Goal: Transaction & Acquisition: Obtain resource

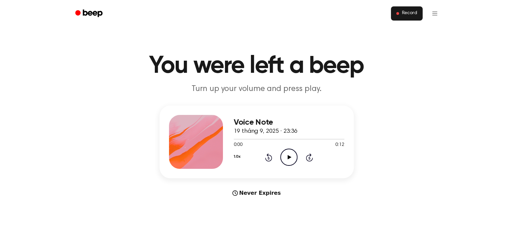
click at [405, 12] on span "Record" at bounding box center [409, 13] width 15 height 6
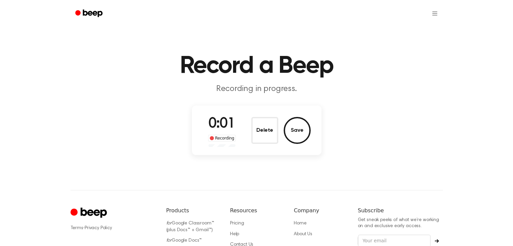
click at [266, 128] on button "Delete" at bounding box center [264, 130] width 27 height 27
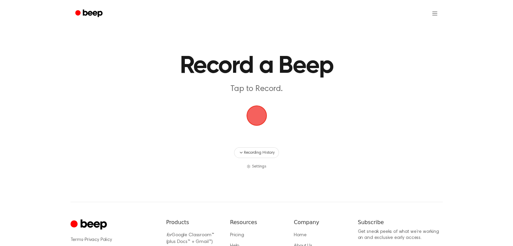
click at [263, 118] on span "button" at bounding box center [256, 115] width 19 height 19
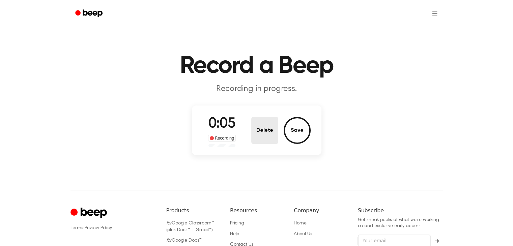
click at [267, 124] on button "Delete" at bounding box center [264, 130] width 27 height 27
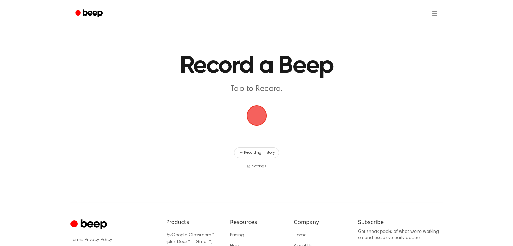
click at [259, 117] on span "button" at bounding box center [257, 116] width 30 height 30
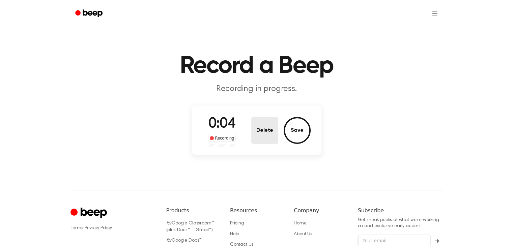
click at [260, 135] on button "Delete" at bounding box center [264, 130] width 27 height 27
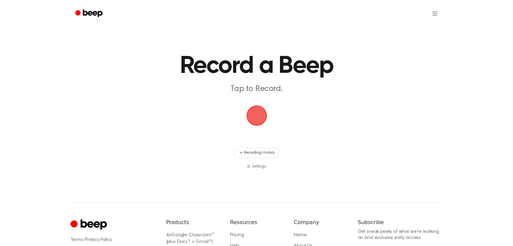
click at [250, 116] on span "button" at bounding box center [256, 116] width 24 height 24
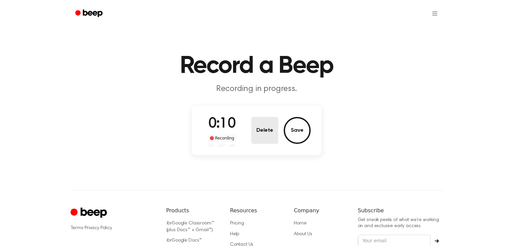
click at [251, 130] on button "Delete" at bounding box center [264, 130] width 27 height 27
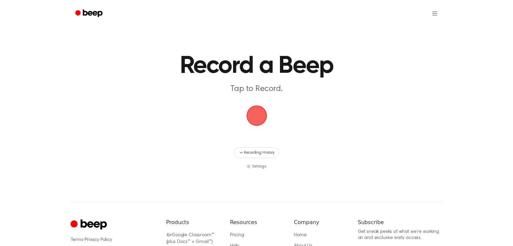
click at [257, 134] on main "Record a Beep Tap to Record. Recording History Settings" at bounding box center [256, 85] width 513 height 170
drag, startPoint x: 256, startPoint y: 120, endPoint x: 262, endPoint y: 118, distance: 6.0
click at [259, 120] on span "button" at bounding box center [256, 115] width 19 height 19
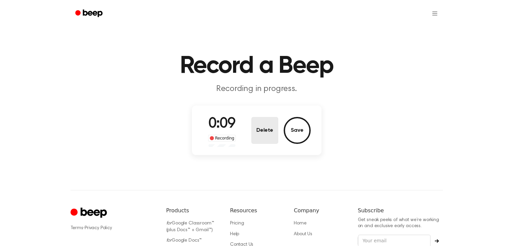
click at [257, 123] on button "Delete" at bounding box center [264, 130] width 27 height 27
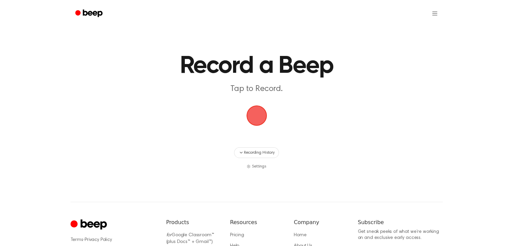
click at [259, 114] on span "button" at bounding box center [256, 115] width 19 height 19
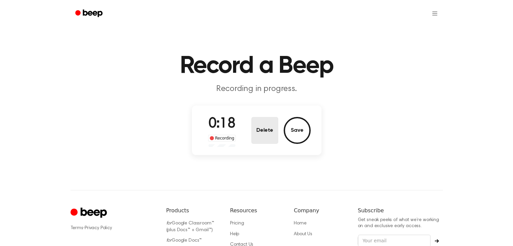
click at [268, 135] on button "Delete" at bounding box center [264, 130] width 27 height 27
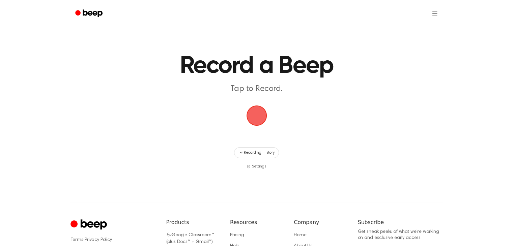
click at [259, 119] on span "button" at bounding box center [256, 115] width 19 height 19
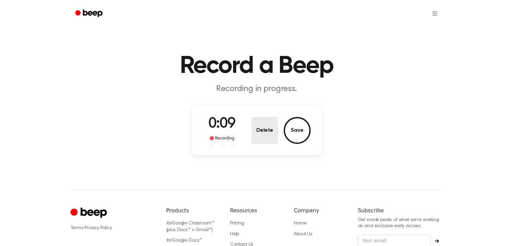
click at [266, 122] on button "Delete" at bounding box center [264, 130] width 27 height 27
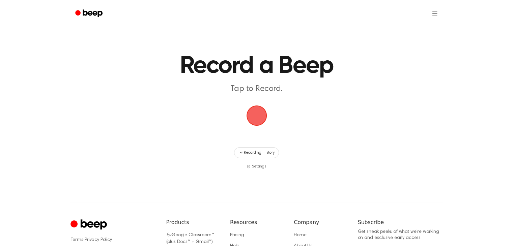
click at [259, 112] on span "button" at bounding box center [256, 115] width 19 height 19
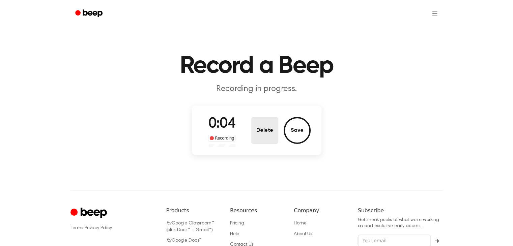
click at [261, 130] on button "Delete" at bounding box center [264, 130] width 27 height 27
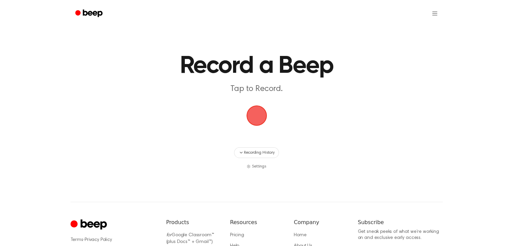
click at [261, 111] on span "button" at bounding box center [256, 115] width 19 height 19
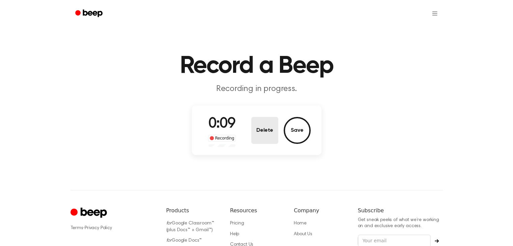
click at [255, 128] on button "Delete" at bounding box center [264, 130] width 27 height 27
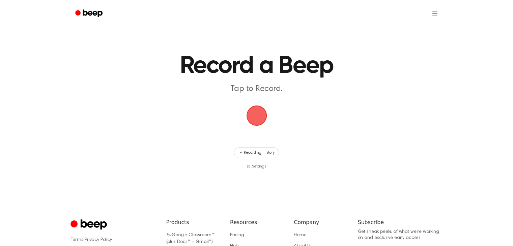
click at [255, 115] on span "button" at bounding box center [256, 115] width 19 height 19
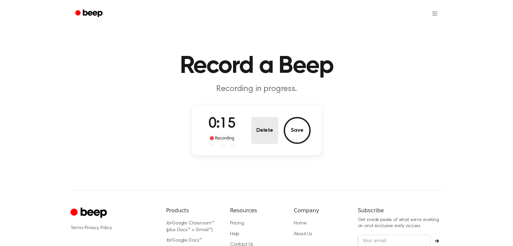
click at [264, 121] on button "Delete" at bounding box center [264, 130] width 27 height 27
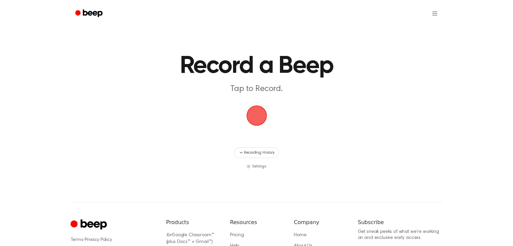
click at [259, 121] on span "button" at bounding box center [256, 115] width 19 height 19
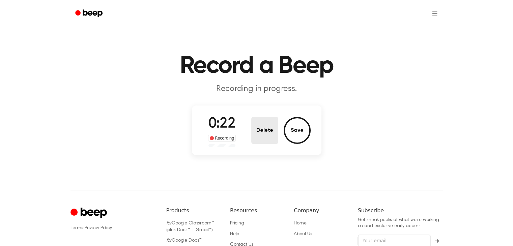
click at [261, 124] on button "Delete" at bounding box center [264, 130] width 27 height 27
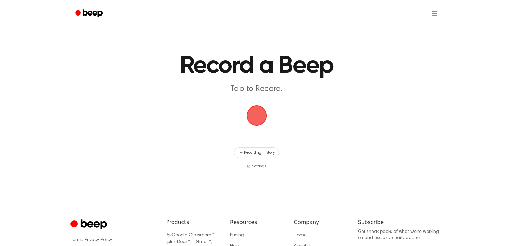
click at [259, 113] on span "button" at bounding box center [256, 115] width 19 height 19
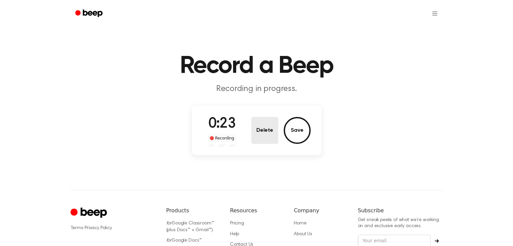
click at [252, 131] on button "Delete" at bounding box center [264, 130] width 27 height 27
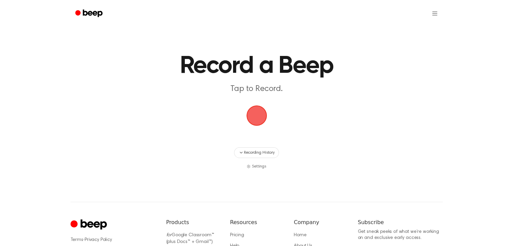
click at [262, 115] on span "button" at bounding box center [256, 115] width 19 height 19
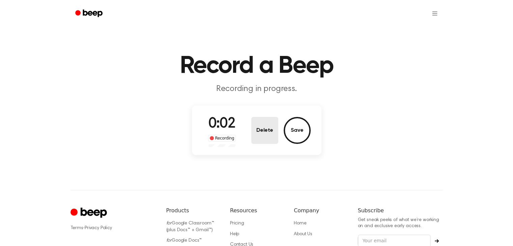
click at [259, 122] on button "Delete" at bounding box center [264, 130] width 27 height 27
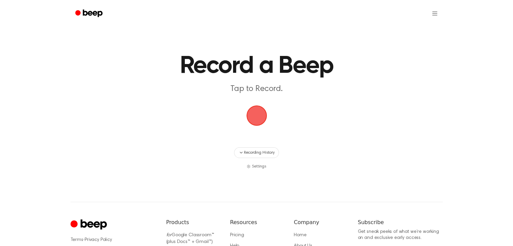
drag, startPoint x: 259, startPoint y: 115, endPoint x: 262, endPoint y: 121, distance: 5.9
click at [262, 121] on span "button" at bounding box center [256, 115] width 19 height 19
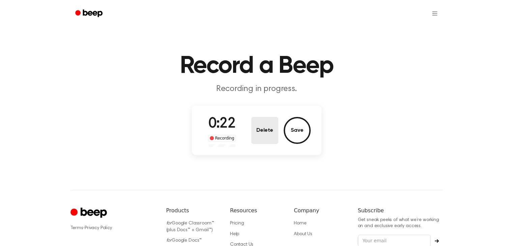
click at [262, 121] on button "Delete" at bounding box center [264, 130] width 27 height 27
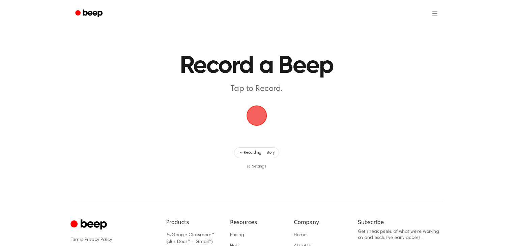
click at [264, 113] on span "button" at bounding box center [256, 115] width 19 height 19
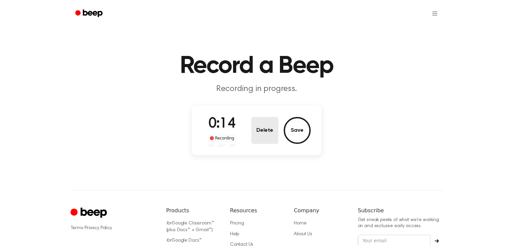
click at [264, 120] on button "Delete" at bounding box center [264, 130] width 27 height 27
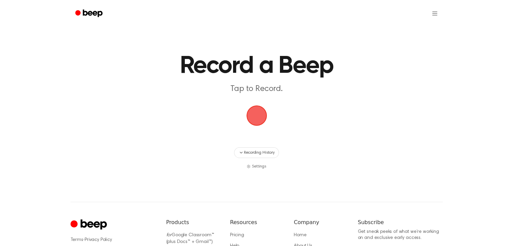
click at [255, 111] on span "button" at bounding box center [256, 115] width 19 height 19
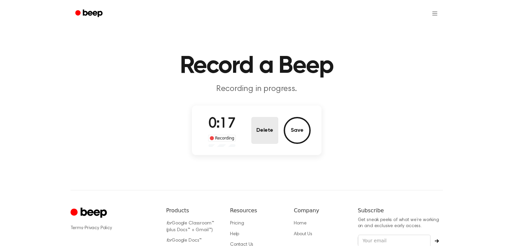
click at [268, 132] on button "Delete" at bounding box center [264, 130] width 27 height 27
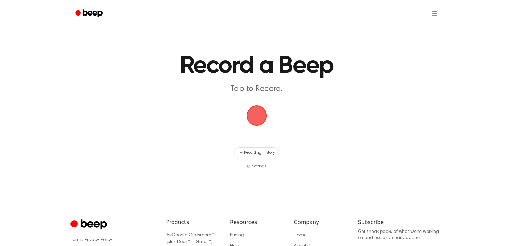
click at [257, 120] on span "button" at bounding box center [256, 115] width 19 height 19
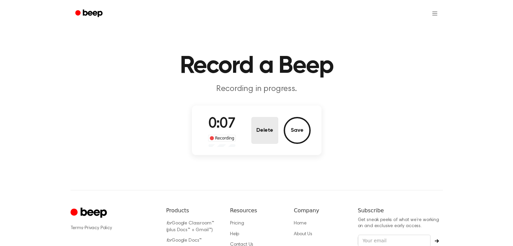
click at [264, 126] on button "Delete" at bounding box center [264, 130] width 27 height 27
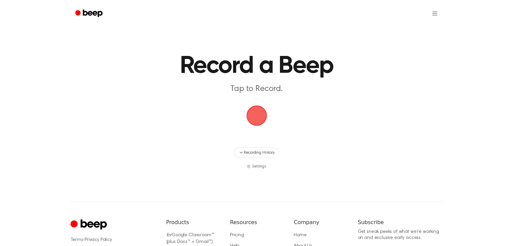
drag, startPoint x: 252, startPoint y: 116, endPoint x: 253, endPoint y: 113, distance: 3.5
click at [252, 116] on span "button" at bounding box center [256, 115] width 19 height 19
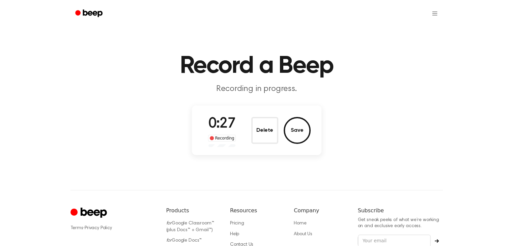
drag, startPoint x: 270, startPoint y: 131, endPoint x: 270, endPoint y: 127, distance: 4.0
click at [270, 130] on button "Delete" at bounding box center [264, 130] width 27 height 27
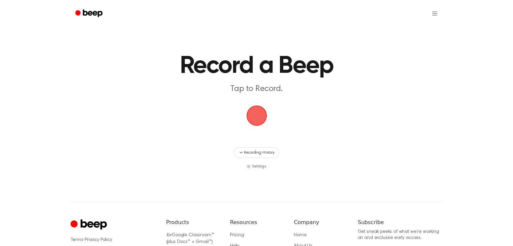
click at [254, 114] on span "button" at bounding box center [256, 115] width 19 height 19
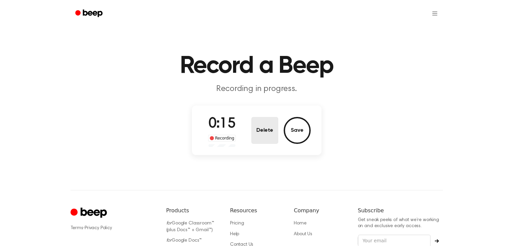
drag, startPoint x: 271, startPoint y: 115, endPoint x: 268, endPoint y: 121, distance: 6.2
click at [271, 115] on div "0:15 Recording Delete Save" at bounding box center [257, 130] width 108 height 33
click at [265, 128] on button "Delete" at bounding box center [264, 130] width 27 height 27
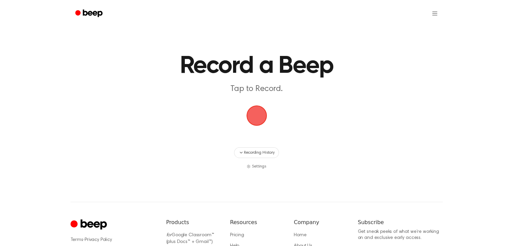
click at [255, 121] on span "button" at bounding box center [256, 115] width 19 height 19
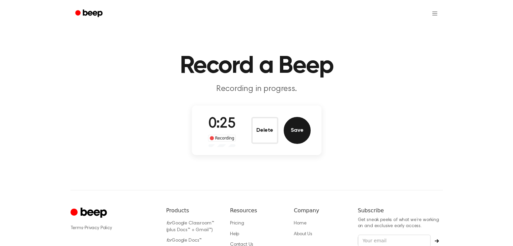
click at [294, 128] on button "Save" at bounding box center [297, 130] width 27 height 27
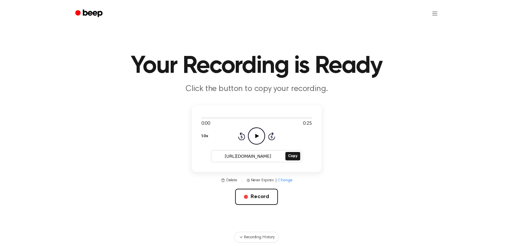
click at [262, 130] on circle at bounding box center [256, 136] width 17 height 17
click at [293, 157] on button "Copy" at bounding box center [292, 156] width 14 height 8
click at [268, 193] on button "Record" at bounding box center [256, 197] width 43 height 16
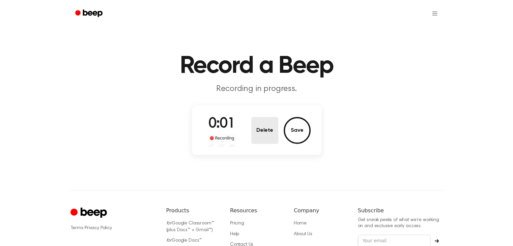
click at [267, 124] on button "Delete" at bounding box center [264, 130] width 27 height 27
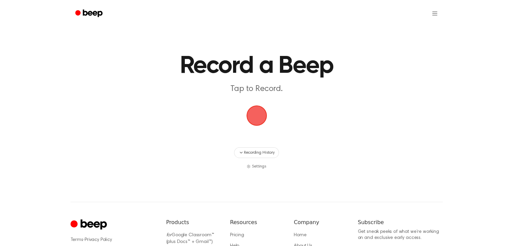
click at [256, 112] on span "button" at bounding box center [256, 115] width 19 height 19
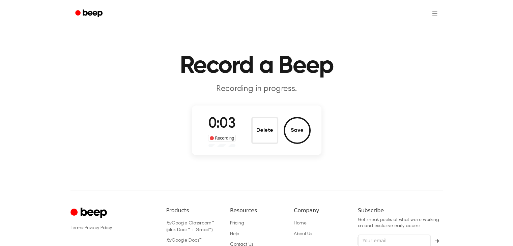
drag, startPoint x: 251, startPoint y: 136, endPoint x: 254, endPoint y: 131, distance: 5.1
click at [251, 135] on button "Delete" at bounding box center [264, 130] width 27 height 27
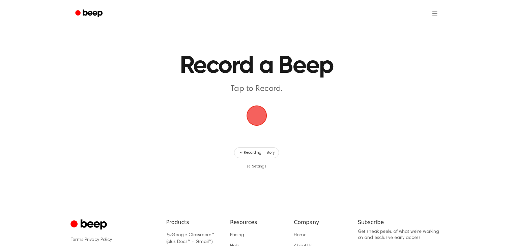
click at [264, 119] on span "button" at bounding box center [256, 115] width 19 height 19
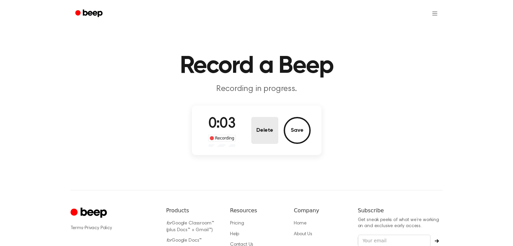
click at [255, 126] on button "Delete" at bounding box center [264, 130] width 27 height 27
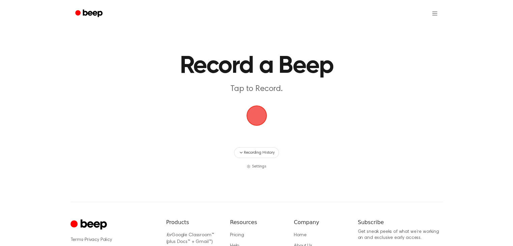
click at [254, 111] on span "button" at bounding box center [256, 115] width 19 height 19
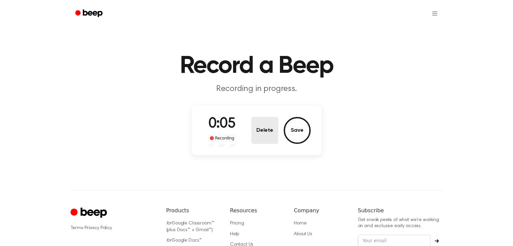
click at [253, 123] on button "Delete" at bounding box center [264, 130] width 27 height 27
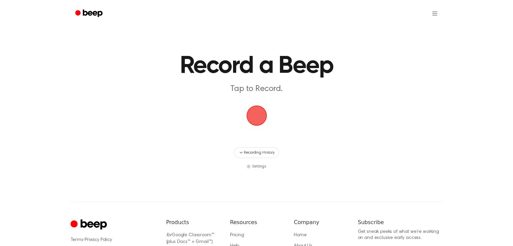
click at [258, 112] on span "button" at bounding box center [256, 115] width 19 height 19
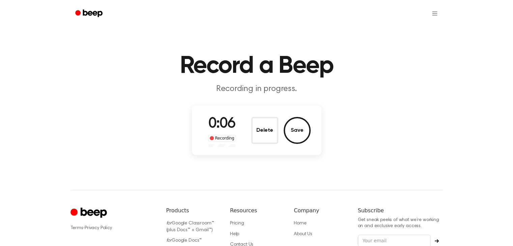
click at [260, 126] on button "Delete" at bounding box center [264, 130] width 27 height 27
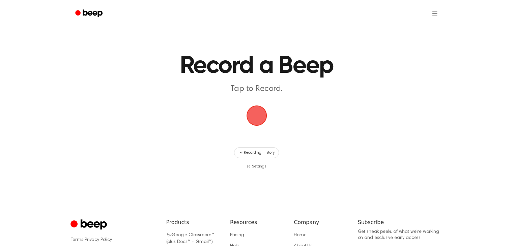
click at [261, 115] on span "button" at bounding box center [256, 115] width 19 height 19
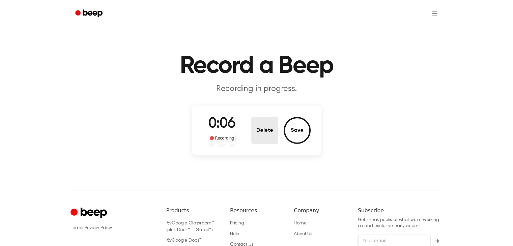
click at [261, 127] on button "Delete" at bounding box center [264, 130] width 27 height 27
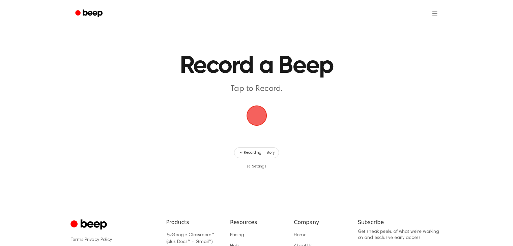
click at [255, 112] on span "button" at bounding box center [256, 115] width 19 height 19
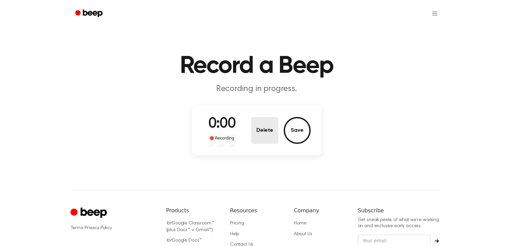
click at [269, 126] on button "Delete" at bounding box center [264, 130] width 27 height 27
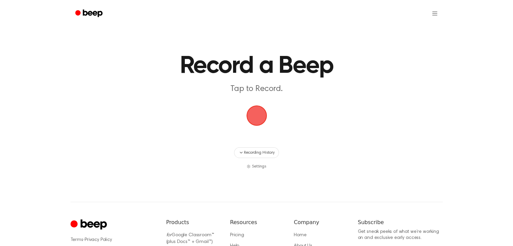
click at [251, 112] on span "button" at bounding box center [256, 115] width 19 height 19
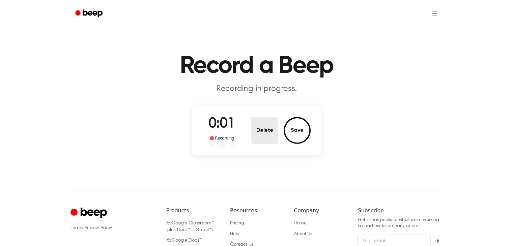
click at [266, 123] on button "Delete" at bounding box center [264, 130] width 27 height 27
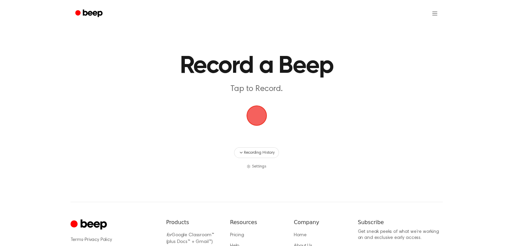
click at [254, 112] on span "button" at bounding box center [256, 115] width 19 height 19
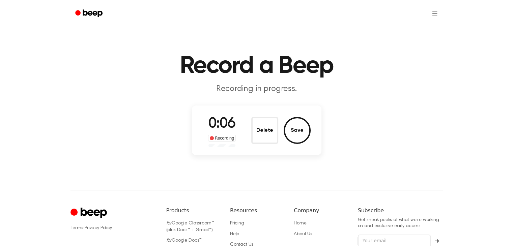
click at [267, 130] on button "Delete" at bounding box center [264, 130] width 27 height 27
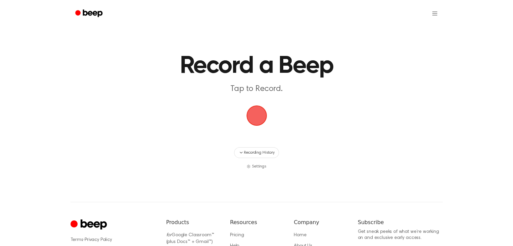
drag, startPoint x: 259, startPoint y: 115, endPoint x: 257, endPoint y: 112, distance: 4.1
click at [259, 115] on span "button" at bounding box center [256, 116] width 22 height 22
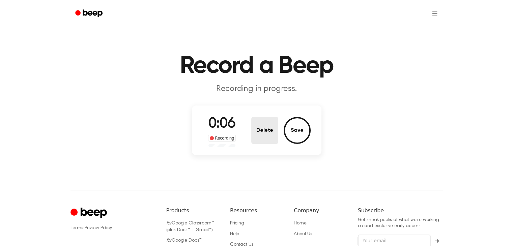
click at [275, 131] on button "Delete" at bounding box center [264, 130] width 27 height 27
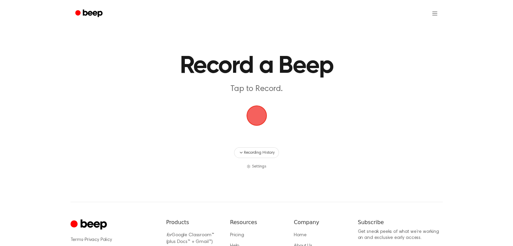
click at [248, 112] on span "button" at bounding box center [256, 115] width 19 height 19
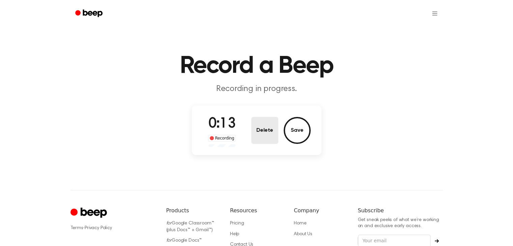
click at [275, 135] on button "Delete" at bounding box center [264, 130] width 27 height 27
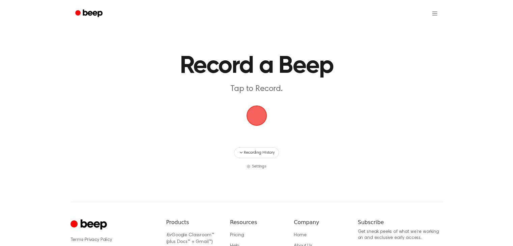
click at [258, 119] on span "button" at bounding box center [256, 115] width 19 height 19
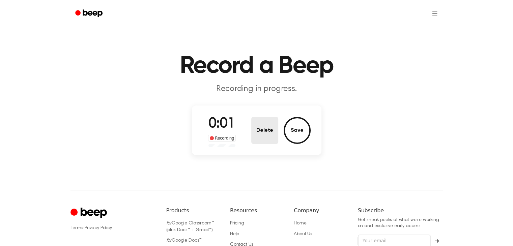
click at [256, 123] on button "Delete" at bounding box center [264, 130] width 27 height 27
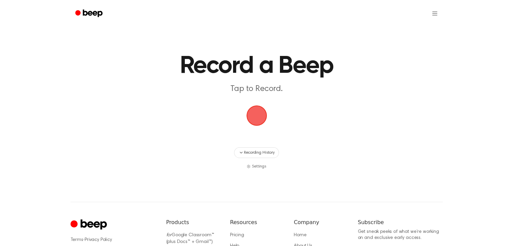
click at [256, 110] on span "button" at bounding box center [256, 115] width 19 height 19
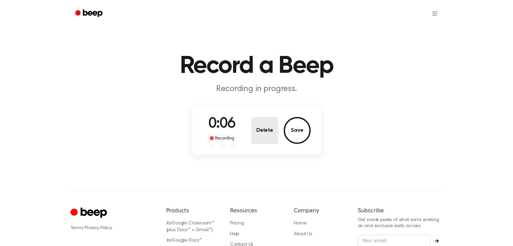
click at [266, 121] on button "Delete" at bounding box center [264, 130] width 27 height 27
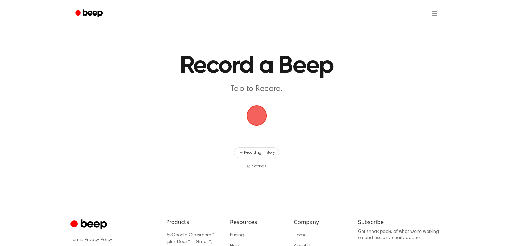
click at [262, 111] on span "button" at bounding box center [256, 115] width 19 height 19
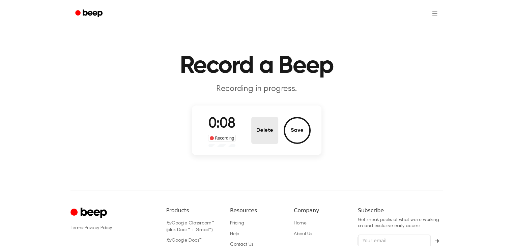
click at [266, 126] on button "Delete" at bounding box center [264, 130] width 27 height 27
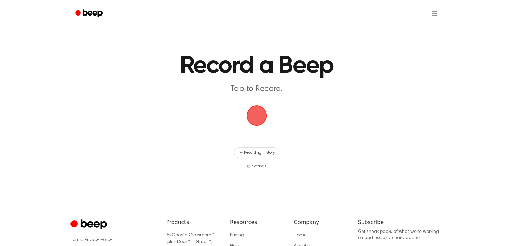
click at [258, 114] on span "button" at bounding box center [256, 115] width 19 height 19
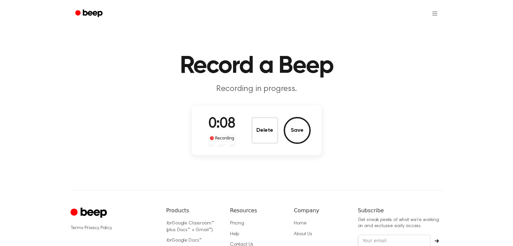
click at [258, 127] on button "Delete" at bounding box center [264, 130] width 27 height 27
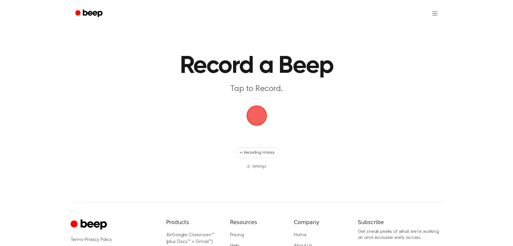
click at [252, 112] on span "button" at bounding box center [256, 115] width 19 height 19
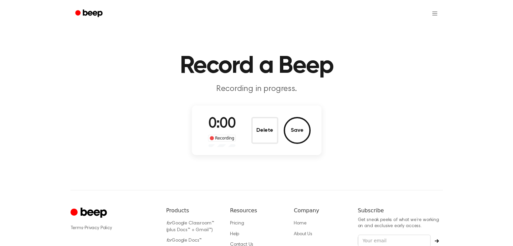
click at [252, 113] on div "0:00 Recording Delete Save" at bounding box center [256, 131] width 129 height 50
click at [257, 130] on button "Delete" at bounding box center [264, 130] width 27 height 27
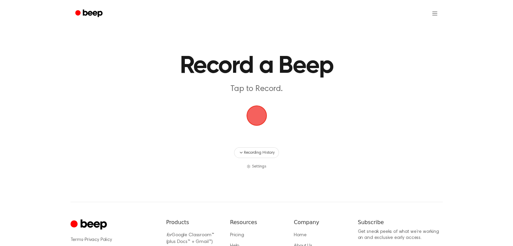
click at [253, 114] on span "button" at bounding box center [256, 115] width 19 height 19
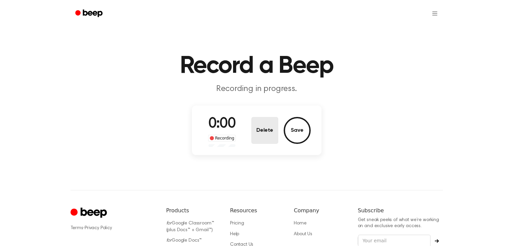
click at [258, 132] on button "Delete" at bounding box center [264, 130] width 27 height 27
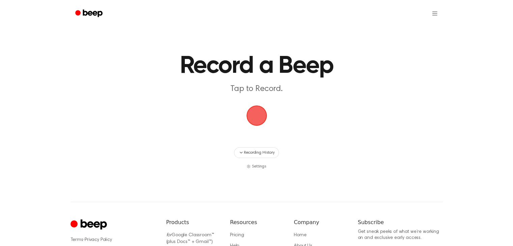
click at [254, 112] on span "button" at bounding box center [256, 115] width 19 height 19
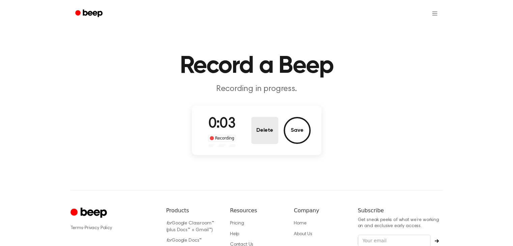
click at [265, 127] on button "Delete" at bounding box center [264, 130] width 27 height 27
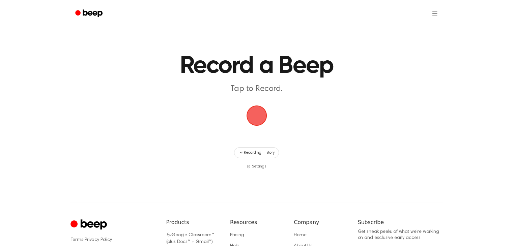
drag, startPoint x: 262, startPoint y: 112, endPoint x: 261, endPoint y: 108, distance: 3.8
click at [262, 109] on span "button" at bounding box center [256, 115] width 19 height 19
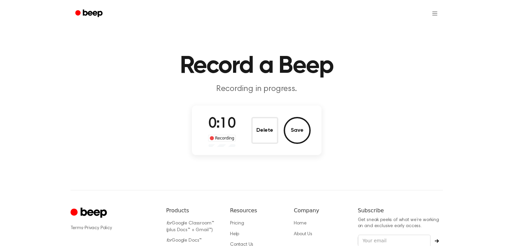
drag, startPoint x: 260, startPoint y: 134, endPoint x: 256, endPoint y: 131, distance: 5.3
click at [261, 135] on button "Delete" at bounding box center [264, 130] width 27 height 27
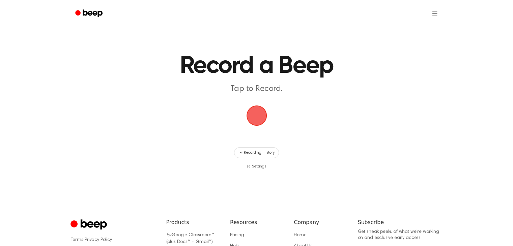
drag, startPoint x: 247, startPoint y: 114, endPoint x: 242, endPoint y: 115, distance: 4.8
click at [242, 115] on main "Record a Beep Tap to Record. Recording History Settings" at bounding box center [256, 85] width 513 height 170
click at [263, 112] on span "button" at bounding box center [256, 115] width 19 height 19
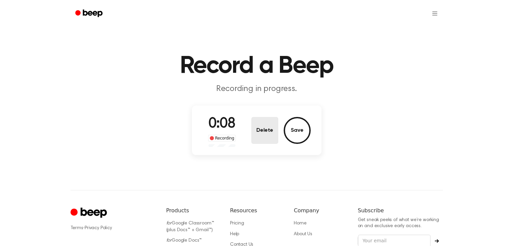
click at [258, 125] on button "Delete" at bounding box center [264, 130] width 27 height 27
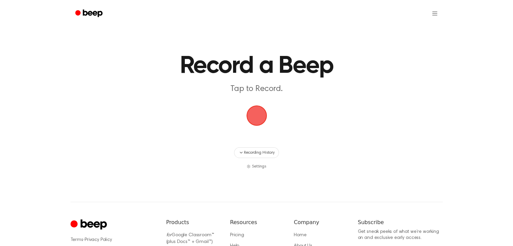
click at [252, 114] on span "button" at bounding box center [256, 115] width 19 height 19
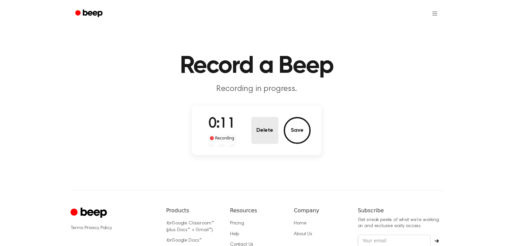
click at [255, 135] on button "Delete" at bounding box center [264, 130] width 27 height 27
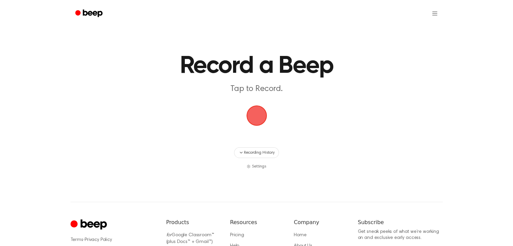
click at [247, 108] on span "button" at bounding box center [256, 115] width 19 height 19
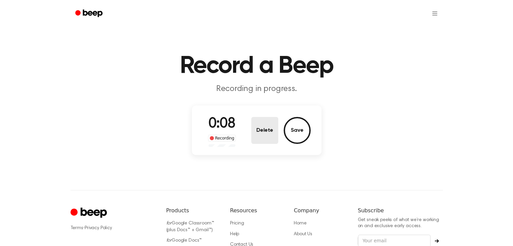
click at [257, 126] on button "Delete" at bounding box center [264, 130] width 27 height 27
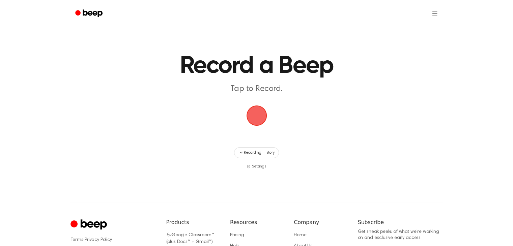
click at [257, 118] on span "button" at bounding box center [256, 115] width 19 height 19
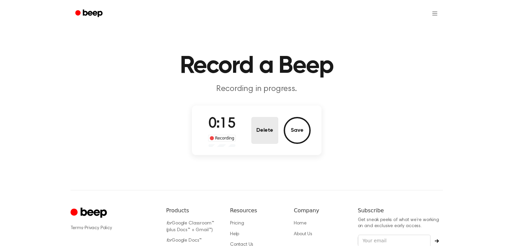
click at [269, 123] on button "Delete" at bounding box center [264, 130] width 27 height 27
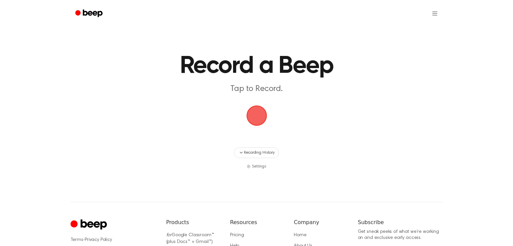
click at [253, 107] on span "button" at bounding box center [256, 115] width 19 height 19
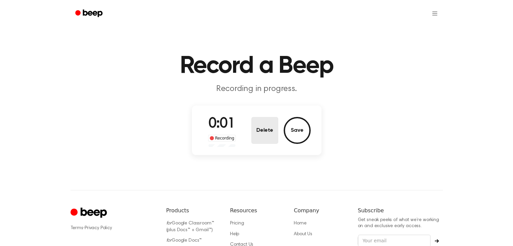
click at [255, 128] on button "Delete" at bounding box center [264, 130] width 27 height 27
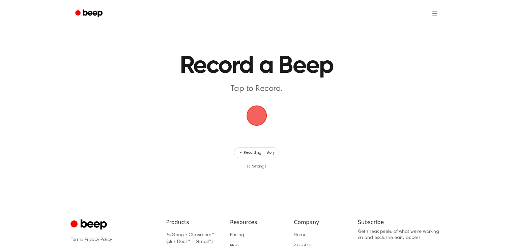
click at [258, 114] on span "button" at bounding box center [256, 115] width 19 height 19
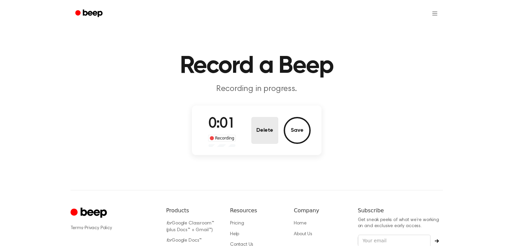
click at [259, 133] on button "Delete" at bounding box center [264, 130] width 27 height 27
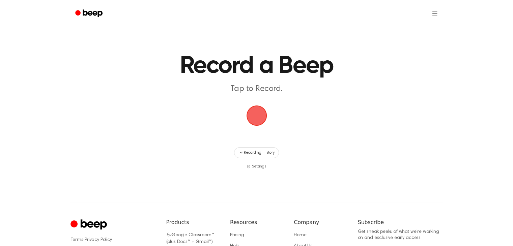
click at [260, 114] on span "button" at bounding box center [256, 115] width 19 height 19
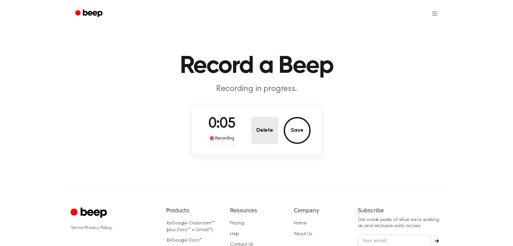
click at [262, 127] on button "Delete" at bounding box center [264, 130] width 27 height 27
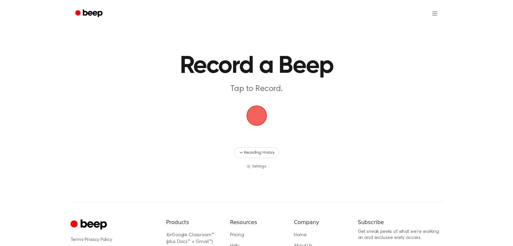
click at [264, 114] on span "button" at bounding box center [256, 115] width 19 height 19
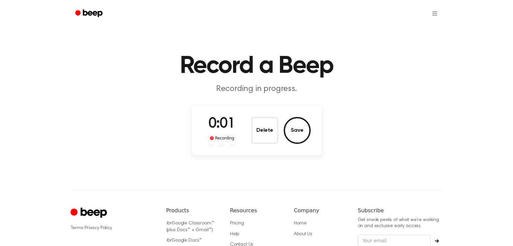
click at [263, 128] on button "Delete" at bounding box center [264, 130] width 27 height 27
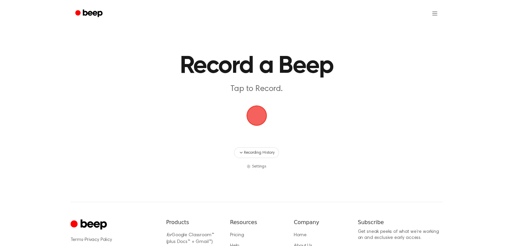
click at [265, 120] on span "button" at bounding box center [256, 115] width 19 height 19
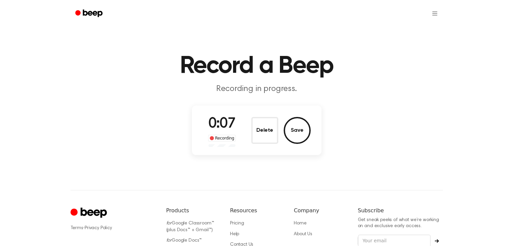
click at [248, 142] on div "0:07 Recording Delete Save" at bounding box center [257, 130] width 108 height 33
click at [253, 137] on button "Delete" at bounding box center [264, 130] width 27 height 27
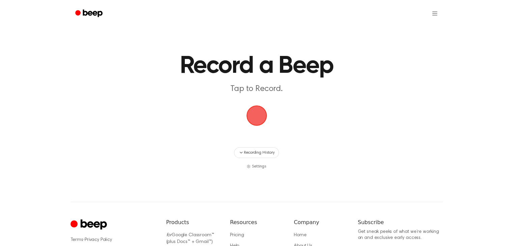
click at [264, 115] on span "button" at bounding box center [256, 115] width 19 height 19
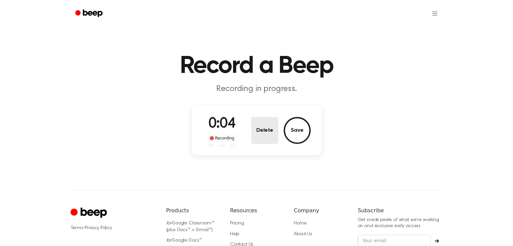
click at [263, 138] on button "Delete" at bounding box center [264, 130] width 27 height 27
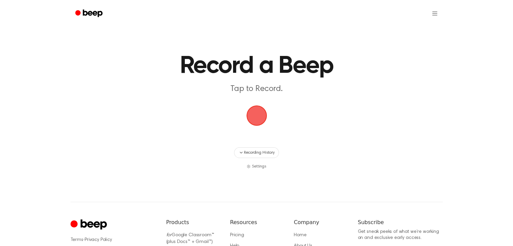
click at [263, 120] on span "button" at bounding box center [256, 115] width 19 height 19
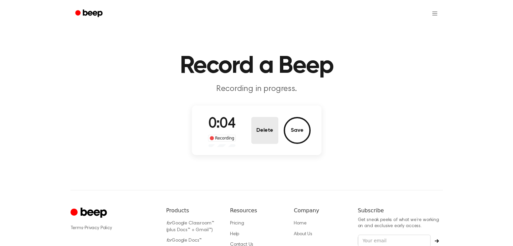
drag, startPoint x: 252, startPoint y: 153, endPoint x: 256, endPoint y: 141, distance: 12.5
click at [253, 151] on div "0:04 Recording Delete Save" at bounding box center [256, 131] width 129 height 50
click at [257, 141] on button "Delete" at bounding box center [264, 130] width 27 height 27
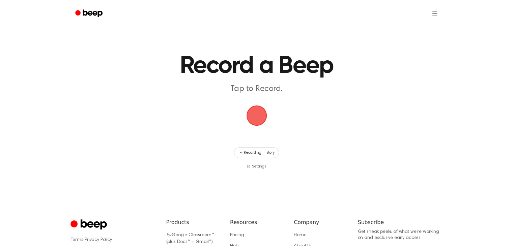
click at [263, 116] on span "button" at bounding box center [256, 115] width 23 height 23
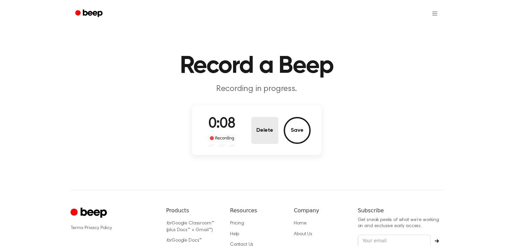
click at [270, 140] on button "Delete" at bounding box center [264, 130] width 27 height 27
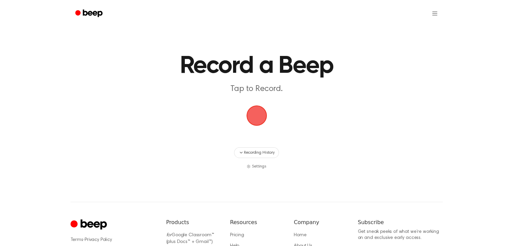
click at [262, 120] on span "button" at bounding box center [256, 115] width 19 height 19
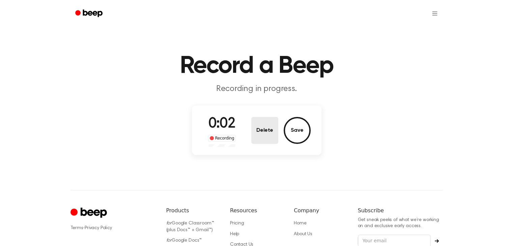
click at [266, 131] on button "Delete" at bounding box center [264, 130] width 27 height 27
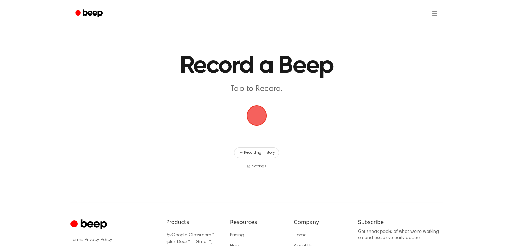
click at [263, 114] on span "button" at bounding box center [256, 115] width 19 height 19
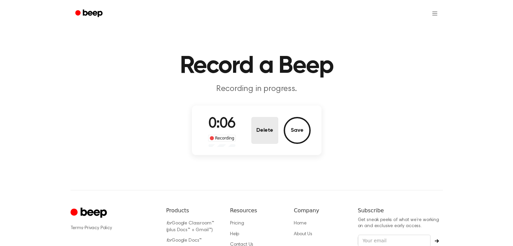
click at [267, 133] on button "Delete" at bounding box center [264, 130] width 27 height 27
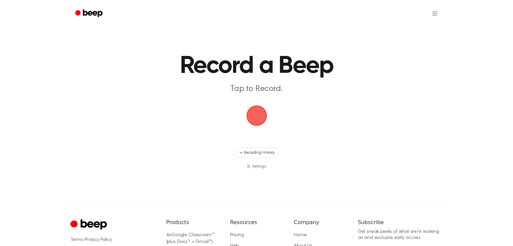
click at [259, 109] on span "button" at bounding box center [256, 115] width 19 height 19
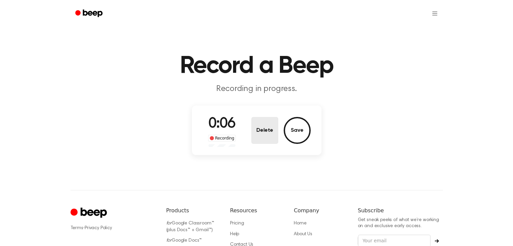
click at [258, 122] on button "Delete" at bounding box center [264, 130] width 27 height 27
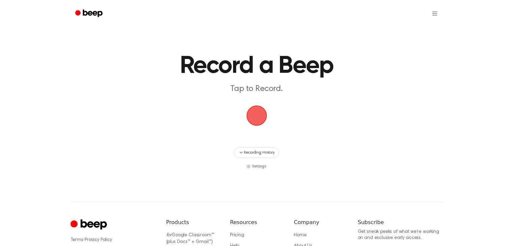
click at [260, 117] on span "button" at bounding box center [256, 115] width 19 height 19
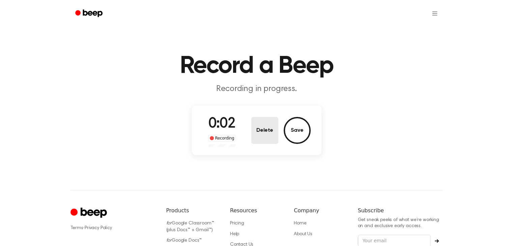
click at [269, 128] on button "Delete" at bounding box center [264, 130] width 27 height 27
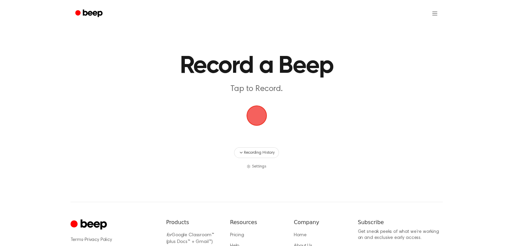
click at [267, 109] on span "button" at bounding box center [256, 116] width 22 height 22
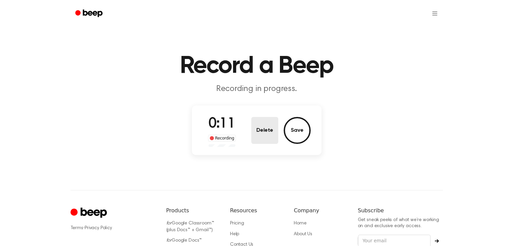
click at [272, 126] on button "Delete" at bounding box center [264, 130] width 27 height 27
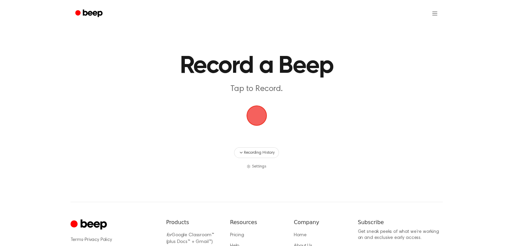
click at [250, 111] on span "button" at bounding box center [256, 115] width 33 height 33
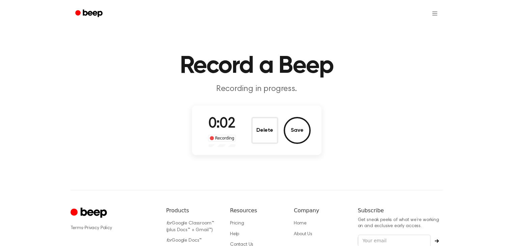
click at [270, 125] on button "Delete" at bounding box center [264, 130] width 27 height 27
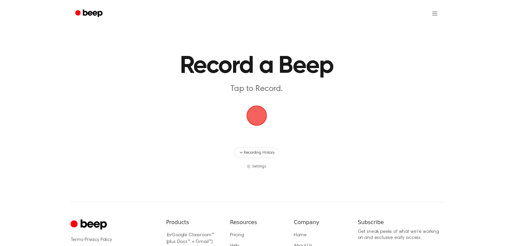
click at [260, 119] on span "button" at bounding box center [256, 115] width 19 height 19
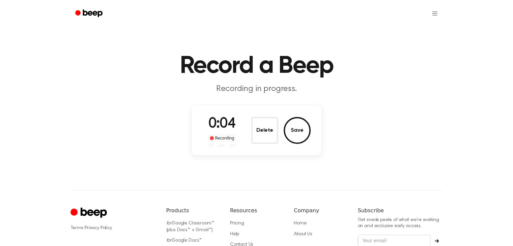
click at [262, 138] on button "Delete" at bounding box center [264, 130] width 27 height 27
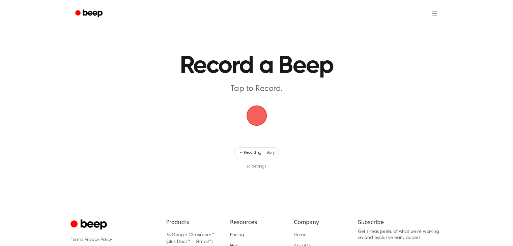
drag, startPoint x: 236, startPoint y: 115, endPoint x: 240, endPoint y: 118, distance: 4.3
click at [237, 116] on main "Record a Beep Tap to Record. Recording History Settings" at bounding box center [256, 85] width 513 height 170
click at [248, 121] on span "button" at bounding box center [256, 115] width 19 height 19
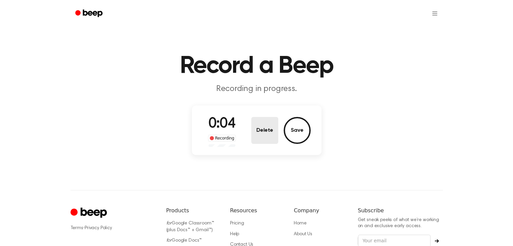
click at [262, 127] on button "Delete" at bounding box center [264, 130] width 27 height 27
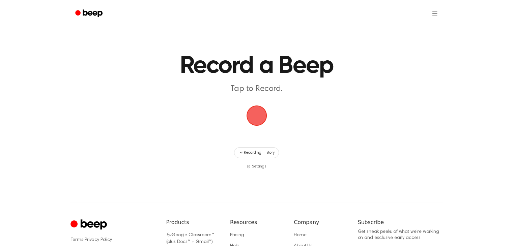
click at [251, 115] on span "button" at bounding box center [256, 115] width 19 height 19
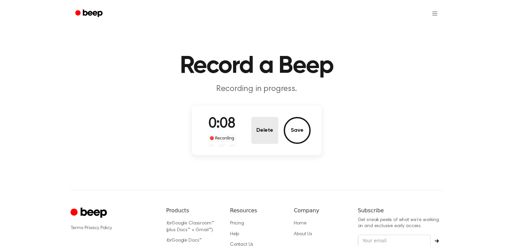
click at [260, 136] on button "Delete" at bounding box center [264, 130] width 27 height 27
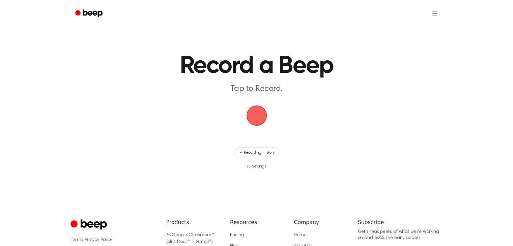
click at [252, 115] on span "button" at bounding box center [256, 115] width 19 height 19
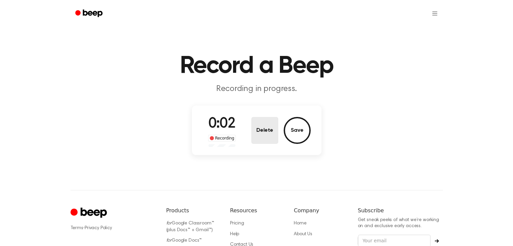
click at [259, 133] on button "Delete" at bounding box center [264, 130] width 27 height 27
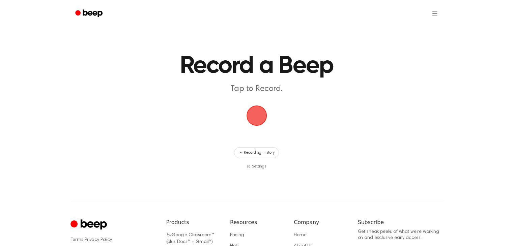
click at [257, 123] on span "button" at bounding box center [256, 115] width 19 height 19
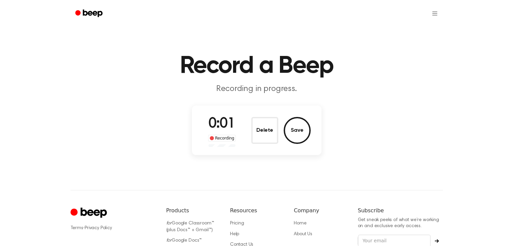
click at [271, 125] on button "Delete" at bounding box center [264, 130] width 27 height 27
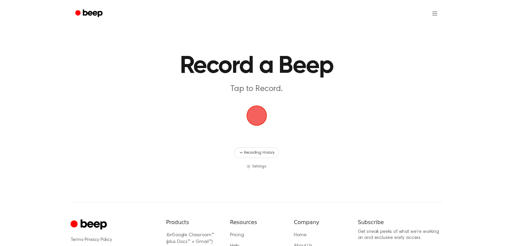
click at [266, 117] on span "button" at bounding box center [256, 115] width 19 height 19
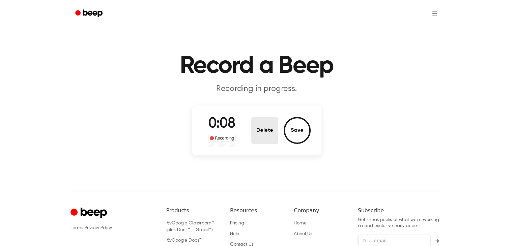
click at [266, 135] on button "Delete" at bounding box center [264, 130] width 27 height 27
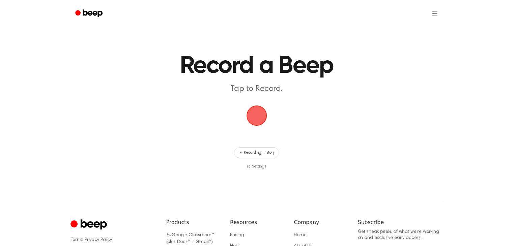
click at [255, 115] on span "button" at bounding box center [256, 115] width 19 height 19
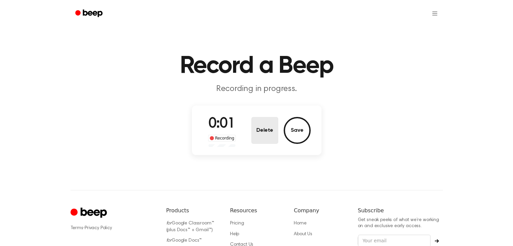
drag, startPoint x: 255, startPoint y: 112, endPoint x: 261, endPoint y: 122, distance: 11.9
click at [256, 115] on div "0:01 Recording Delete Save" at bounding box center [256, 131] width 129 height 50
click at [261, 122] on button "Delete" at bounding box center [264, 130] width 27 height 27
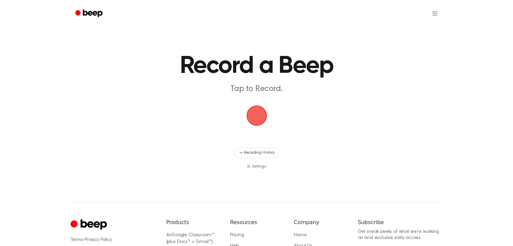
click at [252, 125] on span "button" at bounding box center [256, 115] width 19 height 19
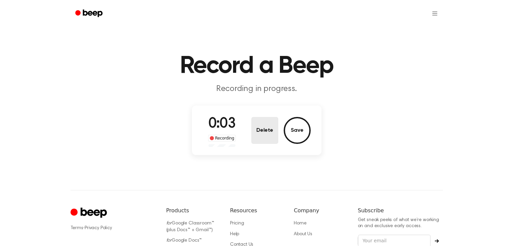
click at [254, 127] on button "Delete" at bounding box center [264, 130] width 27 height 27
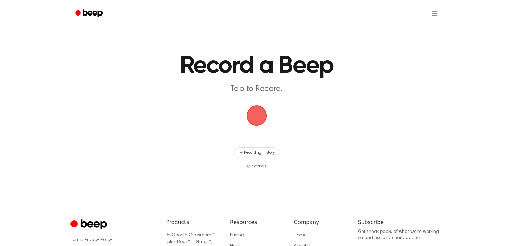
click at [250, 107] on span "button" at bounding box center [256, 115] width 19 height 19
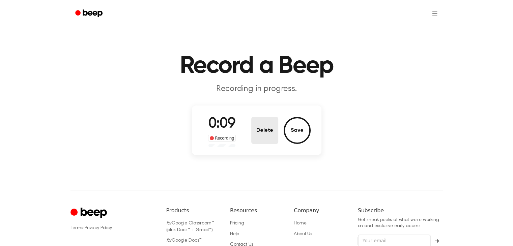
click at [269, 126] on button "Delete" at bounding box center [264, 130] width 27 height 27
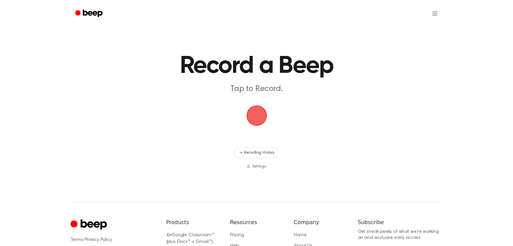
click at [255, 116] on span "button" at bounding box center [256, 115] width 19 height 19
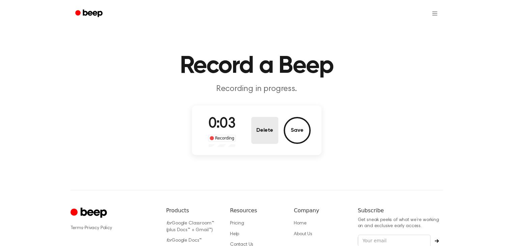
click at [272, 138] on button "Delete" at bounding box center [264, 130] width 27 height 27
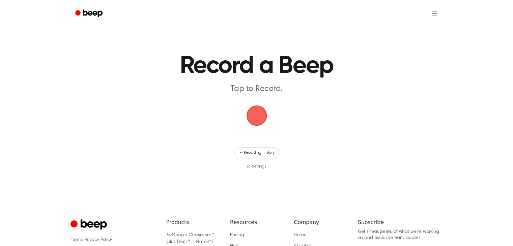
click at [257, 117] on span "button" at bounding box center [256, 115] width 19 height 19
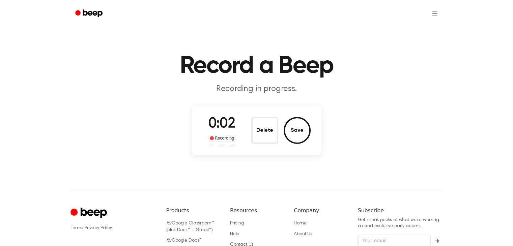
click at [267, 124] on button "Delete" at bounding box center [264, 130] width 27 height 27
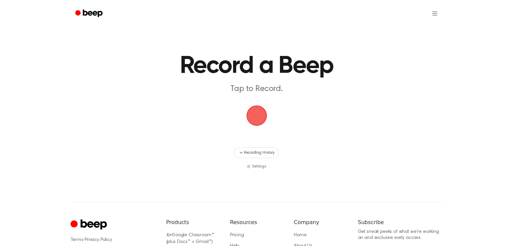
click at [237, 110] on main "Record a Beep Tap to Record. Recording History Settings" at bounding box center [256, 85] width 513 height 170
drag, startPoint x: 257, startPoint y: 112, endPoint x: 257, endPoint y: 107, distance: 4.4
click at [257, 107] on span "button" at bounding box center [256, 115] width 19 height 19
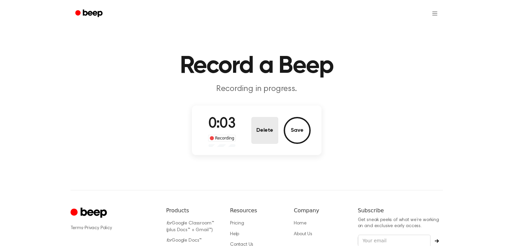
click at [263, 126] on button "Delete" at bounding box center [264, 130] width 27 height 27
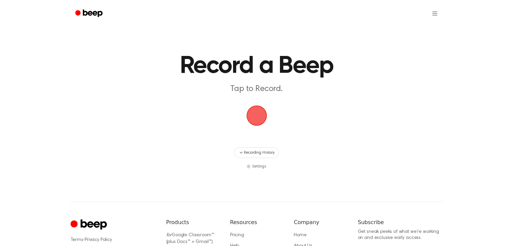
click at [263, 115] on span "button" at bounding box center [256, 115] width 19 height 19
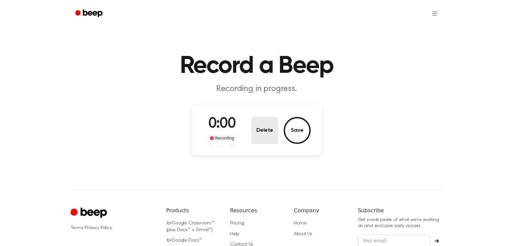
click at [264, 135] on button "Delete" at bounding box center [264, 130] width 27 height 27
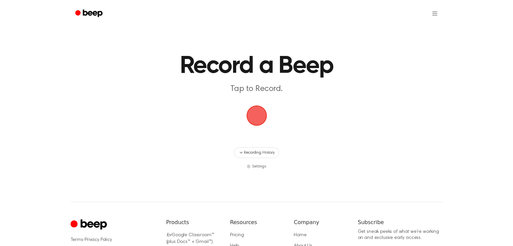
click at [261, 116] on span "button" at bounding box center [256, 115] width 19 height 19
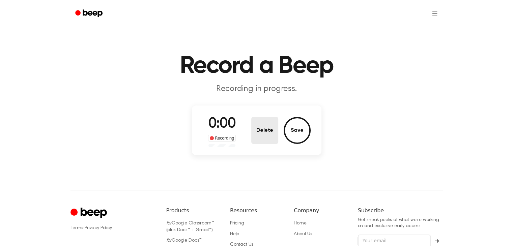
click at [257, 127] on button "Delete" at bounding box center [264, 130] width 27 height 27
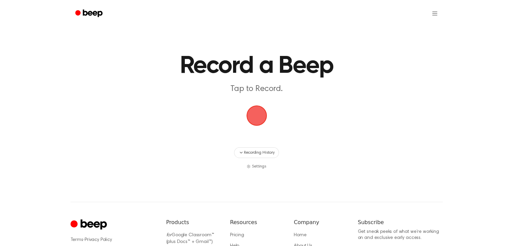
click at [259, 121] on span "button" at bounding box center [256, 115] width 19 height 19
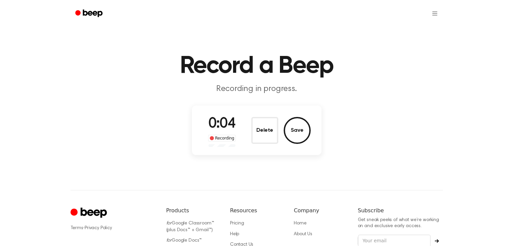
click at [269, 122] on button "Delete" at bounding box center [264, 130] width 27 height 27
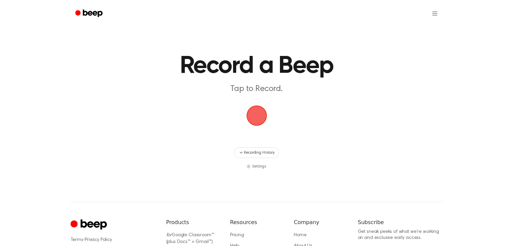
click at [257, 111] on span "button" at bounding box center [256, 115] width 19 height 19
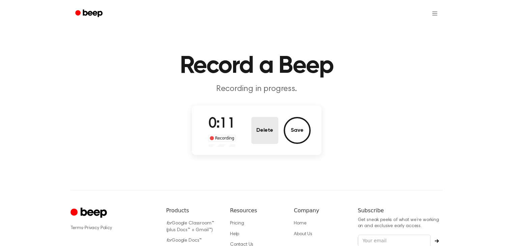
click at [265, 128] on button "Delete" at bounding box center [264, 130] width 27 height 27
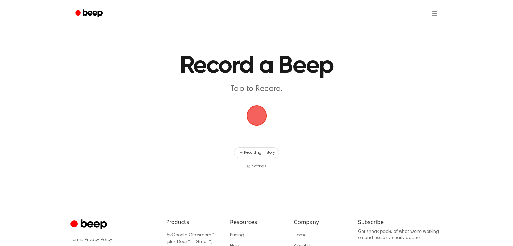
click at [251, 114] on span "button" at bounding box center [256, 115] width 19 height 19
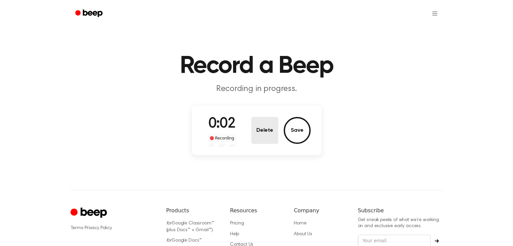
click at [263, 133] on button "Delete" at bounding box center [264, 130] width 27 height 27
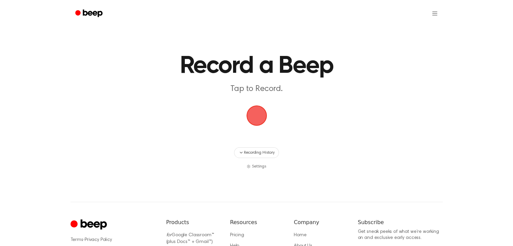
click at [264, 114] on span "button" at bounding box center [256, 115] width 30 height 30
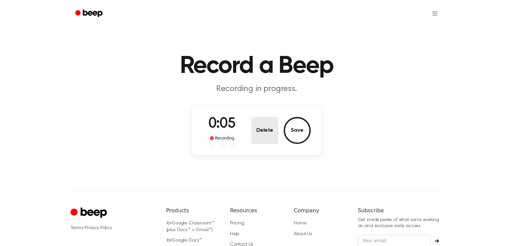
click at [262, 120] on button "Delete" at bounding box center [264, 130] width 27 height 27
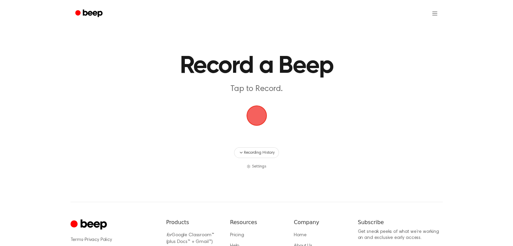
click at [248, 104] on main "Record a Beep Tap to Record. Recording History Settings" at bounding box center [256, 85] width 513 height 170
click at [255, 112] on span "button" at bounding box center [256, 115] width 19 height 19
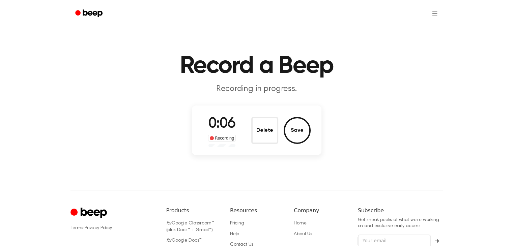
drag, startPoint x: 272, startPoint y: 131, endPoint x: 274, endPoint y: 127, distance: 3.6
click at [274, 127] on button "Delete" at bounding box center [264, 130] width 27 height 27
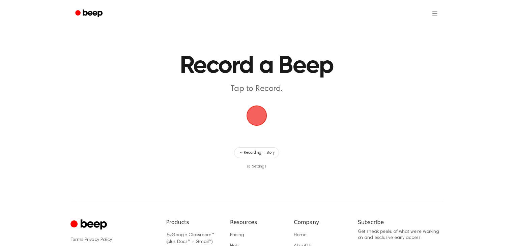
click at [262, 113] on span "button" at bounding box center [256, 115] width 19 height 19
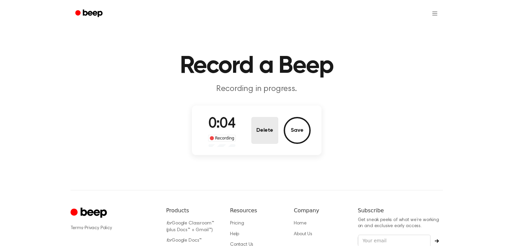
drag, startPoint x: 259, startPoint y: 141, endPoint x: 262, endPoint y: 139, distance: 3.8
click at [262, 141] on button "Delete" at bounding box center [264, 130] width 27 height 27
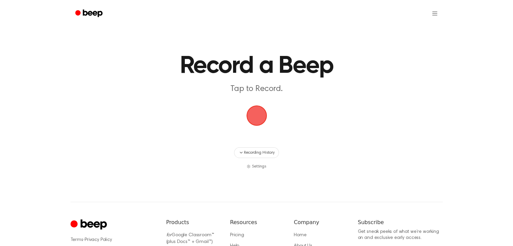
click at [259, 115] on span "button" at bounding box center [256, 115] width 19 height 19
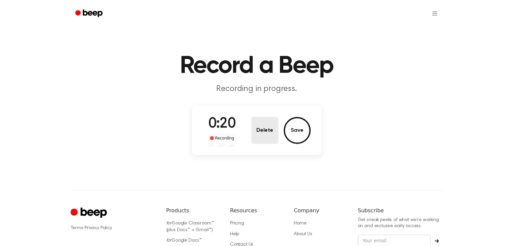
click at [258, 123] on button "Delete" at bounding box center [264, 130] width 27 height 27
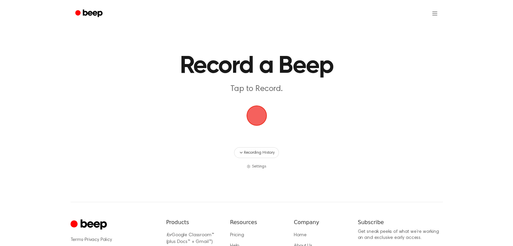
click at [250, 113] on span "button" at bounding box center [256, 115] width 19 height 19
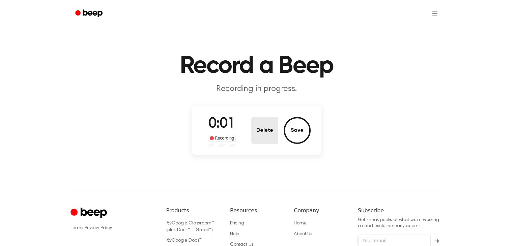
click at [262, 125] on button "Delete" at bounding box center [264, 130] width 27 height 27
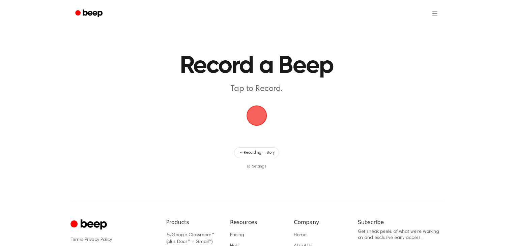
click at [258, 110] on span "button" at bounding box center [256, 115] width 19 height 19
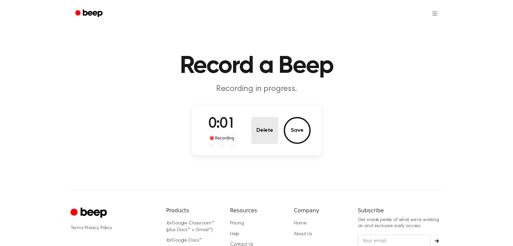
click at [263, 129] on button "Delete" at bounding box center [264, 130] width 27 height 27
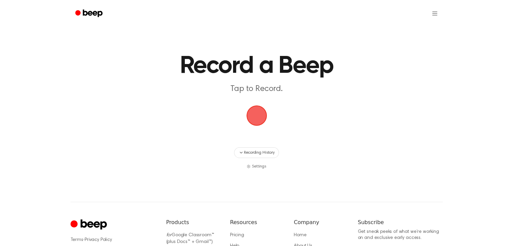
click at [259, 116] on span "button" at bounding box center [256, 115] width 19 height 19
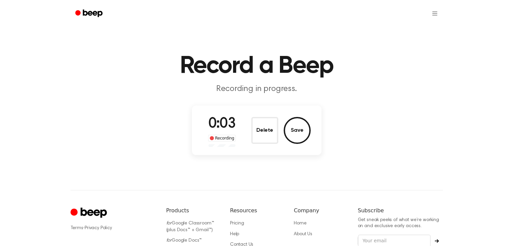
click at [263, 129] on button "Delete" at bounding box center [264, 130] width 27 height 27
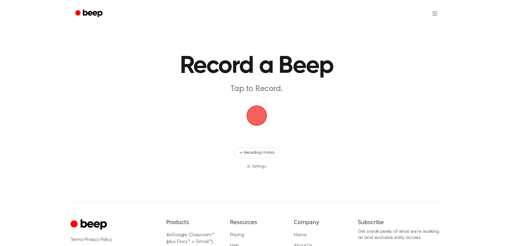
click at [258, 112] on span "button" at bounding box center [256, 115] width 19 height 19
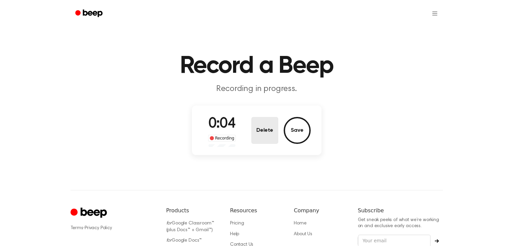
click at [261, 134] on button "Delete" at bounding box center [264, 130] width 27 height 27
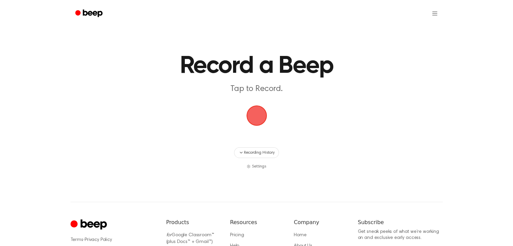
click at [261, 122] on span "button" at bounding box center [256, 115] width 19 height 19
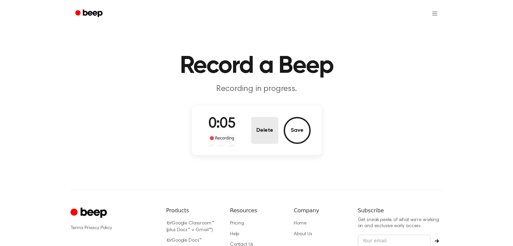
click at [262, 124] on button "Delete" at bounding box center [264, 130] width 27 height 27
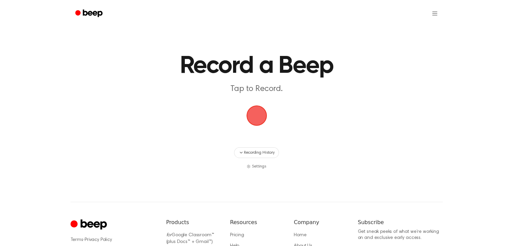
click at [254, 117] on span "button" at bounding box center [256, 115] width 19 height 19
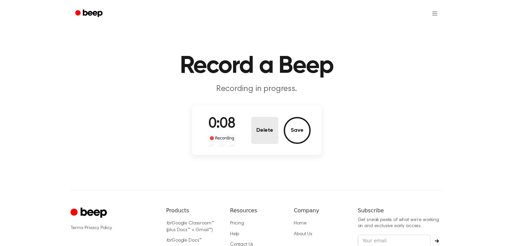
click at [262, 136] on button "Delete" at bounding box center [264, 130] width 27 height 27
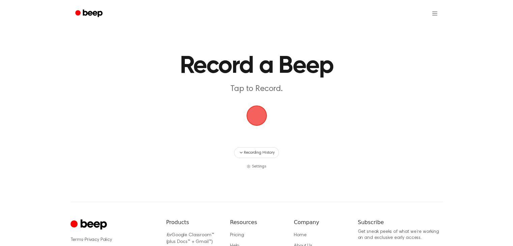
click at [260, 118] on span "button" at bounding box center [256, 115] width 19 height 19
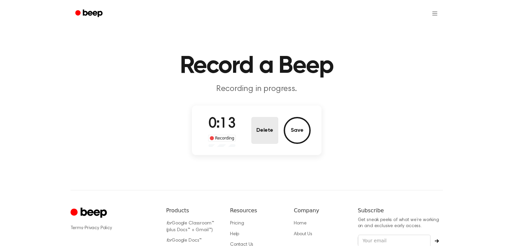
drag, startPoint x: 247, startPoint y: 133, endPoint x: 258, endPoint y: 125, distance: 13.3
click at [247, 133] on div "0:13 Recording Delete Save" at bounding box center [257, 130] width 108 height 33
click at [259, 123] on button "Delete" at bounding box center [264, 130] width 27 height 27
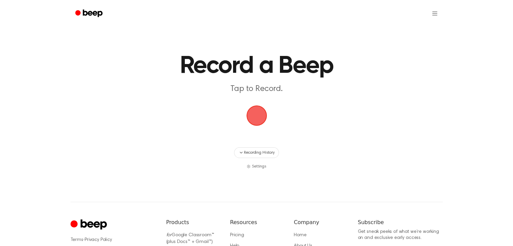
click at [261, 118] on span "button" at bounding box center [256, 115] width 19 height 19
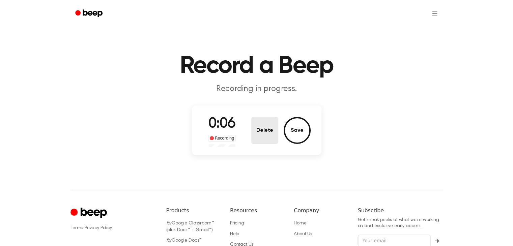
click at [271, 125] on button "Delete" at bounding box center [264, 130] width 27 height 27
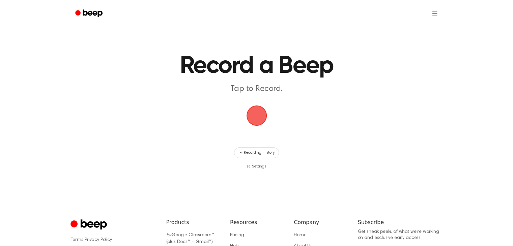
click at [258, 115] on span "button" at bounding box center [256, 115] width 19 height 19
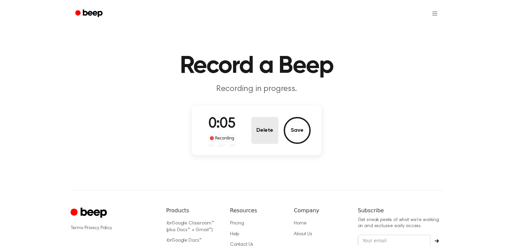
drag, startPoint x: 266, startPoint y: 146, endPoint x: 265, endPoint y: 142, distance: 3.8
click at [265, 143] on div "0:05 Recording Delete Save" at bounding box center [257, 130] width 108 height 33
click at [265, 142] on button "Delete" at bounding box center [264, 130] width 27 height 27
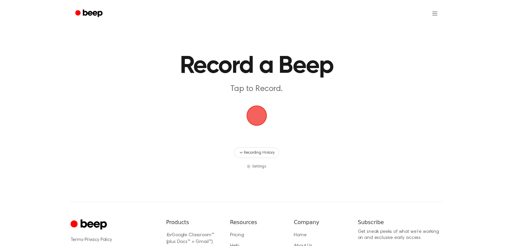
click at [258, 121] on span "button" at bounding box center [256, 115] width 19 height 19
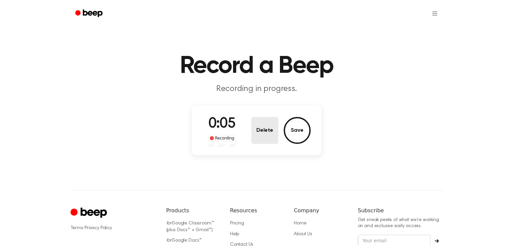
click at [260, 127] on button "Delete" at bounding box center [264, 130] width 27 height 27
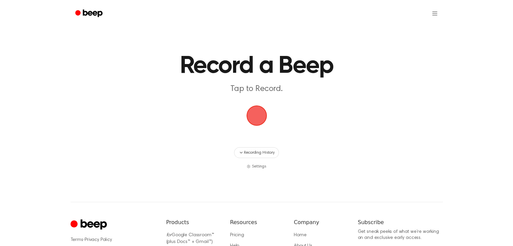
click at [260, 123] on span "button" at bounding box center [256, 115] width 19 height 19
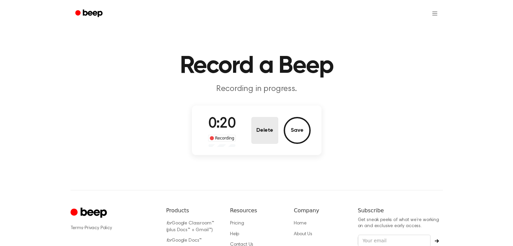
click at [267, 129] on button "Delete" at bounding box center [264, 130] width 27 height 27
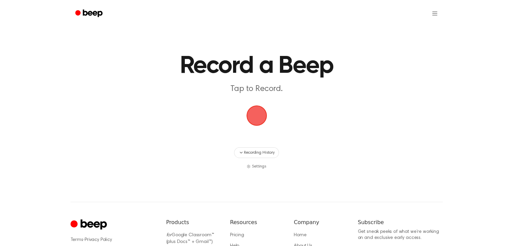
click at [251, 123] on span "button" at bounding box center [256, 115] width 19 height 19
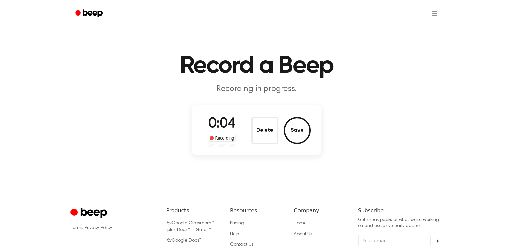
drag, startPoint x: 264, startPoint y: 141, endPoint x: 259, endPoint y: 140, distance: 5.1
click at [262, 141] on button "Delete" at bounding box center [264, 130] width 27 height 27
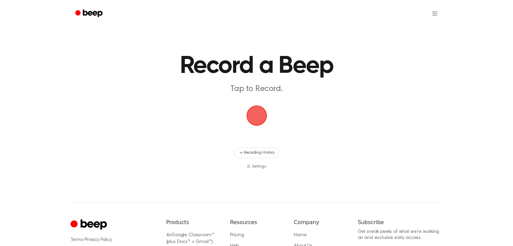
click at [252, 115] on span "button" at bounding box center [256, 115] width 19 height 19
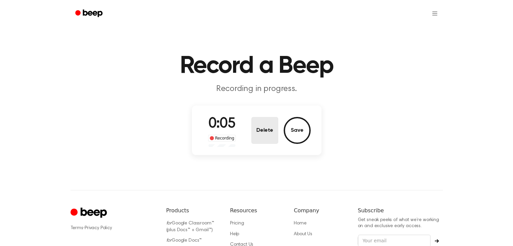
click at [266, 121] on button "Delete" at bounding box center [264, 130] width 27 height 27
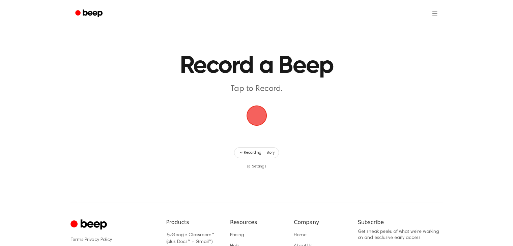
click at [251, 107] on span "button" at bounding box center [256, 115] width 19 height 19
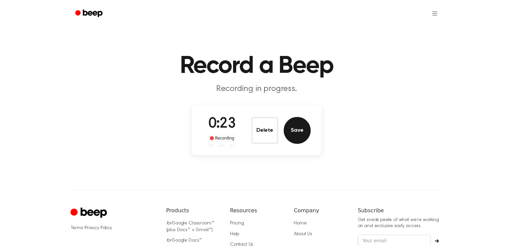
click at [295, 126] on button "Save" at bounding box center [297, 130] width 27 height 27
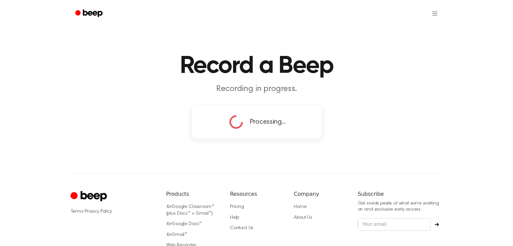
copy button "ete"
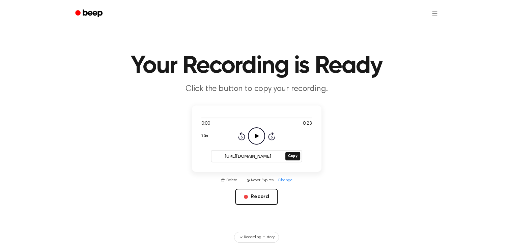
click at [255, 141] on icon "Play Audio" at bounding box center [256, 135] width 17 height 17
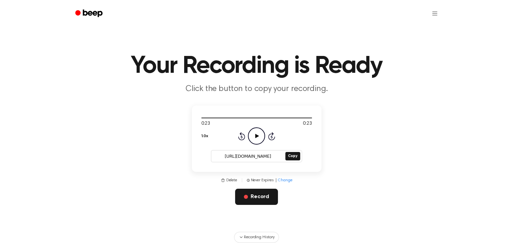
click at [264, 193] on button "Record" at bounding box center [256, 197] width 43 height 16
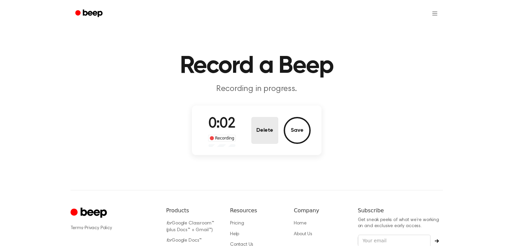
click at [268, 127] on button "Delete" at bounding box center [264, 130] width 27 height 27
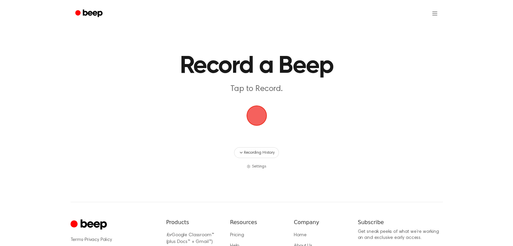
click at [264, 120] on span "button" at bounding box center [256, 115] width 19 height 19
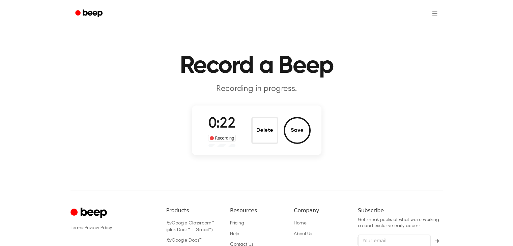
click at [293, 128] on button "Save" at bounding box center [297, 130] width 27 height 27
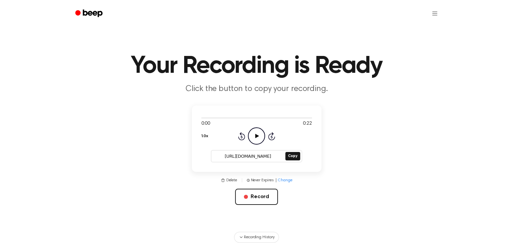
click at [257, 133] on icon "Play Audio" at bounding box center [256, 135] width 17 height 17
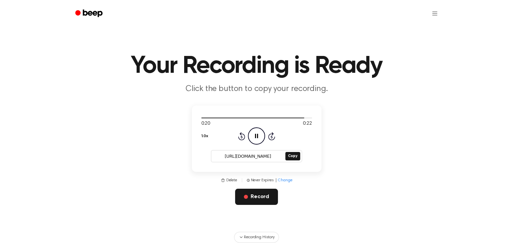
click at [256, 199] on button "Record" at bounding box center [256, 197] width 43 height 16
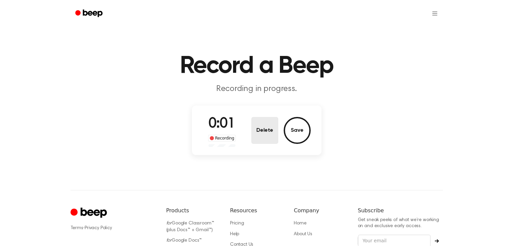
click at [262, 141] on button "Delete" at bounding box center [264, 130] width 27 height 27
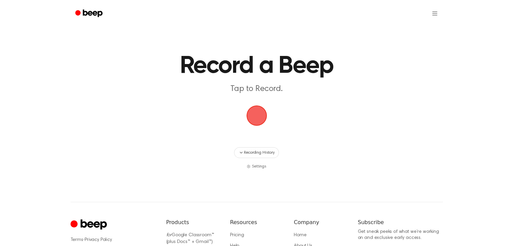
click at [254, 125] on span "button" at bounding box center [256, 115] width 19 height 19
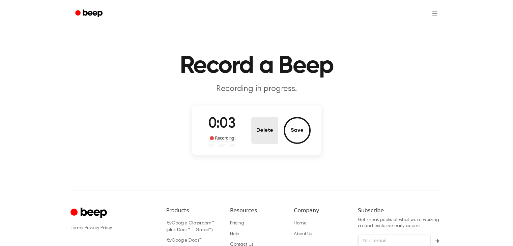
click at [261, 124] on button "Delete" at bounding box center [264, 130] width 27 height 27
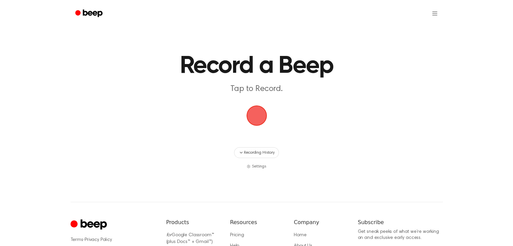
click at [259, 117] on span "button" at bounding box center [256, 115] width 19 height 19
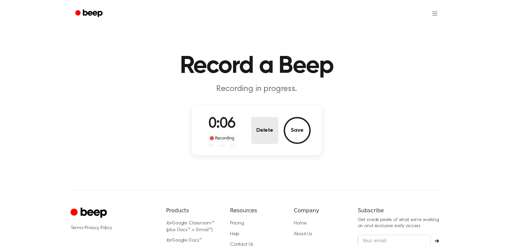
click at [256, 135] on button "Delete" at bounding box center [264, 130] width 27 height 27
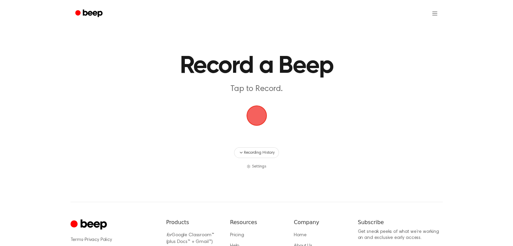
click at [264, 122] on span "button" at bounding box center [256, 115] width 19 height 19
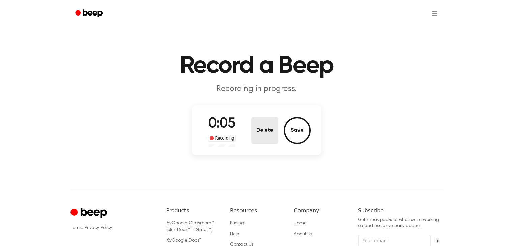
click at [270, 125] on button "Delete" at bounding box center [264, 130] width 27 height 27
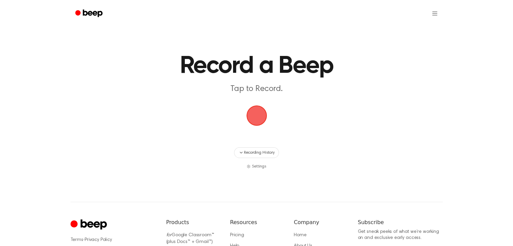
click at [262, 117] on span "button" at bounding box center [256, 115] width 19 height 19
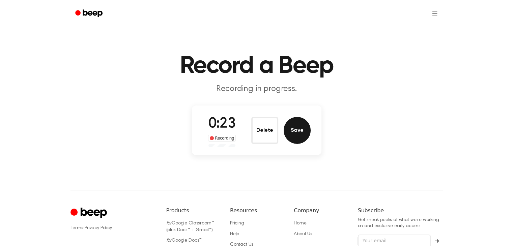
click at [294, 134] on button "Save" at bounding box center [297, 130] width 27 height 27
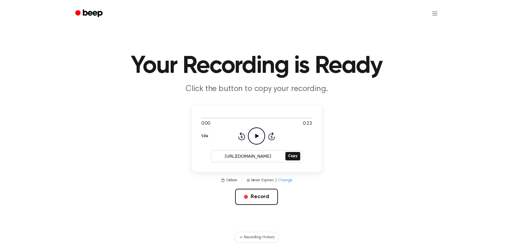
click at [258, 136] on icon at bounding box center [257, 136] width 4 height 4
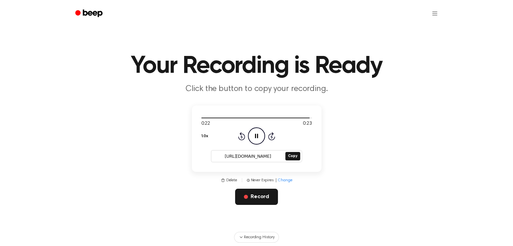
click at [269, 196] on button "Record" at bounding box center [256, 197] width 43 height 16
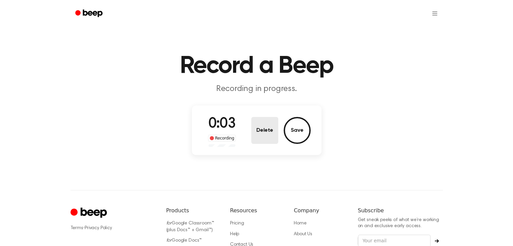
click at [265, 138] on button "Delete" at bounding box center [264, 130] width 27 height 27
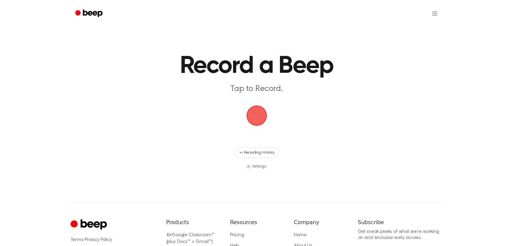
click at [263, 127] on span "button" at bounding box center [256, 116] width 22 height 22
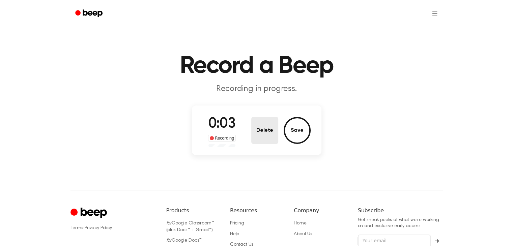
click at [266, 124] on button "Delete" at bounding box center [264, 130] width 27 height 27
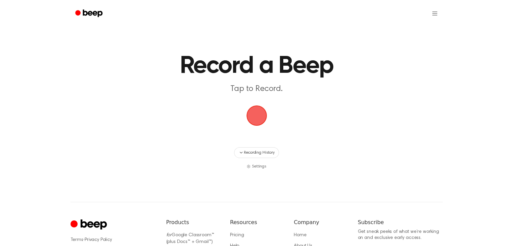
click at [248, 108] on span "button" at bounding box center [256, 115] width 19 height 19
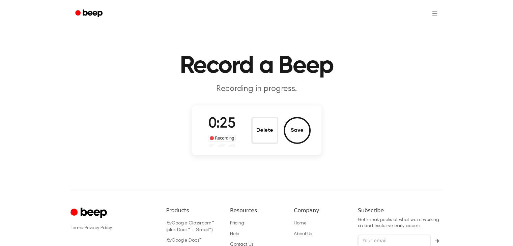
click at [300, 127] on button "Save" at bounding box center [297, 130] width 27 height 27
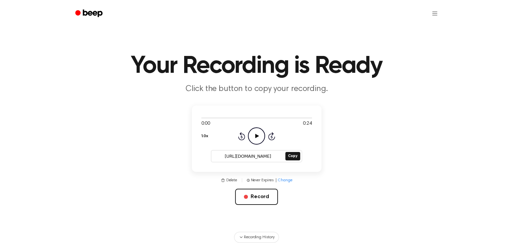
click at [254, 134] on icon "Play Audio" at bounding box center [256, 135] width 17 height 17
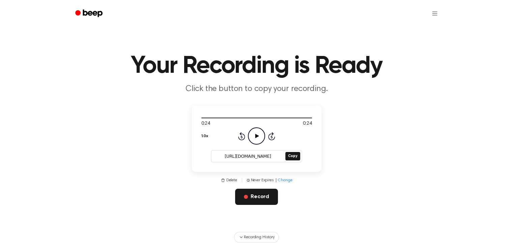
click at [256, 197] on button "Record" at bounding box center [256, 197] width 43 height 16
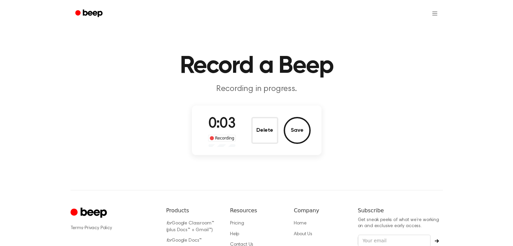
click at [224, 144] on div "0:03 Recording" at bounding box center [222, 130] width 39 height 33
click at [225, 128] on span "0:03" at bounding box center [221, 124] width 27 height 14
click at [264, 127] on button "Delete" at bounding box center [264, 130] width 27 height 27
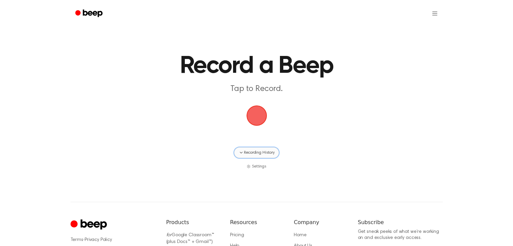
click at [259, 150] on span "Recording History" at bounding box center [259, 153] width 30 height 6
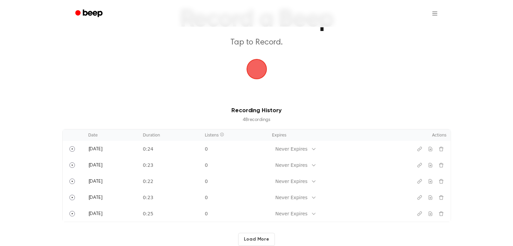
scroll to position [101, 0]
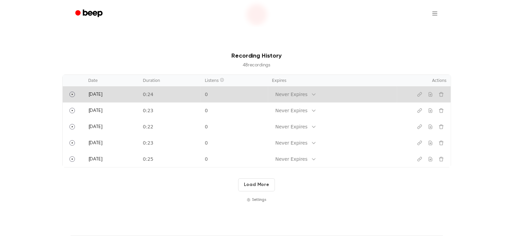
click at [150, 95] on td "0:24" at bounding box center [170, 94] width 62 height 16
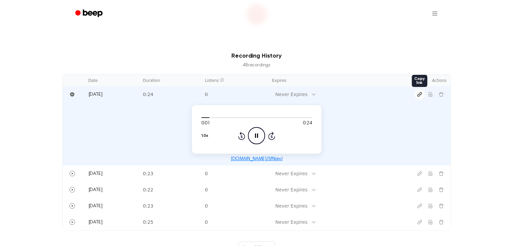
click at [417, 95] on icon "Copy link" at bounding box center [419, 94] width 5 height 5
click at [430, 93] on icon "Download recording" at bounding box center [430, 94] width 5 height 5
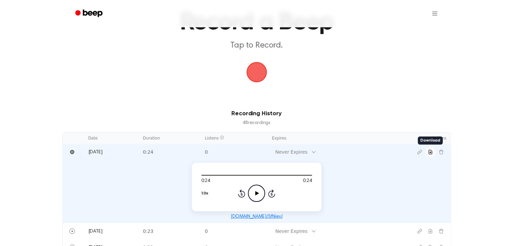
scroll to position [0, 0]
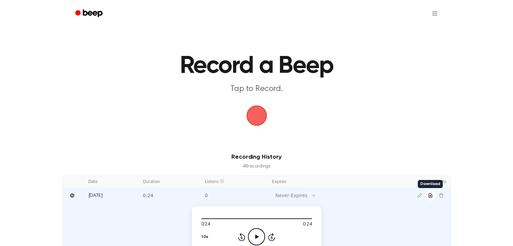
click at [256, 110] on span "button" at bounding box center [256, 115] width 31 height 31
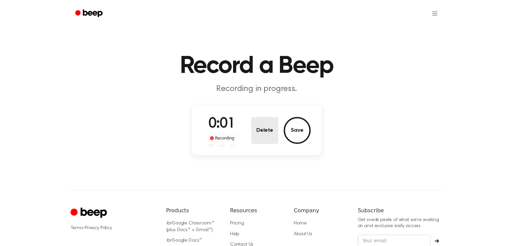
click at [260, 132] on button "Delete" at bounding box center [264, 130] width 27 height 27
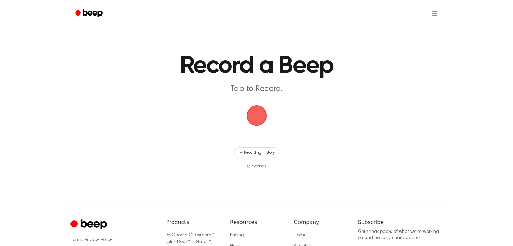
click at [252, 115] on span "button" at bounding box center [256, 115] width 19 height 19
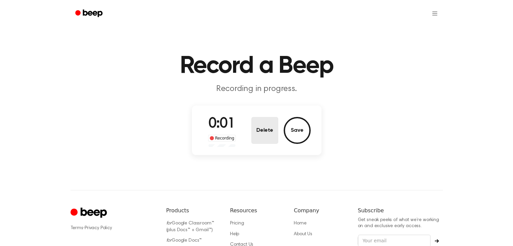
click at [261, 126] on button "Delete" at bounding box center [264, 130] width 27 height 27
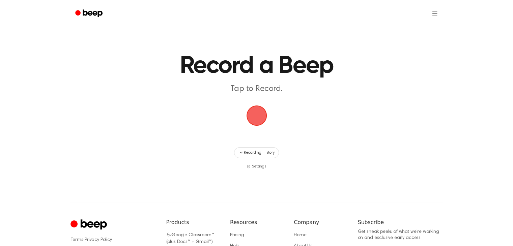
click at [255, 116] on span "button" at bounding box center [256, 115] width 19 height 19
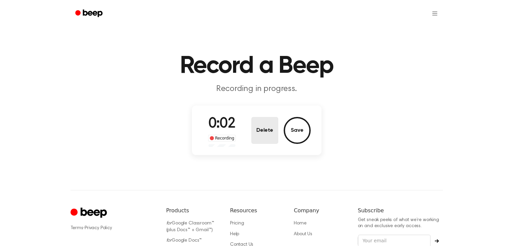
click at [262, 122] on button "Delete" at bounding box center [264, 130] width 27 height 27
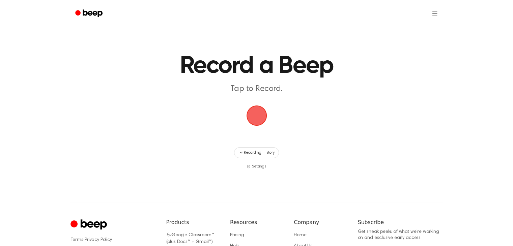
click at [261, 112] on span "button" at bounding box center [256, 115] width 19 height 19
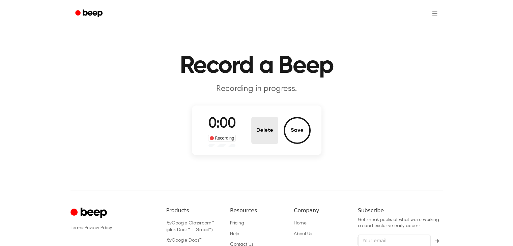
click at [259, 117] on button "Delete" at bounding box center [264, 130] width 27 height 27
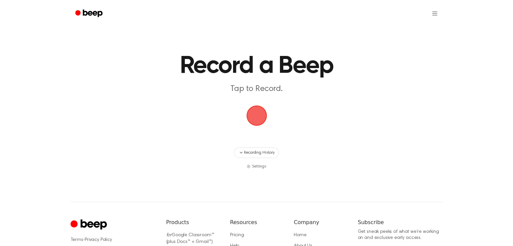
click at [264, 113] on span "button" at bounding box center [256, 115] width 19 height 19
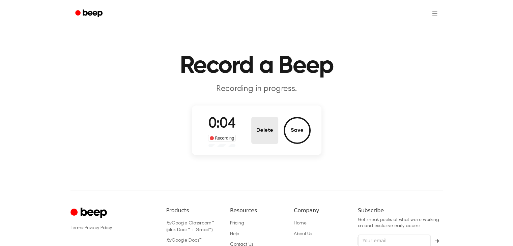
click at [263, 128] on button "Delete" at bounding box center [264, 130] width 27 height 27
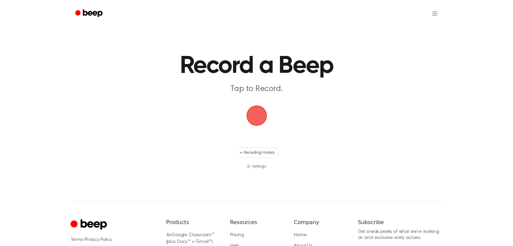
click at [259, 111] on span "button" at bounding box center [256, 115] width 19 height 19
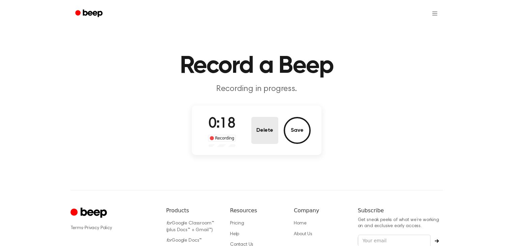
click at [272, 126] on button "Delete" at bounding box center [264, 130] width 27 height 27
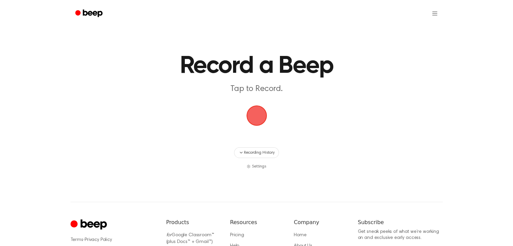
click at [263, 111] on span "button" at bounding box center [256, 115] width 33 height 33
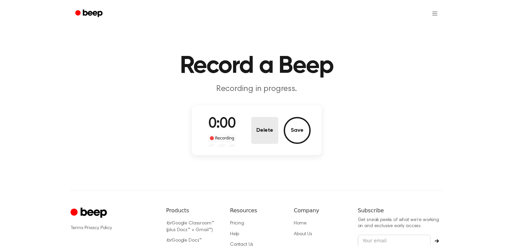
drag, startPoint x: 259, startPoint y: 115, endPoint x: 265, endPoint y: 128, distance: 14.9
click at [259, 115] on div "0:00 Recording Delete Save" at bounding box center [257, 130] width 108 height 33
click at [266, 131] on button "Delete" at bounding box center [264, 130] width 27 height 27
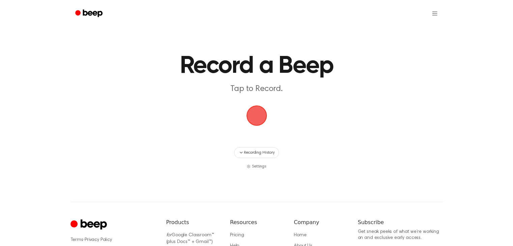
click at [260, 111] on span "button" at bounding box center [256, 115] width 19 height 19
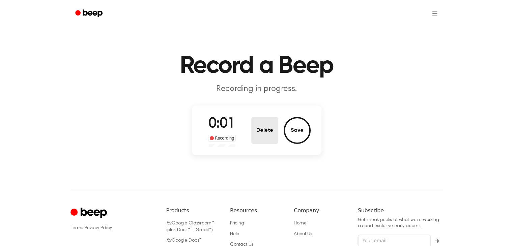
click at [267, 127] on button "Delete" at bounding box center [264, 130] width 27 height 27
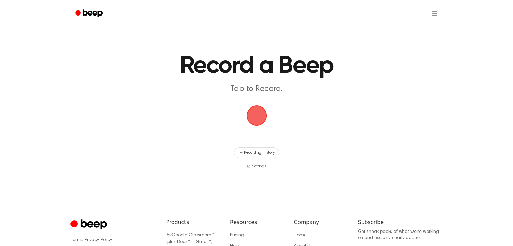
click at [258, 109] on span "button" at bounding box center [256, 115] width 19 height 19
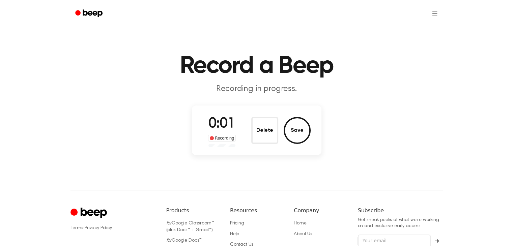
click at [279, 127] on div "Delete Save" at bounding box center [280, 130] width 59 height 27
click at [260, 128] on button "Delete" at bounding box center [264, 130] width 27 height 27
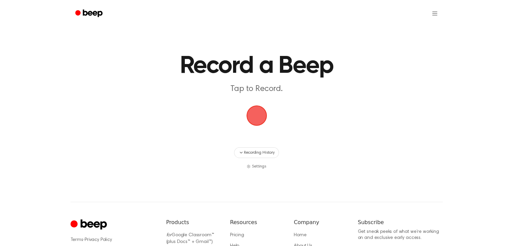
click at [257, 118] on span "button" at bounding box center [256, 115] width 19 height 19
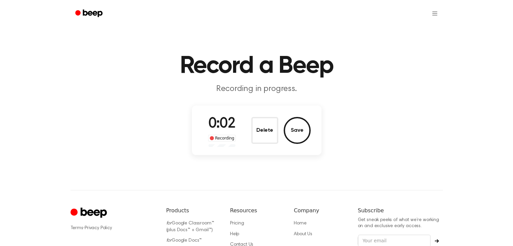
drag, startPoint x: 250, startPoint y: 130, endPoint x: 256, endPoint y: 123, distance: 9.3
click at [250, 130] on div "0:02 Recording Delete Save" at bounding box center [257, 130] width 108 height 33
click at [260, 121] on button "Delete" at bounding box center [264, 130] width 27 height 27
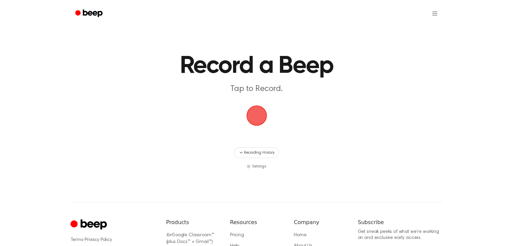
click at [259, 114] on span "button" at bounding box center [256, 115] width 19 height 19
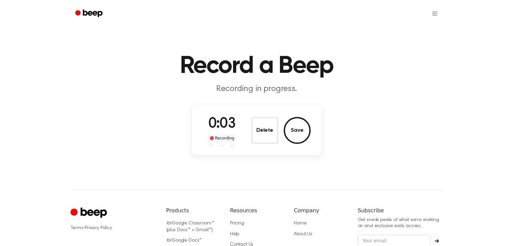
drag, startPoint x: 266, startPoint y: 131, endPoint x: 262, endPoint y: 128, distance: 4.8
click at [265, 133] on button "Delete" at bounding box center [264, 130] width 27 height 27
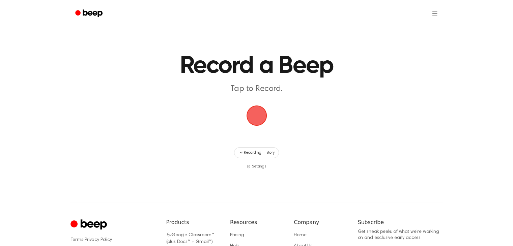
click at [254, 119] on span "button" at bounding box center [256, 115] width 19 height 19
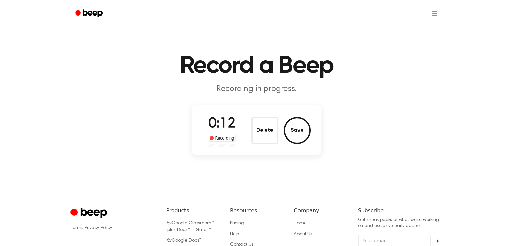
click at [260, 140] on button "Delete" at bounding box center [264, 130] width 27 height 27
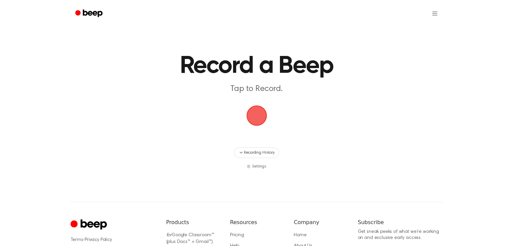
click at [254, 117] on span "button" at bounding box center [256, 115] width 19 height 19
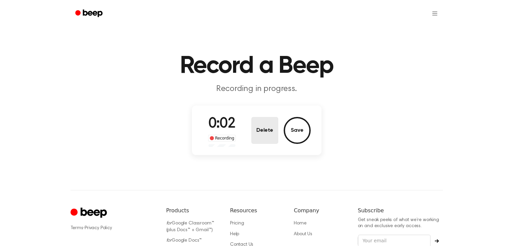
click at [270, 130] on button "Delete" at bounding box center [264, 130] width 27 height 27
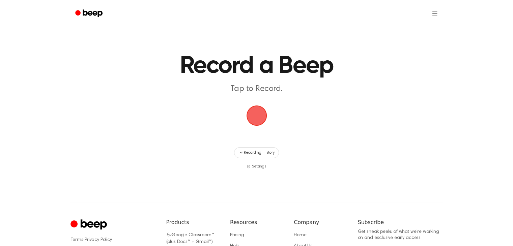
click at [261, 117] on span "button" at bounding box center [256, 115] width 19 height 19
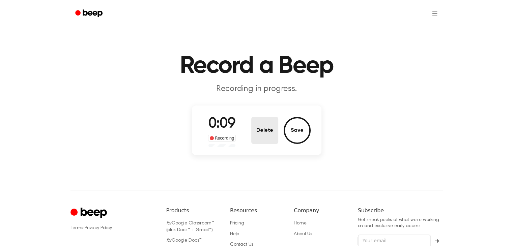
click at [266, 128] on button "Delete" at bounding box center [264, 130] width 27 height 27
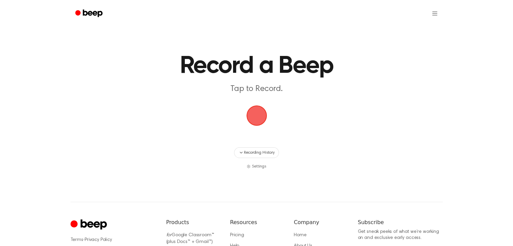
click at [266, 112] on span "button" at bounding box center [256, 115] width 19 height 19
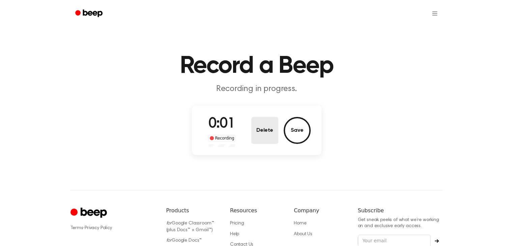
click at [255, 133] on button "Delete" at bounding box center [264, 130] width 27 height 27
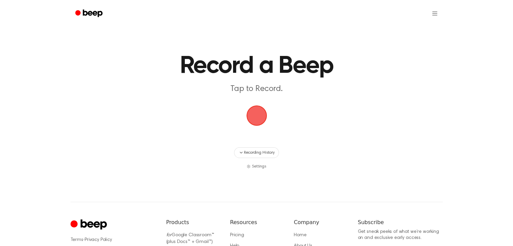
drag, startPoint x: 251, startPoint y: 114, endPoint x: 267, endPoint y: 107, distance: 18.4
click at [251, 115] on span "button" at bounding box center [256, 115] width 19 height 19
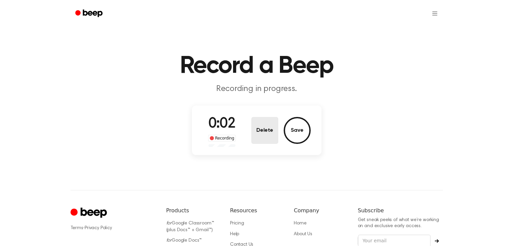
click at [267, 124] on button "Delete" at bounding box center [264, 130] width 27 height 27
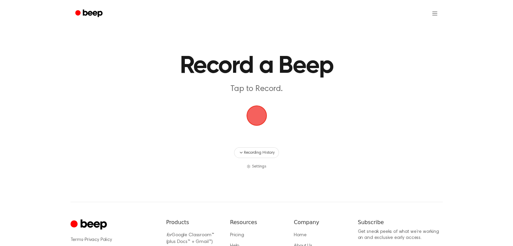
click at [262, 117] on span "button" at bounding box center [256, 115] width 19 height 19
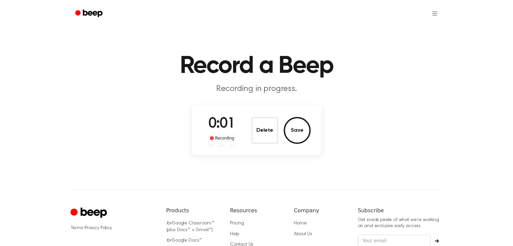
click at [282, 125] on div "Delete Save" at bounding box center [280, 130] width 59 height 27
click at [269, 133] on button "Delete" at bounding box center [264, 130] width 27 height 27
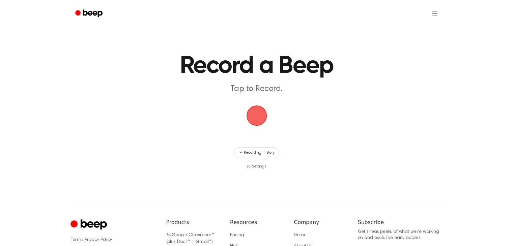
click at [256, 113] on span "button" at bounding box center [256, 115] width 19 height 19
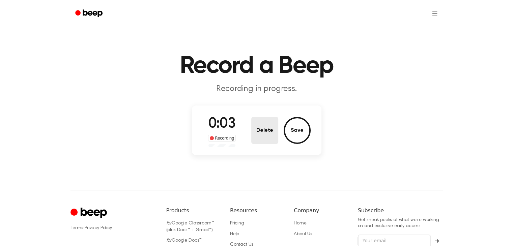
click at [268, 133] on button "Delete" at bounding box center [264, 130] width 27 height 27
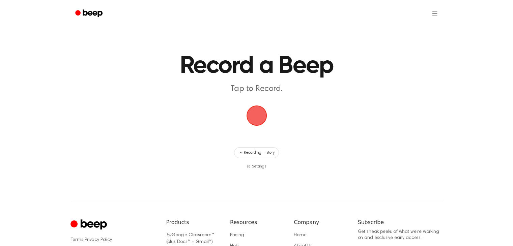
click at [258, 117] on span "button" at bounding box center [256, 115] width 19 height 19
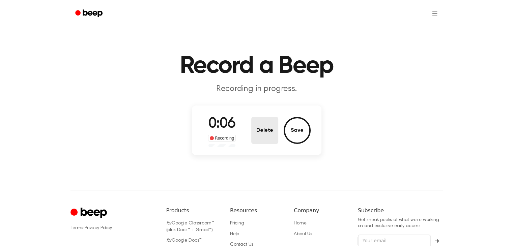
click at [265, 124] on button "Delete" at bounding box center [264, 130] width 27 height 27
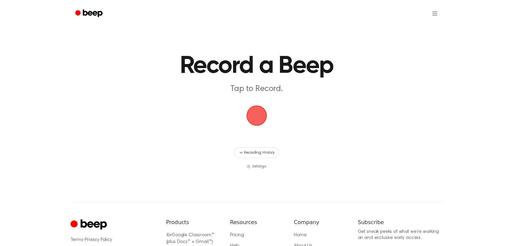
click at [263, 119] on span "button" at bounding box center [256, 115] width 19 height 19
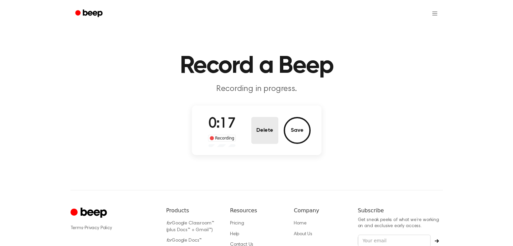
click at [266, 131] on button "Delete" at bounding box center [264, 130] width 27 height 27
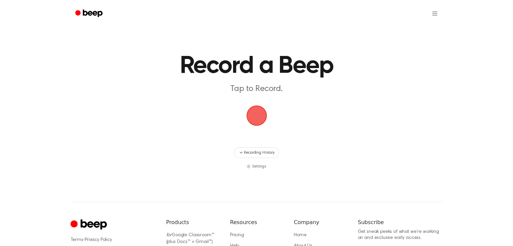
click at [269, 118] on main "Record a Beep Tap to Record. Recording History Settings" at bounding box center [256, 85] width 513 height 170
click at [266, 118] on span "button" at bounding box center [256, 115] width 19 height 19
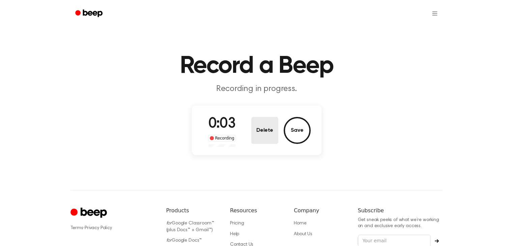
click at [254, 123] on button "Delete" at bounding box center [264, 130] width 27 height 27
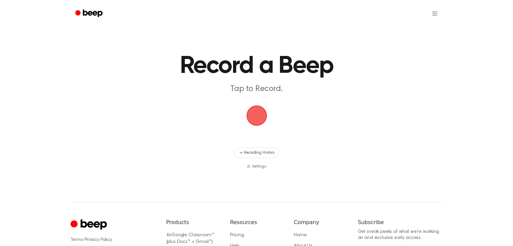
click at [257, 108] on span "button" at bounding box center [256, 115] width 19 height 19
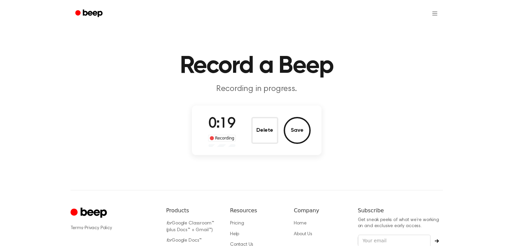
drag, startPoint x: 255, startPoint y: 115, endPoint x: 235, endPoint y: 96, distance: 28.1
click at [254, 115] on div "0:19 Recording Delete Save" at bounding box center [257, 130] width 108 height 33
click at [263, 132] on button "Delete" at bounding box center [264, 130] width 27 height 27
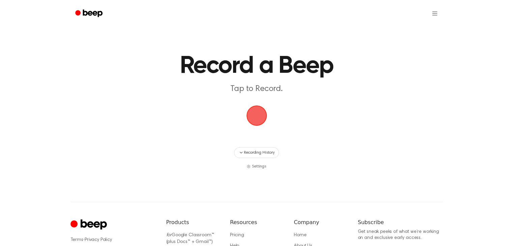
click at [257, 119] on span "button" at bounding box center [256, 115] width 19 height 19
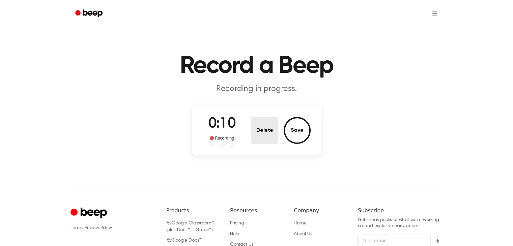
click at [272, 128] on button "Delete" at bounding box center [264, 130] width 27 height 27
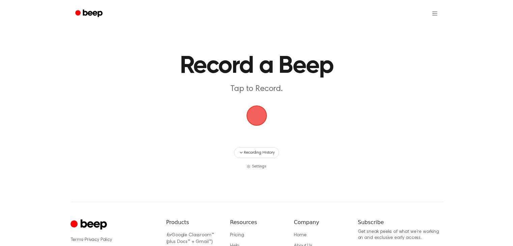
click at [266, 121] on span "button" at bounding box center [256, 115] width 19 height 19
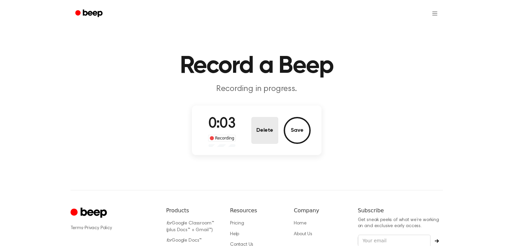
click at [266, 118] on button "Delete" at bounding box center [264, 130] width 27 height 27
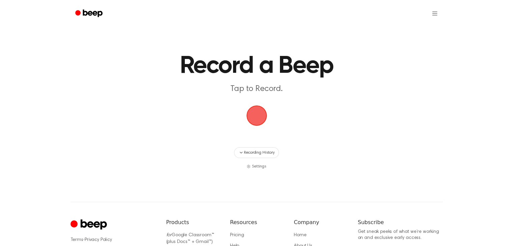
click at [264, 122] on span "button" at bounding box center [256, 115] width 19 height 19
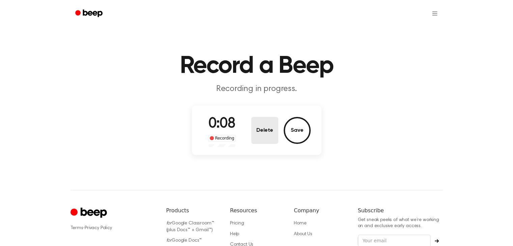
click at [263, 123] on button "Delete" at bounding box center [264, 130] width 27 height 27
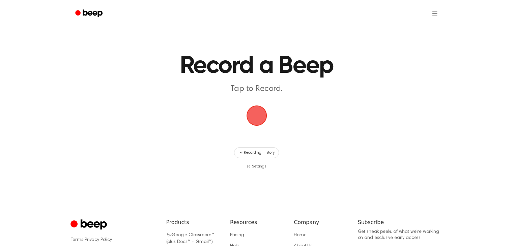
click at [247, 115] on span "button" at bounding box center [256, 115] width 19 height 19
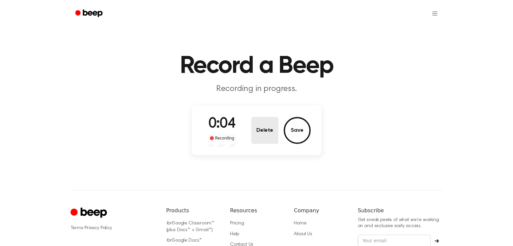
click at [266, 129] on button "Delete" at bounding box center [264, 130] width 27 height 27
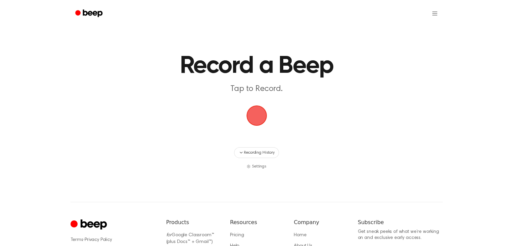
click at [263, 123] on span "button" at bounding box center [256, 115] width 19 height 19
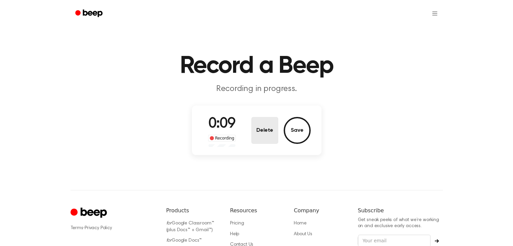
click at [261, 130] on button "Delete" at bounding box center [264, 130] width 27 height 27
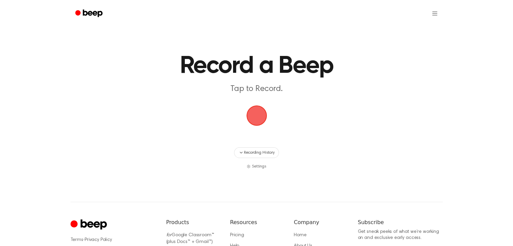
click at [266, 107] on span "button" at bounding box center [256, 115] width 19 height 19
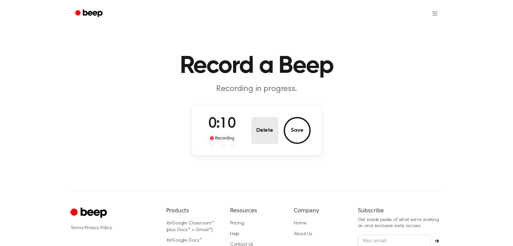
click at [271, 133] on button "Delete" at bounding box center [264, 130] width 27 height 27
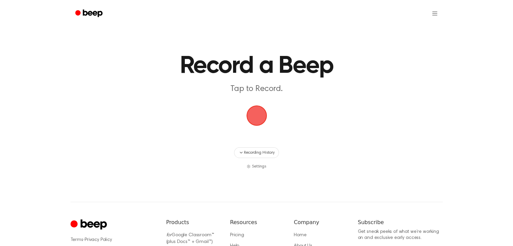
click at [256, 115] on span "button" at bounding box center [256, 115] width 19 height 19
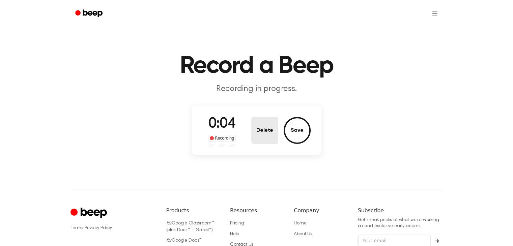
drag, startPoint x: 242, startPoint y: 130, endPoint x: 257, endPoint y: 124, distance: 16.4
click at [245, 127] on div "0:04 Recording Delete Save" at bounding box center [257, 130] width 108 height 33
click at [269, 122] on button "Delete" at bounding box center [264, 130] width 27 height 27
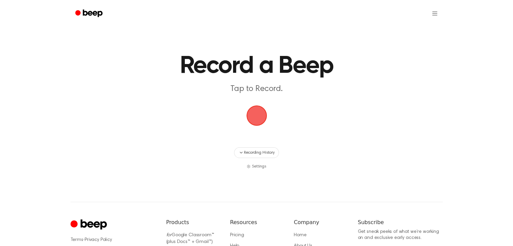
click at [265, 120] on span "button" at bounding box center [256, 115] width 19 height 19
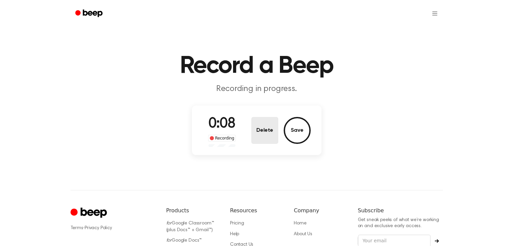
click at [272, 132] on button "Delete" at bounding box center [264, 130] width 27 height 27
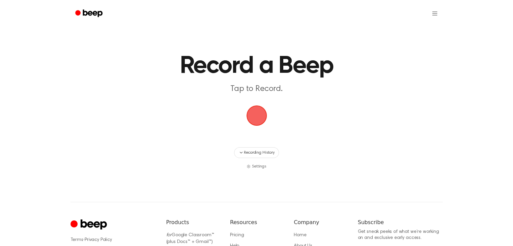
click at [259, 111] on span "button" at bounding box center [256, 115] width 19 height 19
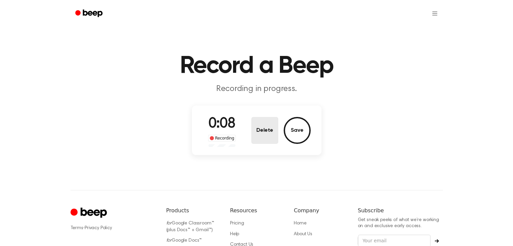
click at [262, 120] on button "Delete" at bounding box center [264, 130] width 27 height 27
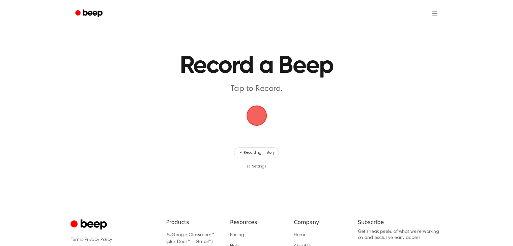
click at [262, 118] on span "button" at bounding box center [256, 115] width 19 height 19
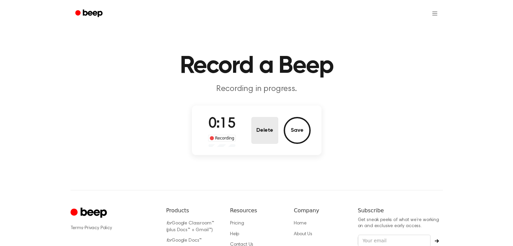
click at [253, 141] on button "Delete" at bounding box center [264, 130] width 27 height 27
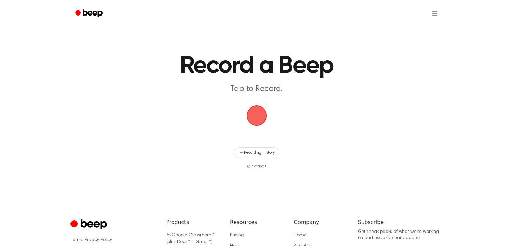
click at [254, 124] on span "button" at bounding box center [256, 115] width 19 height 19
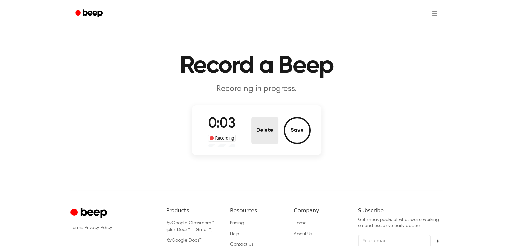
click at [261, 126] on button "Delete" at bounding box center [264, 130] width 27 height 27
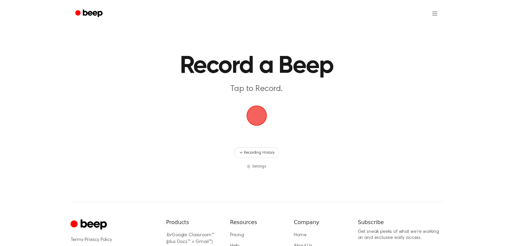
click at [255, 115] on span "button" at bounding box center [256, 115] width 19 height 19
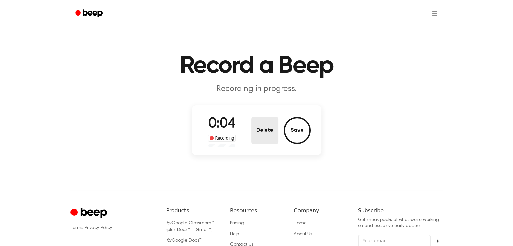
drag, startPoint x: 248, startPoint y: 133, endPoint x: 259, endPoint y: 128, distance: 11.6
click at [253, 130] on div "0:04 Recording Delete Save" at bounding box center [257, 130] width 108 height 33
click at [270, 124] on button "Delete" at bounding box center [264, 130] width 27 height 27
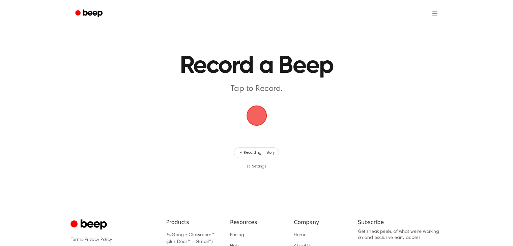
click at [266, 114] on span "button" at bounding box center [256, 115] width 19 height 19
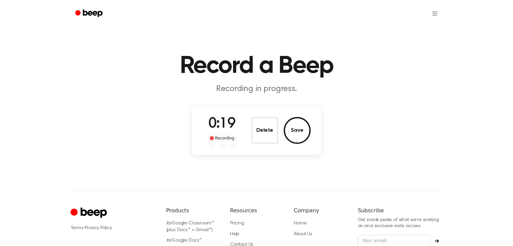
click at [257, 131] on button "Delete" at bounding box center [264, 130] width 27 height 27
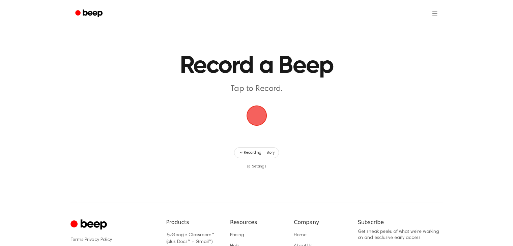
click at [259, 118] on span "button" at bounding box center [256, 115] width 19 height 19
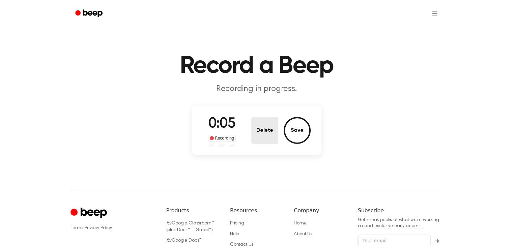
click at [262, 130] on button "Delete" at bounding box center [264, 130] width 27 height 27
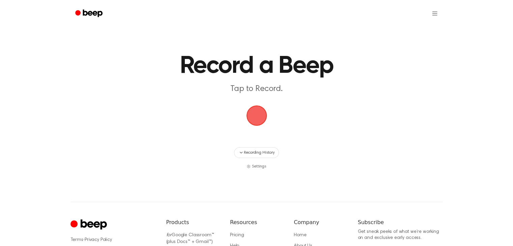
click at [262, 122] on span "button" at bounding box center [256, 115] width 19 height 19
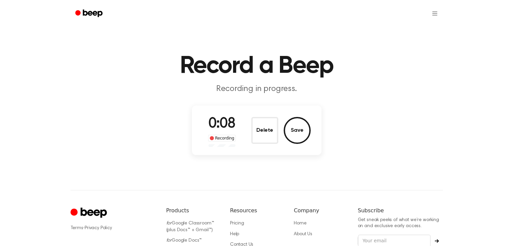
click at [249, 138] on div "0:08 Recording Delete Save" at bounding box center [257, 130] width 108 height 33
click at [262, 126] on button "Delete" at bounding box center [264, 130] width 27 height 27
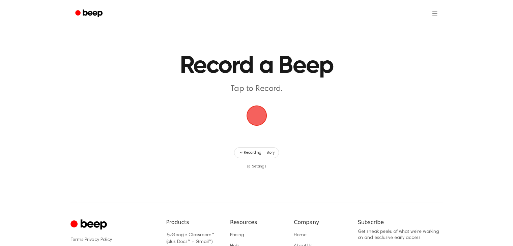
click at [262, 121] on span "button" at bounding box center [256, 115] width 19 height 19
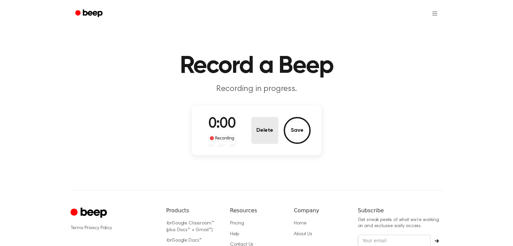
click at [272, 134] on button "Delete" at bounding box center [264, 130] width 27 height 27
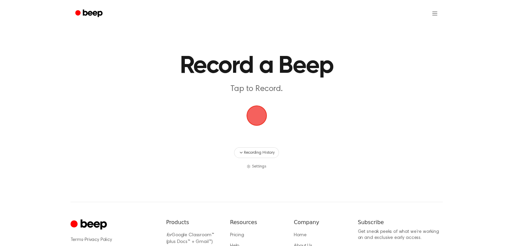
click at [257, 123] on span "button" at bounding box center [256, 115] width 19 height 19
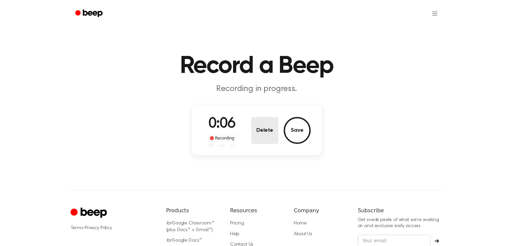
click at [270, 132] on button "Delete" at bounding box center [264, 130] width 27 height 27
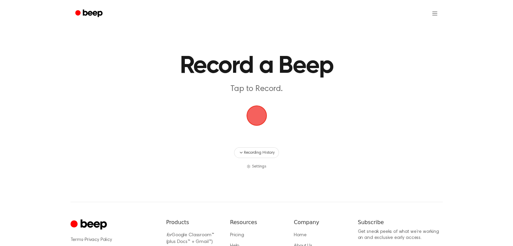
click at [256, 111] on span "button" at bounding box center [256, 115] width 19 height 19
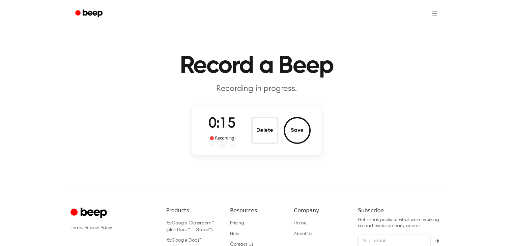
click at [258, 127] on button "Delete" at bounding box center [264, 130] width 27 height 27
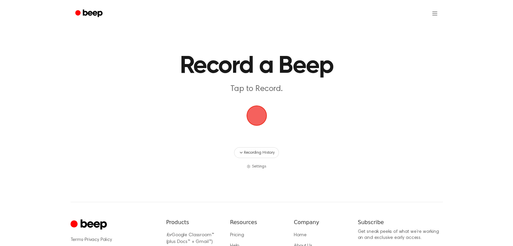
click at [260, 116] on span "button" at bounding box center [256, 115] width 19 height 19
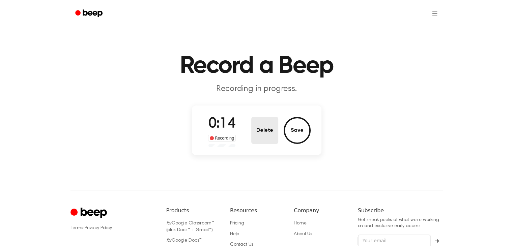
click at [256, 127] on button "Delete" at bounding box center [264, 130] width 27 height 27
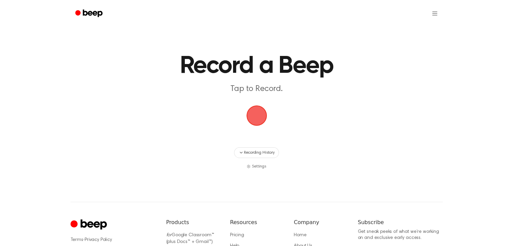
click at [260, 119] on span "button" at bounding box center [256, 115] width 19 height 19
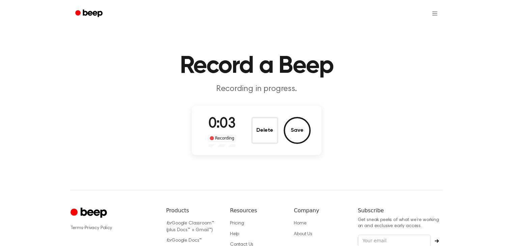
click at [254, 146] on div "0:03 Recording Delete Save" at bounding box center [257, 130] width 108 height 33
click at [260, 133] on button "Delete" at bounding box center [264, 130] width 27 height 27
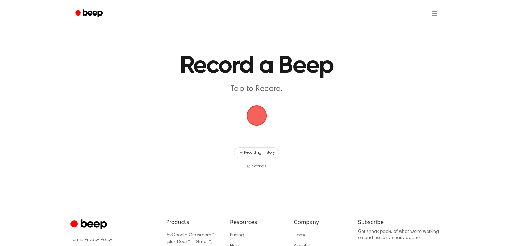
click at [250, 108] on span "button" at bounding box center [256, 115] width 19 height 19
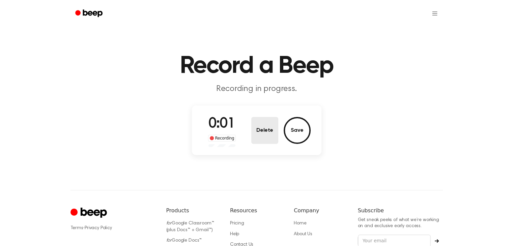
click at [257, 126] on button "Delete" at bounding box center [264, 130] width 27 height 27
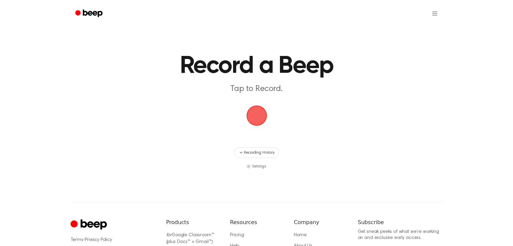
click at [254, 117] on span "button" at bounding box center [256, 115] width 19 height 19
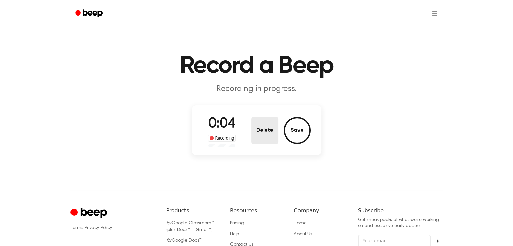
drag, startPoint x: 275, startPoint y: 145, endPoint x: 270, endPoint y: 138, distance: 8.5
click at [274, 142] on div "0:04 Recording Delete Save" at bounding box center [257, 130] width 108 height 33
click at [268, 133] on button "Delete" at bounding box center [264, 130] width 27 height 27
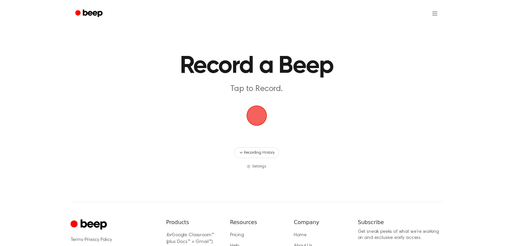
click at [260, 116] on span "button" at bounding box center [256, 115] width 19 height 19
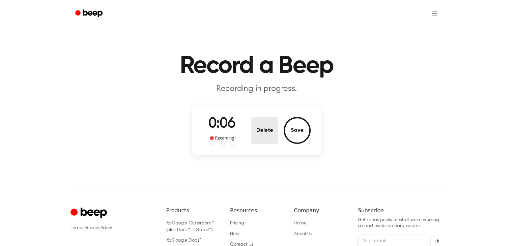
click at [260, 124] on button "Delete" at bounding box center [264, 130] width 27 height 27
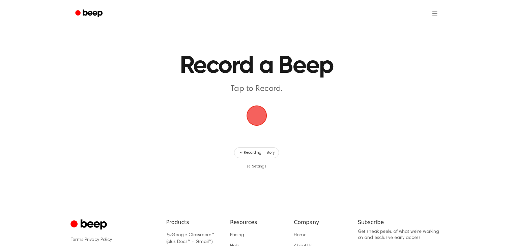
click at [261, 115] on span "button" at bounding box center [256, 116] width 22 height 22
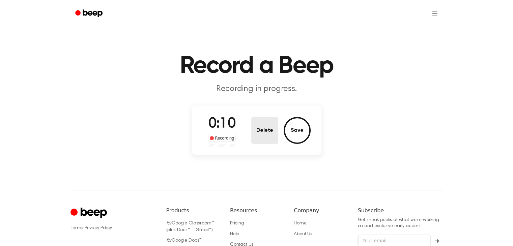
click at [265, 139] on button "Delete" at bounding box center [264, 130] width 27 height 27
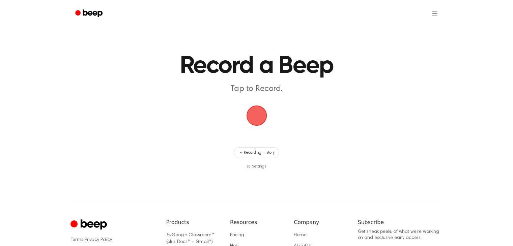
click at [258, 120] on span "button" at bounding box center [256, 115] width 19 height 19
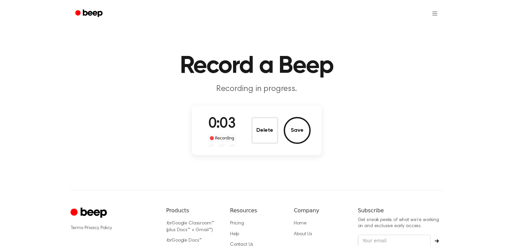
drag, startPoint x: 259, startPoint y: 133, endPoint x: 262, endPoint y: 127, distance: 6.5
click at [260, 133] on button "Delete" at bounding box center [264, 130] width 27 height 27
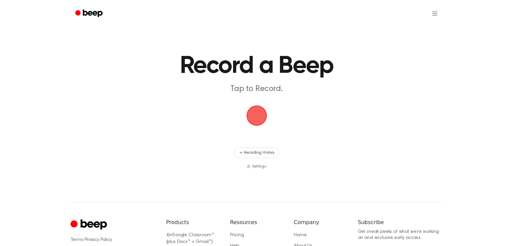
click at [262, 119] on span "button" at bounding box center [256, 115] width 19 height 19
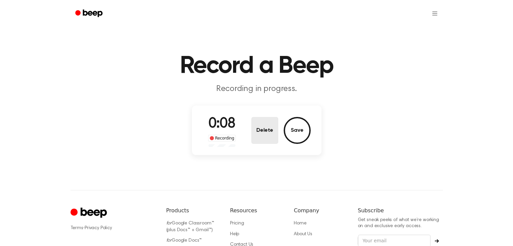
click at [260, 130] on button "Delete" at bounding box center [264, 130] width 27 height 27
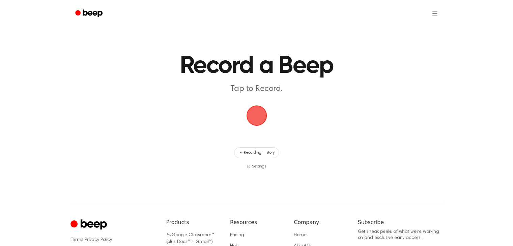
click at [255, 118] on span "button" at bounding box center [256, 115] width 36 height 36
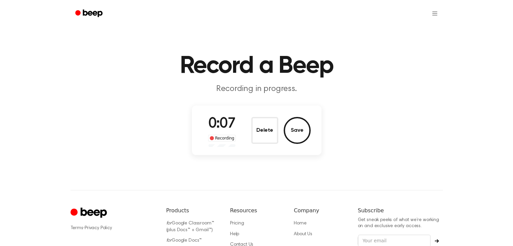
click at [268, 128] on button "Delete" at bounding box center [264, 130] width 27 height 27
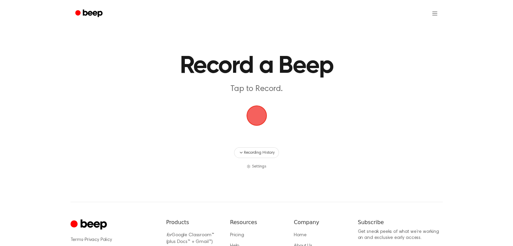
click at [256, 121] on span "button" at bounding box center [256, 115] width 19 height 19
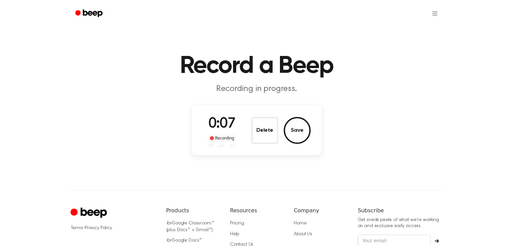
drag, startPoint x: 249, startPoint y: 143, endPoint x: 258, endPoint y: 130, distance: 16.1
click at [249, 143] on div "0:07 Recording Delete Save" at bounding box center [257, 130] width 108 height 33
click at [258, 130] on button "Delete" at bounding box center [264, 130] width 27 height 27
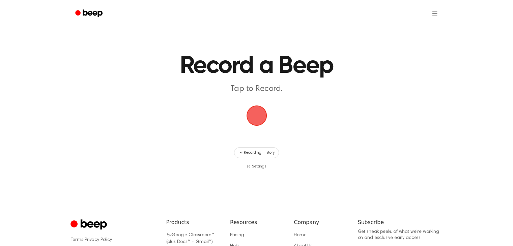
click at [258, 125] on span "button" at bounding box center [256, 115] width 19 height 19
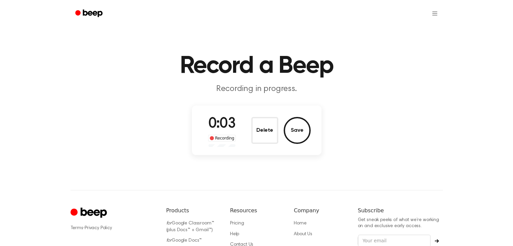
drag, startPoint x: 256, startPoint y: 127, endPoint x: 260, endPoint y: 128, distance: 4.2
click at [258, 127] on button "Delete" at bounding box center [264, 130] width 27 height 27
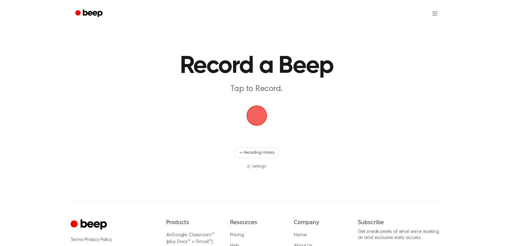
drag, startPoint x: 245, startPoint y: 126, endPoint x: 255, endPoint y: 123, distance: 10.1
click at [247, 125] on span "button" at bounding box center [256, 115] width 19 height 19
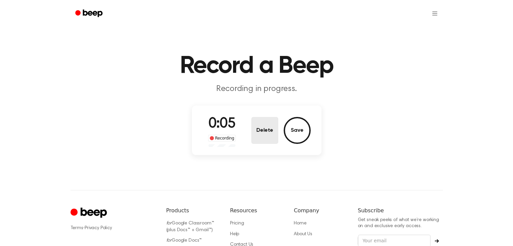
click at [271, 138] on button "Delete" at bounding box center [264, 130] width 27 height 27
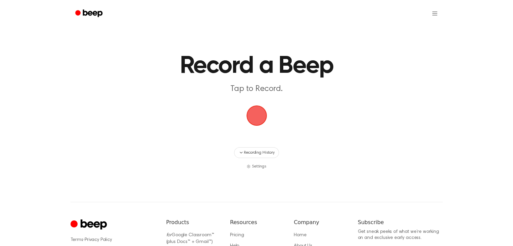
click at [267, 127] on main "Record a Beep Tap to Record. Recording History Settings" at bounding box center [256, 85] width 513 height 170
click at [257, 107] on span "button" at bounding box center [256, 115] width 19 height 19
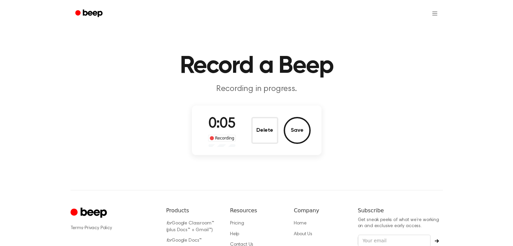
click at [250, 124] on div "0:05 Recording Delete Save" at bounding box center [257, 130] width 108 height 33
click at [264, 124] on button "Delete" at bounding box center [264, 130] width 27 height 27
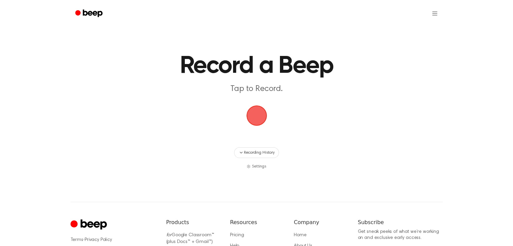
click at [247, 122] on span "button" at bounding box center [256, 115] width 19 height 19
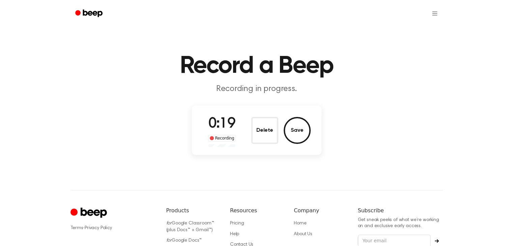
click at [259, 127] on button "Delete" at bounding box center [264, 130] width 27 height 27
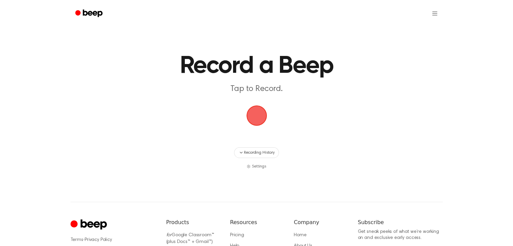
drag, startPoint x: 247, startPoint y: 127, endPoint x: 291, endPoint y: 101, distance: 51.4
click at [247, 125] on span "button" at bounding box center [256, 115] width 19 height 19
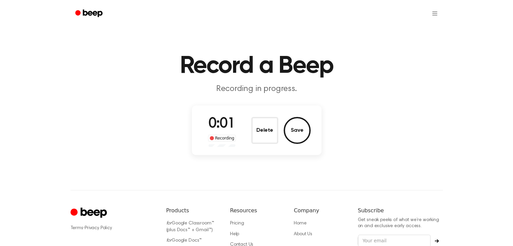
drag, startPoint x: 281, startPoint y: 127, endPoint x: 277, endPoint y: 128, distance: 3.6
click at [281, 127] on div "Delete Save" at bounding box center [280, 130] width 59 height 27
click at [276, 130] on button "Delete" at bounding box center [264, 130] width 27 height 27
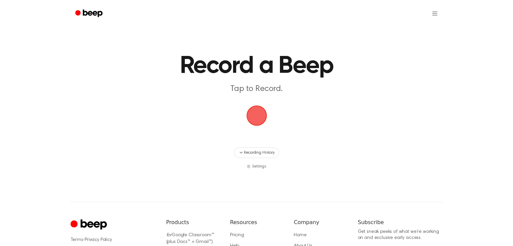
click at [263, 115] on span "button" at bounding box center [256, 115] width 19 height 19
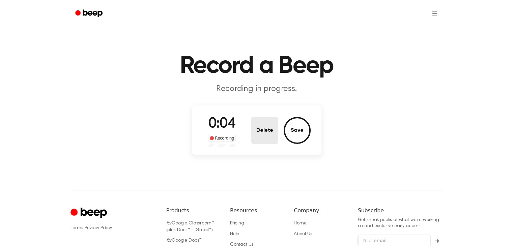
click at [268, 134] on button "Delete" at bounding box center [264, 130] width 27 height 27
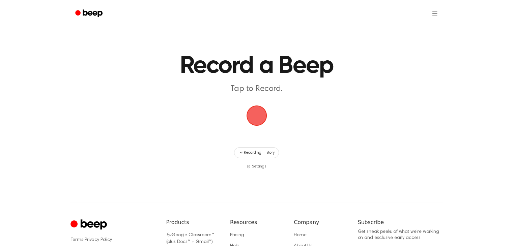
click at [265, 122] on span "button" at bounding box center [256, 115] width 19 height 19
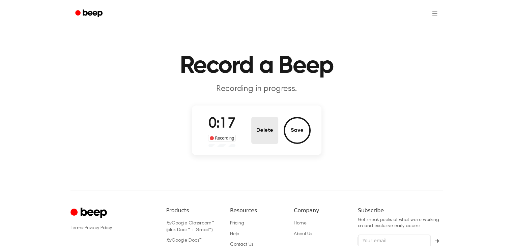
click at [258, 134] on button "Delete" at bounding box center [264, 130] width 27 height 27
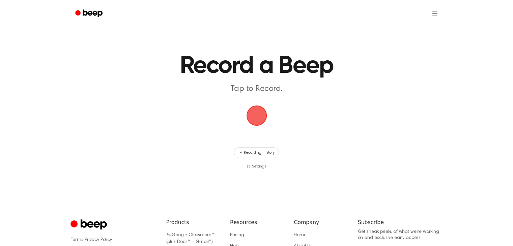
click at [263, 118] on span "button" at bounding box center [256, 115] width 19 height 19
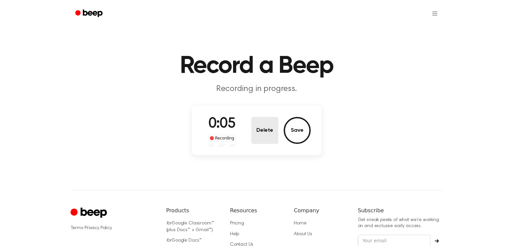
click at [256, 140] on button "Delete" at bounding box center [264, 130] width 27 height 27
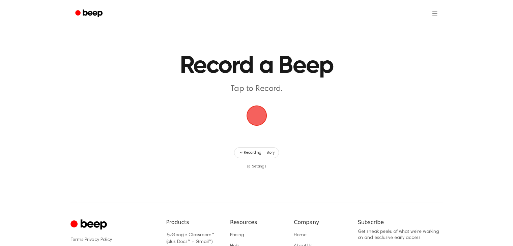
click at [255, 116] on span "button" at bounding box center [256, 115] width 19 height 19
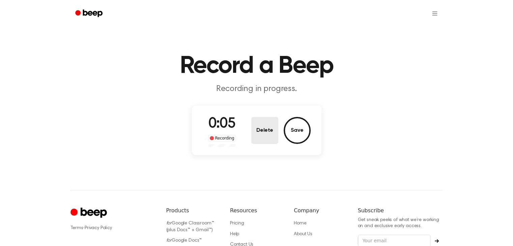
click at [257, 126] on button "Delete" at bounding box center [264, 130] width 27 height 27
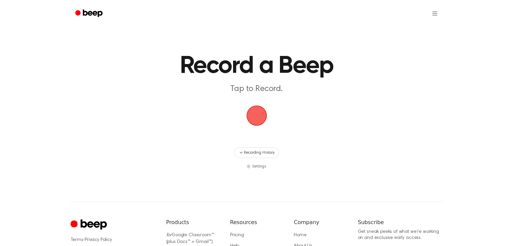
click at [255, 117] on span "button" at bounding box center [256, 115] width 19 height 19
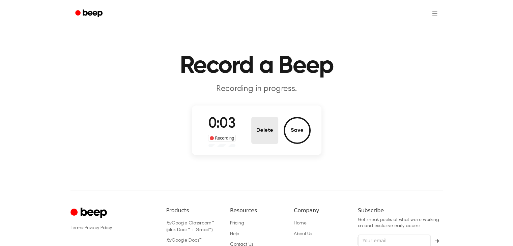
click at [268, 129] on button "Delete" at bounding box center [264, 130] width 27 height 27
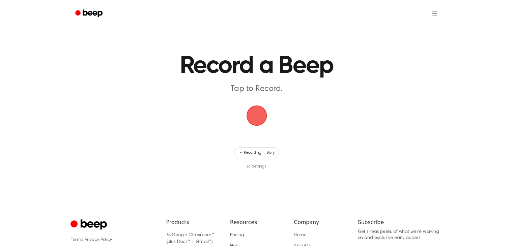
click at [268, 126] on main "Record a Beep Tap to Record. Recording History Settings" at bounding box center [256, 85] width 513 height 170
click at [263, 120] on span "button" at bounding box center [256, 115] width 19 height 19
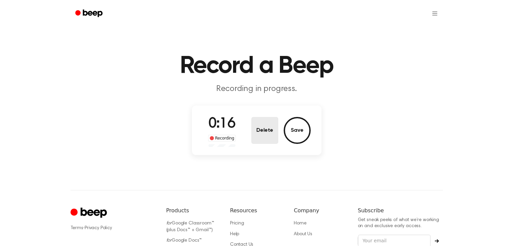
click at [263, 128] on button "Delete" at bounding box center [264, 130] width 27 height 27
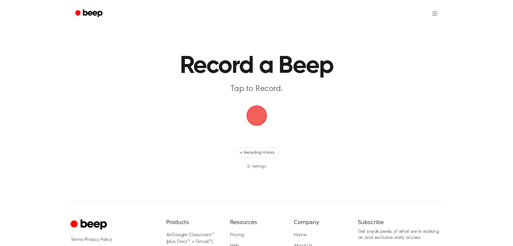
click at [263, 109] on span "button" at bounding box center [256, 115] width 19 height 19
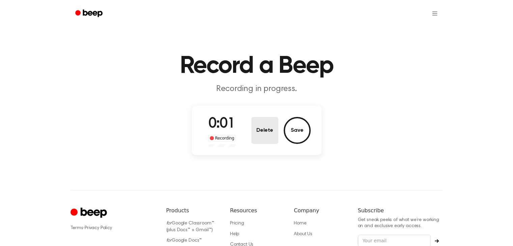
click at [272, 123] on button "Delete" at bounding box center [264, 130] width 27 height 27
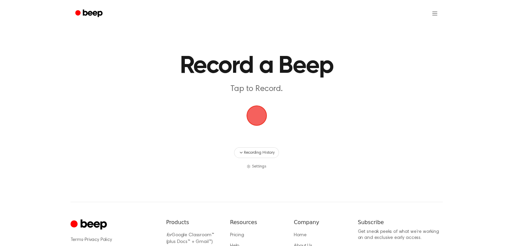
click at [251, 121] on span "button" at bounding box center [256, 115] width 19 height 19
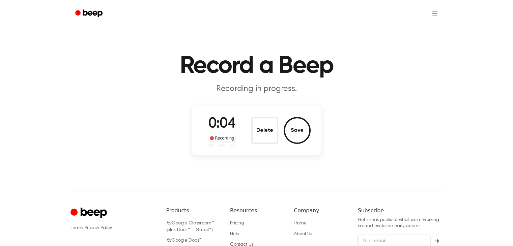
drag, startPoint x: 266, startPoint y: 128, endPoint x: 259, endPoint y: 114, distance: 15.9
click at [259, 113] on div "0:04 Recording Delete Save" at bounding box center [256, 131] width 129 height 50
drag, startPoint x: 263, startPoint y: 134, endPoint x: 263, endPoint y: 129, distance: 4.0
click at [263, 129] on button "Delete" at bounding box center [264, 130] width 27 height 27
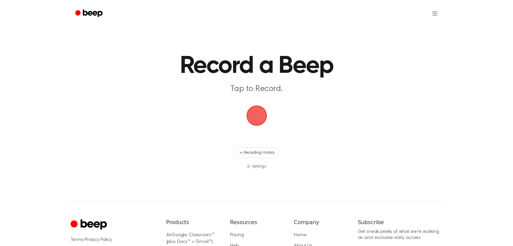
click at [259, 116] on span "button" at bounding box center [256, 115] width 19 height 19
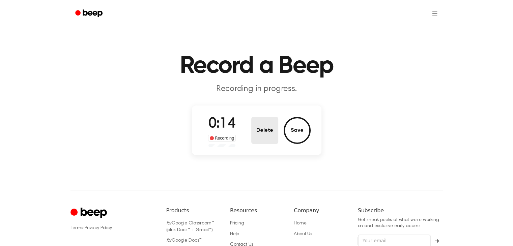
click at [253, 134] on button "Delete" at bounding box center [264, 130] width 27 height 27
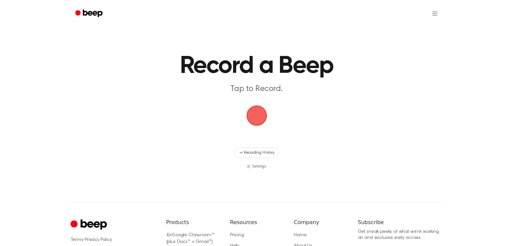
click at [259, 122] on span "button" at bounding box center [256, 115] width 19 height 19
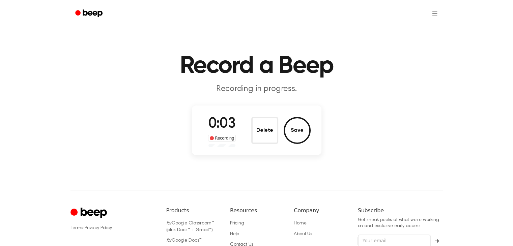
click at [279, 130] on div "Delete Save" at bounding box center [280, 130] width 59 height 27
click at [265, 130] on button "Delete" at bounding box center [264, 130] width 27 height 27
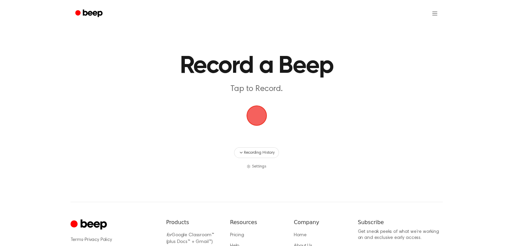
click at [254, 113] on span "button" at bounding box center [256, 115] width 19 height 19
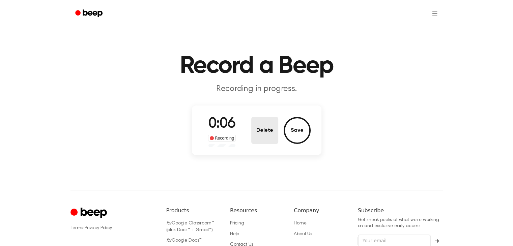
click at [276, 131] on button "Delete" at bounding box center [264, 130] width 27 height 27
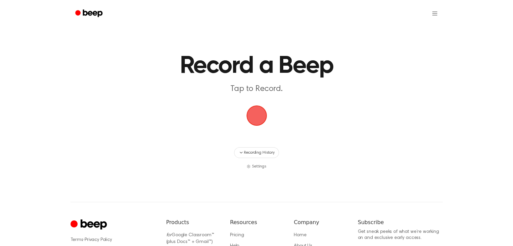
click at [254, 118] on span "button" at bounding box center [256, 116] width 22 height 22
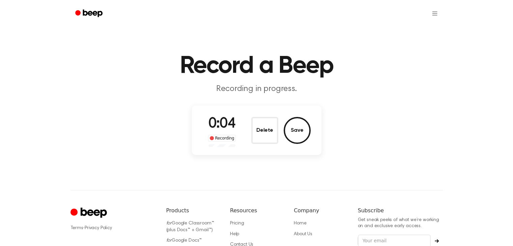
drag, startPoint x: 273, startPoint y: 131, endPoint x: 265, endPoint y: 127, distance: 9.1
click at [273, 131] on button "Delete" at bounding box center [264, 130] width 27 height 27
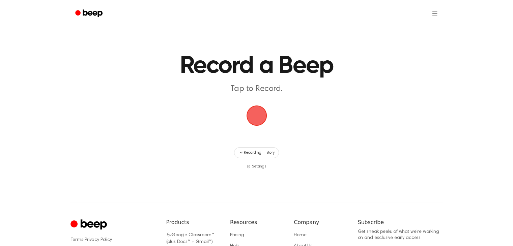
drag, startPoint x: 259, startPoint y: 120, endPoint x: 339, endPoint y: 120, distance: 79.2
click at [259, 119] on span "button" at bounding box center [256, 115] width 19 height 19
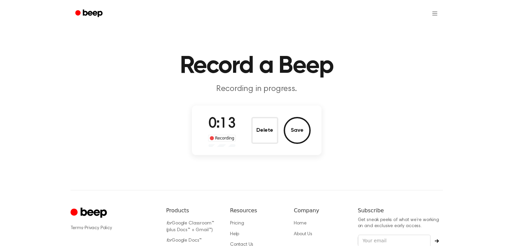
click at [280, 125] on div "Delete Save" at bounding box center [280, 130] width 59 height 27
click at [270, 128] on button "Delete" at bounding box center [264, 130] width 27 height 27
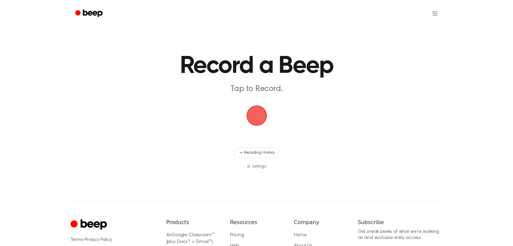
click at [266, 115] on span "button" at bounding box center [256, 115] width 19 height 19
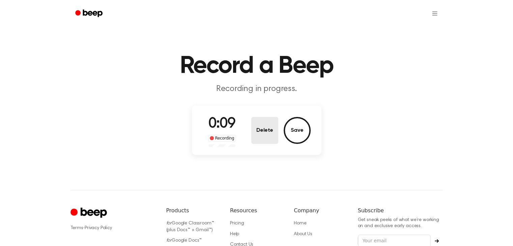
click at [257, 128] on button "Delete" at bounding box center [264, 130] width 27 height 27
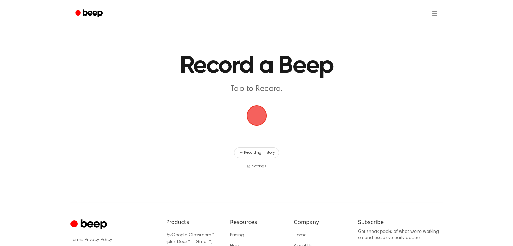
click at [259, 117] on span "button" at bounding box center [256, 115] width 19 height 19
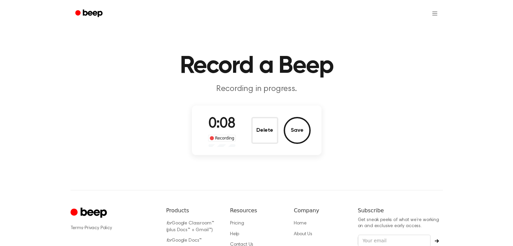
click at [267, 130] on button "Delete" at bounding box center [264, 130] width 27 height 27
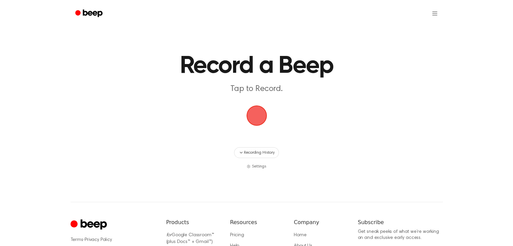
click at [259, 108] on span "button" at bounding box center [256, 115] width 19 height 19
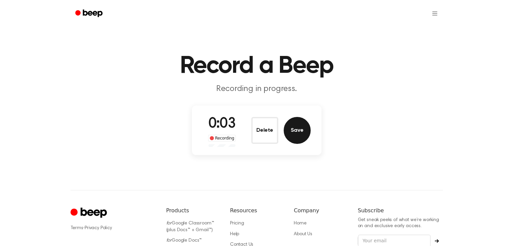
click at [287, 123] on button "Save" at bounding box center [297, 130] width 27 height 27
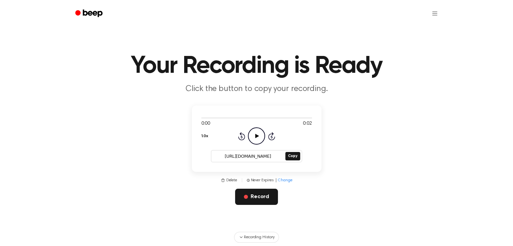
click at [253, 158] on input "[URL][DOMAIN_NAME]" at bounding box center [247, 156] width 72 height 9
click at [245, 196] on span "button" at bounding box center [246, 197] width 4 height 4
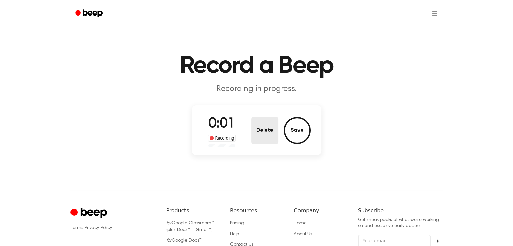
click at [265, 135] on button "Delete" at bounding box center [264, 130] width 27 height 27
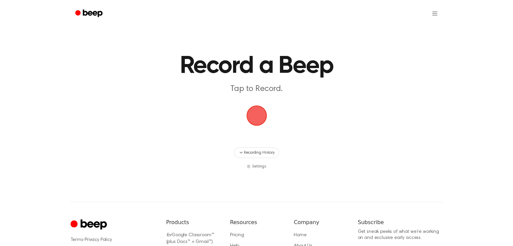
click at [258, 123] on span "button" at bounding box center [256, 115] width 19 height 19
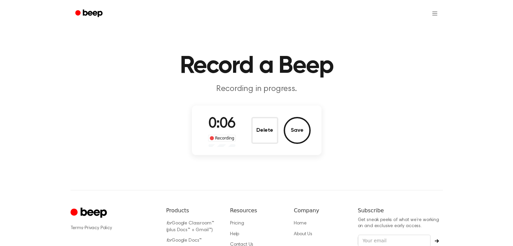
drag, startPoint x: 264, startPoint y: 135, endPoint x: 263, endPoint y: 129, distance: 6.2
click at [264, 133] on button "Delete" at bounding box center [264, 130] width 27 height 27
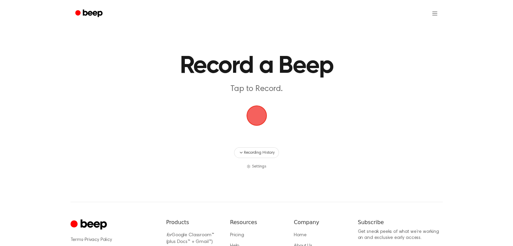
click at [260, 125] on span "button" at bounding box center [256, 115] width 19 height 19
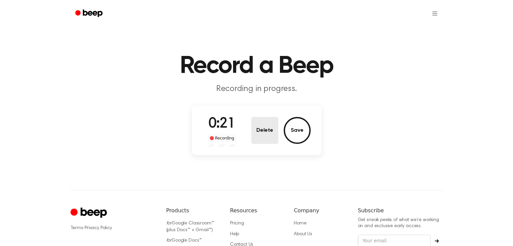
click at [261, 119] on button "Delete" at bounding box center [264, 130] width 27 height 27
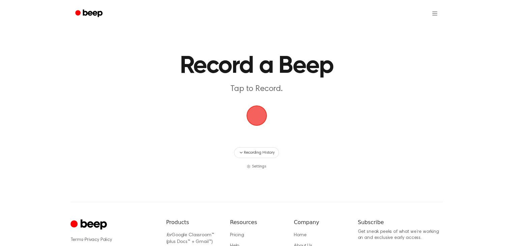
click at [258, 118] on span "button" at bounding box center [256, 115] width 19 height 19
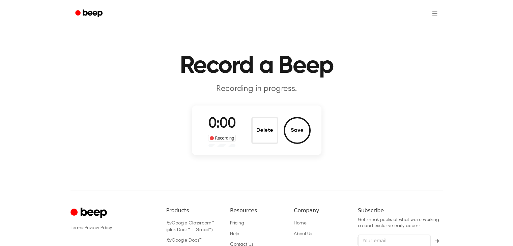
click at [258, 118] on button "Delete" at bounding box center [264, 130] width 27 height 27
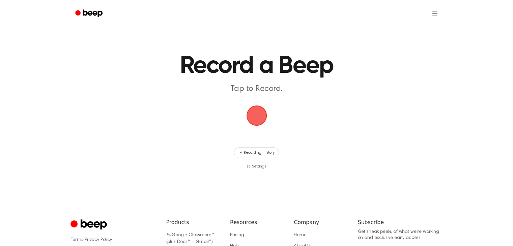
click at [260, 117] on span "button" at bounding box center [256, 115] width 33 height 33
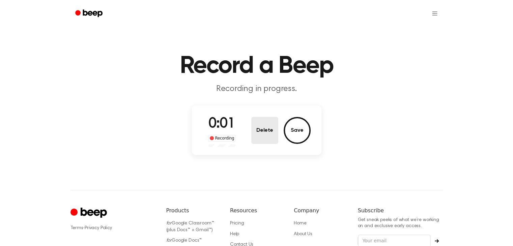
click at [260, 122] on button "Delete" at bounding box center [264, 130] width 27 height 27
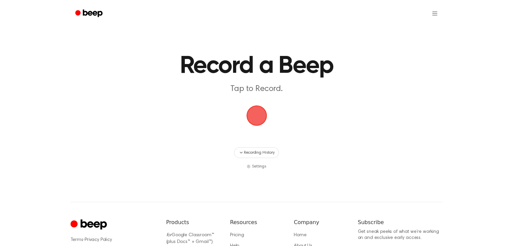
click at [252, 112] on span "button" at bounding box center [256, 115] width 19 height 19
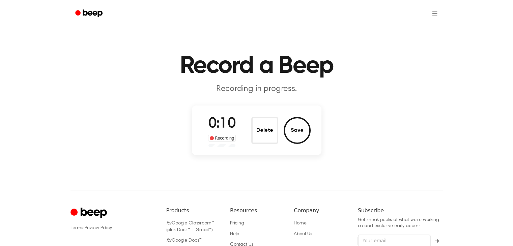
click at [262, 131] on button "Delete" at bounding box center [264, 130] width 27 height 27
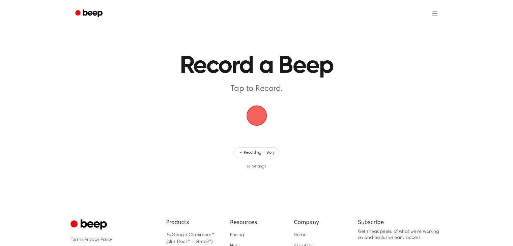
click at [259, 117] on span "button" at bounding box center [257, 116] width 38 height 38
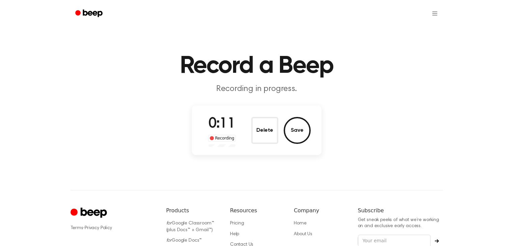
click at [264, 129] on button "Delete" at bounding box center [264, 130] width 27 height 27
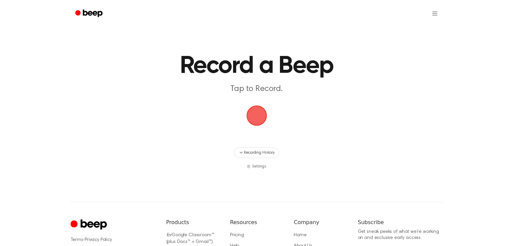
click at [263, 120] on span "button" at bounding box center [256, 115] width 19 height 19
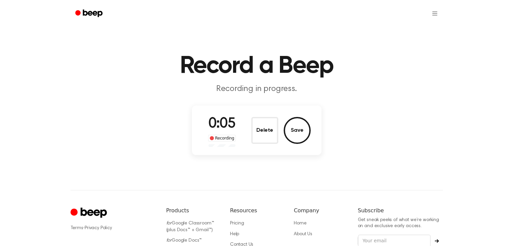
drag, startPoint x: 269, startPoint y: 129, endPoint x: 264, endPoint y: 126, distance: 6.1
click at [268, 128] on button "Delete" at bounding box center [264, 130] width 27 height 27
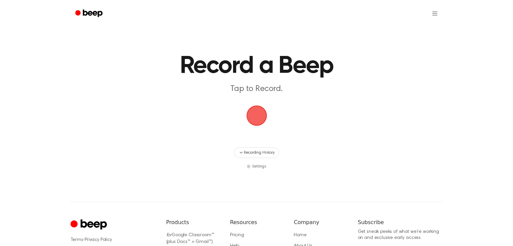
click at [251, 116] on span "button" at bounding box center [256, 115] width 19 height 19
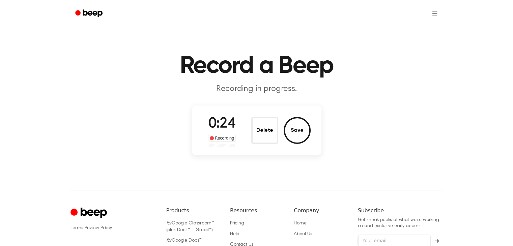
click at [270, 137] on button "Delete" at bounding box center [264, 130] width 27 height 27
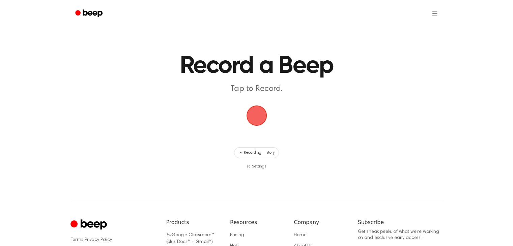
click at [254, 109] on span "button" at bounding box center [256, 115] width 19 height 19
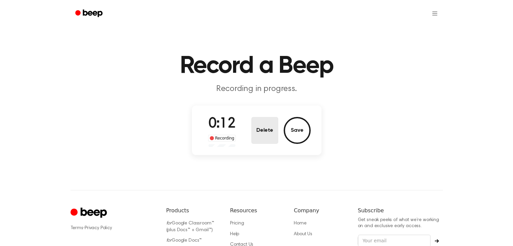
click at [265, 128] on button "Delete" at bounding box center [264, 130] width 27 height 27
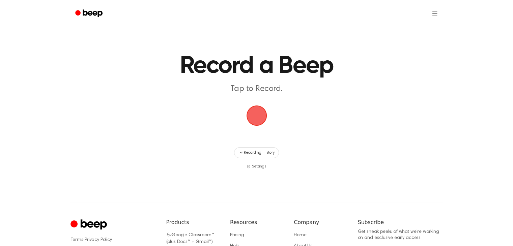
click at [260, 108] on span "button" at bounding box center [256, 115] width 37 height 37
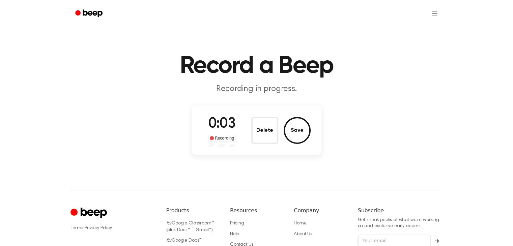
click at [261, 128] on button "Delete" at bounding box center [264, 130] width 27 height 27
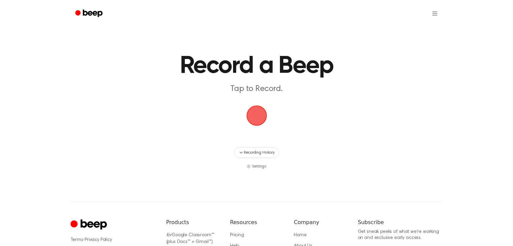
click at [266, 113] on span "button" at bounding box center [256, 115] width 19 height 19
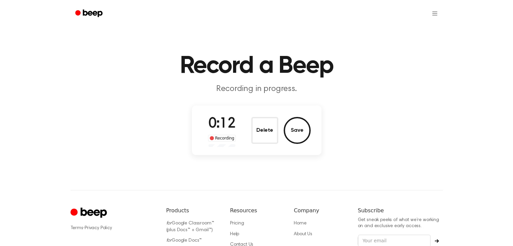
click at [261, 115] on div "0:12 Recording Delete Save" at bounding box center [257, 130] width 108 height 33
click at [262, 124] on button "Delete" at bounding box center [264, 130] width 27 height 27
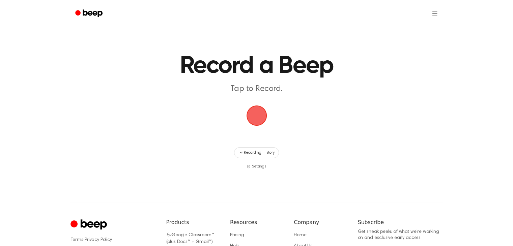
click at [261, 121] on span "button" at bounding box center [256, 115] width 19 height 19
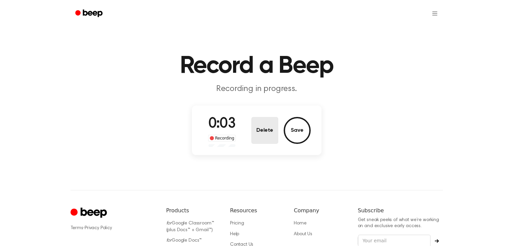
click at [269, 134] on button "Delete" at bounding box center [264, 130] width 27 height 27
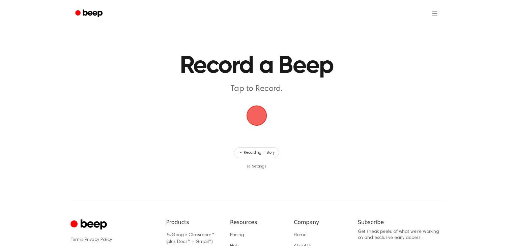
drag, startPoint x: 262, startPoint y: 129, endPoint x: 277, endPoint y: 127, distance: 15.7
click at [262, 129] on main "Record a Beep Tap to Record. Recording History Settings" at bounding box center [256, 85] width 513 height 170
click at [259, 118] on span "button" at bounding box center [256, 115] width 19 height 19
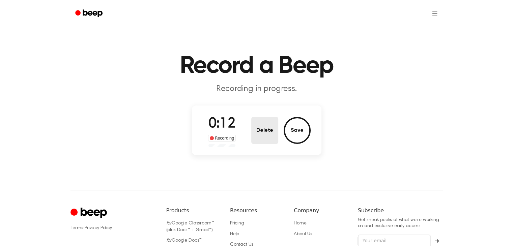
click at [270, 131] on button "Delete" at bounding box center [264, 130] width 27 height 27
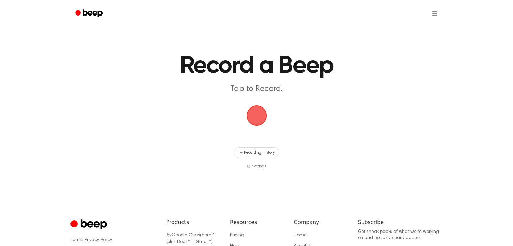
drag, startPoint x: 245, startPoint y: 116, endPoint x: 329, endPoint y: 111, distance: 84.5
click at [247, 116] on span "button" at bounding box center [256, 115] width 19 height 19
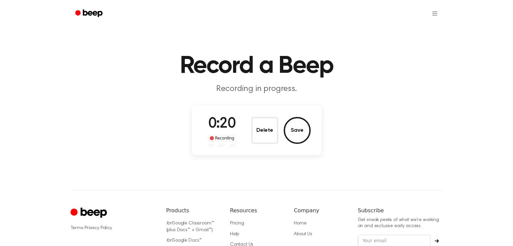
drag, startPoint x: 269, startPoint y: 134, endPoint x: 269, endPoint y: 125, distance: 9.1
click at [269, 134] on button "Delete" at bounding box center [264, 130] width 27 height 27
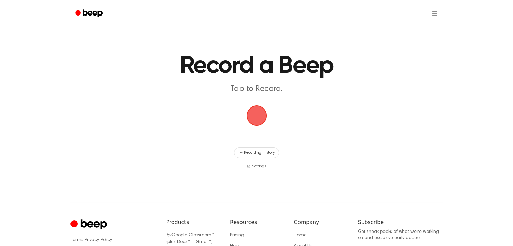
drag, startPoint x: 254, startPoint y: 115, endPoint x: 263, endPoint y: 110, distance: 10.3
click at [254, 115] on span "button" at bounding box center [256, 115] width 19 height 19
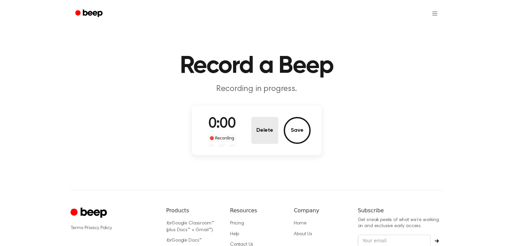
drag, startPoint x: 255, startPoint y: 135, endPoint x: 255, endPoint y: 129, distance: 6.1
click at [255, 135] on button "Delete" at bounding box center [264, 130] width 27 height 27
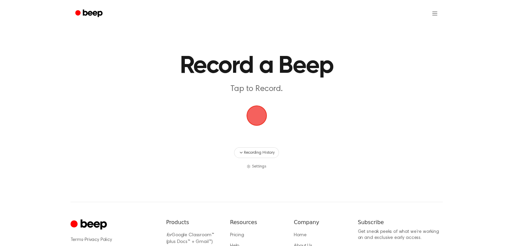
click at [254, 117] on span "button" at bounding box center [256, 115] width 19 height 19
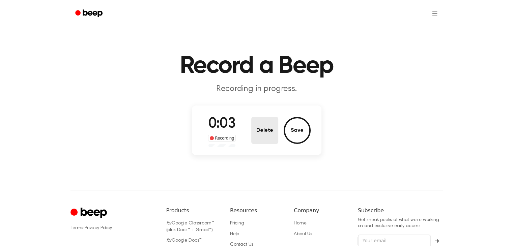
click at [262, 134] on button "Delete" at bounding box center [264, 130] width 27 height 27
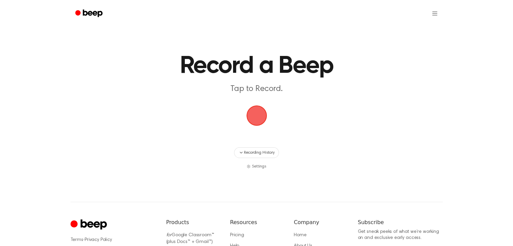
click at [258, 114] on span "button" at bounding box center [256, 115] width 19 height 19
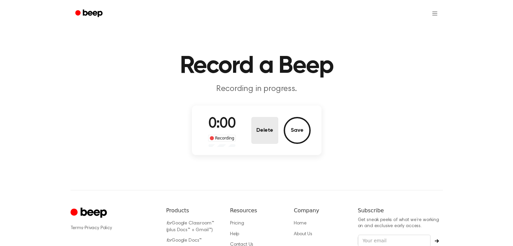
click at [257, 120] on button "Delete" at bounding box center [264, 130] width 27 height 27
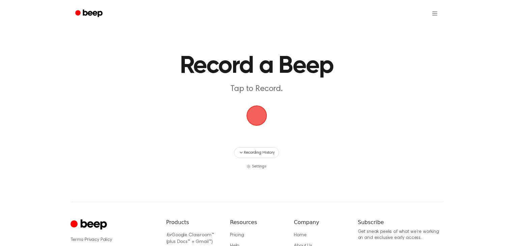
click at [253, 115] on span "button" at bounding box center [256, 115] width 19 height 19
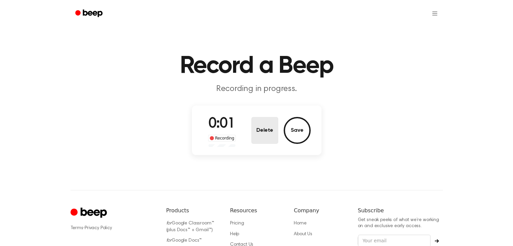
click at [274, 131] on button "Delete" at bounding box center [264, 130] width 27 height 27
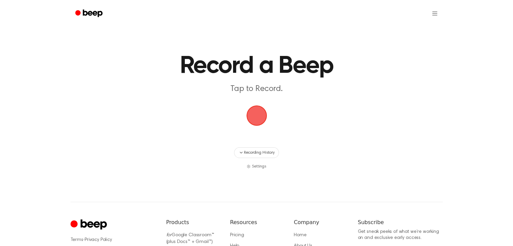
click at [260, 110] on span "button" at bounding box center [256, 115] width 19 height 19
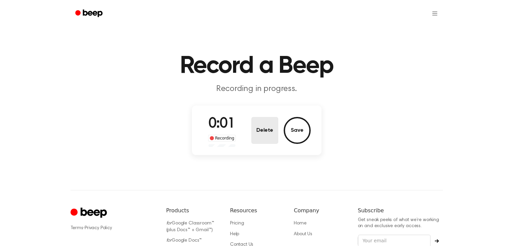
click at [265, 129] on button "Delete" at bounding box center [264, 130] width 27 height 27
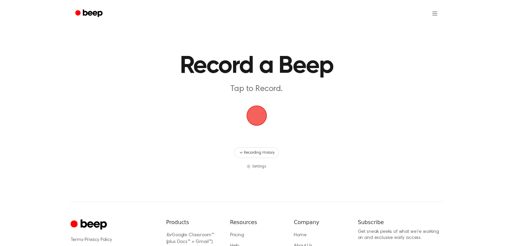
click at [253, 106] on span "button" at bounding box center [256, 115] width 19 height 19
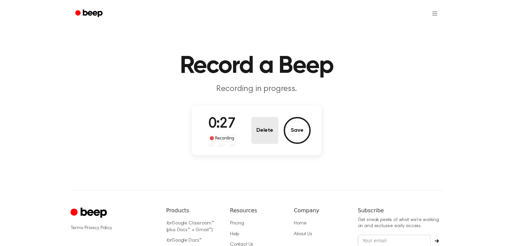
click at [277, 128] on button "Delete" at bounding box center [264, 130] width 27 height 27
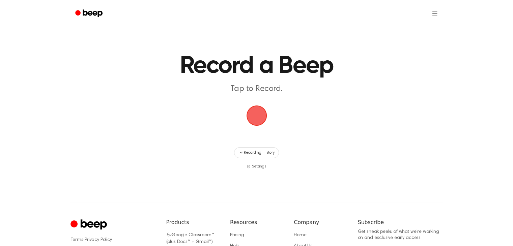
click at [261, 111] on span "button" at bounding box center [256, 115] width 19 height 19
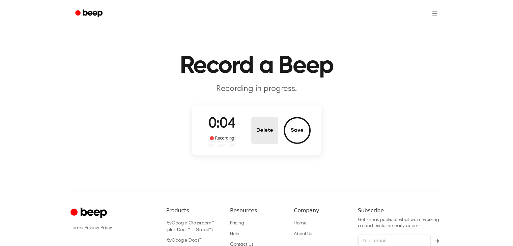
click at [255, 135] on button "Delete" at bounding box center [264, 130] width 27 height 27
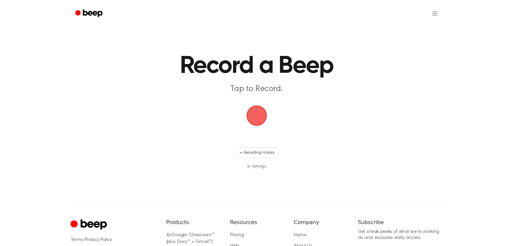
click at [255, 116] on span "button" at bounding box center [256, 115] width 19 height 19
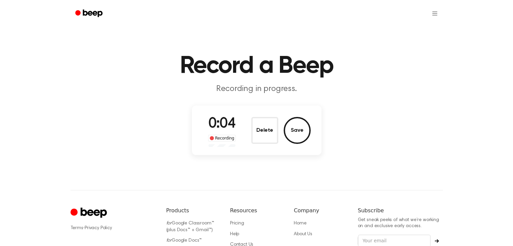
click at [261, 130] on button "Delete" at bounding box center [264, 130] width 27 height 27
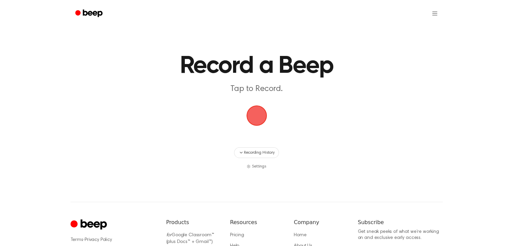
click at [256, 112] on span "button" at bounding box center [256, 115] width 19 height 19
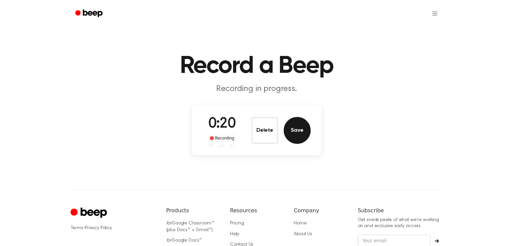
click at [295, 128] on button "Save" at bounding box center [297, 130] width 27 height 27
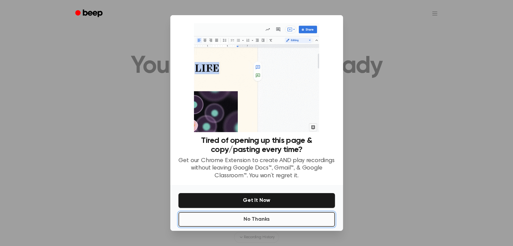
click at [276, 218] on button "No Thanks" at bounding box center [256, 219] width 156 height 15
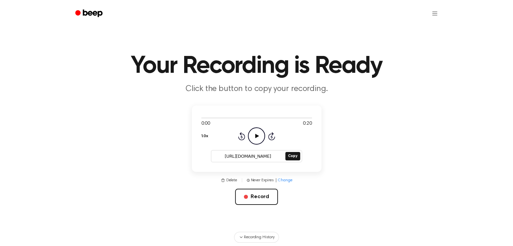
click at [256, 135] on icon at bounding box center [257, 136] width 4 height 4
click at [262, 199] on button "Record" at bounding box center [256, 197] width 43 height 16
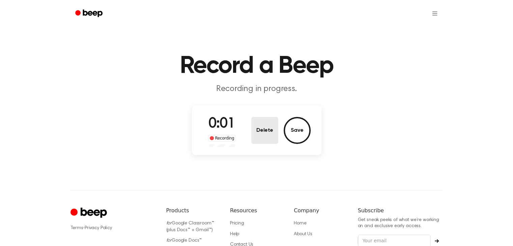
click at [275, 134] on button "Delete" at bounding box center [264, 130] width 27 height 27
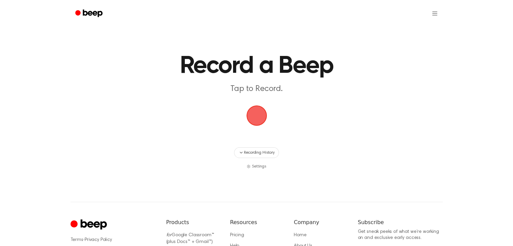
click at [256, 119] on span "button" at bounding box center [256, 115] width 19 height 19
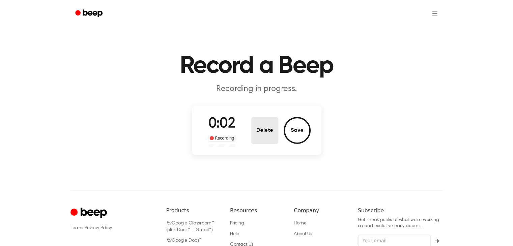
click at [264, 128] on button "Delete" at bounding box center [264, 130] width 27 height 27
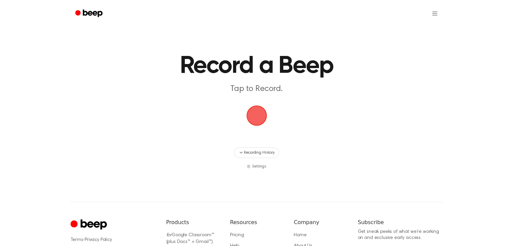
click at [251, 114] on span "button" at bounding box center [256, 115] width 19 height 19
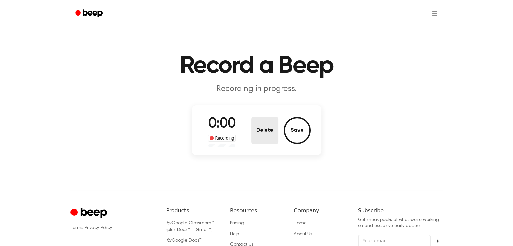
click at [261, 131] on button "Delete" at bounding box center [264, 130] width 27 height 27
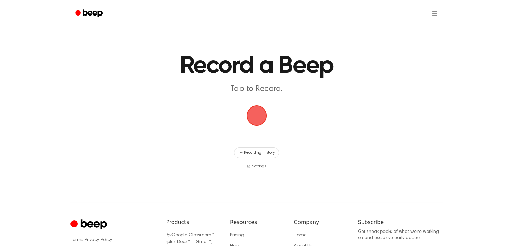
drag, startPoint x: 249, startPoint y: 115, endPoint x: 345, endPoint y: 113, distance: 95.4
click at [252, 115] on span "button" at bounding box center [256, 115] width 19 height 19
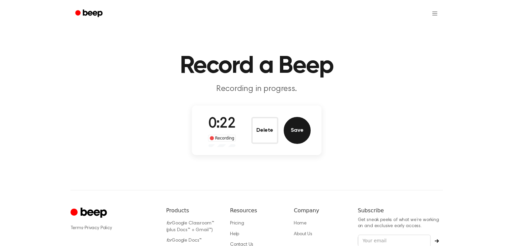
click at [295, 131] on button "Save" at bounding box center [297, 130] width 27 height 27
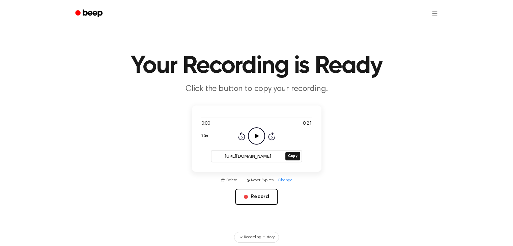
click at [262, 142] on circle at bounding box center [256, 136] width 17 height 17
click at [288, 157] on button "Copy" at bounding box center [292, 156] width 14 height 8
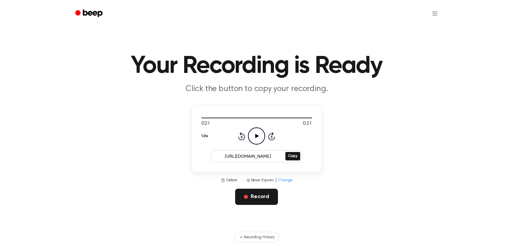
click at [260, 193] on button "Record" at bounding box center [256, 197] width 43 height 16
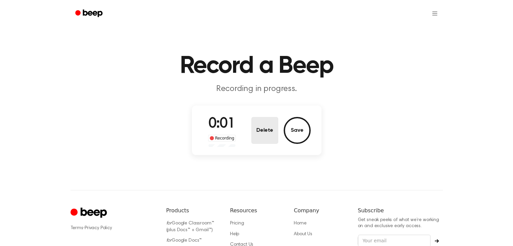
click at [263, 139] on button "Delete" at bounding box center [264, 130] width 27 height 27
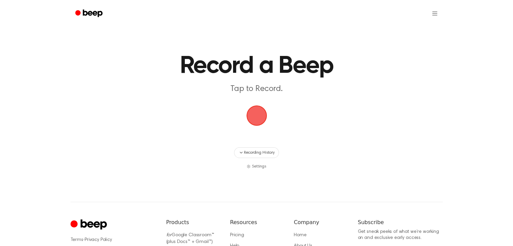
click at [267, 117] on span "button" at bounding box center [256, 115] width 33 height 33
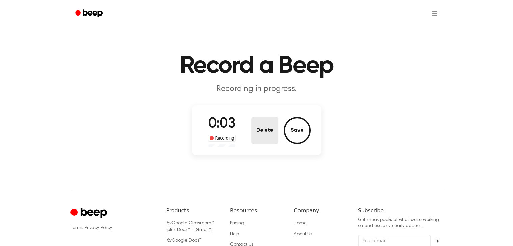
click at [263, 122] on button "Delete" at bounding box center [264, 130] width 27 height 27
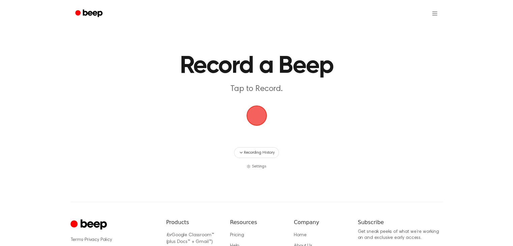
click at [259, 109] on span "button" at bounding box center [256, 115] width 19 height 19
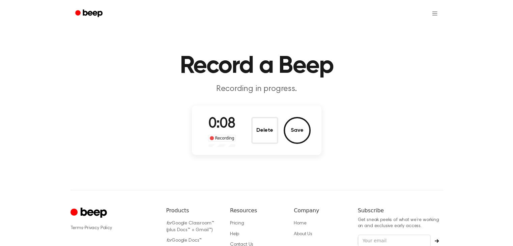
click at [260, 138] on button "Delete" at bounding box center [264, 130] width 27 height 27
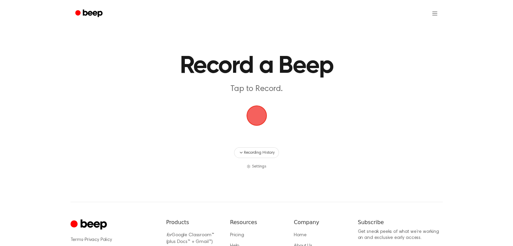
click at [251, 116] on span "button" at bounding box center [256, 115] width 36 height 36
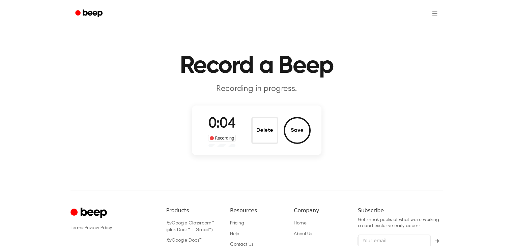
click at [275, 135] on button "Delete" at bounding box center [264, 130] width 27 height 27
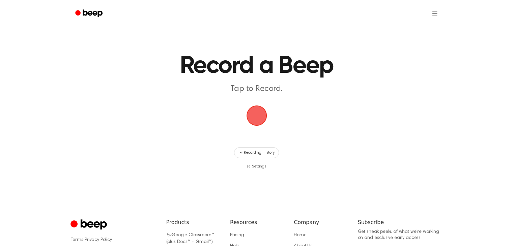
click at [254, 116] on span "button" at bounding box center [256, 115] width 19 height 19
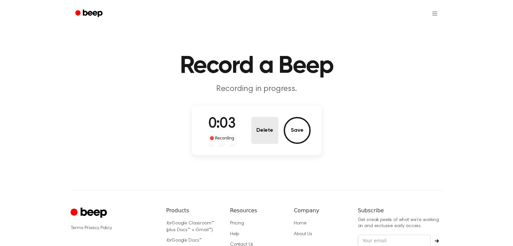
click at [259, 116] on div "0:03 Recording Delete Save" at bounding box center [257, 130] width 108 height 33
click at [259, 127] on button "Delete" at bounding box center [264, 130] width 27 height 27
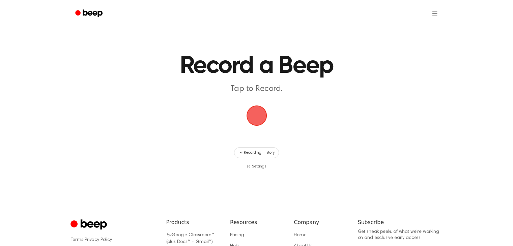
click at [254, 108] on span "button" at bounding box center [256, 115] width 19 height 19
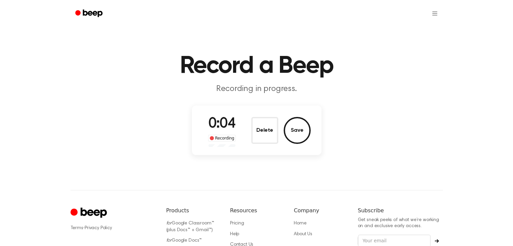
click at [266, 135] on button "Delete" at bounding box center [264, 130] width 27 height 27
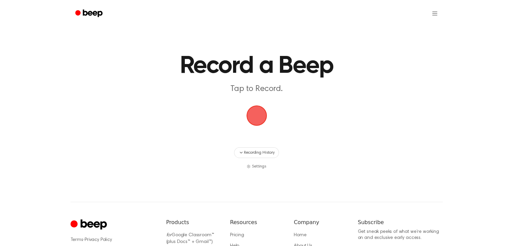
click at [249, 113] on span "button" at bounding box center [256, 115] width 19 height 19
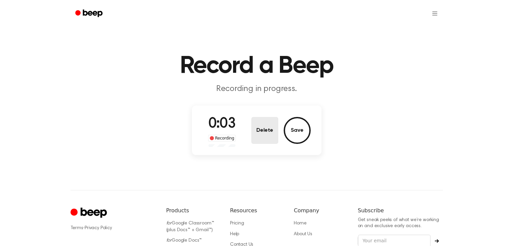
click at [268, 132] on button "Delete" at bounding box center [264, 130] width 27 height 27
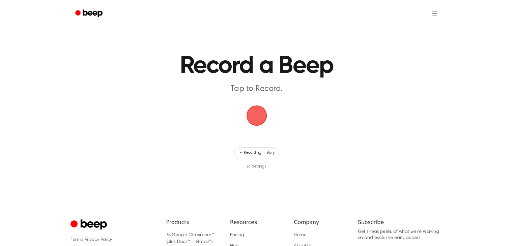
click at [258, 114] on span "button" at bounding box center [256, 115] width 19 height 19
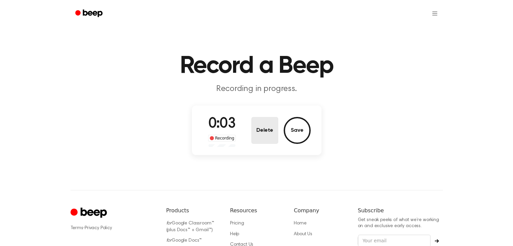
click at [254, 124] on button "Delete" at bounding box center [264, 130] width 27 height 27
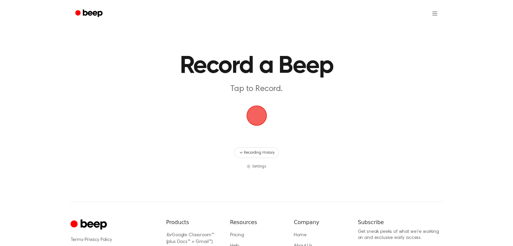
click at [260, 118] on span "button" at bounding box center [256, 115] width 19 height 19
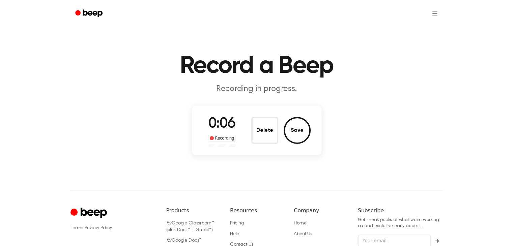
click at [265, 136] on button "Delete" at bounding box center [264, 130] width 27 height 27
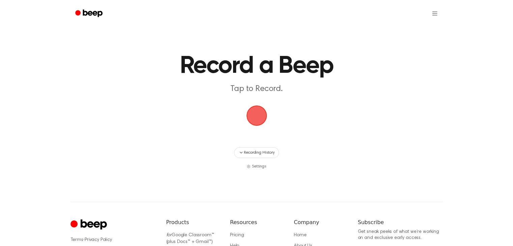
click at [258, 114] on span "button" at bounding box center [256, 115] width 19 height 19
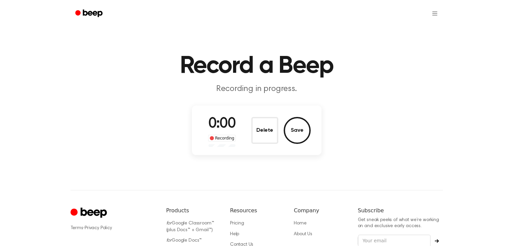
click at [255, 112] on div "0:00 Recording Delete Save" at bounding box center [256, 131] width 129 height 50
click at [270, 129] on button "Delete" at bounding box center [264, 130] width 27 height 27
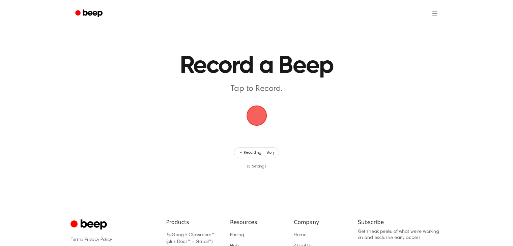
click at [251, 115] on span "button" at bounding box center [256, 115] width 19 height 19
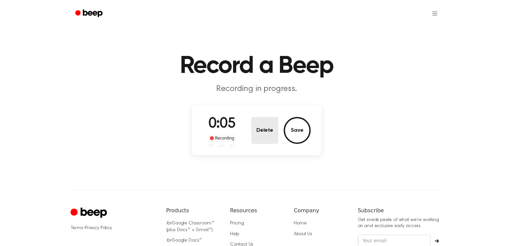
click at [269, 122] on button "Delete" at bounding box center [264, 130] width 27 height 27
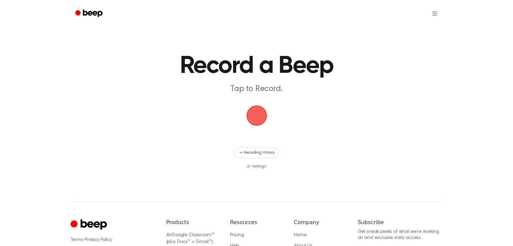
click at [258, 114] on span "button" at bounding box center [256, 115] width 19 height 19
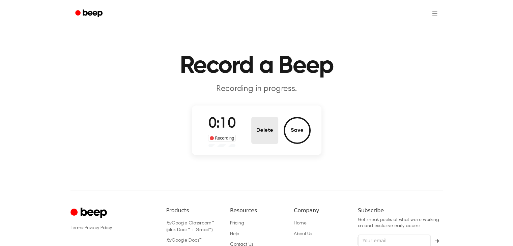
click at [263, 123] on button "Delete" at bounding box center [264, 130] width 27 height 27
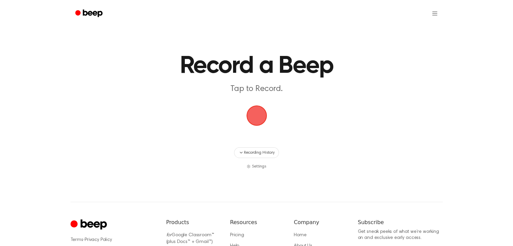
click at [255, 113] on span "button" at bounding box center [256, 115] width 19 height 19
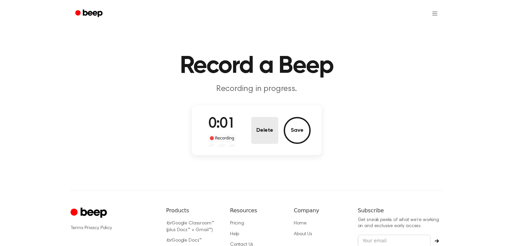
drag, startPoint x: 250, startPoint y: 130, endPoint x: 254, endPoint y: 127, distance: 5.3
click at [250, 128] on div "0:01 Recording Delete Save" at bounding box center [257, 130] width 108 height 33
click at [265, 123] on button "Delete" at bounding box center [264, 130] width 27 height 27
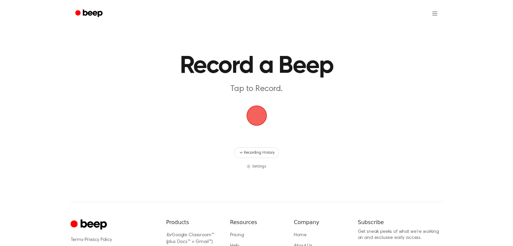
drag, startPoint x: 249, startPoint y: 116, endPoint x: 302, endPoint y: 118, distance: 53.3
click at [249, 116] on span "button" at bounding box center [256, 115] width 19 height 19
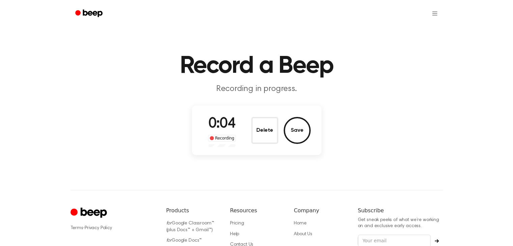
click at [258, 135] on button "Delete" at bounding box center [264, 130] width 27 height 27
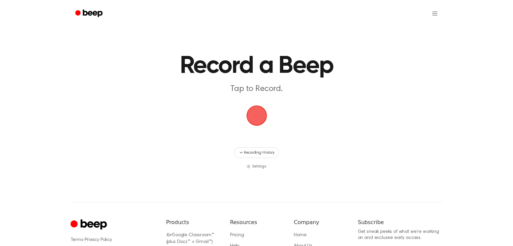
click at [247, 112] on span "button" at bounding box center [256, 116] width 34 height 34
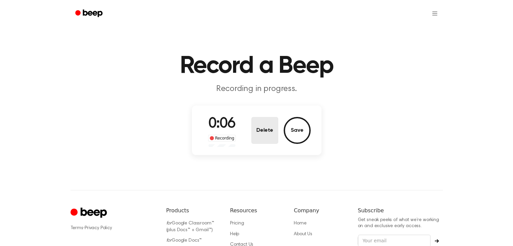
click at [264, 124] on button "Delete" at bounding box center [264, 130] width 27 height 27
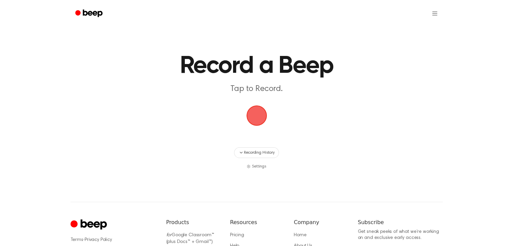
click at [263, 121] on span "button" at bounding box center [256, 115] width 19 height 19
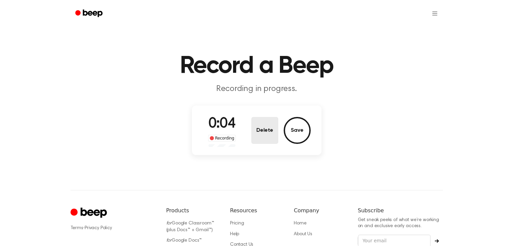
click at [259, 127] on button "Delete" at bounding box center [264, 130] width 27 height 27
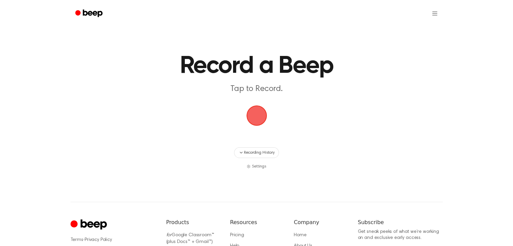
click at [263, 117] on span "button" at bounding box center [256, 115] width 33 height 33
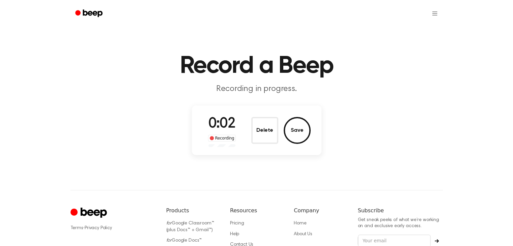
click at [268, 124] on button "Delete" at bounding box center [264, 130] width 27 height 27
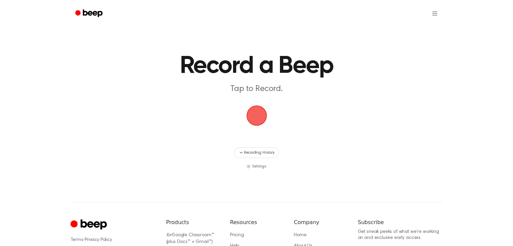
click at [257, 116] on span "button" at bounding box center [256, 115] width 19 height 19
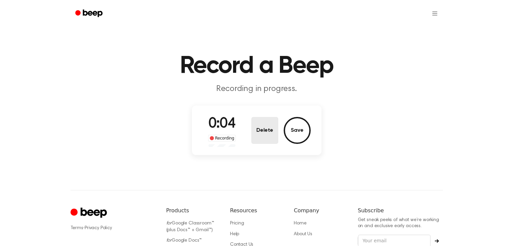
click at [270, 124] on button "Delete" at bounding box center [264, 130] width 27 height 27
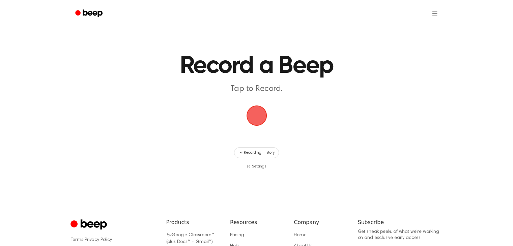
click at [264, 108] on span "button" at bounding box center [256, 115] width 19 height 19
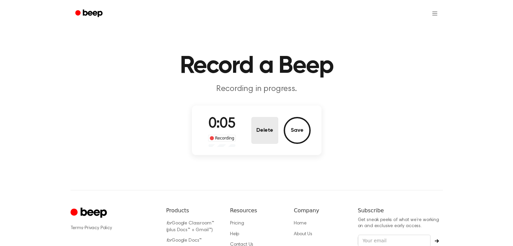
click at [267, 128] on button "Delete" at bounding box center [264, 130] width 27 height 27
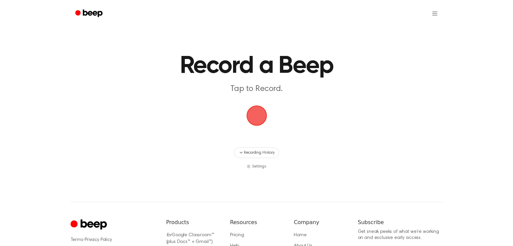
click at [263, 117] on span "button" at bounding box center [256, 115] width 19 height 19
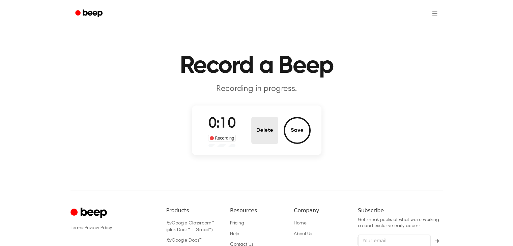
click at [262, 117] on button "Delete" at bounding box center [264, 130] width 27 height 27
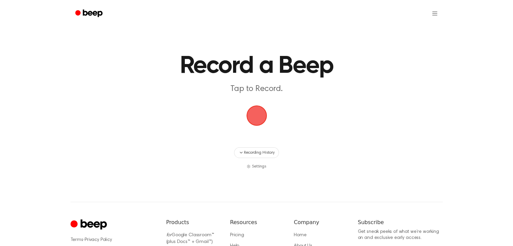
click at [266, 115] on span "button" at bounding box center [256, 116] width 21 height 21
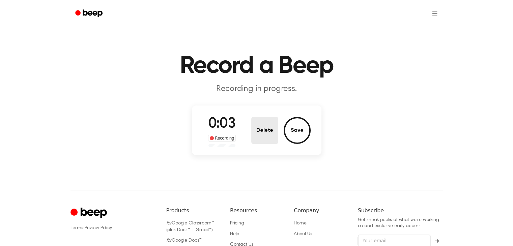
click at [262, 135] on button "Delete" at bounding box center [264, 130] width 27 height 27
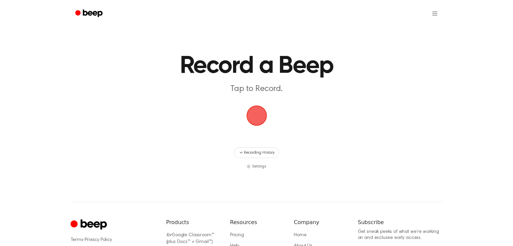
click at [264, 115] on span "button" at bounding box center [256, 115] width 19 height 19
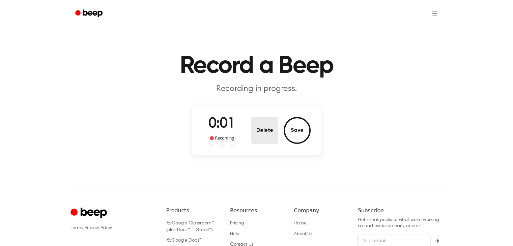
click at [256, 131] on button "Delete" at bounding box center [264, 130] width 27 height 27
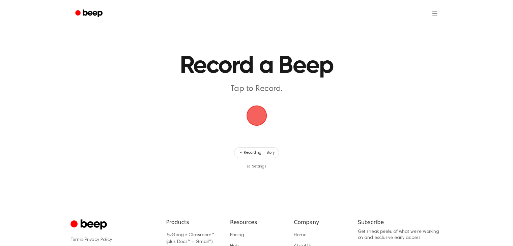
click at [255, 115] on span "button" at bounding box center [256, 115] width 19 height 19
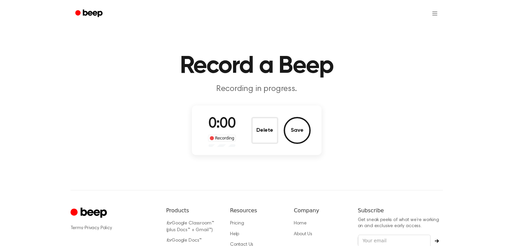
click at [255, 114] on div "0:00 Recording Delete Save" at bounding box center [257, 130] width 108 height 33
click at [259, 128] on button "Delete" at bounding box center [264, 130] width 27 height 27
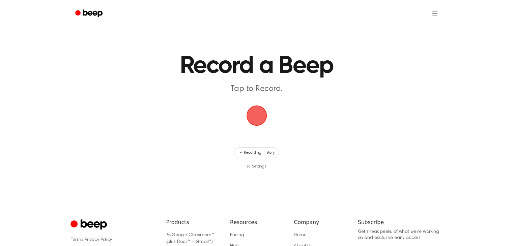
click at [257, 120] on span "button" at bounding box center [256, 115] width 19 height 19
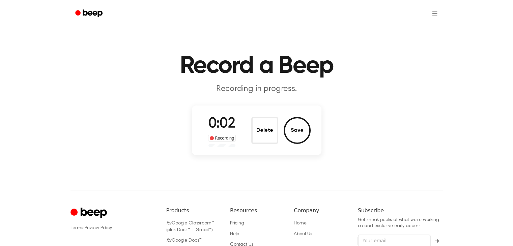
drag, startPoint x: 252, startPoint y: 131, endPoint x: 248, endPoint y: 137, distance: 6.7
click at [248, 137] on div "0:02 Recording Delete Save" at bounding box center [257, 130] width 108 height 33
click at [263, 126] on button "Delete" at bounding box center [264, 130] width 27 height 27
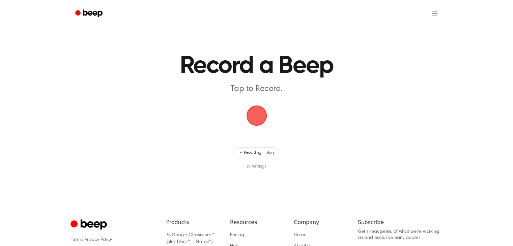
click at [258, 111] on span "button" at bounding box center [256, 115] width 19 height 19
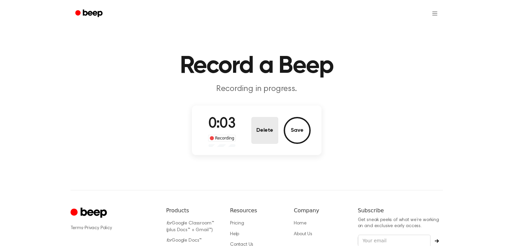
click at [261, 119] on button "Delete" at bounding box center [264, 130] width 27 height 27
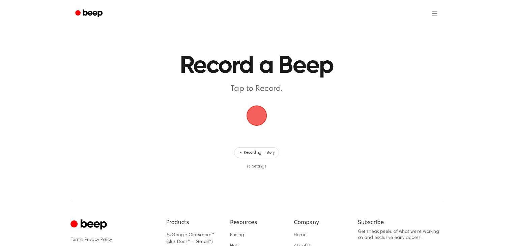
click at [262, 118] on span "button" at bounding box center [256, 115] width 19 height 19
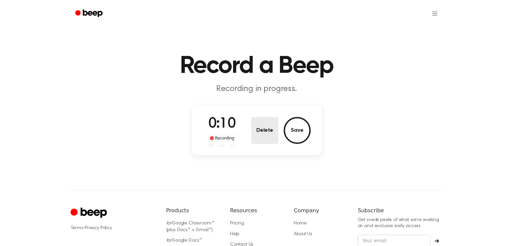
drag, startPoint x: 274, startPoint y: 111, endPoint x: 275, endPoint y: 126, distance: 14.9
click at [275, 119] on div "0:10 Recording Delete Save" at bounding box center [256, 131] width 129 height 50
click at [275, 130] on button "Delete" at bounding box center [264, 130] width 27 height 27
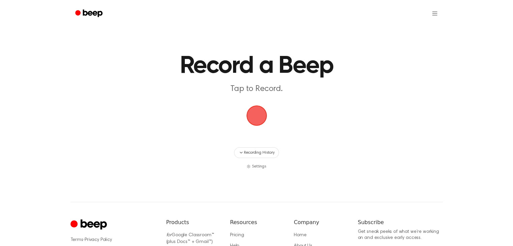
click at [259, 113] on span "button" at bounding box center [256, 115] width 19 height 19
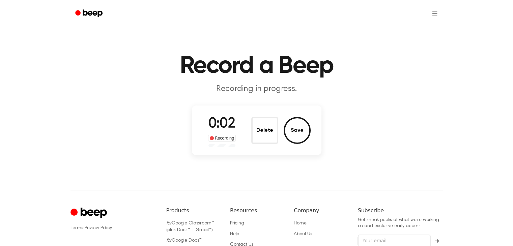
drag, startPoint x: 270, startPoint y: 135, endPoint x: 262, endPoint y: 126, distance: 11.9
click at [265, 127] on button "Delete" at bounding box center [264, 130] width 27 height 27
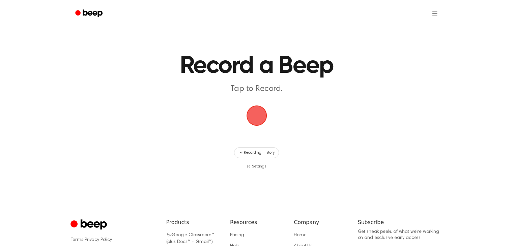
click at [251, 107] on span "button" at bounding box center [256, 115] width 19 height 19
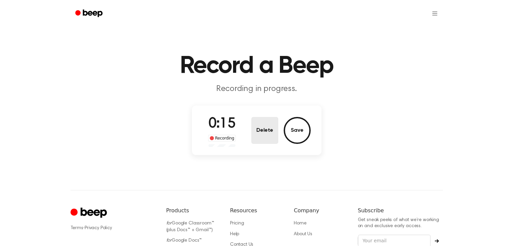
click at [266, 124] on button "Delete" at bounding box center [264, 130] width 27 height 27
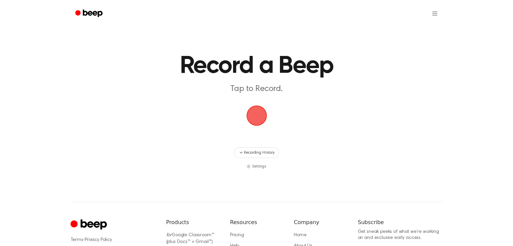
click at [255, 115] on span "button" at bounding box center [256, 115] width 19 height 19
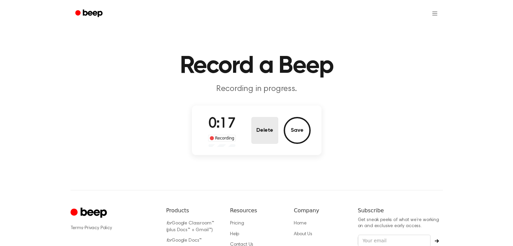
click at [253, 125] on button "Delete" at bounding box center [264, 130] width 27 height 27
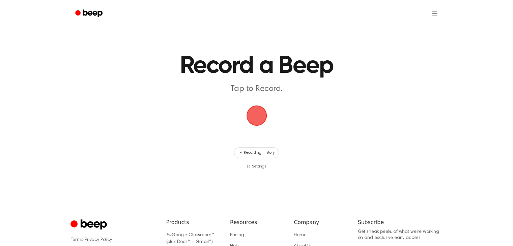
click at [255, 117] on span "button" at bounding box center [256, 115] width 19 height 19
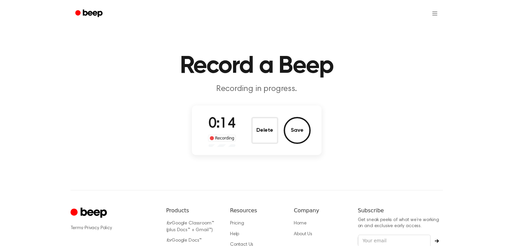
click at [253, 134] on button "Delete" at bounding box center [264, 130] width 27 height 27
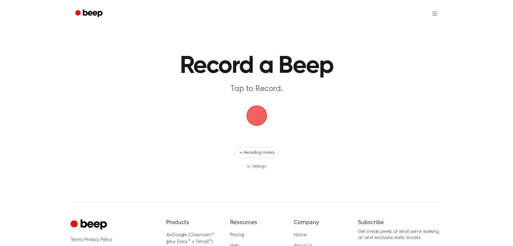
click at [258, 112] on span "button" at bounding box center [256, 116] width 22 height 22
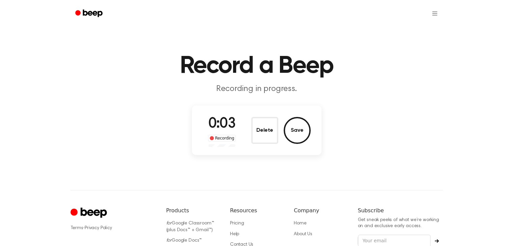
drag, startPoint x: 268, startPoint y: 129, endPoint x: 264, endPoint y: 127, distance: 3.9
click at [268, 128] on button "Delete" at bounding box center [264, 130] width 27 height 27
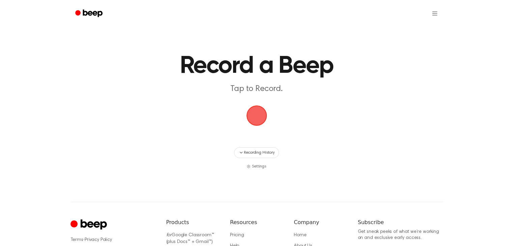
click at [251, 107] on span "button" at bounding box center [256, 115] width 19 height 19
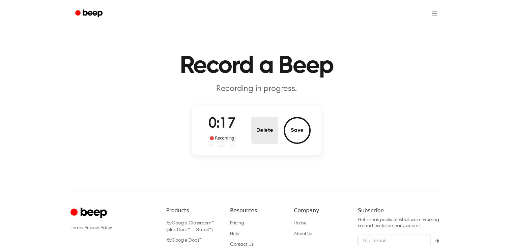
click at [268, 130] on button "Delete" at bounding box center [264, 130] width 27 height 27
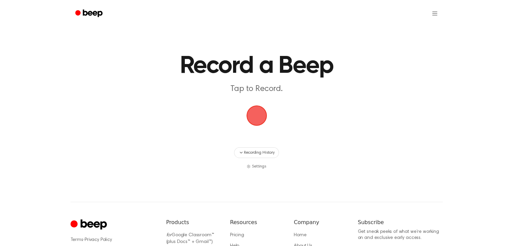
click at [259, 116] on span "button" at bounding box center [256, 115] width 19 height 19
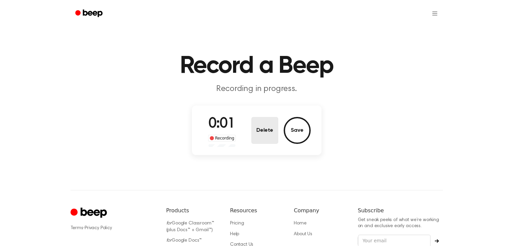
click at [260, 124] on button "Delete" at bounding box center [264, 130] width 27 height 27
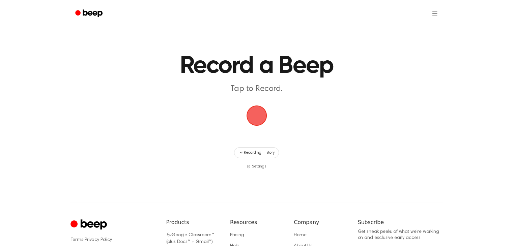
click at [261, 112] on span "button" at bounding box center [256, 115] width 19 height 19
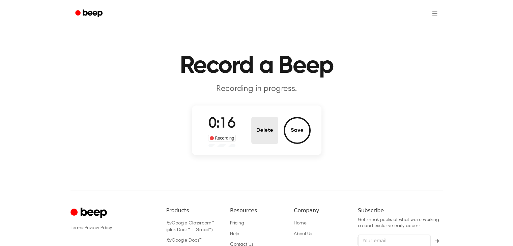
click at [265, 132] on button "Delete" at bounding box center [264, 130] width 27 height 27
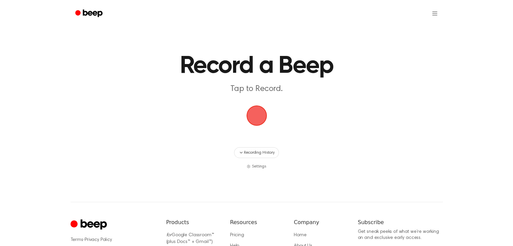
click at [252, 114] on span "button" at bounding box center [256, 115] width 19 height 19
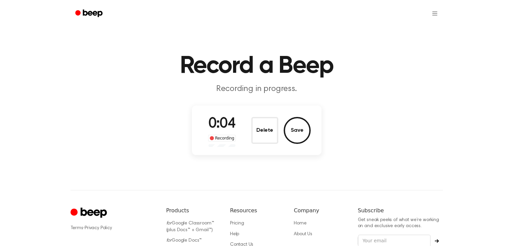
drag, startPoint x: 247, startPoint y: 137, endPoint x: 251, endPoint y: 134, distance: 4.9
click at [247, 137] on div "0:04 Recording Delete Save" at bounding box center [257, 130] width 108 height 33
click at [256, 128] on button "Delete" at bounding box center [264, 130] width 27 height 27
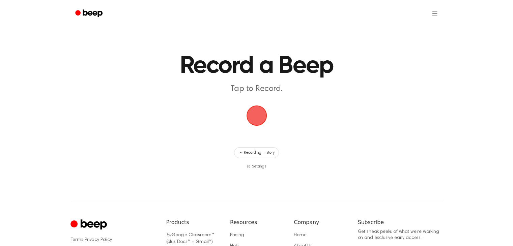
click at [256, 116] on span "button" at bounding box center [256, 115] width 19 height 19
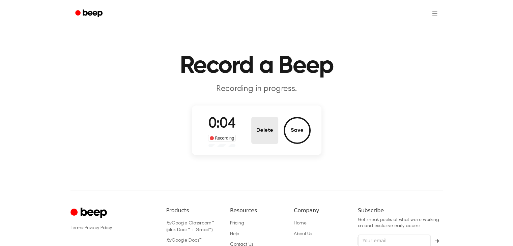
click at [271, 123] on button "Delete" at bounding box center [264, 130] width 27 height 27
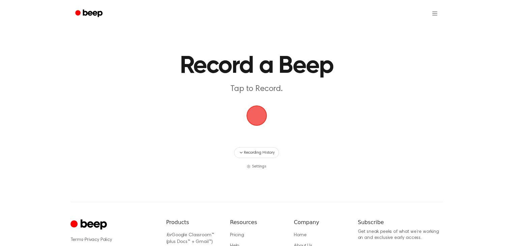
click at [253, 118] on span "button" at bounding box center [256, 115] width 19 height 19
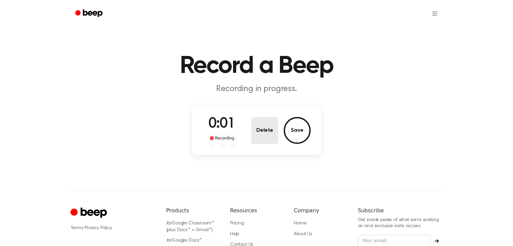
click at [260, 134] on button "Delete" at bounding box center [264, 130] width 27 height 27
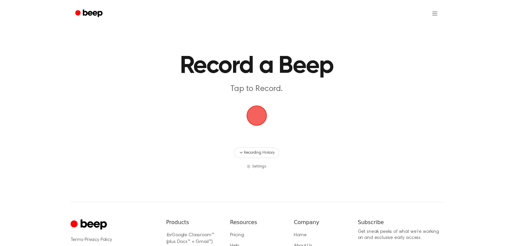
click at [260, 114] on span "button" at bounding box center [256, 115] width 19 height 19
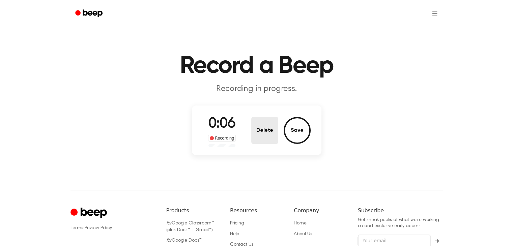
click at [265, 139] on button "Delete" at bounding box center [264, 130] width 27 height 27
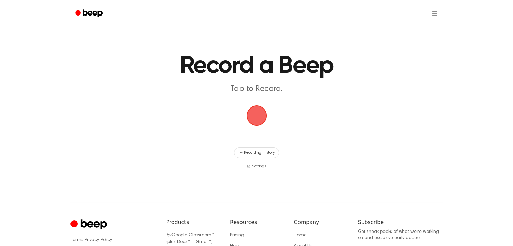
drag, startPoint x: 261, startPoint y: 112, endPoint x: 265, endPoint y: 109, distance: 5.3
click at [261, 112] on span "button" at bounding box center [256, 115] width 19 height 19
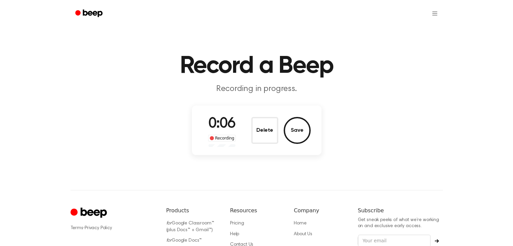
click at [252, 139] on button "Delete" at bounding box center [264, 130] width 27 height 27
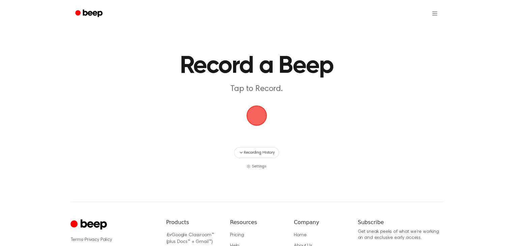
click at [261, 125] on span "button" at bounding box center [256, 115] width 19 height 19
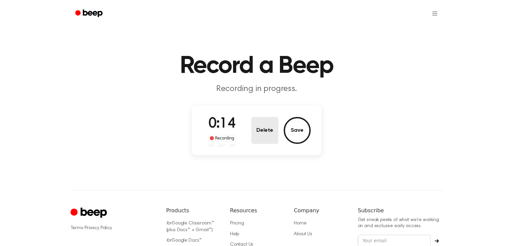
click at [261, 134] on button "Delete" at bounding box center [264, 130] width 27 height 27
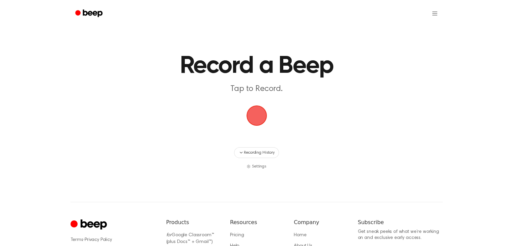
drag, startPoint x: 259, startPoint y: 122, endPoint x: 267, endPoint y: 122, distance: 7.8
click at [259, 122] on span "button" at bounding box center [256, 115] width 19 height 19
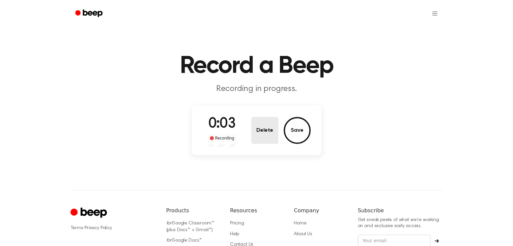
click at [262, 123] on button "Delete" at bounding box center [264, 130] width 27 height 27
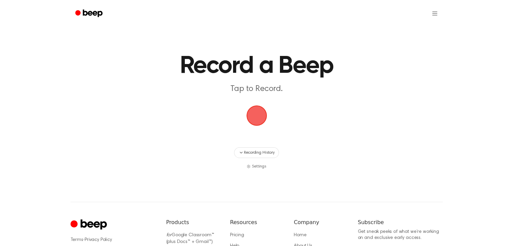
click at [263, 117] on span "button" at bounding box center [256, 116] width 22 height 22
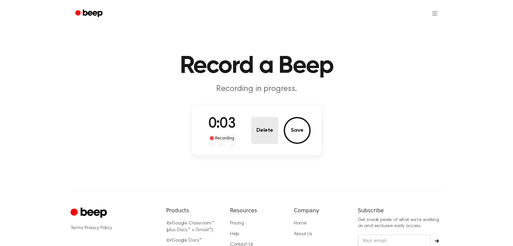
click at [266, 131] on button "Delete" at bounding box center [264, 130] width 27 height 27
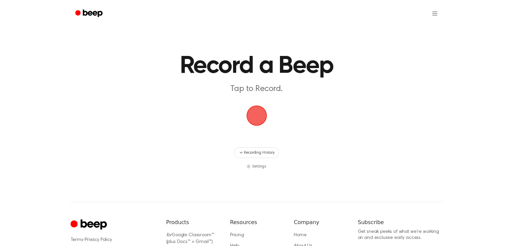
click at [271, 120] on main "Record a Beep Tap to Record. Recording History Settings" at bounding box center [256, 85] width 513 height 170
click at [262, 115] on span "button" at bounding box center [256, 115] width 19 height 19
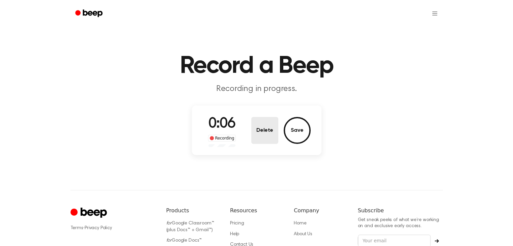
click at [268, 128] on button "Delete" at bounding box center [264, 130] width 27 height 27
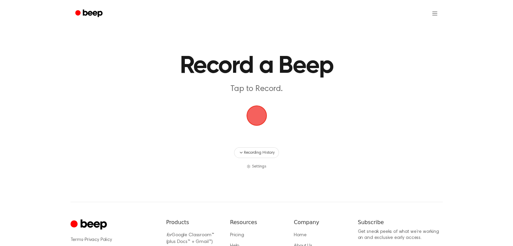
click at [264, 117] on span "button" at bounding box center [256, 115] width 19 height 19
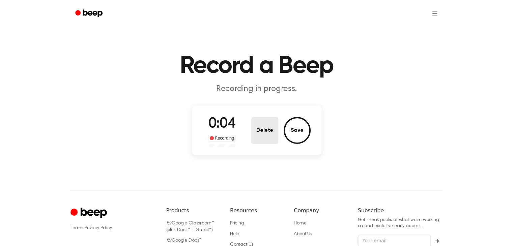
drag, startPoint x: 258, startPoint y: 137, endPoint x: 262, endPoint y: 135, distance: 3.6
click at [259, 137] on button "Delete" at bounding box center [264, 130] width 27 height 27
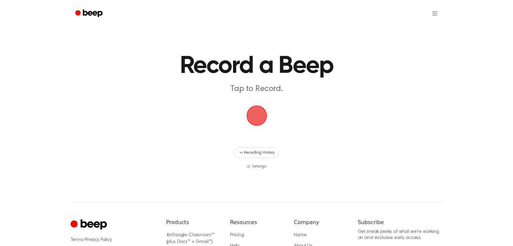
click at [260, 120] on span "button" at bounding box center [256, 115] width 19 height 19
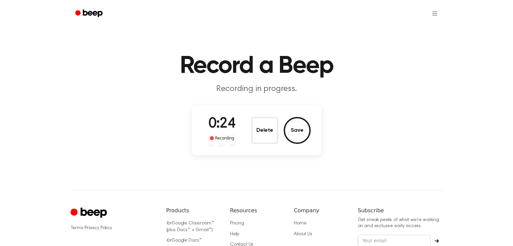
click at [271, 134] on button "Delete" at bounding box center [264, 130] width 27 height 27
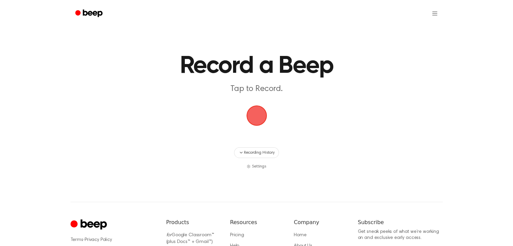
click at [257, 117] on span "button" at bounding box center [256, 115] width 19 height 19
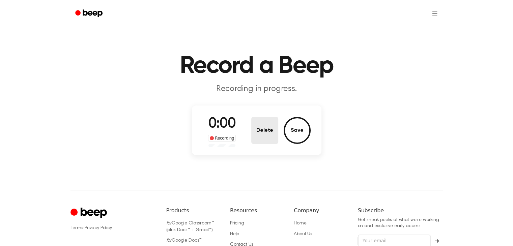
click at [264, 128] on button "Delete" at bounding box center [264, 130] width 27 height 27
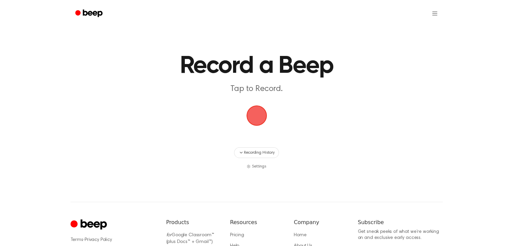
click at [261, 107] on span "button" at bounding box center [256, 115] width 19 height 19
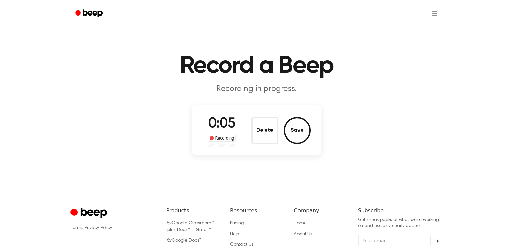
click at [279, 101] on main "Record a Beep Recording in progress. 0:05 Recording Delete Save" at bounding box center [256, 79] width 513 height 158
click at [268, 124] on button "Delete" at bounding box center [264, 130] width 27 height 27
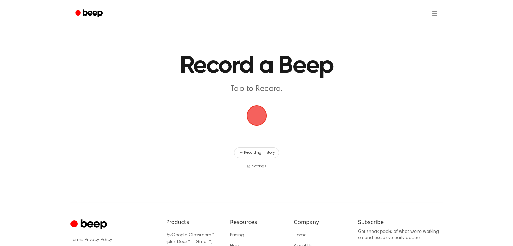
click at [247, 117] on span "button" at bounding box center [256, 115] width 19 height 19
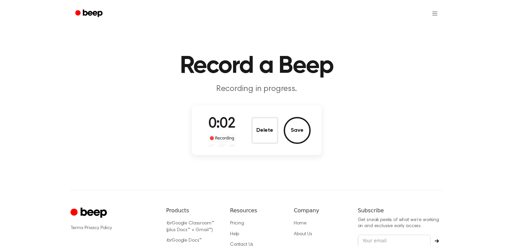
click at [256, 115] on div "0:02 Recording Delete Save" at bounding box center [257, 130] width 108 height 33
click at [257, 124] on button "Delete" at bounding box center [264, 130] width 27 height 27
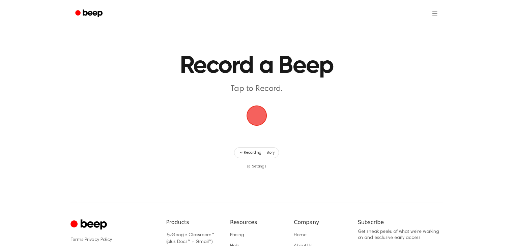
click at [248, 114] on span "button" at bounding box center [256, 115] width 19 height 19
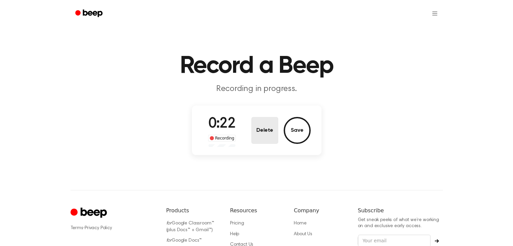
click at [254, 139] on button "Delete" at bounding box center [264, 130] width 27 height 27
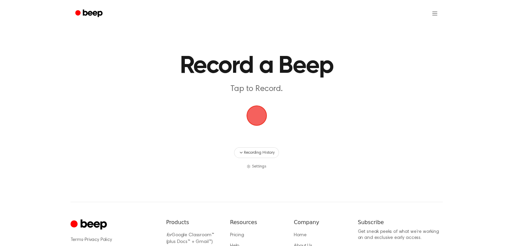
click at [261, 120] on span "button" at bounding box center [256, 115] width 19 height 19
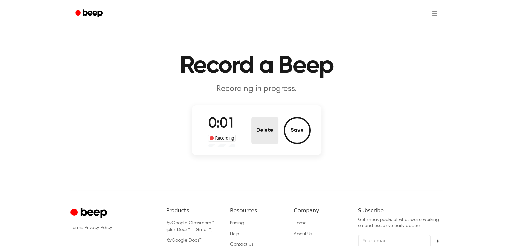
click at [262, 130] on button "Delete" at bounding box center [264, 130] width 27 height 27
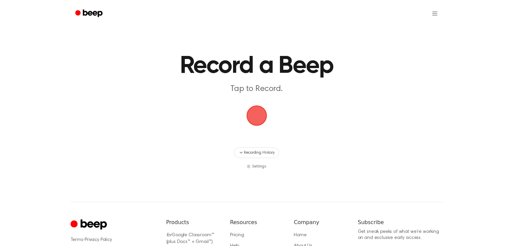
click at [265, 114] on span "button" at bounding box center [256, 116] width 22 height 22
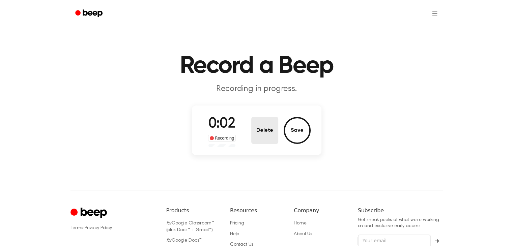
click at [259, 120] on button "Delete" at bounding box center [264, 130] width 27 height 27
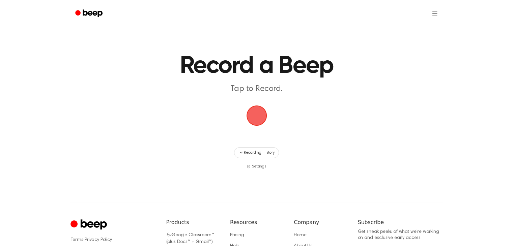
click at [256, 113] on span "button" at bounding box center [256, 115] width 19 height 19
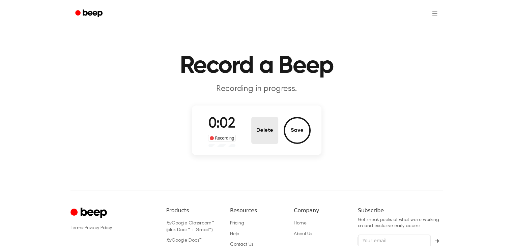
click at [272, 134] on button "Delete" at bounding box center [264, 130] width 27 height 27
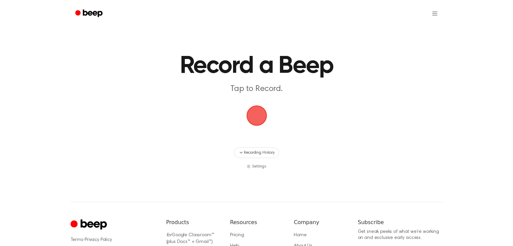
click at [258, 122] on span "button" at bounding box center [256, 115] width 19 height 19
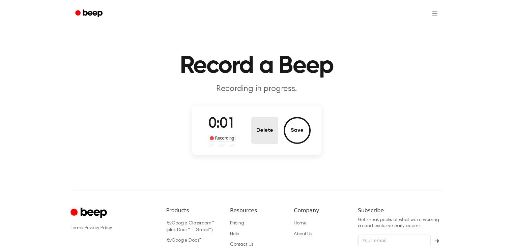
click at [265, 132] on button "Delete" at bounding box center [264, 130] width 27 height 27
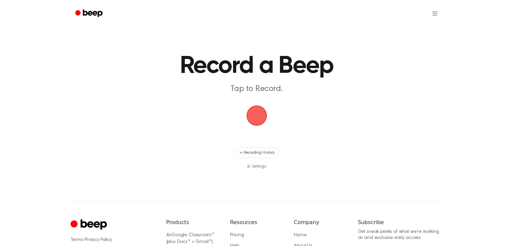
drag, startPoint x: 262, startPoint y: 116, endPoint x: 269, endPoint y: 112, distance: 7.4
click at [262, 116] on span "button" at bounding box center [256, 115] width 19 height 19
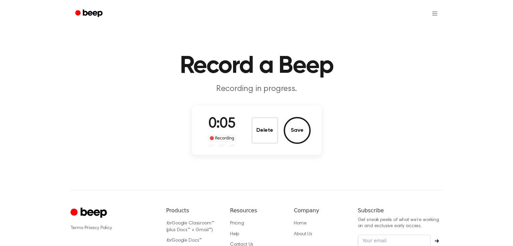
click at [261, 132] on button "Delete" at bounding box center [264, 130] width 27 height 27
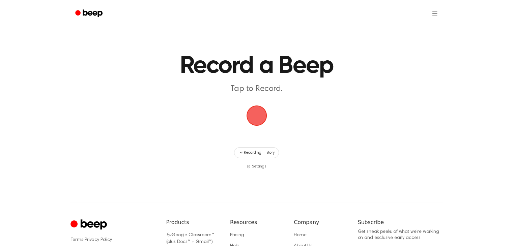
click at [255, 110] on span "button" at bounding box center [256, 115] width 19 height 19
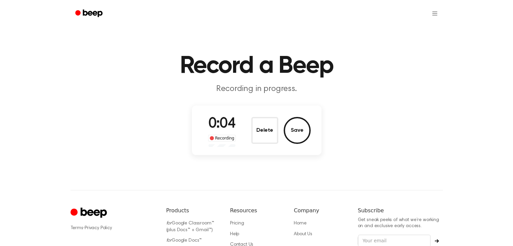
drag, startPoint x: 263, startPoint y: 139, endPoint x: 259, endPoint y: 142, distance: 5.0
click at [259, 141] on button "Delete" at bounding box center [264, 130] width 27 height 27
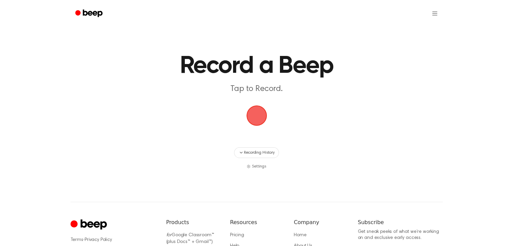
click at [248, 123] on span "button" at bounding box center [256, 115] width 19 height 19
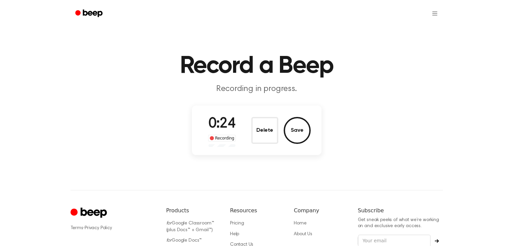
click at [271, 121] on button "Delete" at bounding box center [264, 130] width 27 height 27
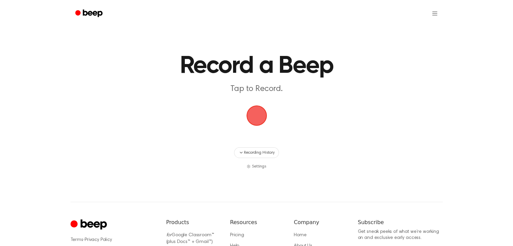
click at [251, 113] on span "button" at bounding box center [256, 115] width 19 height 19
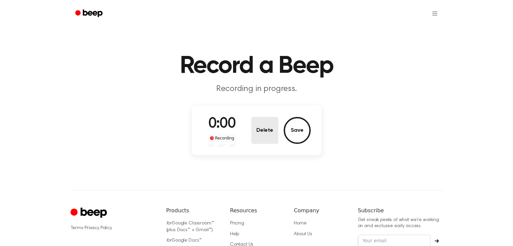
click at [259, 124] on button "Delete" at bounding box center [264, 130] width 27 height 27
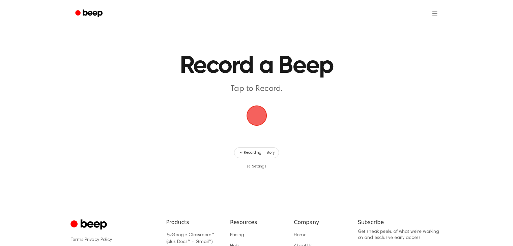
click at [259, 119] on span "button" at bounding box center [256, 115] width 19 height 19
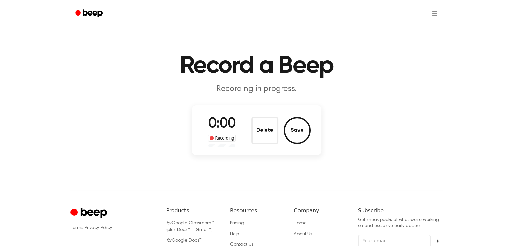
click at [259, 114] on div "0:00 Recording Delete Save" at bounding box center [257, 130] width 108 height 33
click at [263, 135] on button "Delete" at bounding box center [264, 130] width 27 height 27
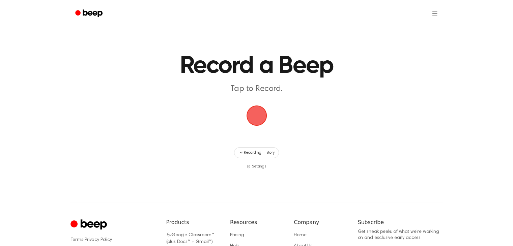
click at [261, 115] on span "button" at bounding box center [256, 115] width 19 height 19
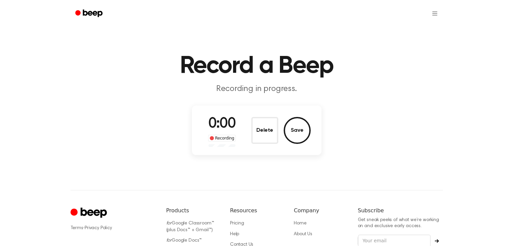
click at [263, 130] on button "Delete" at bounding box center [264, 130] width 27 height 27
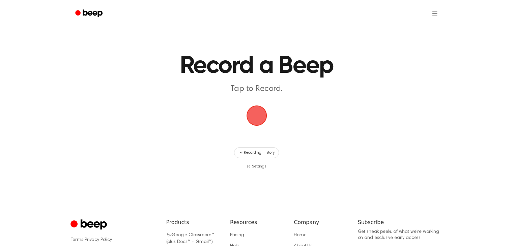
click at [258, 116] on span "button" at bounding box center [256, 115] width 19 height 19
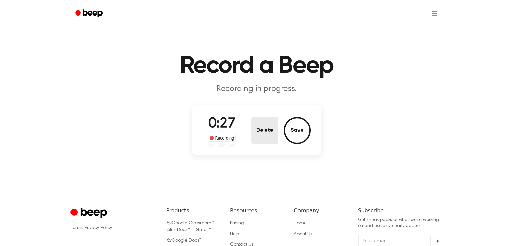
click at [261, 130] on button "Delete" at bounding box center [264, 130] width 27 height 27
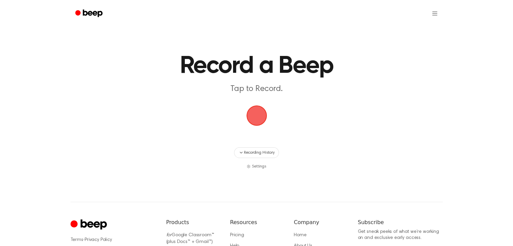
click at [259, 110] on span "button" at bounding box center [256, 115] width 19 height 19
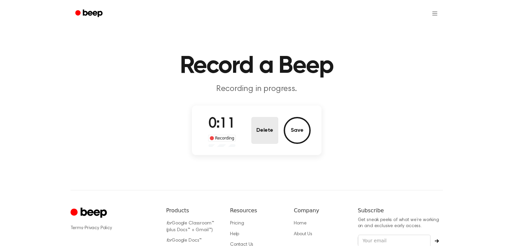
click at [258, 121] on button "Delete" at bounding box center [264, 130] width 27 height 27
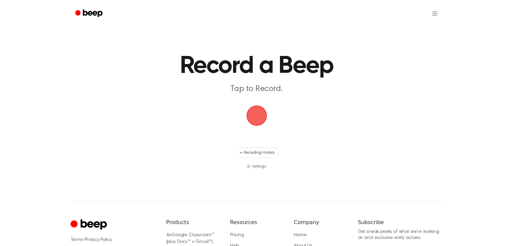
click at [252, 113] on span "button" at bounding box center [256, 115] width 19 height 19
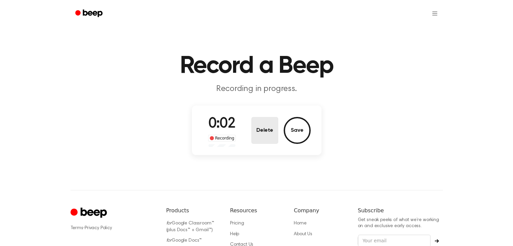
click at [265, 133] on button "Delete" at bounding box center [264, 130] width 27 height 27
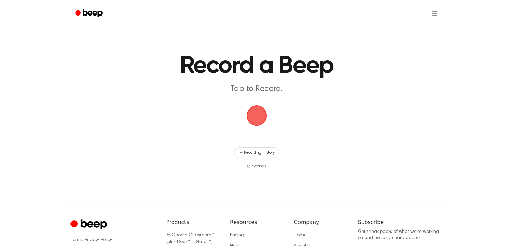
click at [262, 117] on span "button" at bounding box center [256, 115] width 19 height 19
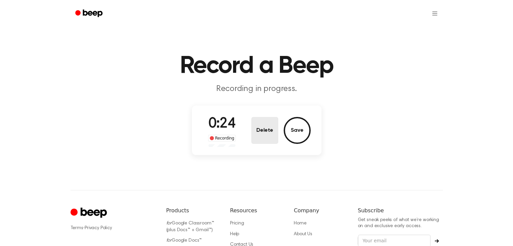
click at [267, 128] on button "Delete" at bounding box center [264, 130] width 27 height 27
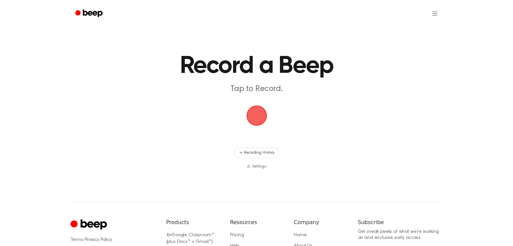
click at [262, 113] on span "button" at bounding box center [256, 115] width 19 height 19
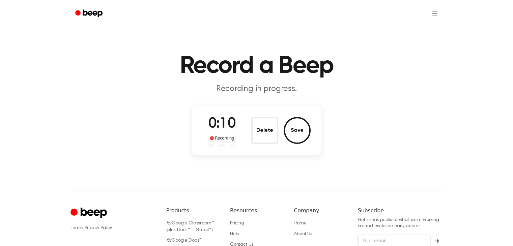
click at [283, 134] on div "Delete Save" at bounding box center [280, 130] width 59 height 27
click at [260, 133] on button "Delete" at bounding box center [264, 130] width 27 height 27
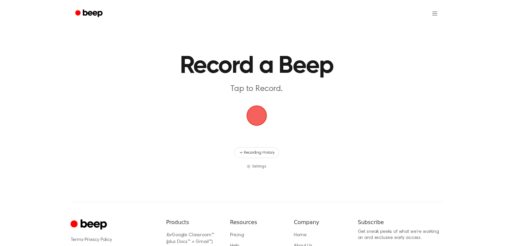
drag, startPoint x: 248, startPoint y: 117, endPoint x: 257, endPoint y: 114, distance: 8.9
click at [250, 115] on span "button" at bounding box center [256, 115] width 19 height 19
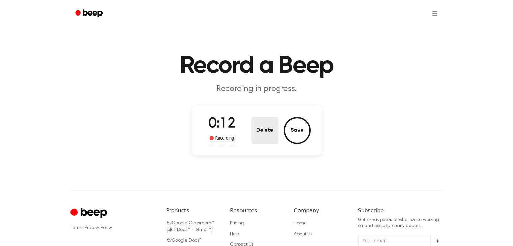
click at [262, 129] on button "Delete" at bounding box center [264, 130] width 27 height 27
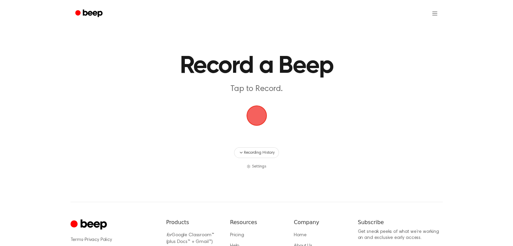
click at [260, 116] on span "button" at bounding box center [256, 115] width 19 height 19
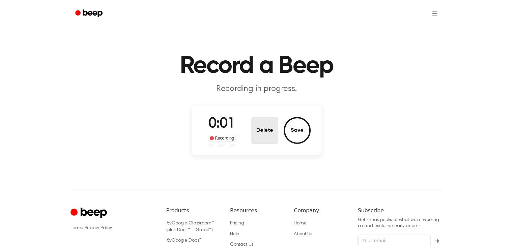
click at [267, 134] on button "Delete" at bounding box center [264, 130] width 27 height 27
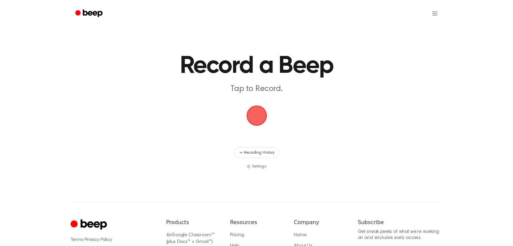
click at [254, 120] on span "button" at bounding box center [256, 115] width 19 height 19
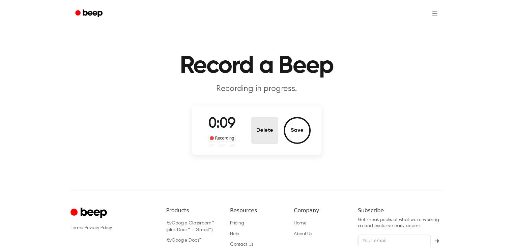
drag, startPoint x: 276, startPoint y: 130, endPoint x: 271, endPoint y: 130, distance: 5.4
click at [275, 130] on div "Delete Save" at bounding box center [280, 130] width 59 height 27
click at [271, 129] on button "Delete" at bounding box center [264, 130] width 27 height 27
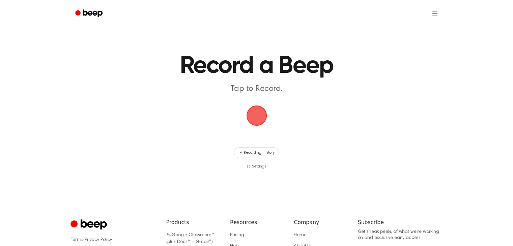
click at [259, 113] on span "button" at bounding box center [256, 115] width 19 height 19
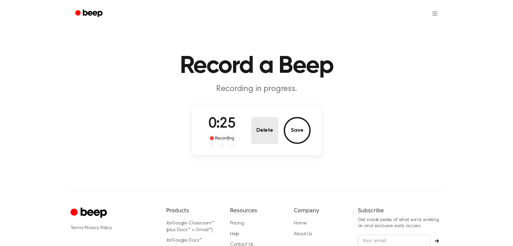
click at [273, 128] on button "Delete" at bounding box center [264, 130] width 27 height 27
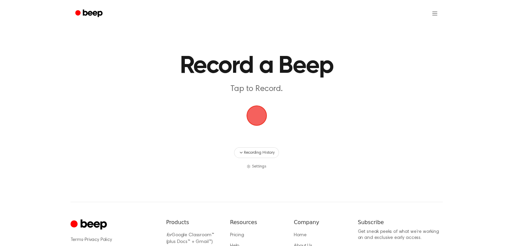
click at [255, 107] on span "button" at bounding box center [256, 115] width 19 height 19
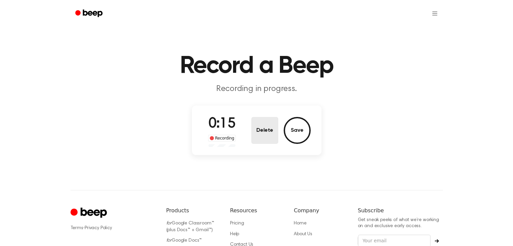
click at [262, 134] on button "Delete" at bounding box center [264, 130] width 27 height 27
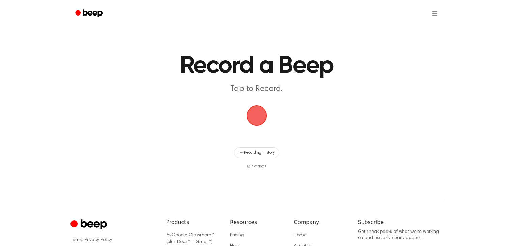
click at [255, 116] on span "button" at bounding box center [256, 115] width 19 height 19
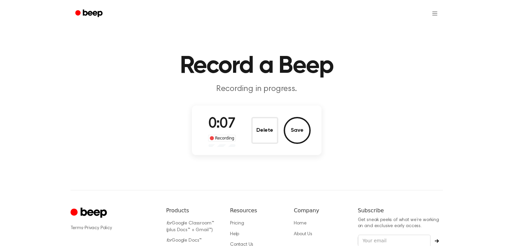
click at [260, 131] on button "Delete" at bounding box center [264, 130] width 27 height 27
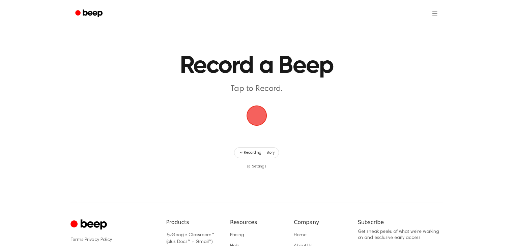
click at [252, 115] on span "button" at bounding box center [256, 115] width 19 height 19
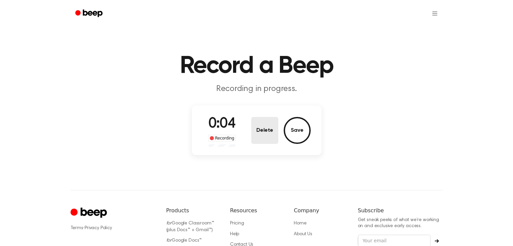
click at [265, 130] on button "Delete" at bounding box center [264, 130] width 27 height 27
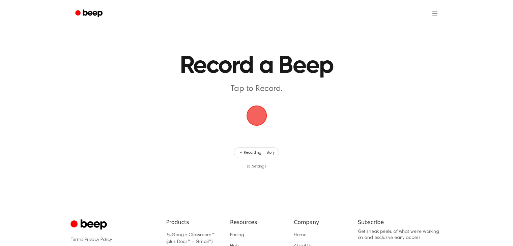
click at [248, 122] on span "button" at bounding box center [256, 115] width 19 height 19
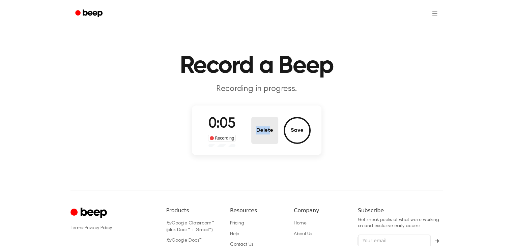
click at [269, 118] on div "0:05 Recording Delete Save" at bounding box center [257, 130] width 108 height 33
click at [266, 122] on button "Delete" at bounding box center [264, 130] width 27 height 27
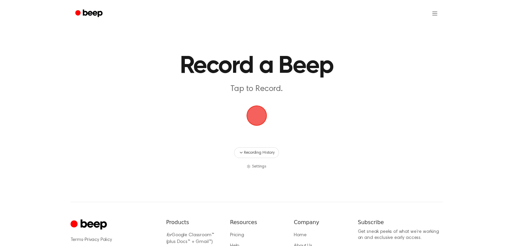
click at [252, 114] on span "button" at bounding box center [256, 115] width 19 height 19
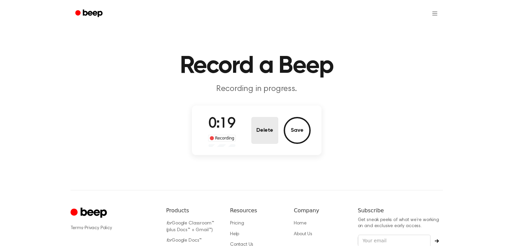
click at [258, 139] on button "Delete" at bounding box center [264, 130] width 27 height 27
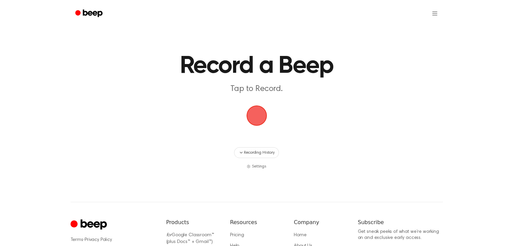
click at [247, 118] on span "button" at bounding box center [256, 115] width 19 height 19
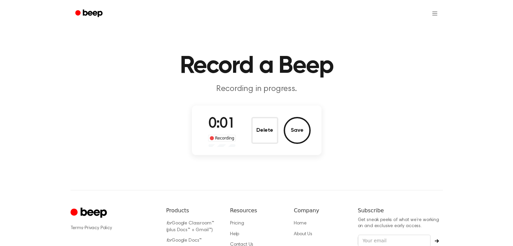
click at [263, 130] on button "Delete" at bounding box center [264, 130] width 27 height 27
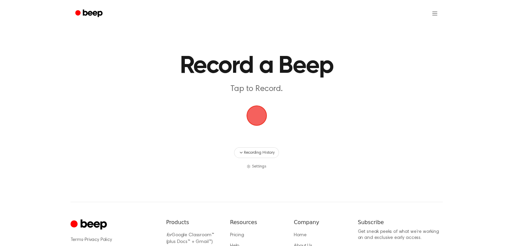
drag, startPoint x: 245, startPoint y: 120, endPoint x: 250, endPoint y: 118, distance: 5.0
click at [247, 120] on span "button" at bounding box center [256, 115] width 19 height 19
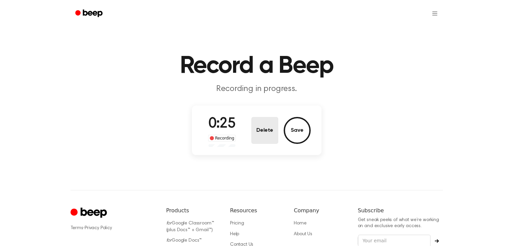
click at [253, 128] on button "Delete" at bounding box center [264, 130] width 27 height 27
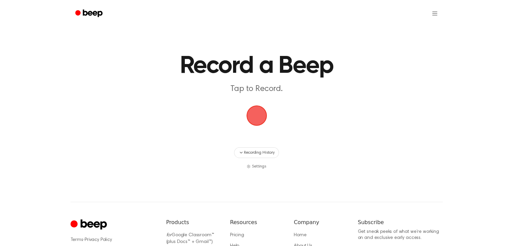
click at [254, 118] on span "button" at bounding box center [256, 115] width 19 height 19
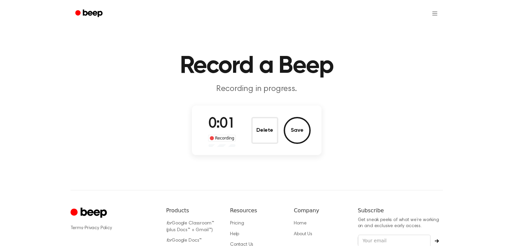
drag, startPoint x: 267, startPoint y: 129, endPoint x: 267, endPoint y: 125, distance: 4.4
click at [267, 129] on button "Delete" at bounding box center [264, 130] width 27 height 27
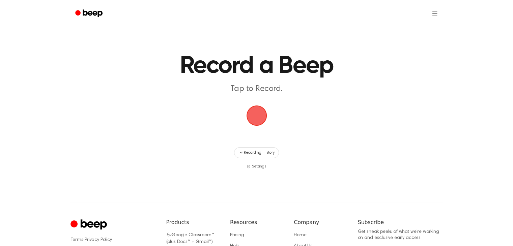
click at [257, 113] on span "button" at bounding box center [256, 115] width 19 height 19
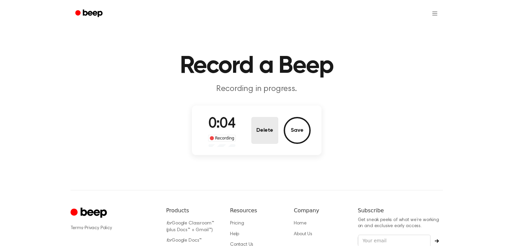
click at [255, 120] on button "Delete" at bounding box center [264, 130] width 27 height 27
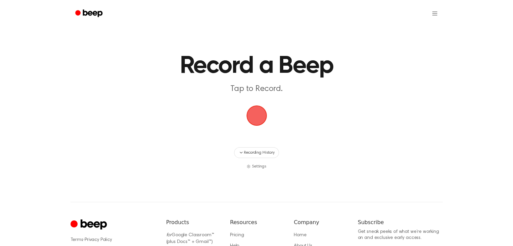
click at [253, 112] on span "button" at bounding box center [256, 115] width 19 height 19
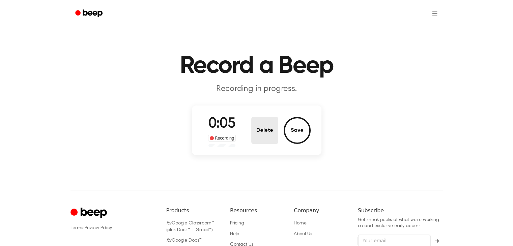
drag, startPoint x: 253, startPoint y: 137, endPoint x: 253, endPoint y: 130, distance: 6.8
click at [252, 137] on button "Delete" at bounding box center [264, 130] width 27 height 27
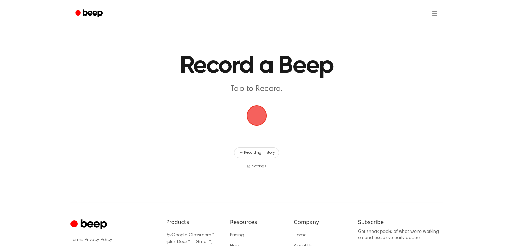
click at [253, 120] on span "button" at bounding box center [256, 115] width 19 height 19
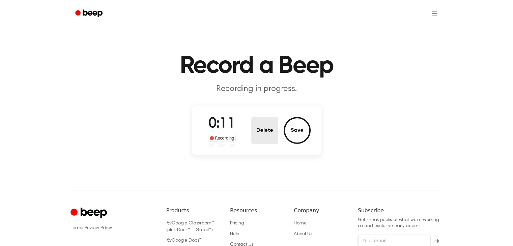
click at [264, 133] on button "Delete" at bounding box center [264, 130] width 27 height 27
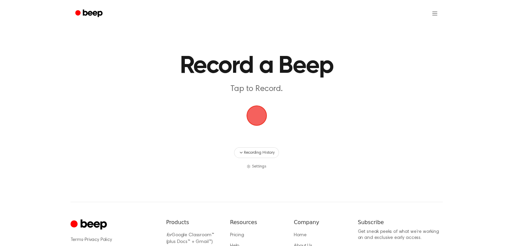
click at [257, 120] on span "button" at bounding box center [256, 116] width 22 height 22
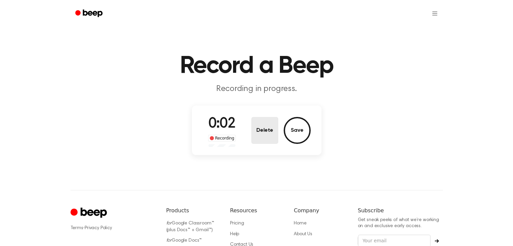
click at [267, 131] on button "Delete" at bounding box center [264, 130] width 27 height 27
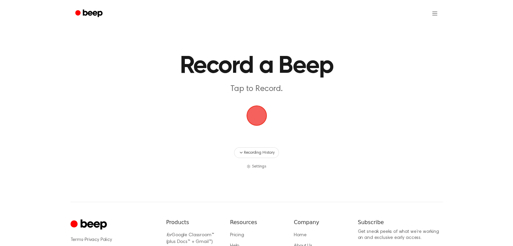
drag, startPoint x: 265, startPoint y: 129, endPoint x: 286, endPoint y: 117, distance: 23.5
click at [250, 115] on span "button" at bounding box center [256, 115] width 19 height 19
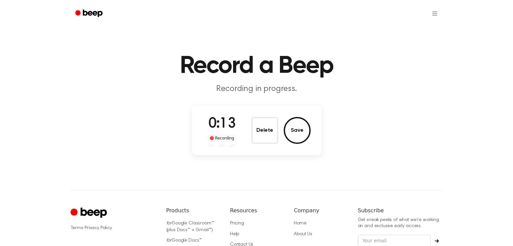
drag, startPoint x: 250, startPoint y: 141, endPoint x: 257, endPoint y: 127, distance: 15.6
click at [250, 141] on div "0:13 Recording Delete Save" at bounding box center [257, 130] width 108 height 33
click at [260, 123] on button "Delete" at bounding box center [264, 130] width 27 height 27
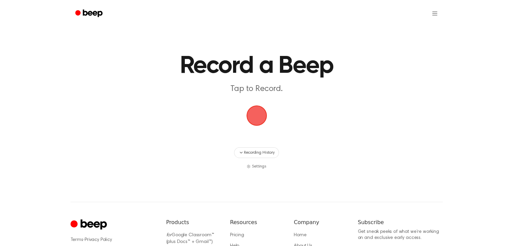
click at [252, 115] on span "button" at bounding box center [256, 115] width 19 height 19
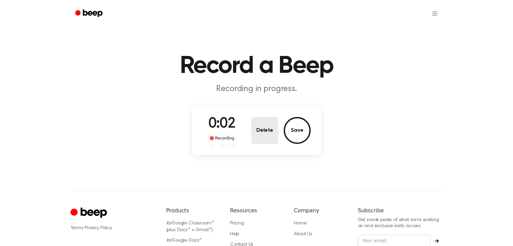
click at [272, 121] on button "Delete" at bounding box center [264, 130] width 27 height 27
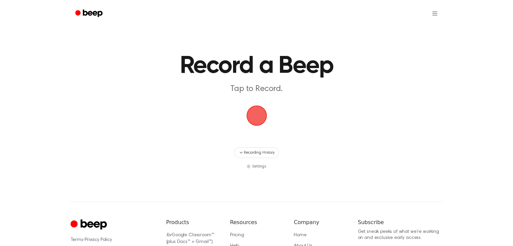
click at [264, 123] on span "button" at bounding box center [256, 115] width 19 height 19
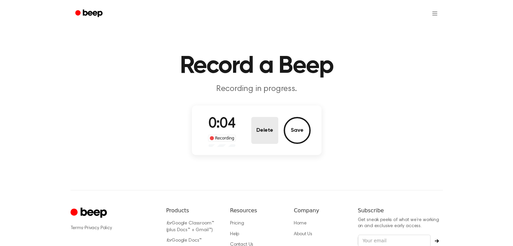
click at [265, 139] on button "Delete" at bounding box center [264, 130] width 27 height 27
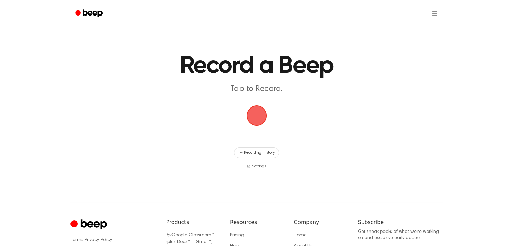
click at [259, 117] on span "button" at bounding box center [256, 115] width 19 height 19
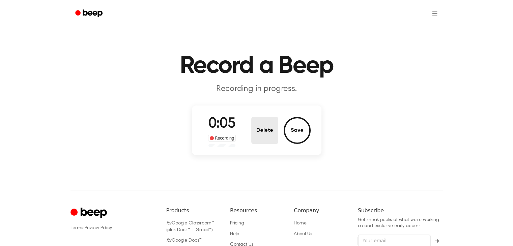
click at [264, 126] on button "Delete" at bounding box center [264, 130] width 27 height 27
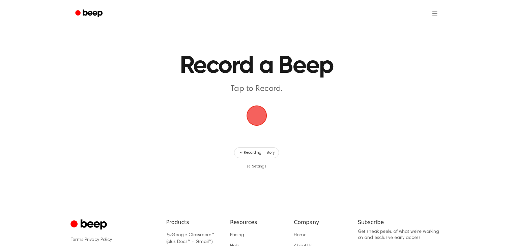
click at [258, 116] on span "button" at bounding box center [256, 115] width 19 height 19
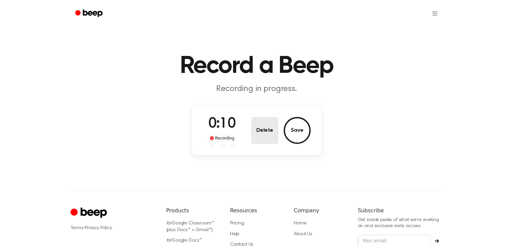
click at [263, 136] on button "Delete" at bounding box center [264, 130] width 27 height 27
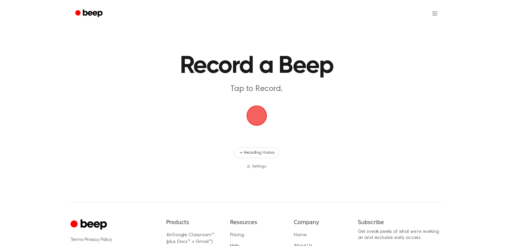
click at [262, 125] on span "button" at bounding box center [256, 115] width 19 height 19
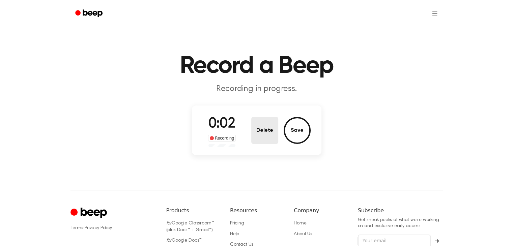
drag, startPoint x: 245, startPoint y: 134, endPoint x: 259, endPoint y: 127, distance: 15.1
click at [246, 133] on div "0:02 Recording Delete Save" at bounding box center [257, 130] width 108 height 33
click at [262, 127] on button "Delete" at bounding box center [264, 130] width 27 height 27
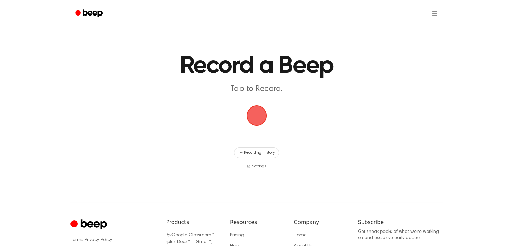
click at [261, 116] on span "button" at bounding box center [256, 115] width 19 height 19
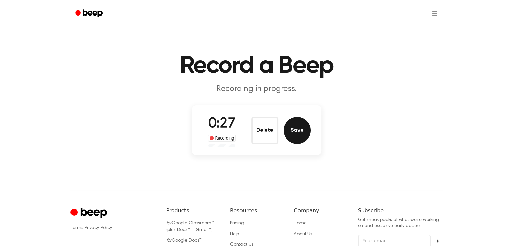
click at [306, 126] on button "Save" at bounding box center [297, 130] width 27 height 27
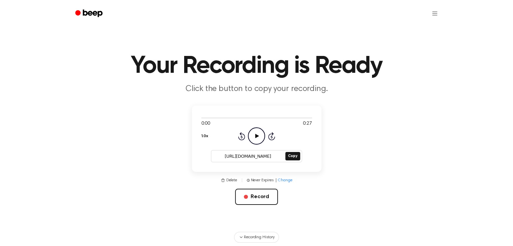
click at [261, 134] on icon "Play Audio" at bounding box center [256, 135] width 17 height 17
click at [287, 157] on button "Copy" at bounding box center [292, 156] width 14 height 8
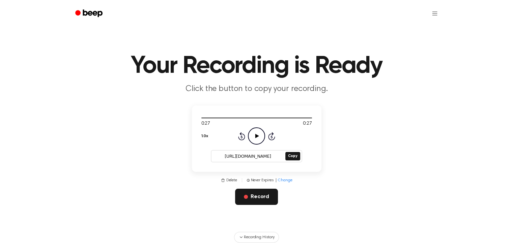
click at [252, 195] on button "Record" at bounding box center [256, 197] width 43 height 16
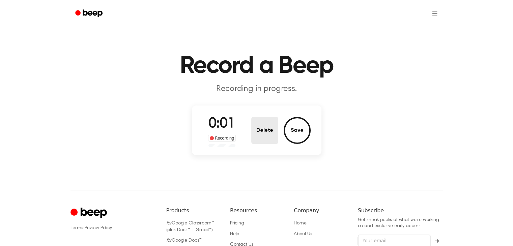
click at [265, 131] on button "Delete" at bounding box center [264, 130] width 27 height 27
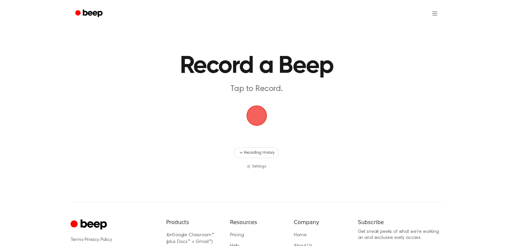
click at [262, 112] on span "button" at bounding box center [256, 115] width 19 height 19
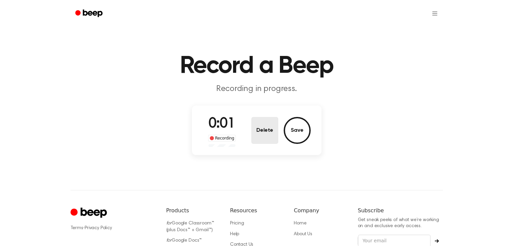
click at [263, 131] on button "Delete" at bounding box center [264, 130] width 27 height 27
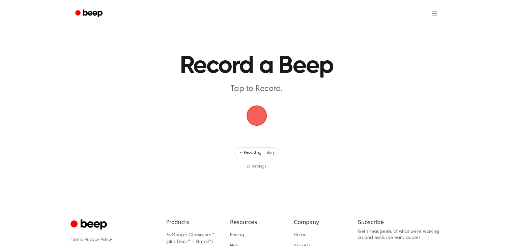
drag, startPoint x: 256, startPoint y: 122, endPoint x: 262, endPoint y: 121, distance: 6.5
click at [256, 122] on span "button" at bounding box center [256, 115] width 19 height 19
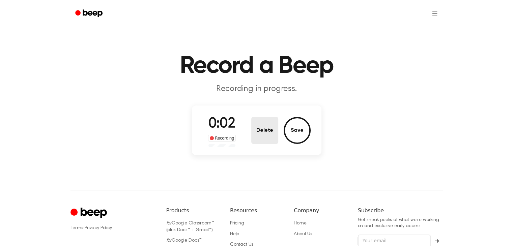
click at [266, 129] on button "Delete" at bounding box center [264, 130] width 27 height 27
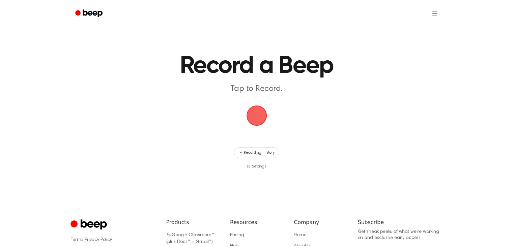
click at [260, 119] on span "button" at bounding box center [256, 115] width 19 height 19
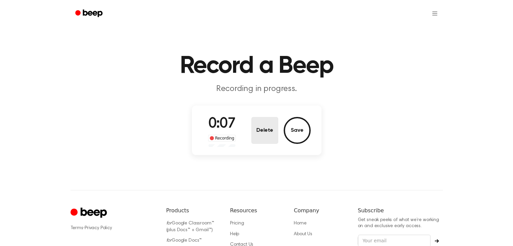
click at [262, 127] on button "Delete" at bounding box center [264, 130] width 27 height 27
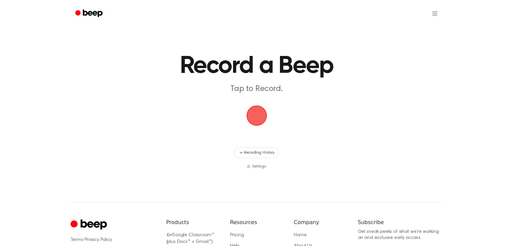
click at [260, 118] on span "button" at bounding box center [256, 115] width 19 height 19
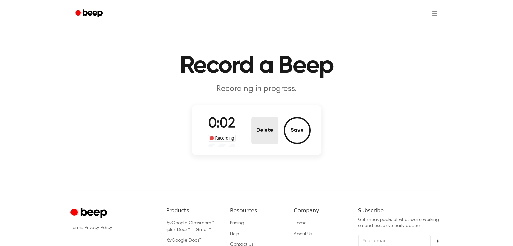
click at [259, 129] on button "Delete" at bounding box center [264, 130] width 27 height 27
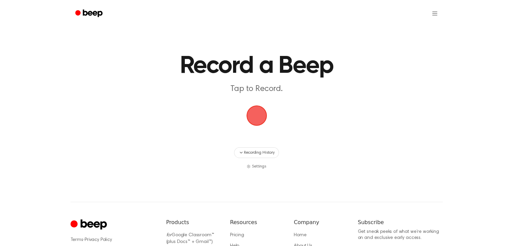
click at [250, 120] on span "button" at bounding box center [256, 115] width 19 height 19
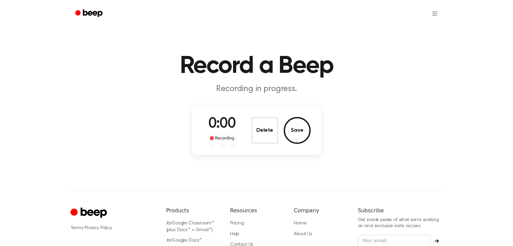
click at [237, 143] on div "0:00 Recording" at bounding box center [222, 130] width 39 height 33
click at [253, 134] on button "Delete" at bounding box center [264, 130] width 27 height 27
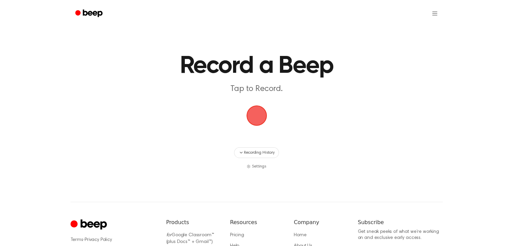
click at [261, 110] on span "button" at bounding box center [256, 115] width 19 height 19
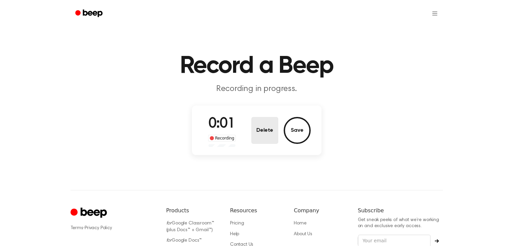
drag, startPoint x: 262, startPoint y: 113, endPoint x: 259, endPoint y: 127, distance: 14.7
click at [261, 113] on div "0:01 Recording Delete Save" at bounding box center [256, 131] width 129 height 50
click at [259, 130] on button "Delete" at bounding box center [264, 130] width 27 height 27
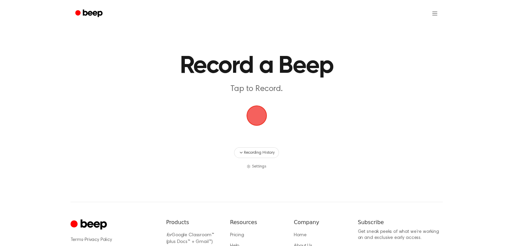
click at [255, 109] on span "button" at bounding box center [256, 115] width 19 height 19
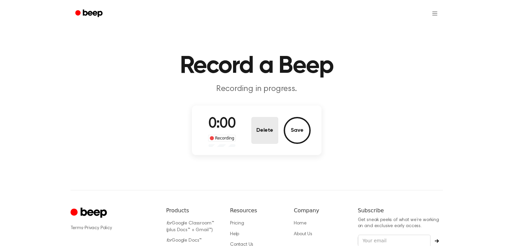
drag, startPoint x: 262, startPoint y: 103, endPoint x: 259, endPoint y: 117, distance: 13.7
click at [259, 117] on main "Record a Beep Recording in progress. 0:00 Recording Delete Save" at bounding box center [256, 79] width 513 height 158
click at [259, 117] on button "Delete" at bounding box center [264, 130] width 27 height 27
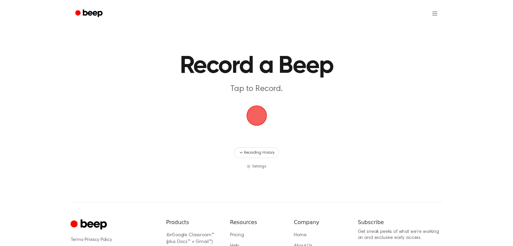
click at [263, 114] on span "button" at bounding box center [256, 115] width 19 height 19
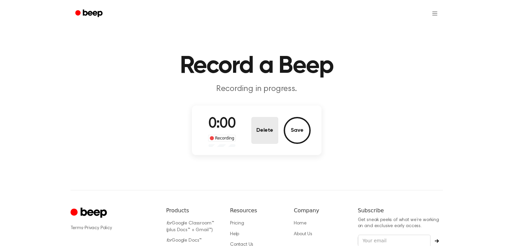
click at [264, 126] on button "Delete" at bounding box center [264, 130] width 27 height 27
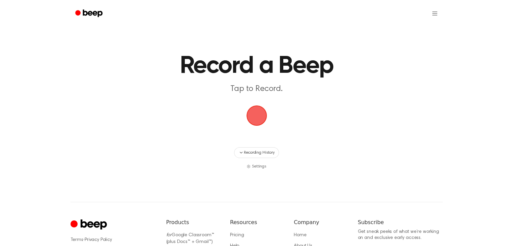
click at [263, 113] on span "button" at bounding box center [256, 115] width 19 height 19
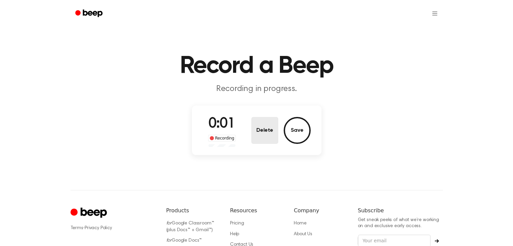
click at [270, 126] on button "Delete" at bounding box center [264, 130] width 27 height 27
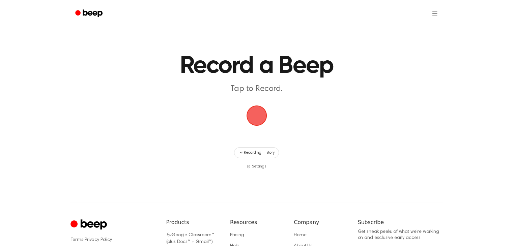
click at [252, 114] on span "button" at bounding box center [256, 115] width 19 height 19
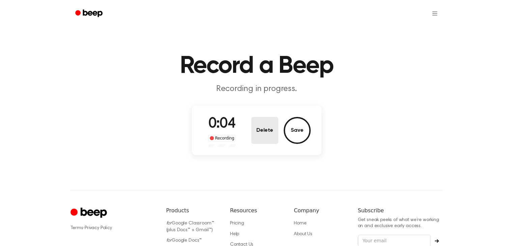
click at [268, 130] on button "Delete" at bounding box center [264, 130] width 27 height 27
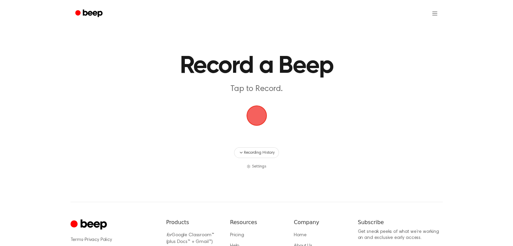
click at [257, 111] on span "button" at bounding box center [256, 115] width 19 height 19
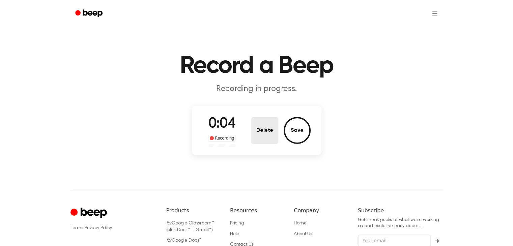
click at [253, 134] on button "Delete" at bounding box center [264, 130] width 27 height 27
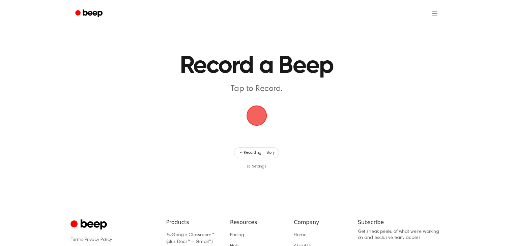
click at [260, 117] on span "button" at bounding box center [256, 115] width 19 height 19
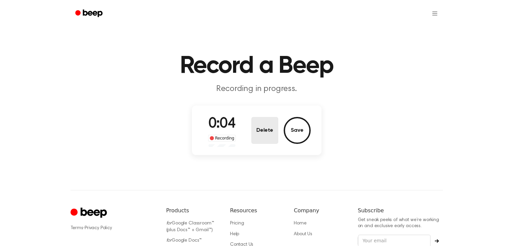
click at [263, 129] on button "Delete" at bounding box center [264, 130] width 27 height 27
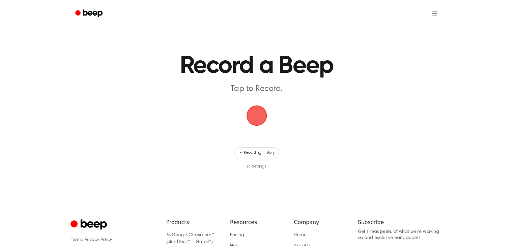
click at [272, 121] on main "Record a Beep Tap to Record. Recording History Settings" at bounding box center [256, 85] width 513 height 170
drag, startPoint x: 272, startPoint y: 123, endPoint x: 262, endPoint y: 115, distance: 13.7
click at [266, 117] on main "Record a Beep Tap to Record. Recording History Settings" at bounding box center [256, 85] width 513 height 170
click at [262, 114] on span "button" at bounding box center [256, 115] width 19 height 19
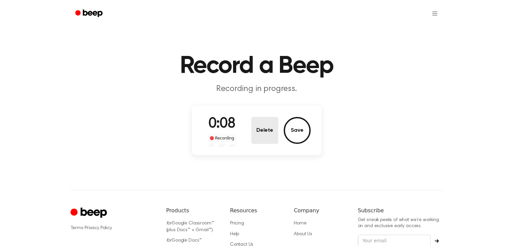
click at [266, 129] on button "Delete" at bounding box center [264, 130] width 27 height 27
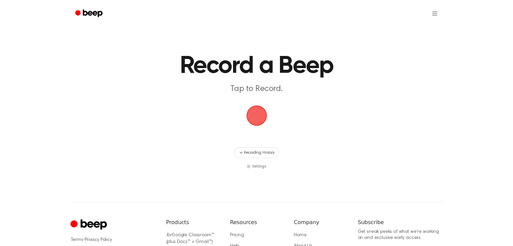
click at [259, 121] on span "button" at bounding box center [256, 115] width 19 height 19
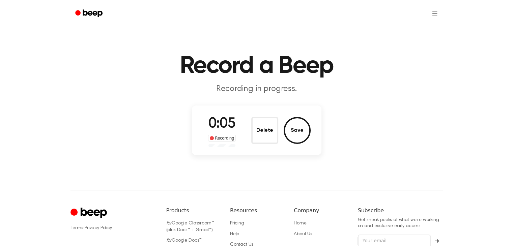
click at [248, 134] on div "0:05 Recording Delete Save" at bounding box center [257, 130] width 108 height 33
click at [258, 129] on button "Delete" at bounding box center [264, 130] width 27 height 27
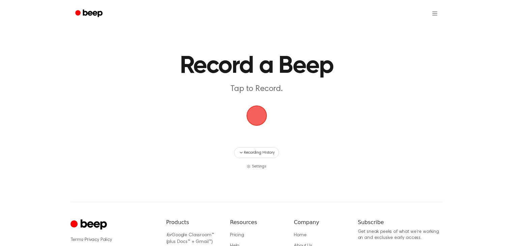
click at [266, 118] on span "button" at bounding box center [256, 115] width 19 height 19
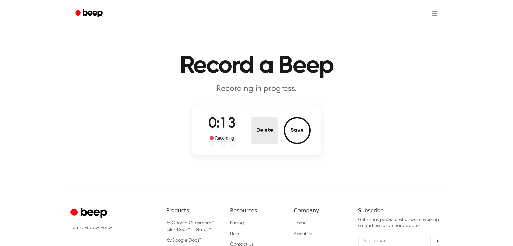
click at [263, 135] on button "Delete" at bounding box center [264, 130] width 27 height 27
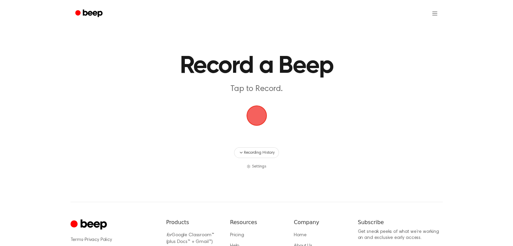
click at [259, 115] on span "button" at bounding box center [256, 115] width 19 height 19
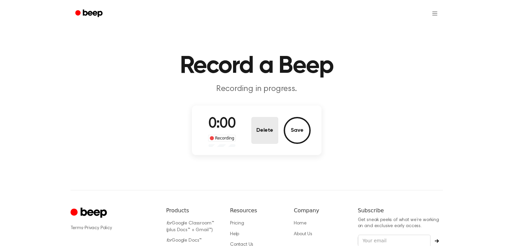
click at [260, 127] on button "Delete" at bounding box center [264, 130] width 27 height 27
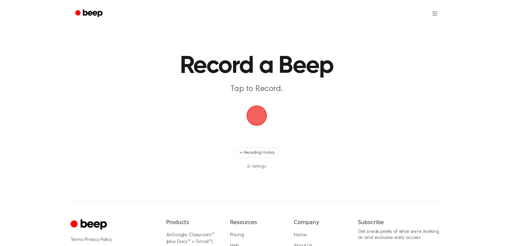
click at [256, 115] on span "button" at bounding box center [256, 115] width 19 height 19
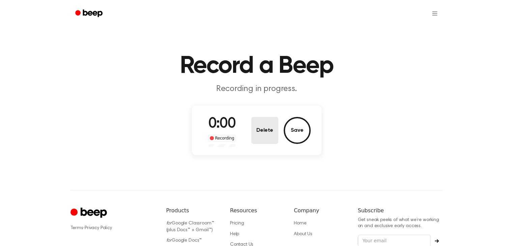
click at [260, 127] on button "Delete" at bounding box center [264, 130] width 27 height 27
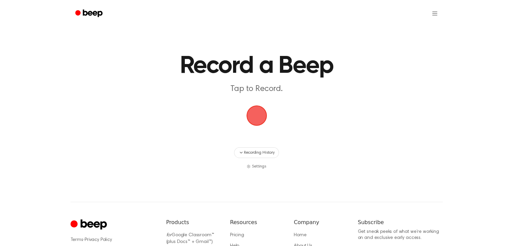
click at [263, 118] on span "button" at bounding box center [256, 115] width 19 height 19
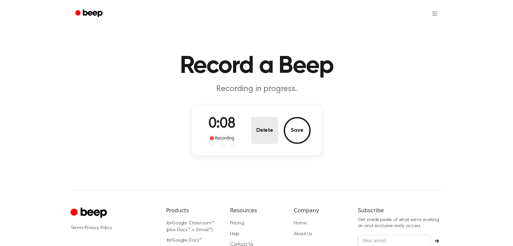
click at [261, 129] on button "Delete" at bounding box center [264, 130] width 27 height 27
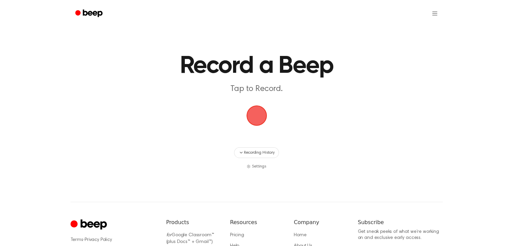
click at [265, 124] on span "button" at bounding box center [256, 115] width 19 height 19
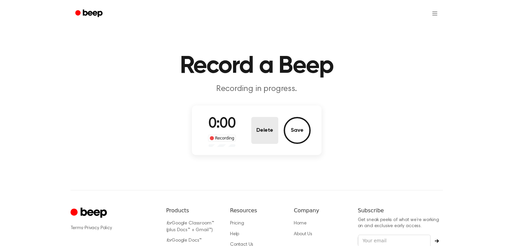
click at [265, 124] on button "Delete" at bounding box center [264, 130] width 27 height 27
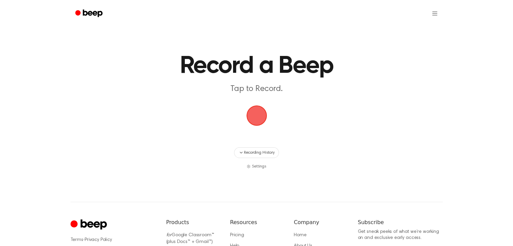
click at [257, 112] on span "button" at bounding box center [256, 115] width 19 height 19
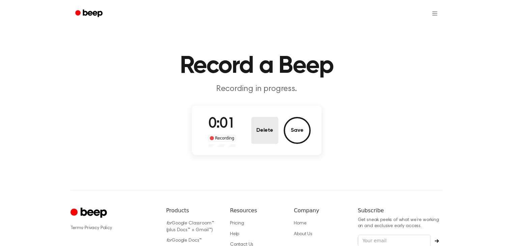
click at [262, 133] on button "Delete" at bounding box center [264, 130] width 27 height 27
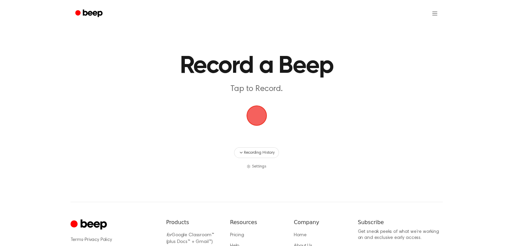
click at [255, 115] on span "button" at bounding box center [256, 115] width 19 height 19
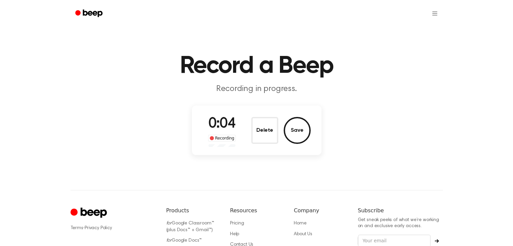
click at [251, 126] on div "0:04 Recording Delete Save" at bounding box center [257, 130] width 108 height 33
click at [261, 124] on button "Delete" at bounding box center [264, 130] width 27 height 27
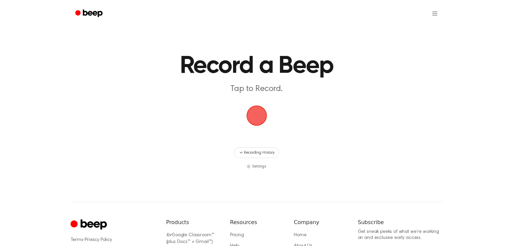
drag, startPoint x: 259, startPoint y: 120, endPoint x: 395, endPoint y: 121, distance: 136.2
click at [259, 120] on span "button" at bounding box center [256, 115] width 19 height 19
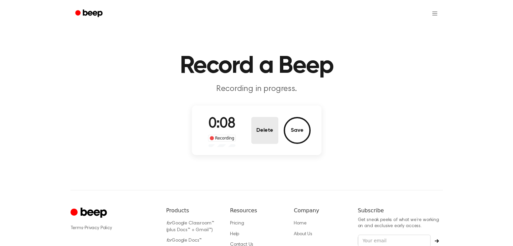
click at [254, 124] on button "Delete" at bounding box center [264, 130] width 27 height 27
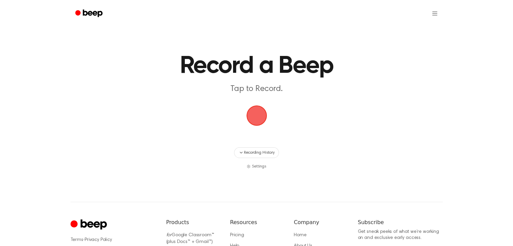
click at [266, 110] on span "button" at bounding box center [256, 115] width 19 height 19
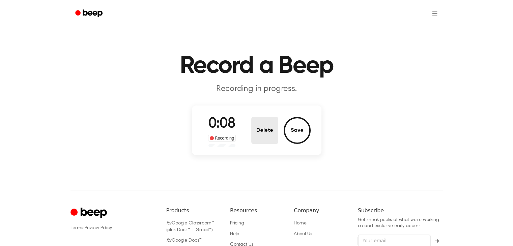
click at [262, 126] on button "Delete" at bounding box center [264, 130] width 27 height 27
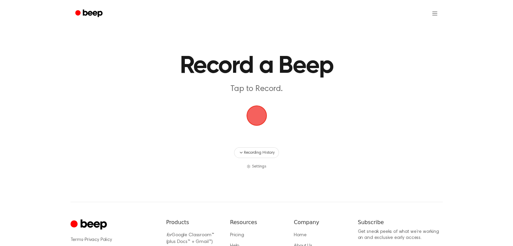
click at [262, 121] on span "button" at bounding box center [256, 115] width 19 height 19
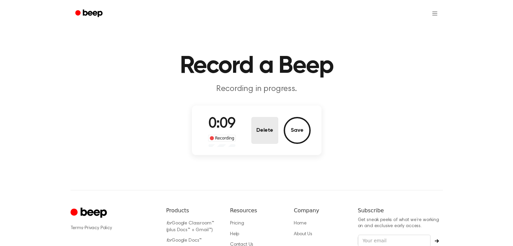
click at [267, 133] on button "Delete" at bounding box center [264, 130] width 27 height 27
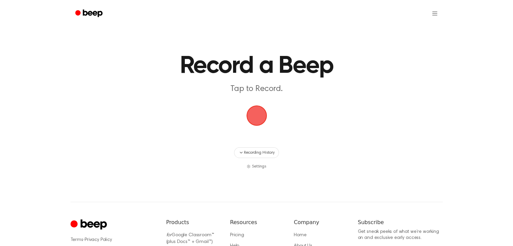
click at [247, 113] on span "button" at bounding box center [256, 115] width 19 height 19
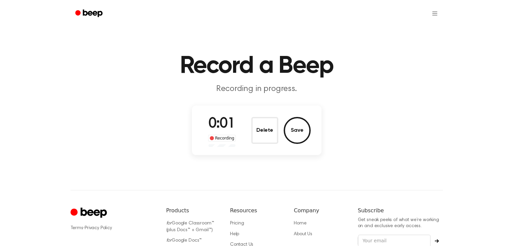
click at [256, 127] on button "Delete" at bounding box center [264, 130] width 27 height 27
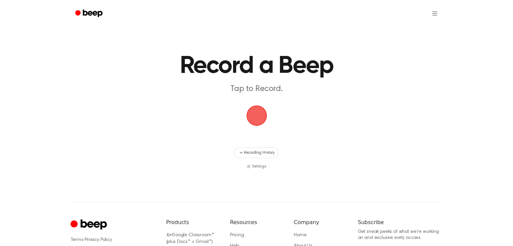
click at [238, 117] on main "Record a Beep Tap to Record. Recording History Settings" at bounding box center [256, 85] width 513 height 170
click at [254, 111] on span "button" at bounding box center [256, 115] width 19 height 19
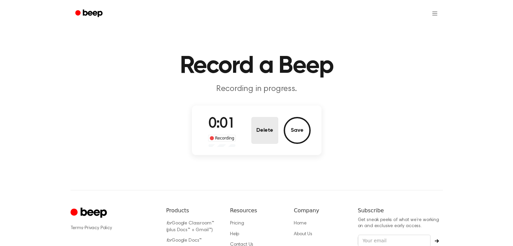
click at [260, 120] on button "Delete" at bounding box center [264, 130] width 27 height 27
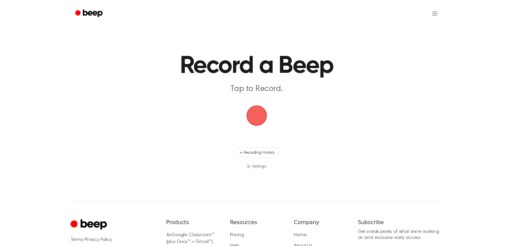
click at [250, 106] on span "button" at bounding box center [256, 115] width 19 height 19
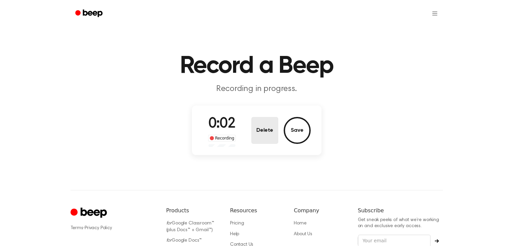
click at [259, 129] on button "Delete" at bounding box center [264, 130] width 27 height 27
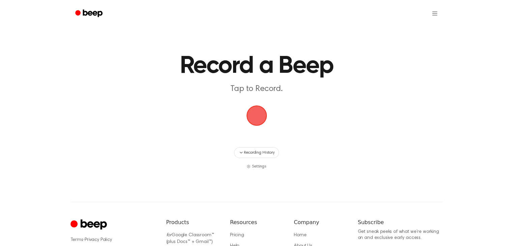
click at [274, 108] on main "Record a Beep Tap to Record. Recording History Settings" at bounding box center [256, 85] width 513 height 170
click at [263, 109] on span "button" at bounding box center [256, 115] width 19 height 19
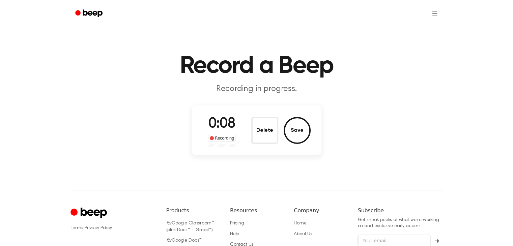
drag, startPoint x: 261, startPoint y: 129, endPoint x: 258, endPoint y: 133, distance: 4.5
click at [259, 131] on button "Delete" at bounding box center [264, 130] width 27 height 27
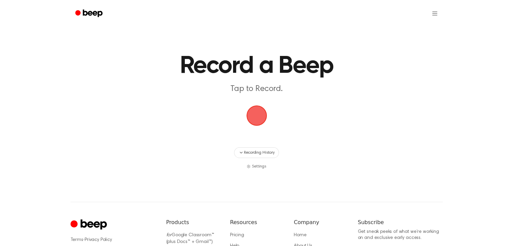
click at [258, 122] on span "button" at bounding box center [256, 115] width 19 height 19
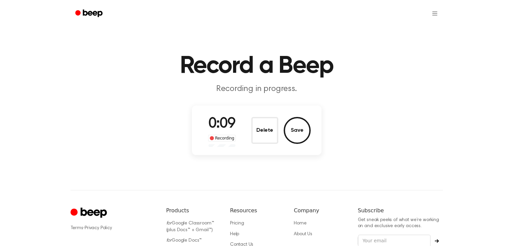
click at [279, 121] on div "Delete Save" at bounding box center [280, 130] width 59 height 27
click at [274, 123] on button "Delete" at bounding box center [264, 130] width 27 height 27
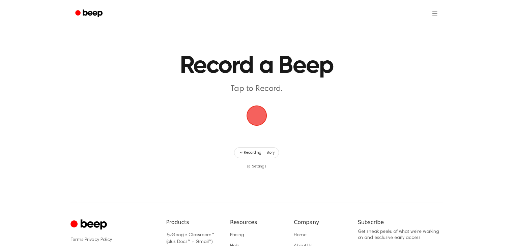
click at [258, 118] on span "button" at bounding box center [256, 115] width 19 height 19
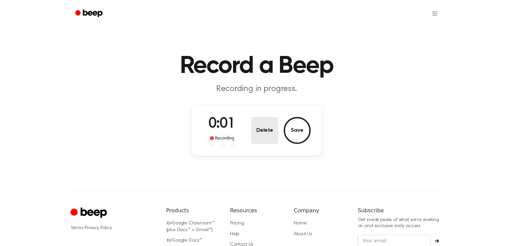
click at [258, 120] on button "Delete" at bounding box center [264, 130] width 27 height 27
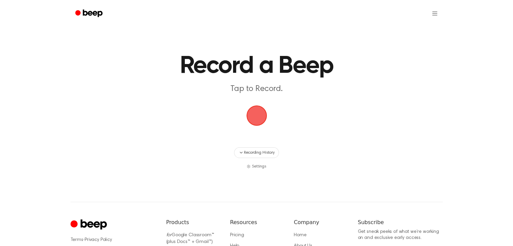
click at [250, 116] on span "button" at bounding box center [256, 115] width 19 height 19
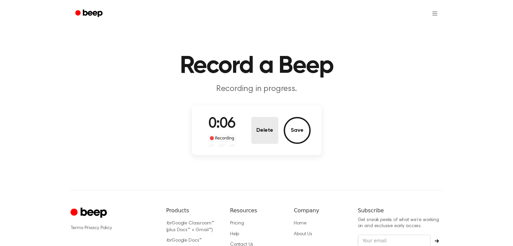
click at [271, 121] on button "Delete" at bounding box center [264, 130] width 27 height 27
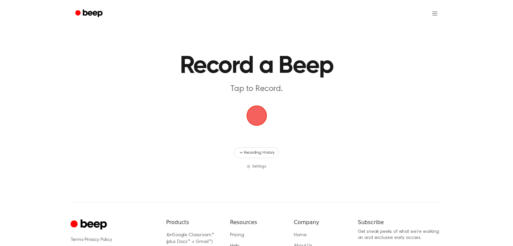
click at [256, 116] on span "button" at bounding box center [256, 115] width 19 height 19
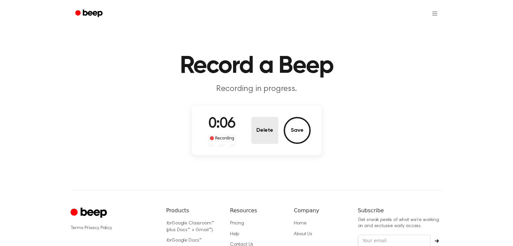
click at [254, 120] on button "Delete" at bounding box center [264, 130] width 27 height 27
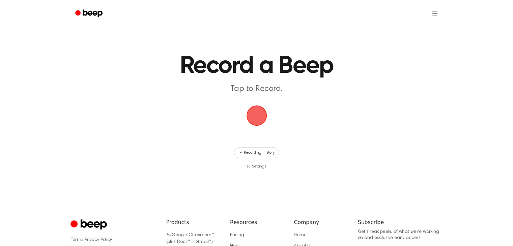
drag, startPoint x: 251, startPoint y: 117, endPoint x: 243, endPoint y: 123, distance: 10.2
click at [247, 123] on span "button" at bounding box center [256, 115] width 19 height 19
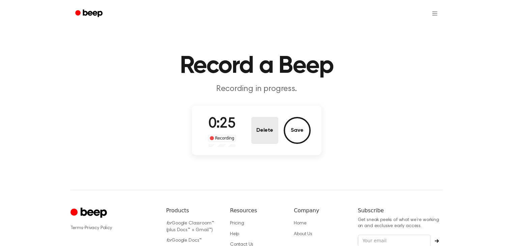
click at [261, 124] on button "Delete" at bounding box center [264, 130] width 27 height 27
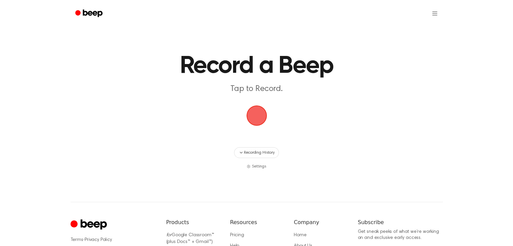
click at [258, 122] on span "button" at bounding box center [256, 115] width 19 height 19
click at [260, 114] on span "button" at bounding box center [256, 115] width 19 height 19
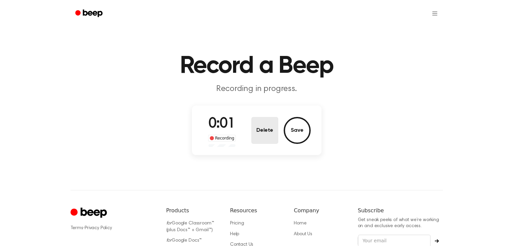
click at [271, 126] on button "Delete" at bounding box center [264, 130] width 27 height 27
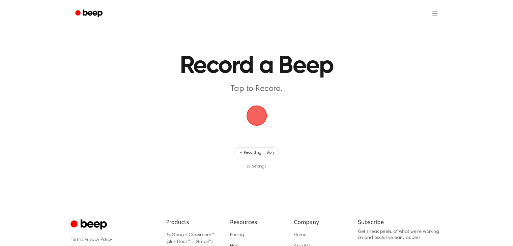
click at [254, 106] on span "button" at bounding box center [256, 115] width 19 height 19
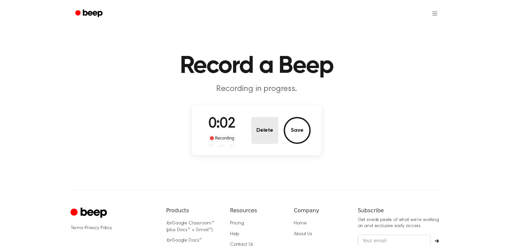
click at [252, 133] on button "Delete" at bounding box center [264, 130] width 27 height 27
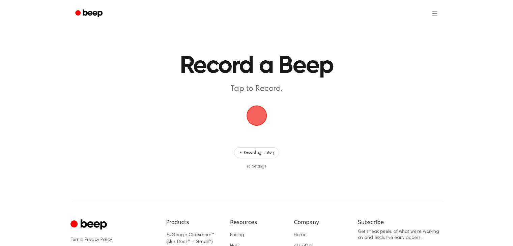
click at [257, 124] on span "button" at bounding box center [256, 115] width 19 height 19
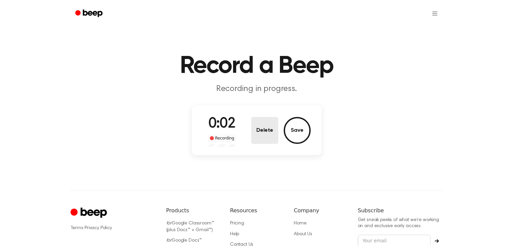
click at [264, 131] on button "Delete" at bounding box center [264, 130] width 27 height 27
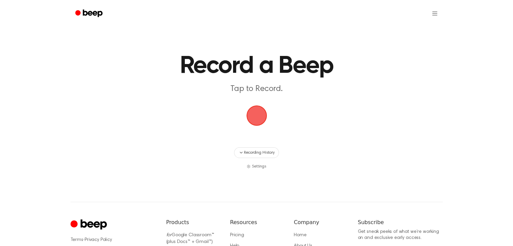
click at [259, 118] on span "button" at bounding box center [256, 115] width 19 height 19
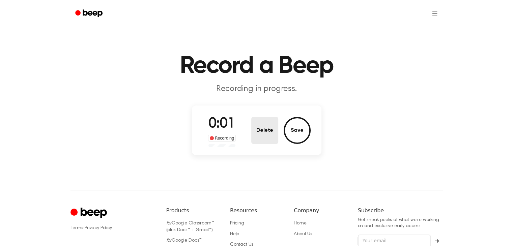
click at [273, 124] on button "Delete" at bounding box center [264, 130] width 27 height 27
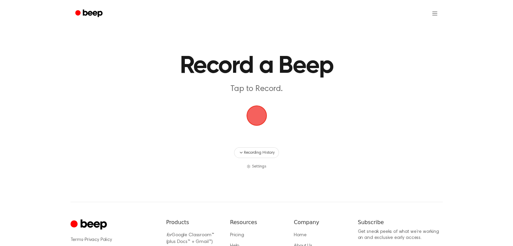
click at [262, 115] on span "button" at bounding box center [256, 115] width 19 height 19
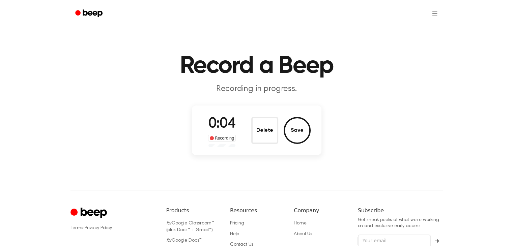
click at [249, 134] on div "0:04 Recording Delete Save" at bounding box center [257, 130] width 108 height 33
click at [262, 126] on button "Delete" at bounding box center [264, 130] width 27 height 27
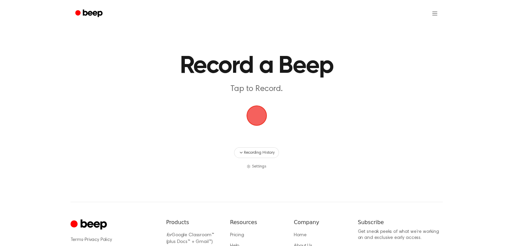
click at [260, 110] on span "button" at bounding box center [256, 115] width 19 height 19
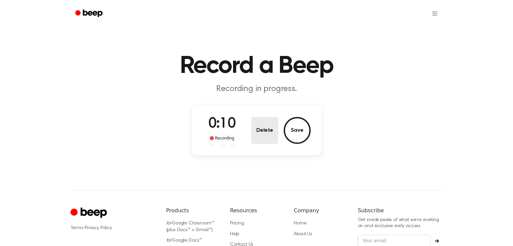
click at [275, 130] on button "Delete" at bounding box center [264, 130] width 27 height 27
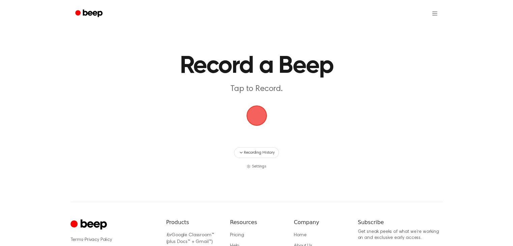
click at [255, 120] on span "button" at bounding box center [256, 115] width 19 height 19
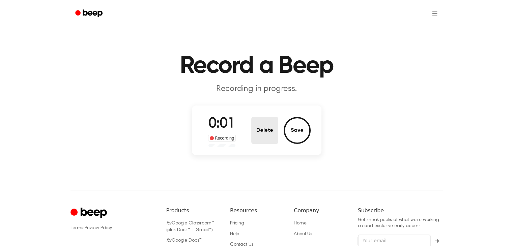
click at [263, 137] on button "Delete" at bounding box center [264, 130] width 27 height 27
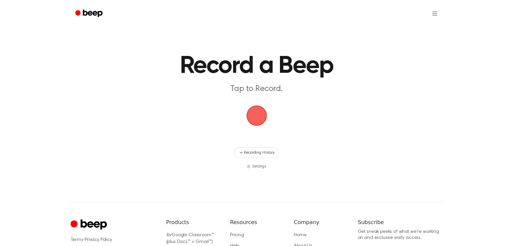
click at [251, 112] on span "button" at bounding box center [256, 115] width 19 height 19
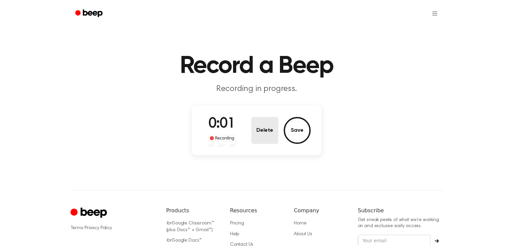
click at [258, 127] on button "Delete" at bounding box center [264, 130] width 27 height 27
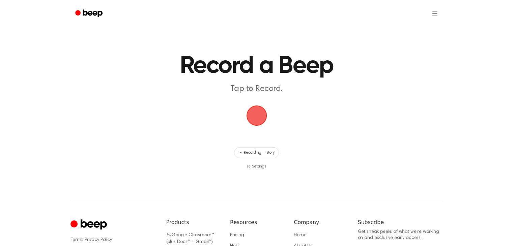
click at [242, 105] on main "Record a Beep Tap to Record. Recording History Settings" at bounding box center [256, 85] width 513 height 170
click at [247, 124] on span "button" at bounding box center [256, 115] width 19 height 19
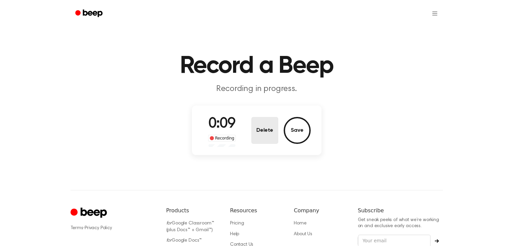
drag, startPoint x: 253, startPoint y: 145, endPoint x: 262, endPoint y: 130, distance: 17.4
click at [257, 138] on div "0:09 Recording Delete Save" at bounding box center [257, 130] width 108 height 33
click at [262, 130] on button "Delete" at bounding box center [264, 130] width 27 height 27
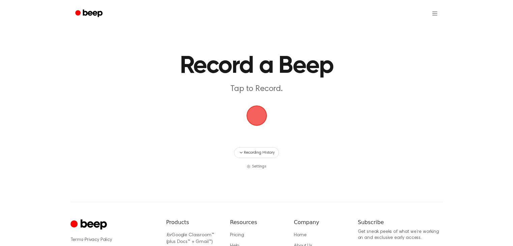
click at [257, 118] on span "button" at bounding box center [256, 115] width 19 height 19
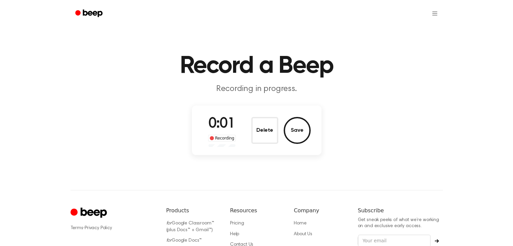
click at [242, 126] on div "0:01 Recording Delete Save" at bounding box center [257, 130] width 108 height 33
click at [263, 124] on button "Delete" at bounding box center [264, 130] width 27 height 27
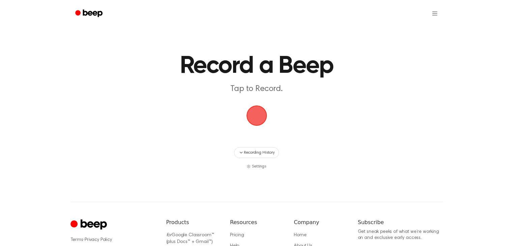
drag, startPoint x: 250, startPoint y: 122, endPoint x: 259, endPoint y: 122, distance: 9.1
click at [250, 122] on span "button" at bounding box center [256, 115] width 19 height 19
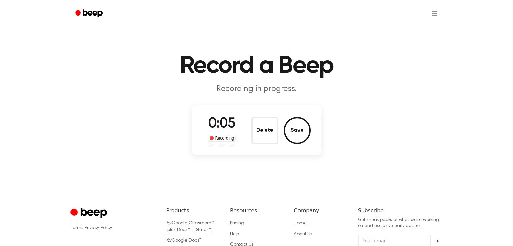
click at [267, 130] on button "Delete" at bounding box center [264, 130] width 27 height 27
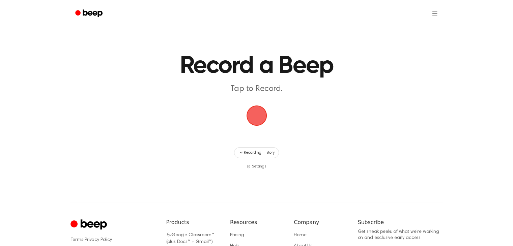
drag, startPoint x: 258, startPoint y: 111, endPoint x: 268, endPoint y: 110, distance: 9.8
click at [258, 110] on span "button" at bounding box center [256, 115] width 19 height 19
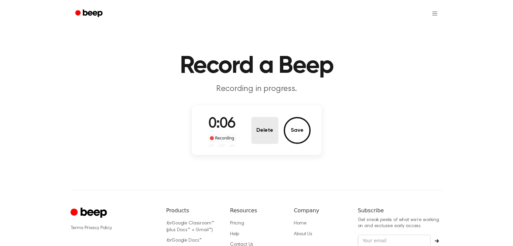
click at [271, 122] on button "Delete" at bounding box center [264, 130] width 27 height 27
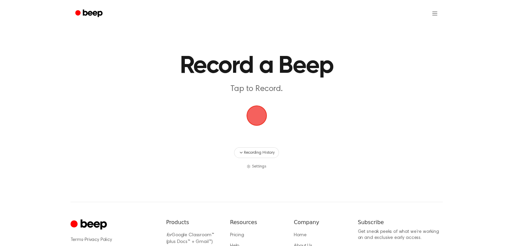
drag, startPoint x: 269, startPoint y: 123, endPoint x: 272, endPoint y: 120, distance: 4.3
click at [266, 123] on span "button" at bounding box center [256, 115] width 19 height 19
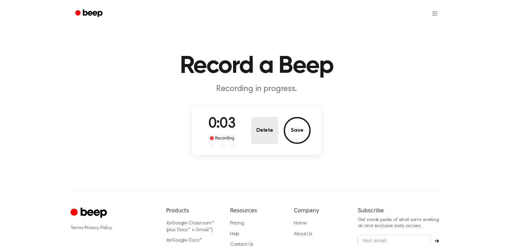
click at [262, 132] on button "Delete" at bounding box center [264, 130] width 27 height 27
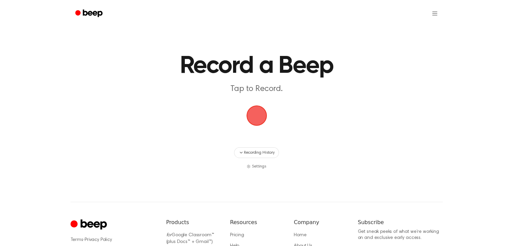
click at [261, 124] on span "button" at bounding box center [256, 115] width 19 height 19
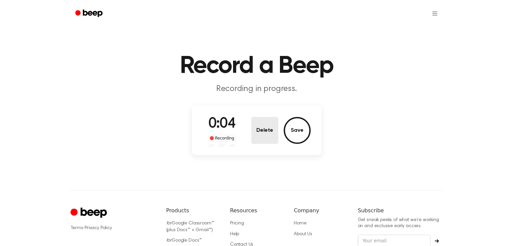
click at [255, 134] on button "Delete" at bounding box center [264, 130] width 27 height 27
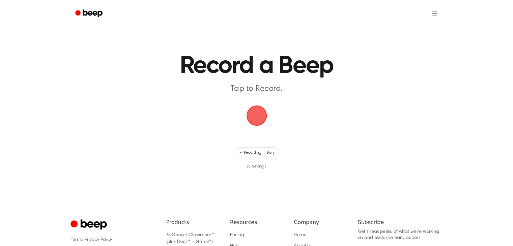
click at [259, 124] on span "button" at bounding box center [256, 115] width 19 height 19
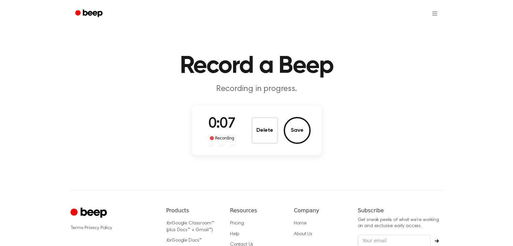
click at [281, 131] on div "Delete Save" at bounding box center [280, 130] width 59 height 27
click at [273, 134] on button "Delete" at bounding box center [264, 130] width 27 height 27
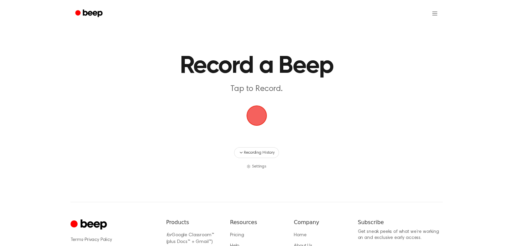
drag, startPoint x: 273, startPoint y: 117, endPoint x: 260, endPoint y: 115, distance: 13.3
click at [272, 117] on main "Record a Beep Tap to Record. Recording History Settings" at bounding box center [256, 85] width 513 height 170
click at [265, 118] on span "button" at bounding box center [256, 115] width 19 height 19
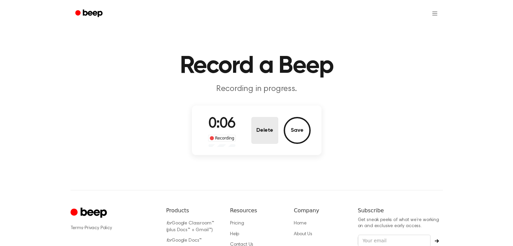
click at [258, 128] on button "Delete" at bounding box center [264, 130] width 27 height 27
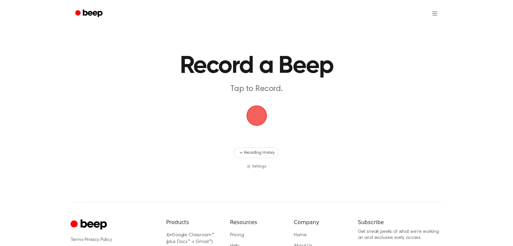
drag, startPoint x: 251, startPoint y: 114, endPoint x: 266, endPoint y: 110, distance: 16.0
click at [251, 114] on span "button" at bounding box center [256, 115] width 19 height 19
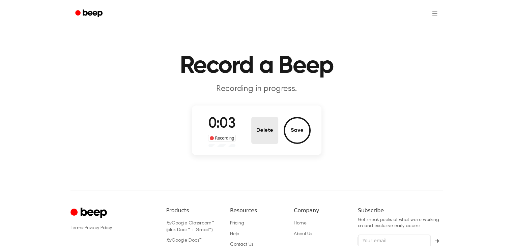
click at [265, 129] on button "Delete" at bounding box center [264, 130] width 27 height 27
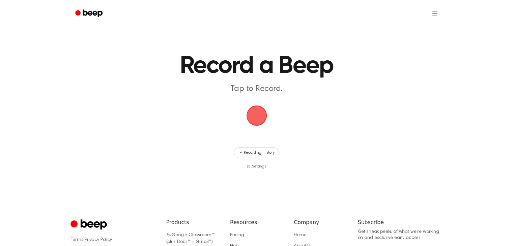
click at [265, 116] on span "button" at bounding box center [256, 115] width 19 height 19
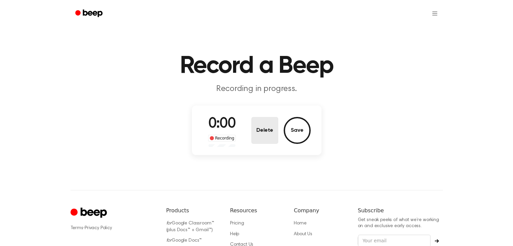
click at [267, 132] on button "Delete" at bounding box center [264, 130] width 27 height 27
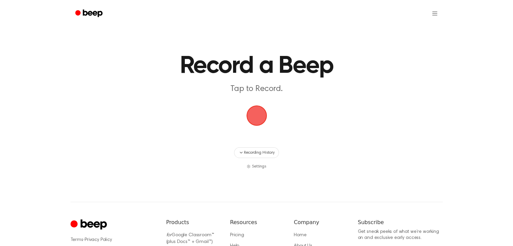
click at [261, 115] on span "button" at bounding box center [256, 115] width 19 height 19
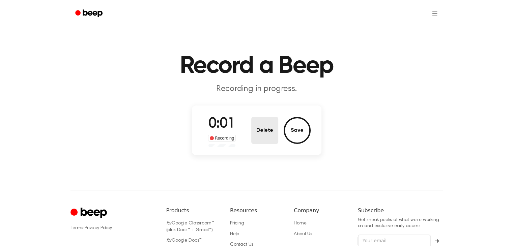
click at [256, 137] on button "Delete" at bounding box center [264, 130] width 27 height 27
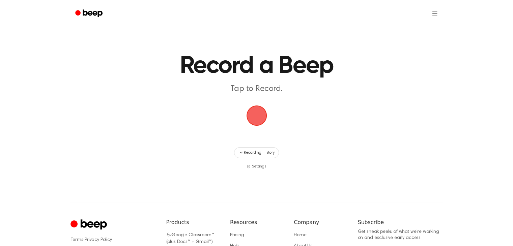
click at [248, 118] on span "button" at bounding box center [256, 115] width 19 height 19
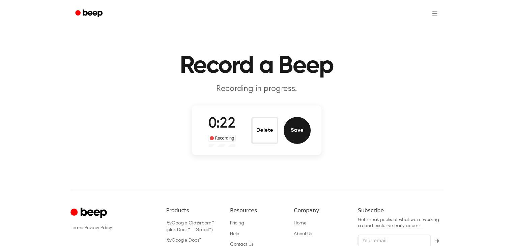
click at [301, 131] on button "Save" at bounding box center [297, 130] width 27 height 27
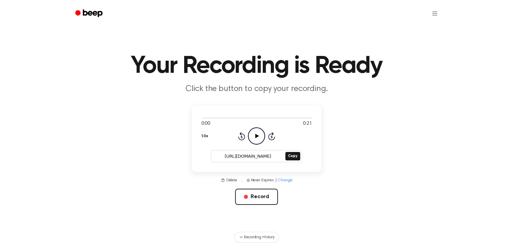
click at [248, 133] on icon "Play Audio" at bounding box center [256, 135] width 17 height 17
click at [256, 194] on button "Record" at bounding box center [256, 197] width 43 height 16
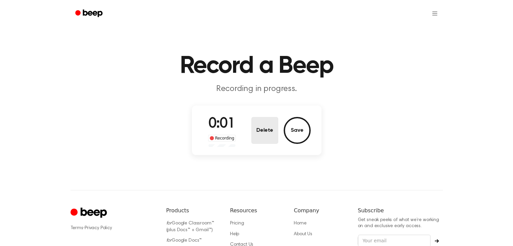
click at [268, 133] on button "Delete" at bounding box center [264, 130] width 27 height 27
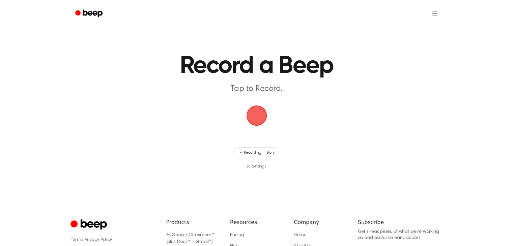
click at [253, 112] on span "button" at bounding box center [256, 115] width 19 height 19
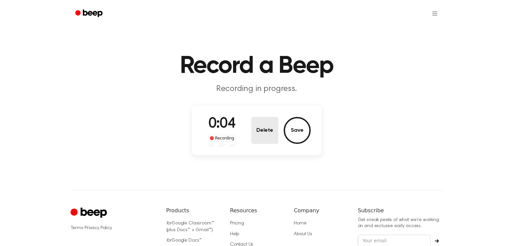
click at [263, 141] on button "Delete" at bounding box center [264, 130] width 27 height 27
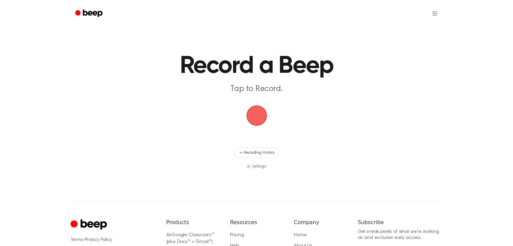
click at [262, 114] on span "button" at bounding box center [256, 115] width 19 height 19
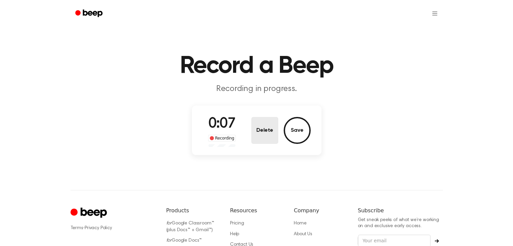
click at [261, 140] on button "Delete" at bounding box center [264, 130] width 27 height 27
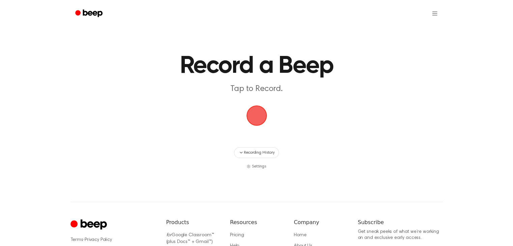
click at [254, 115] on span "button" at bounding box center [256, 115] width 19 height 19
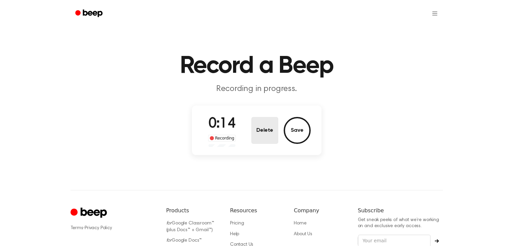
click at [263, 127] on button "Delete" at bounding box center [264, 130] width 27 height 27
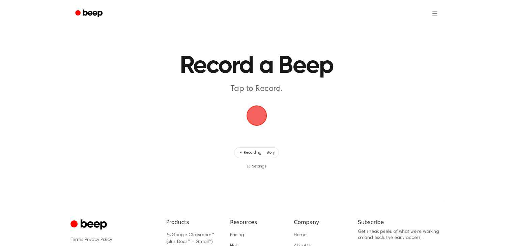
click at [261, 114] on span "button" at bounding box center [256, 115] width 19 height 19
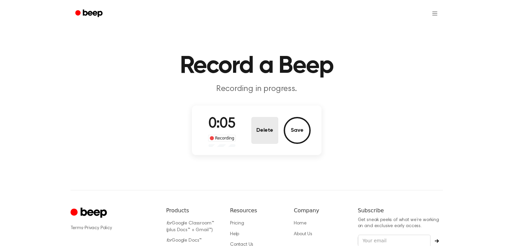
drag, startPoint x: 267, startPoint y: 128, endPoint x: 267, endPoint y: 122, distance: 5.8
click at [266, 128] on button "Delete" at bounding box center [264, 130] width 27 height 27
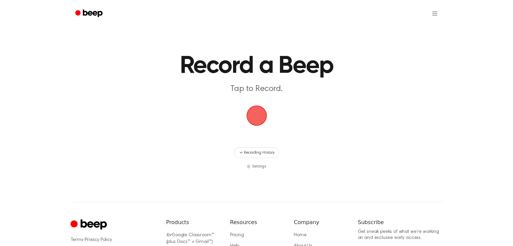
click at [266, 108] on span "button" at bounding box center [256, 115] width 19 height 19
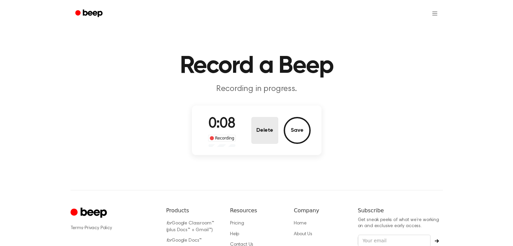
drag, startPoint x: 270, startPoint y: 137, endPoint x: 269, endPoint y: 124, distance: 12.2
click at [270, 137] on button "Delete" at bounding box center [264, 130] width 27 height 27
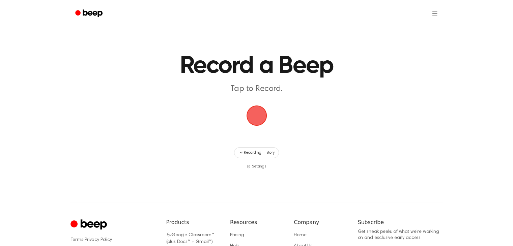
click at [266, 118] on span "button" at bounding box center [256, 115] width 19 height 19
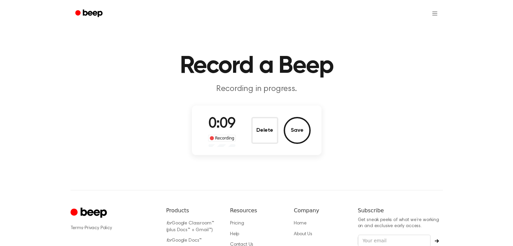
click at [250, 143] on div "0:09 Recording Delete Save" at bounding box center [257, 130] width 108 height 33
click at [259, 129] on button "Delete" at bounding box center [264, 130] width 27 height 27
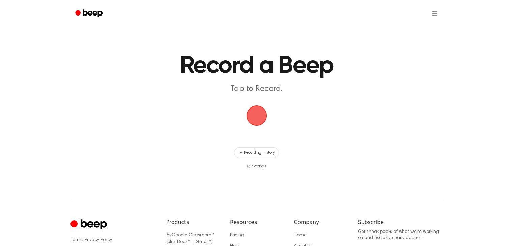
click at [256, 120] on span "button" at bounding box center [256, 116] width 22 height 22
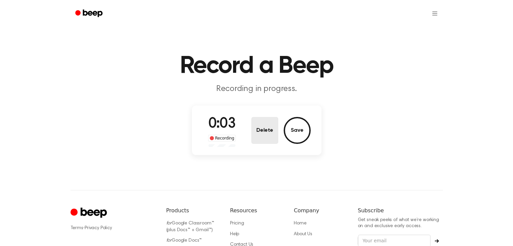
click at [258, 121] on button "Delete" at bounding box center [264, 130] width 27 height 27
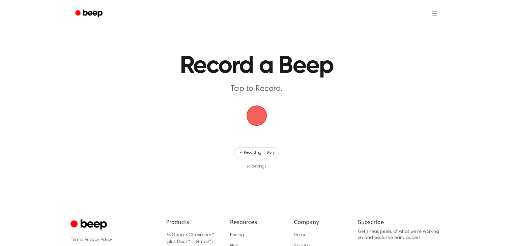
click at [258, 122] on span "button" at bounding box center [256, 115] width 19 height 19
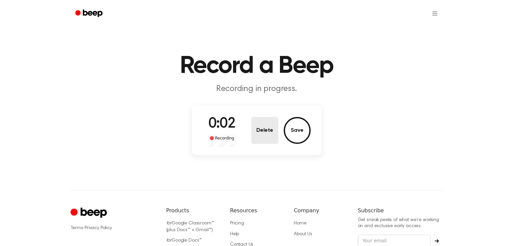
click at [263, 142] on button "Delete" at bounding box center [264, 130] width 27 height 27
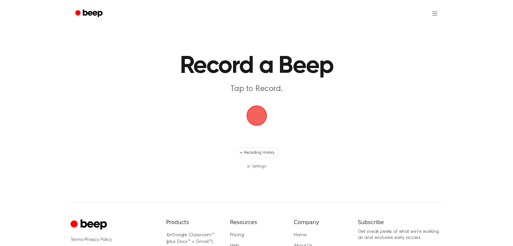
click at [261, 125] on span "button" at bounding box center [256, 115] width 19 height 19
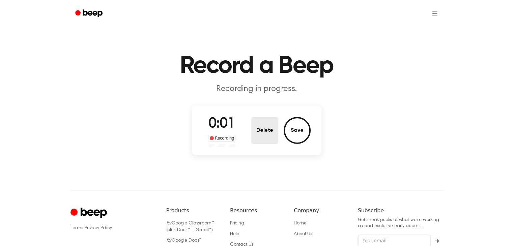
click at [262, 130] on button "Delete" at bounding box center [264, 130] width 27 height 27
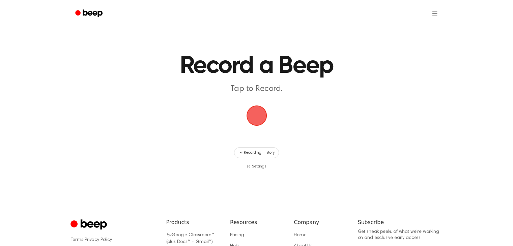
click at [254, 120] on span "button" at bounding box center [256, 115] width 19 height 19
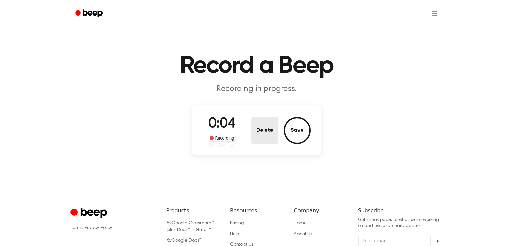
click at [274, 128] on button "Delete" at bounding box center [264, 130] width 27 height 27
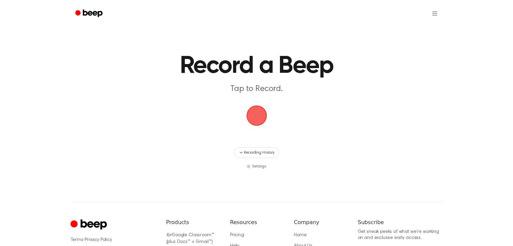
click at [243, 103] on main "Record a Beep Tap to Record. Recording History Settings" at bounding box center [256, 85] width 513 height 170
drag, startPoint x: 237, startPoint y: 115, endPoint x: 283, endPoint y: 113, distance: 45.6
click at [238, 115] on main "Record a Beep Tap to Record. Recording History Settings" at bounding box center [256, 85] width 513 height 170
click at [259, 120] on span "button" at bounding box center [256, 115] width 19 height 19
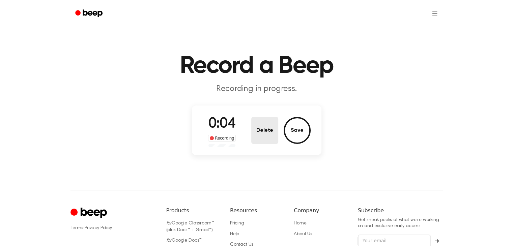
click at [269, 132] on button "Delete" at bounding box center [264, 130] width 27 height 27
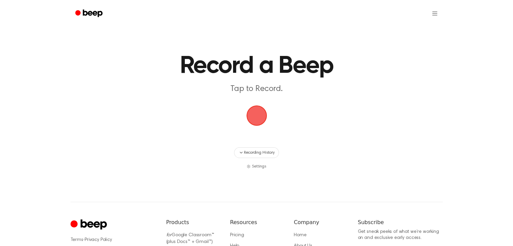
click at [256, 114] on span "button" at bounding box center [256, 115] width 33 height 33
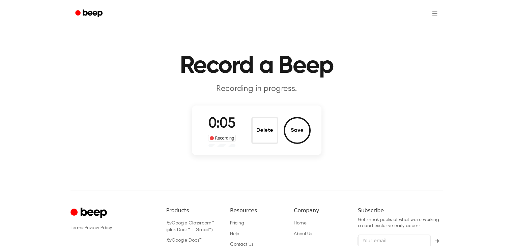
click at [250, 123] on div "0:05 Recording Delete Save" at bounding box center [257, 130] width 108 height 33
click at [259, 121] on button "Delete" at bounding box center [264, 130] width 27 height 27
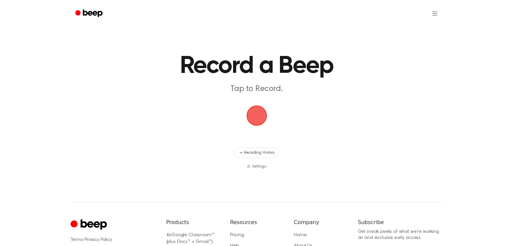
click at [251, 110] on span "button" at bounding box center [256, 115] width 19 height 19
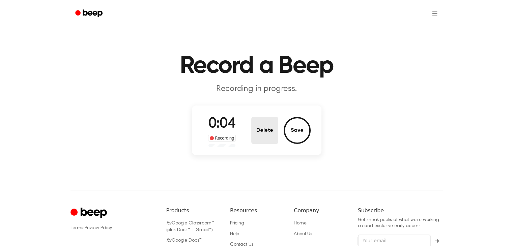
click at [263, 133] on button "Delete" at bounding box center [264, 130] width 27 height 27
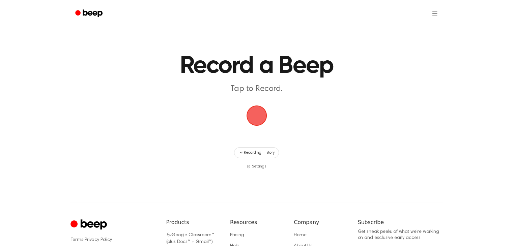
click at [261, 120] on span "button" at bounding box center [256, 115] width 19 height 19
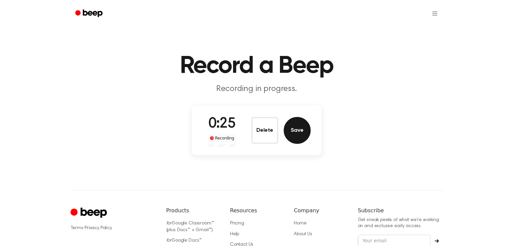
click at [296, 128] on button "Save" at bounding box center [297, 130] width 27 height 27
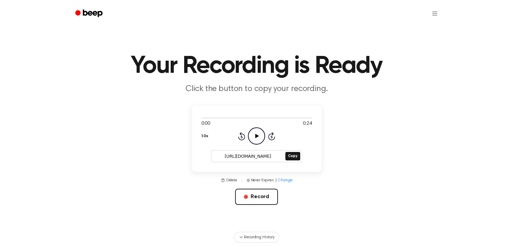
click at [257, 133] on icon "Play Audio" at bounding box center [256, 135] width 17 height 17
click at [284, 150] on div "[URL][DOMAIN_NAME] Copy" at bounding box center [256, 156] width 91 height 12
click at [288, 154] on button "Copy" at bounding box center [292, 156] width 14 height 8
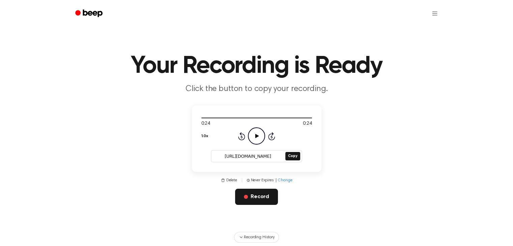
drag, startPoint x: 262, startPoint y: 195, endPoint x: 258, endPoint y: 192, distance: 5.1
click at [262, 196] on button "Record" at bounding box center [256, 197] width 43 height 16
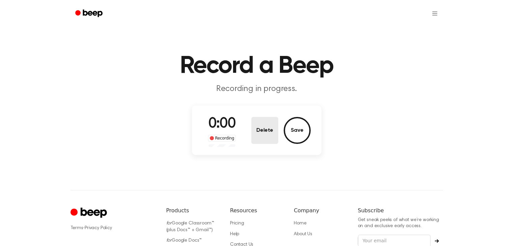
click at [255, 132] on button "Delete" at bounding box center [264, 130] width 27 height 27
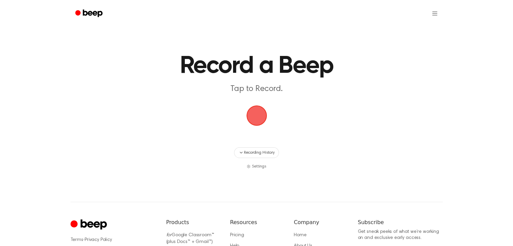
click at [263, 120] on span "button" at bounding box center [256, 115] width 19 height 19
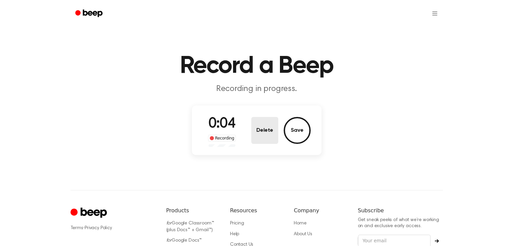
click at [275, 120] on button "Delete" at bounding box center [264, 130] width 27 height 27
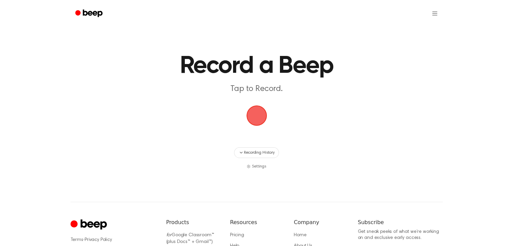
click at [223, 122] on main "Record a Beep Tap to Record. Recording History Settings" at bounding box center [256, 85] width 513 height 170
click at [260, 121] on span "button" at bounding box center [256, 115] width 19 height 19
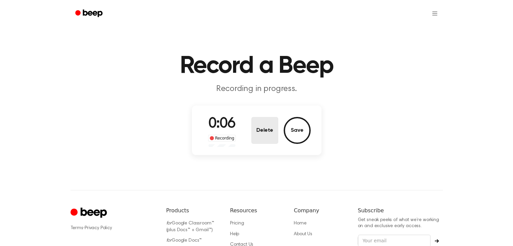
click at [259, 125] on button "Delete" at bounding box center [264, 130] width 27 height 27
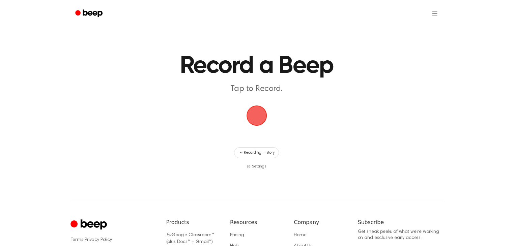
click at [264, 115] on span "button" at bounding box center [256, 115] width 19 height 19
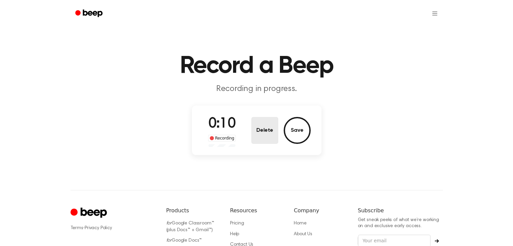
click at [262, 133] on button "Delete" at bounding box center [264, 130] width 27 height 27
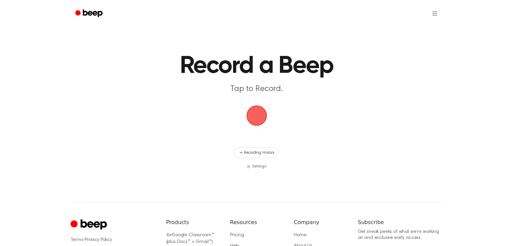
click at [263, 116] on span "button" at bounding box center [256, 115] width 19 height 19
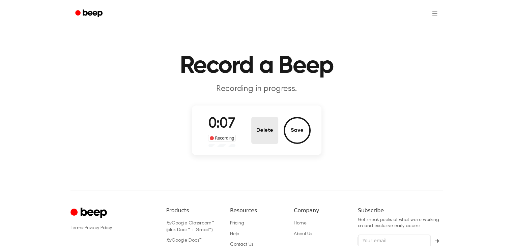
click at [273, 123] on button "Delete" at bounding box center [264, 130] width 27 height 27
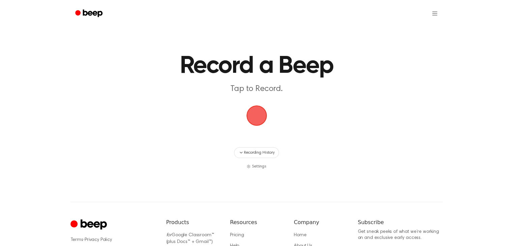
click at [263, 115] on span "button" at bounding box center [256, 115] width 19 height 19
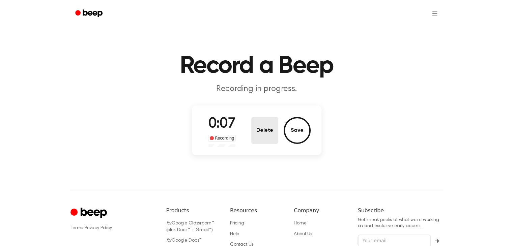
click at [259, 133] on button "Delete" at bounding box center [264, 130] width 27 height 27
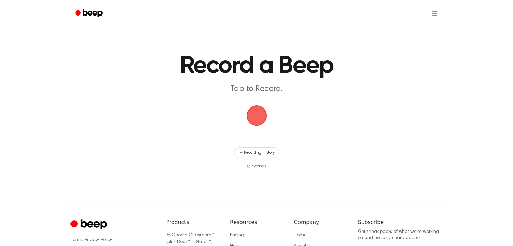
click at [261, 118] on span "button" at bounding box center [256, 115] width 19 height 19
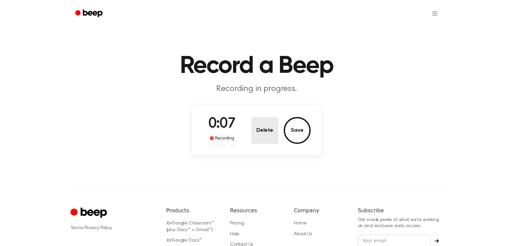
click at [266, 134] on button "Delete" at bounding box center [264, 130] width 27 height 27
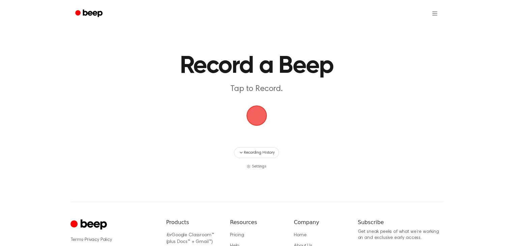
click at [247, 110] on span "button" at bounding box center [256, 115] width 19 height 19
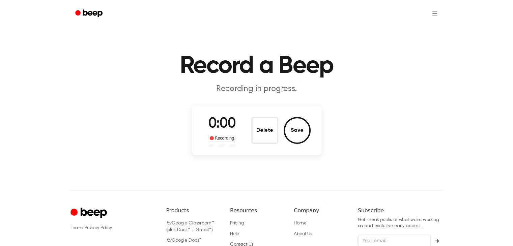
click at [254, 109] on div "0:00 Recording Delete Save" at bounding box center [256, 131] width 129 height 50
click at [265, 127] on button "Delete" at bounding box center [264, 130] width 27 height 27
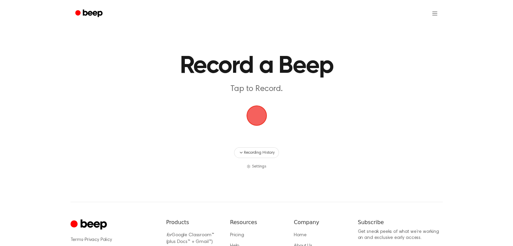
click at [250, 113] on span "button" at bounding box center [256, 115] width 19 height 19
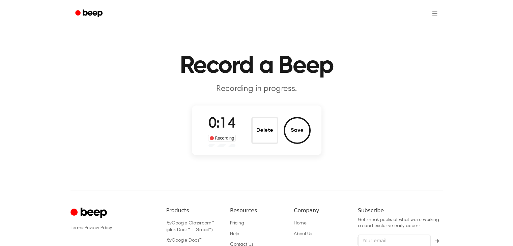
click at [259, 130] on button "Delete" at bounding box center [264, 130] width 27 height 27
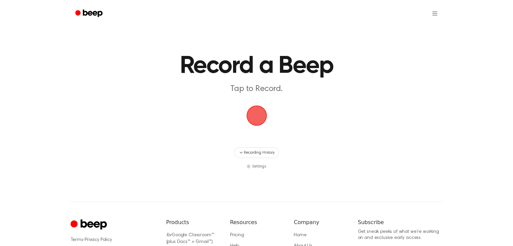
click at [260, 114] on span "button" at bounding box center [256, 115] width 19 height 19
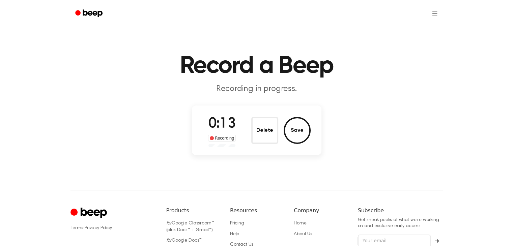
click at [279, 136] on div "Delete Save" at bounding box center [280, 130] width 59 height 27
click at [259, 134] on button "Delete" at bounding box center [264, 130] width 27 height 27
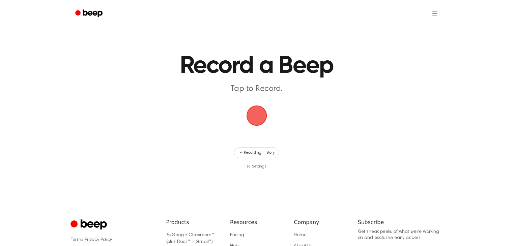
click at [258, 112] on span "button" at bounding box center [256, 115] width 19 height 19
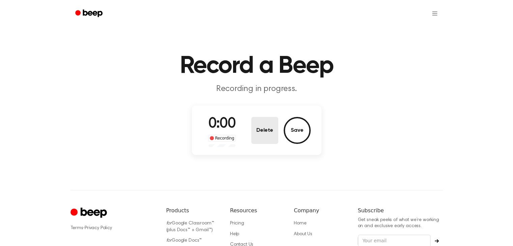
click at [258, 125] on button "Delete" at bounding box center [264, 130] width 27 height 27
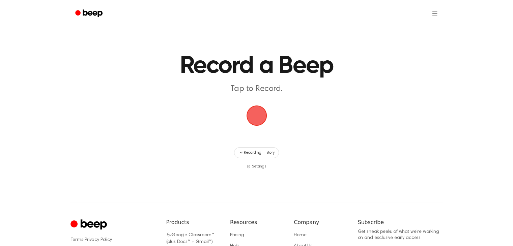
click at [260, 115] on span "button" at bounding box center [256, 115] width 19 height 19
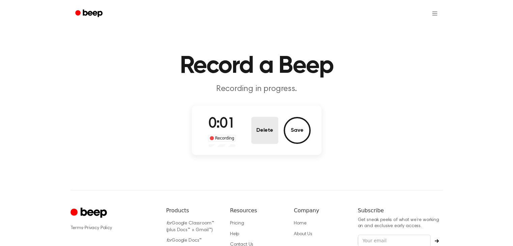
click at [261, 129] on button "Delete" at bounding box center [264, 130] width 27 height 27
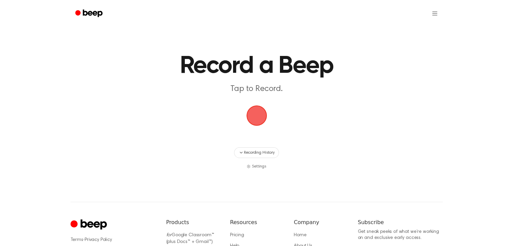
click at [265, 116] on span "button" at bounding box center [256, 115] width 19 height 19
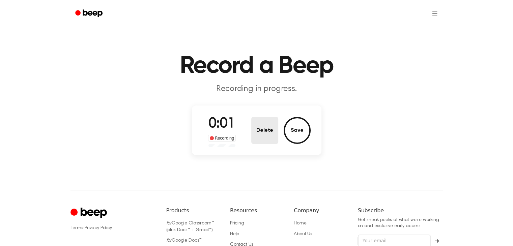
click at [266, 130] on button "Delete" at bounding box center [264, 130] width 27 height 27
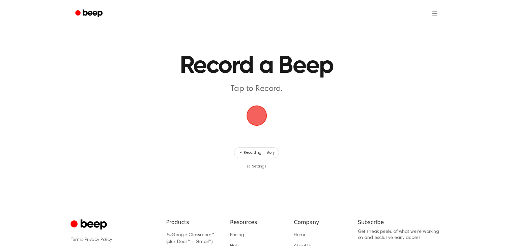
click at [266, 115] on span "button" at bounding box center [256, 115] width 19 height 19
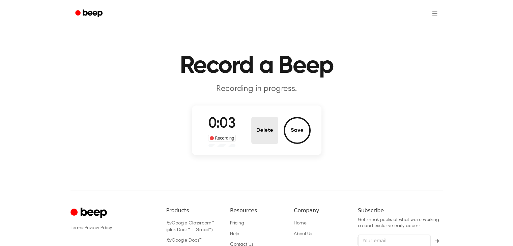
click at [274, 130] on button "Delete" at bounding box center [264, 130] width 27 height 27
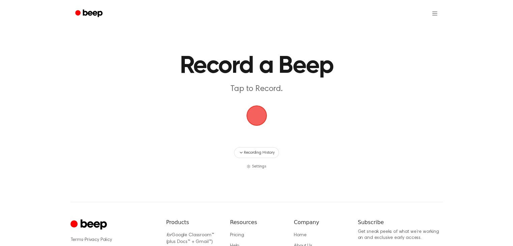
click at [257, 115] on span "button" at bounding box center [256, 115] width 19 height 19
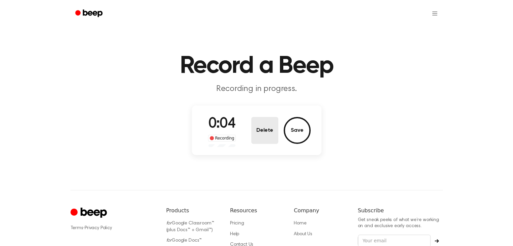
click at [264, 129] on button "Delete" at bounding box center [264, 130] width 27 height 27
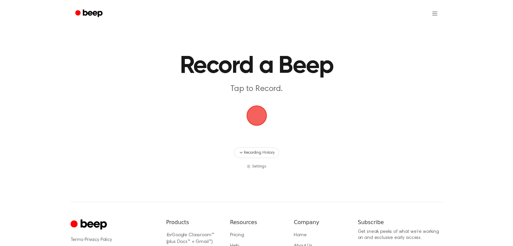
click at [247, 117] on span "button" at bounding box center [256, 115] width 19 height 19
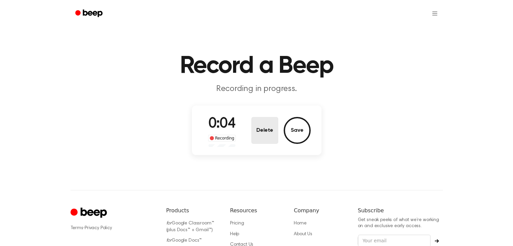
drag, startPoint x: 282, startPoint y: 123, endPoint x: 258, endPoint y: 127, distance: 24.3
click at [279, 122] on div "Delete Save" at bounding box center [280, 130] width 59 height 27
drag, startPoint x: 257, startPoint y: 127, endPoint x: 269, endPoint y: 120, distance: 14.6
click at [257, 127] on button "Delete" at bounding box center [264, 130] width 27 height 27
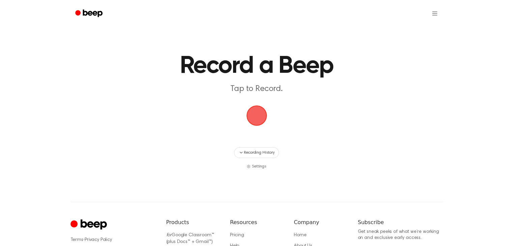
click at [266, 115] on span "button" at bounding box center [256, 115] width 19 height 19
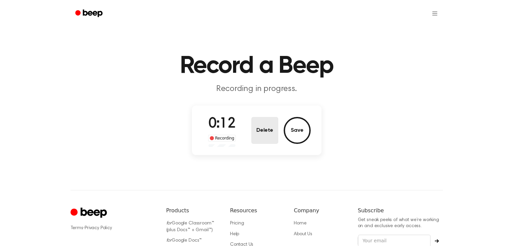
click at [268, 129] on button "Delete" at bounding box center [264, 130] width 27 height 27
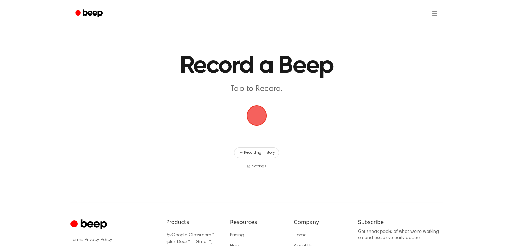
drag, startPoint x: 261, startPoint y: 118, endPoint x: 292, endPoint y: 122, distance: 31.3
click at [261, 118] on span "button" at bounding box center [256, 115] width 19 height 19
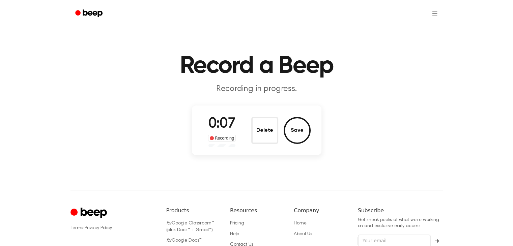
click at [266, 126] on button "Delete" at bounding box center [264, 130] width 27 height 27
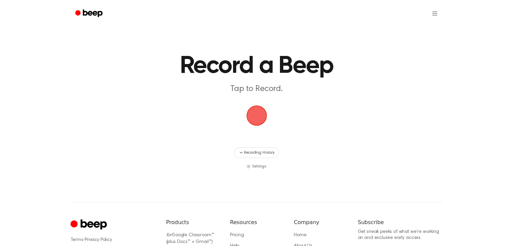
click at [250, 106] on span "button" at bounding box center [256, 115] width 19 height 19
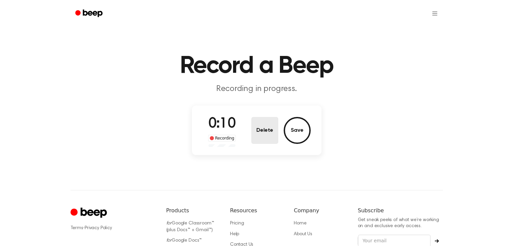
click at [261, 128] on button "Delete" at bounding box center [264, 130] width 27 height 27
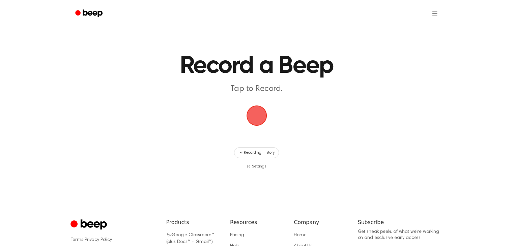
click at [259, 115] on span "button" at bounding box center [256, 115] width 19 height 19
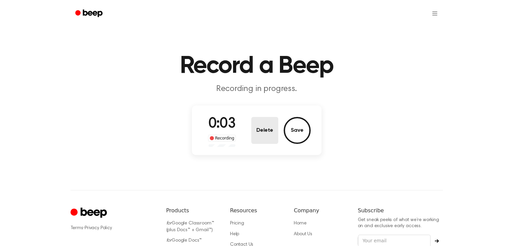
click at [270, 130] on button "Delete" at bounding box center [264, 130] width 27 height 27
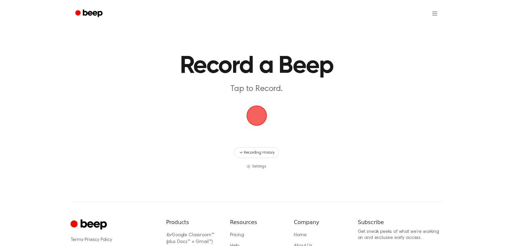
click at [264, 121] on span "button" at bounding box center [256, 115] width 19 height 19
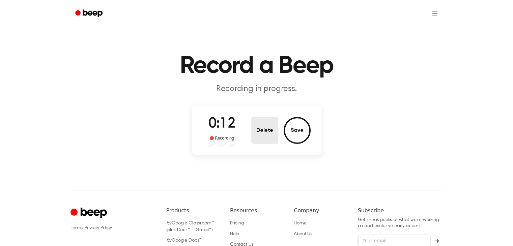
click at [259, 130] on button "Delete" at bounding box center [264, 130] width 27 height 27
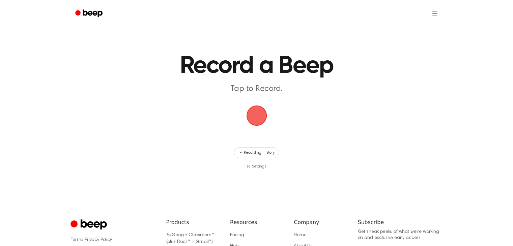
click at [252, 118] on span "button" at bounding box center [256, 115] width 19 height 19
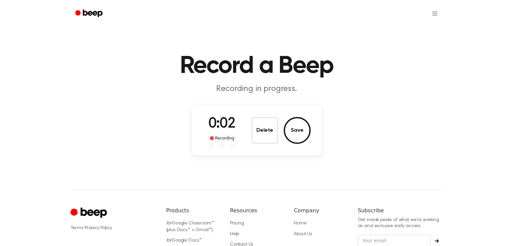
click at [279, 129] on div "Delete Save" at bounding box center [280, 130] width 59 height 27
click at [274, 132] on button "Delete" at bounding box center [264, 130] width 27 height 27
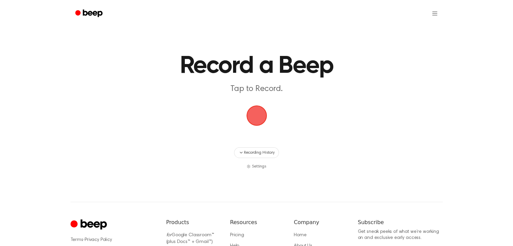
click at [263, 118] on span "button" at bounding box center [256, 115] width 19 height 19
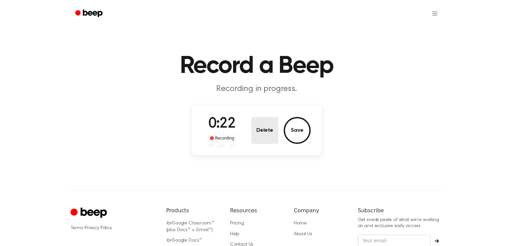
click at [272, 129] on button "Delete" at bounding box center [264, 130] width 27 height 27
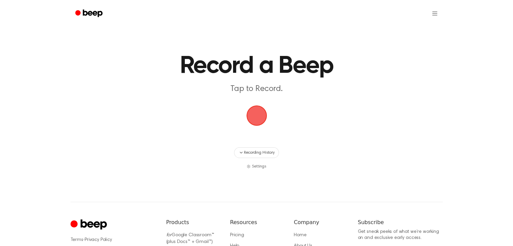
click at [255, 116] on span "button" at bounding box center [256, 115] width 19 height 19
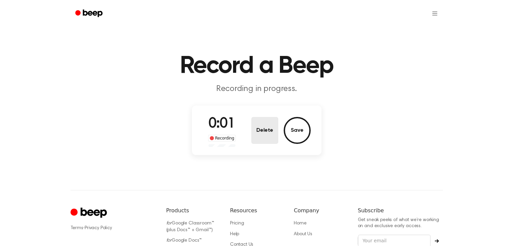
click at [264, 126] on button "Delete" at bounding box center [264, 130] width 27 height 27
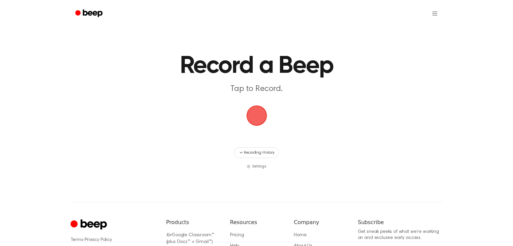
click at [257, 120] on span "button" at bounding box center [256, 115] width 19 height 19
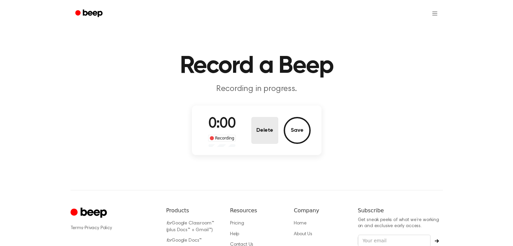
click at [264, 127] on button "Delete" at bounding box center [264, 130] width 27 height 27
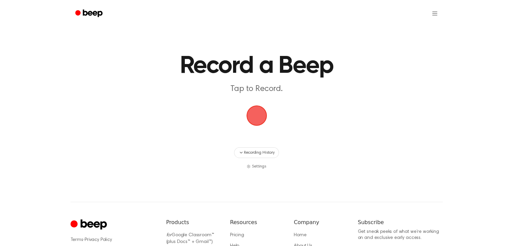
click at [258, 120] on span "button" at bounding box center [256, 115] width 19 height 19
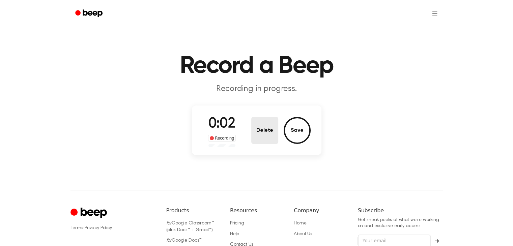
click at [272, 134] on button "Delete" at bounding box center [264, 130] width 27 height 27
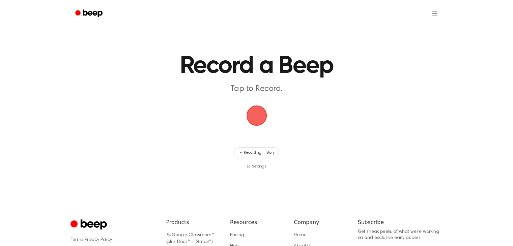
click at [252, 116] on span "button" at bounding box center [256, 115] width 19 height 19
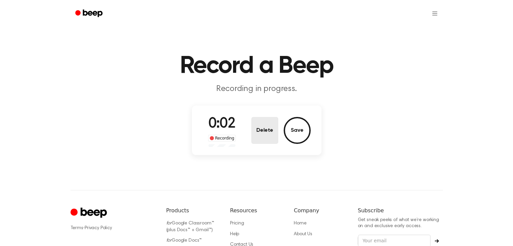
drag, startPoint x: 261, startPoint y: 129, endPoint x: 261, endPoint y: 126, distance: 3.7
click at [262, 128] on button "Delete" at bounding box center [264, 130] width 27 height 27
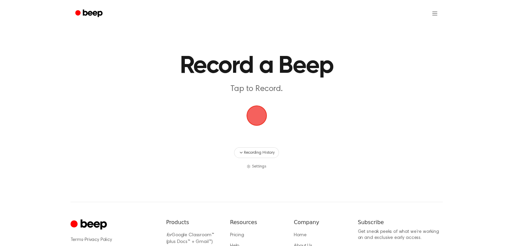
click at [257, 118] on span "button" at bounding box center [256, 115] width 19 height 19
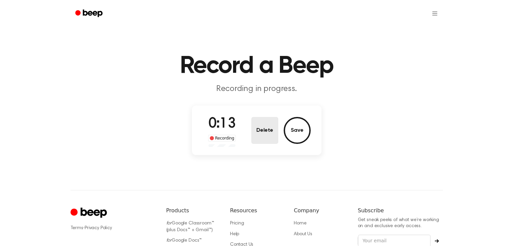
click at [273, 134] on button "Delete" at bounding box center [264, 130] width 27 height 27
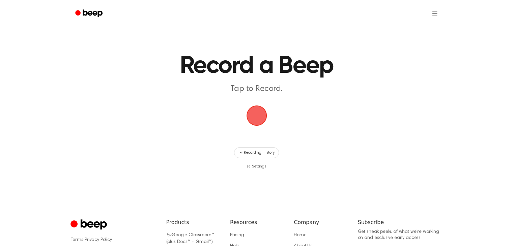
click at [259, 119] on span "button" at bounding box center [256, 115] width 19 height 19
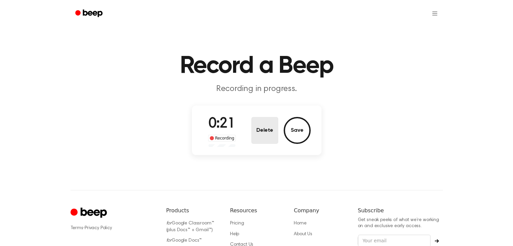
click at [274, 134] on button "Delete" at bounding box center [264, 130] width 27 height 27
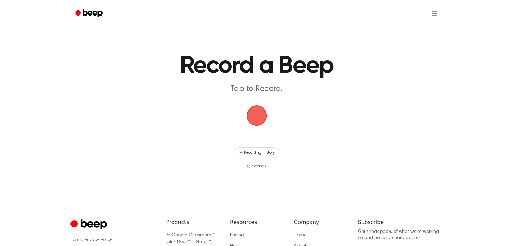
click at [248, 114] on span "button" at bounding box center [256, 115] width 19 height 19
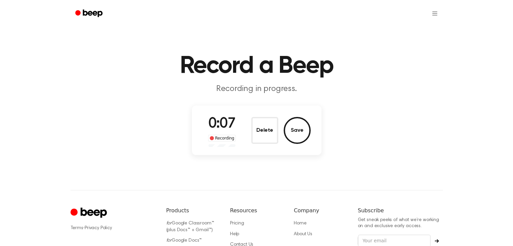
drag, startPoint x: 263, startPoint y: 137, endPoint x: 259, endPoint y: 130, distance: 7.7
click at [263, 137] on button "Delete" at bounding box center [264, 130] width 27 height 27
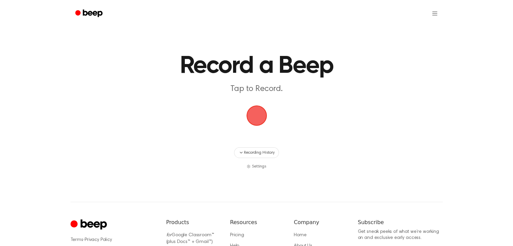
click at [254, 116] on span "button" at bounding box center [256, 115] width 19 height 19
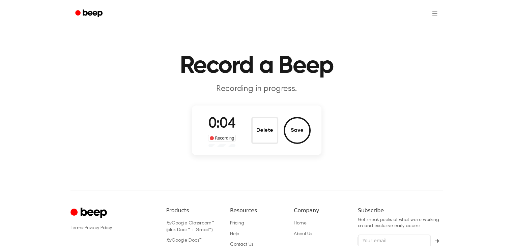
drag, startPoint x: 273, startPoint y: 129, endPoint x: 267, endPoint y: 126, distance: 6.8
click at [273, 129] on button "Delete" at bounding box center [264, 130] width 27 height 27
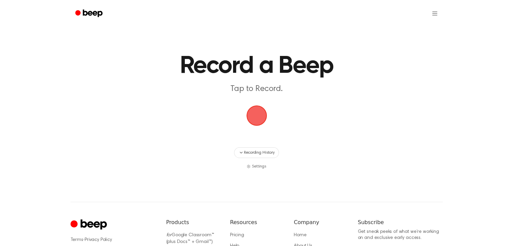
click at [259, 120] on span "button" at bounding box center [256, 115] width 19 height 19
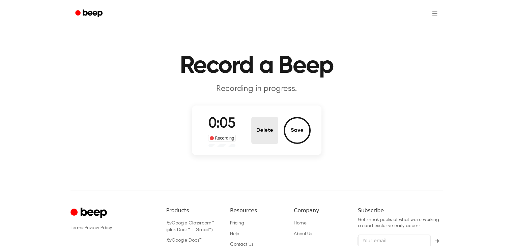
click at [256, 127] on button "Delete" at bounding box center [264, 130] width 27 height 27
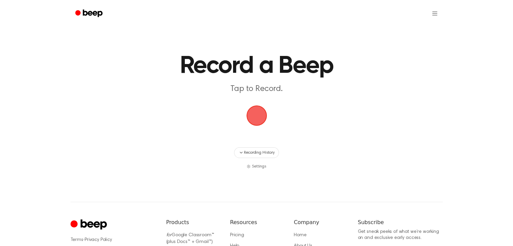
drag, startPoint x: 254, startPoint y: 120, endPoint x: 282, endPoint y: 117, distance: 28.2
click at [254, 120] on span "button" at bounding box center [256, 115] width 23 height 23
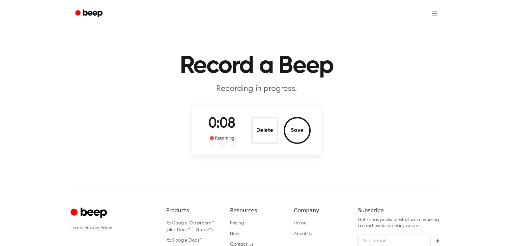
click at [265, 130] on button "Delete" at bounding box center [264, 130] width 27 height 27
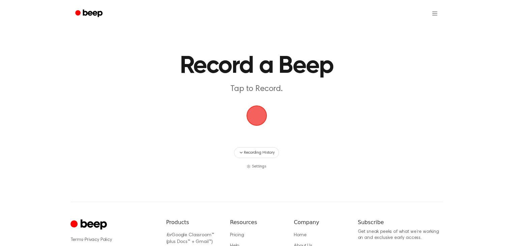
click at [262, 125] on span "button" at bounding box center [256, 115] width 19 height 19
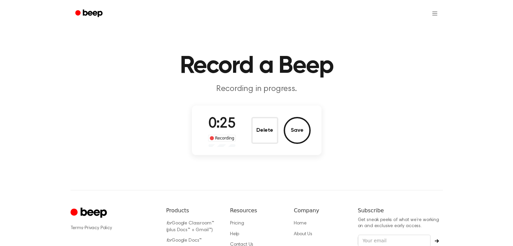
click at [261, 136] on button "Delete" at bounding box center [264, 130] width 27 height 27
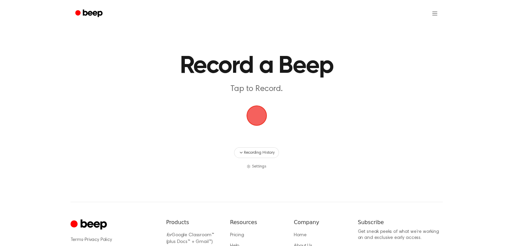
click at [255, 111] on span "button" at bounding box center [256, 115] width 19 height 19
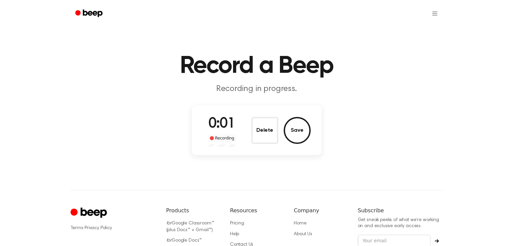
click at [274, 129] on button "Delete" at bounding box center [264, 130] width 27 height 27
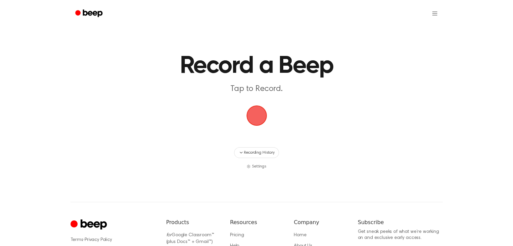
click at [256, 111] on span "button" at bounding box center [256, 115] width 19 height 19
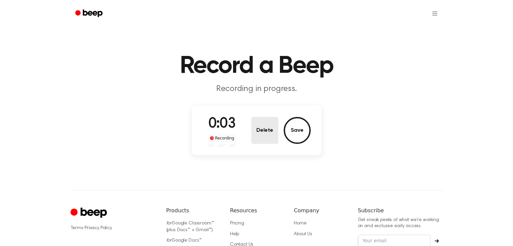
drag, startPoint x: 275, startPoint y: 130, endPoint x: 268, endPoint y: 124, distance: 9.3
click at [275, 129] on button "Delete" at bounding box center [264, 130] width 27 height 27
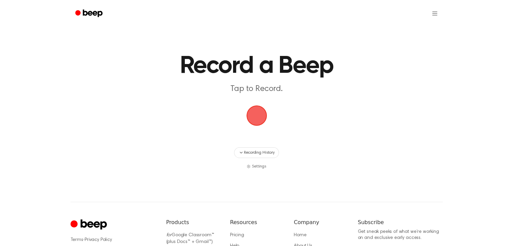
drag, startPoint x: 256, startPoint y: 110, endPoint x: 263, endPoint y: 108, distance: 7.5
click at [256, 110] on span "button" at bounding box center [256, 115] width 19 height 19
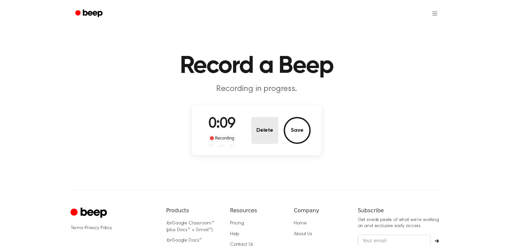
drag, startPoint x: 272, startPoint y: 115, endPoint x: 271, endPoint y: 130, distance: 14.5
click at [272, 116] on div "0:09 Recording Delete Save" at bounding box center [257, 130] width 108 height 33
click at [271, 130] on button "Delete" at bounding box center [264, 130] width 27 height 27
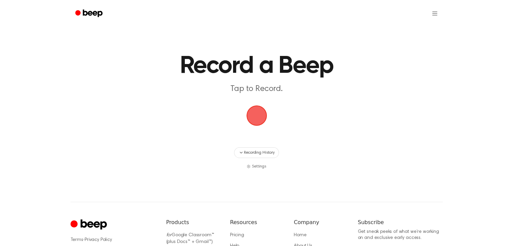
click at [255, 111] on span "button" at bounding box center [256, 115] width 19 height 19
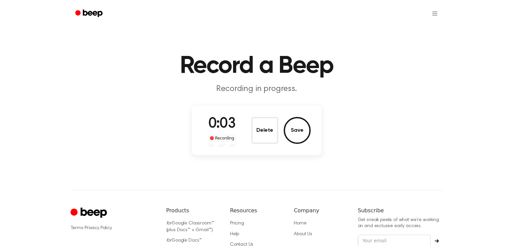
click at [253, 137] on button "Delete" at bounding box center [264, 130] width 27 height 27
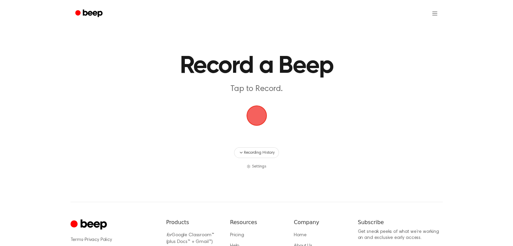
click at [260, 125] on span "button" at bounding box center [256, 115] width 19 height 19
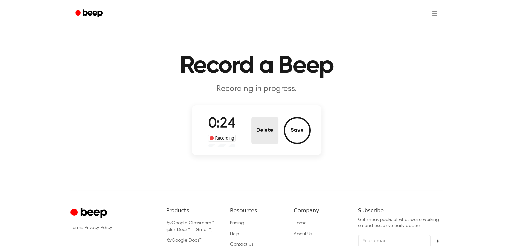
click at [259, 127] on button "Delete" at bounding box center [264, 130] width 27 height 27
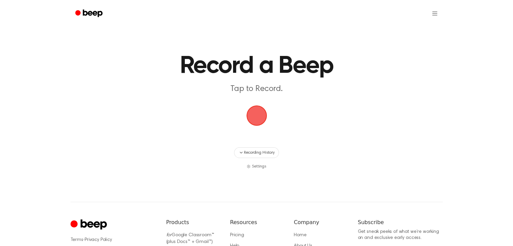
drag, startPoint x: 254, startPoint y: 114, endPoint x: 253, endPoint y: 110, distance: 4.1
click at [254, 112] on span "button" at bounding box center [256, 115] width 19 height 19
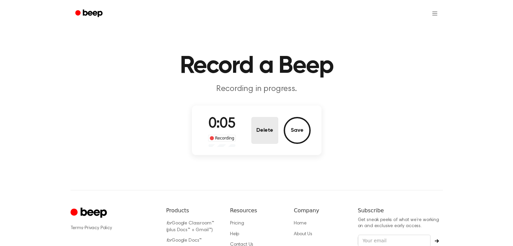
click at [261, 133] on button "Delete" at bounding box center [264, 130] width 27 height 27
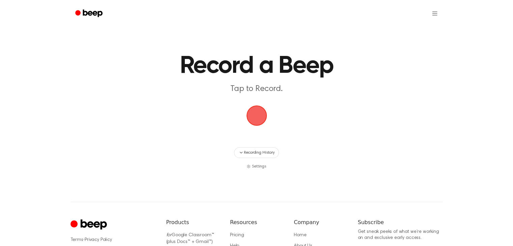
click at [261, 118] on span "button" at bounding box center [256, 115] width 19 height 19
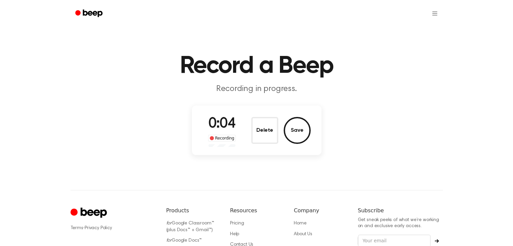
click at [282, 110] on div "0:04 Recording Delete Save" at bounding box center [256, 131] width 129 height 50
click at [274, 125] on button "Delete" at bounding box center [264, 130] width 27 height 27
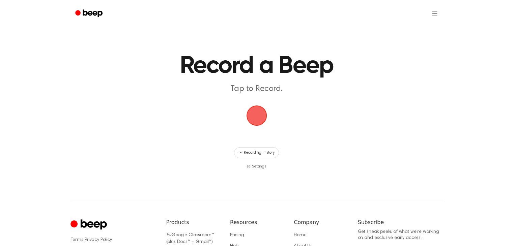
drag, startPoint x: 270, startPoint y: 122, endPoint x: 259, endPoint y: 106, distance: 19.8
click at [251, 106] on span "button" at bounding box center [256, 115] width 19 height 19
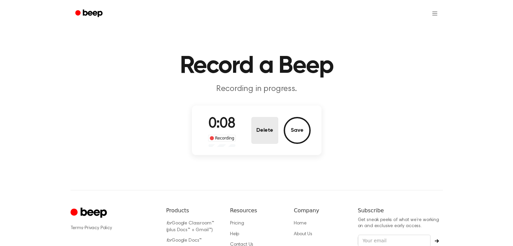
click at [265, 126] on button "Delete" at bounding box center [264, 130] width 27 height 27
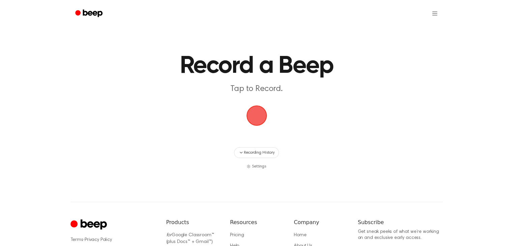
click at [252, 106] on span "button" at bounding box center [256, 115] width 19 height 19
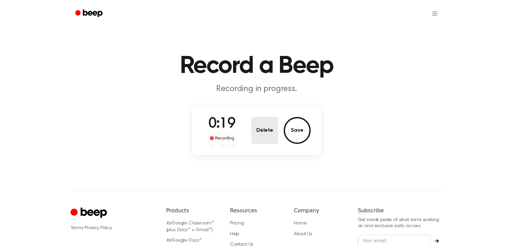
click at [269, 128] on button "Delete" at bounding box center [264, 130] width 27 height 27
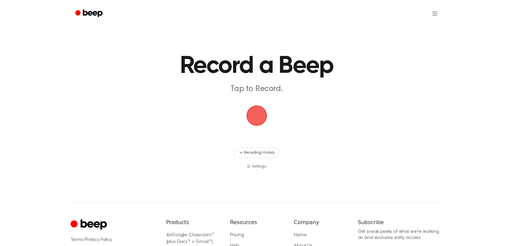
click at [259, 115] on span "button" at bounding box center [256, 115] width 19 height 19
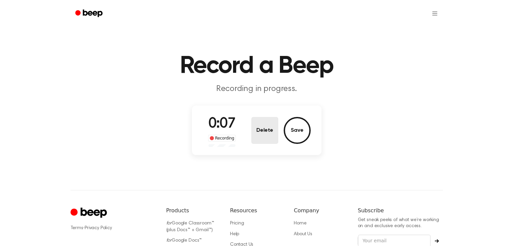
click at [263, 124] on button "Delete" at bounding box center [264, 130] width 27 height 27
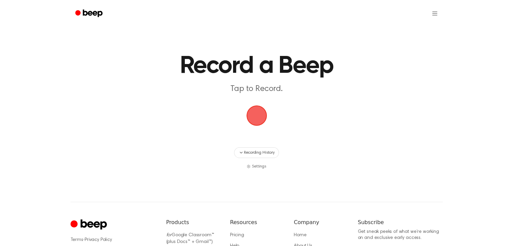
drag, startPoint x: 259, startPoint y: 107, endPoint x: 268, endPoint y: 102, distance: 10.3
click at [259, 106] on span "button" at bounding box center [256, 115] width 19 height 19
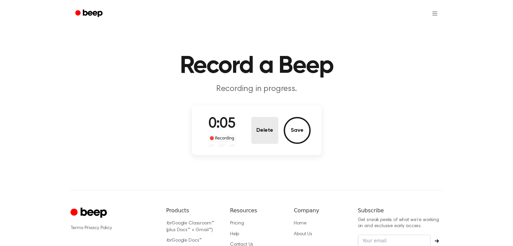
click at [261, 122] on button "Delete" at bounding box center [264, 130] width 27 height 27
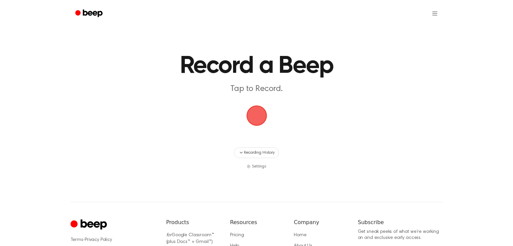
drag, startPoint x: 245, startPoint y: 119, endPoint x: 256, endPoint y: 113, distance: 12.7
click at [248, 118] on span "button" at bounding box center [256, 115] width 19 height 19
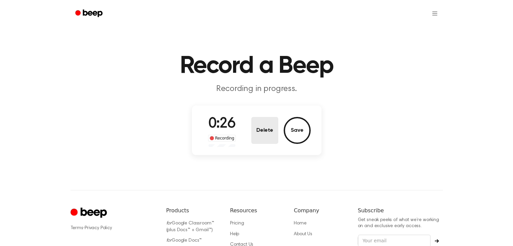
click at [264, 127] on button "Delete" at bounding box center [264, 130] width 27 height 27
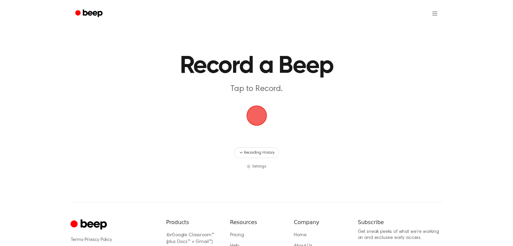
click at [266, 114] on span "button" at bounding box center [256, 115] width 19 height 19
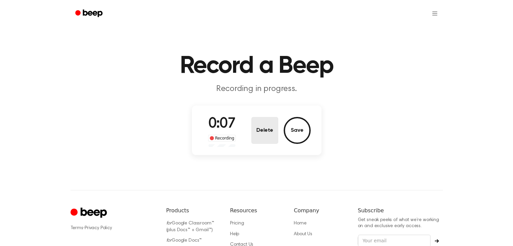
click at [273, 123] on button "Delete" at bounding box center [264, 130] width 27 height 27
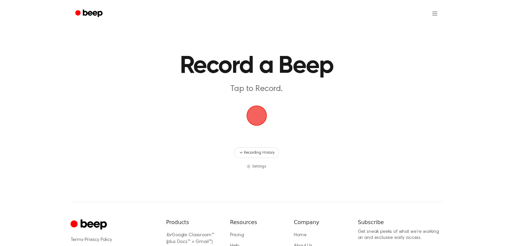
click at [266, 112] on span "button" at bounding box center [256, 115] width 19 height 19
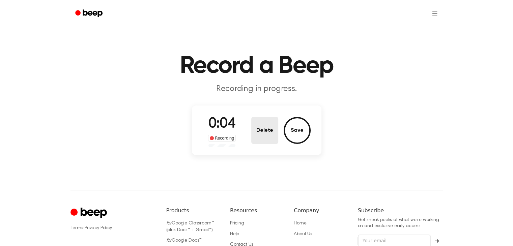
click at [260, 134] on button "Delete" at bounding box center [264, 130] width 27 height 27
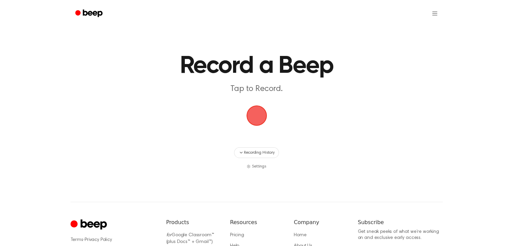
drag, startPoint x: 257, startPoint y: 129, endPoint x: 297, endPoint y: 111, distance: 43.9
click at [252, 111] on span "button" at bounding box center [256, 115] width 19 height 19
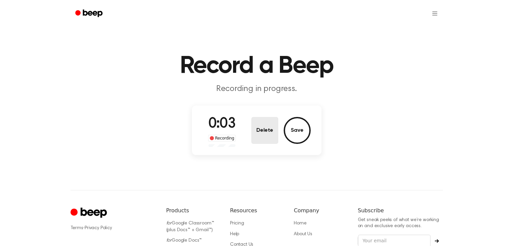
click at [265, 127] on button "Delete" at bounding box center [264, 130] width 27 height 27
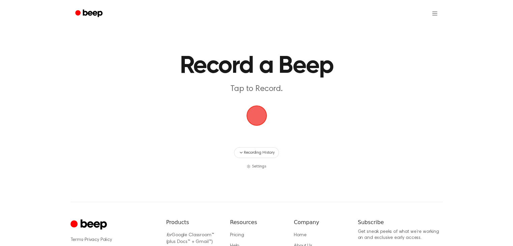
click at [255, 118] on span "button" at bounding box center [256, 115] width 19 height 19
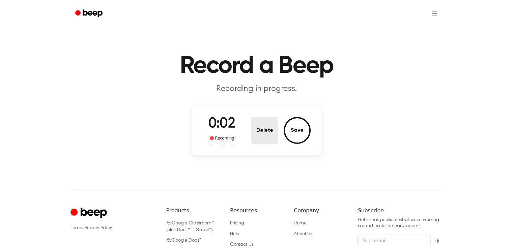
click at [272, 121] on button "Delete" at bounding box center [264, 130] width 27 height 27
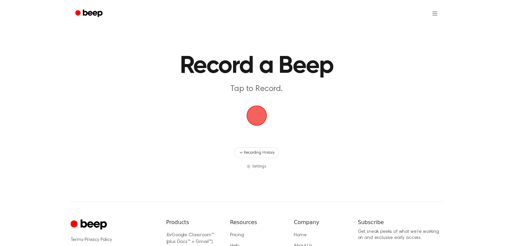
drag, startPoint x: 256, startPoint y: 111, endPoint x: 328, endPoint y: 119, distance: 72.9
click at [258, 111] on span "button" at bounding box center [256, 115] width 19 height 19
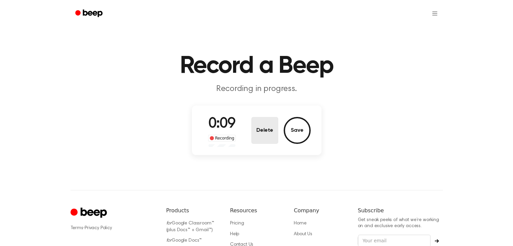
click at [254, 124] on div "0:09 Recording Delete Save" at bounding box center [257, 130] width 108 height 33
click at [269, 122] on button "Delete" at bounding box center [264, 130] width 27 height 27
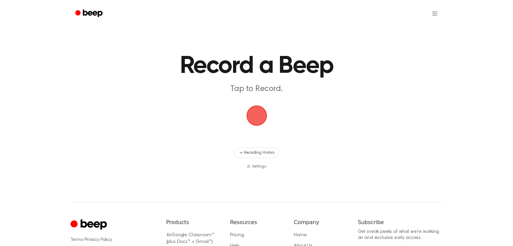
drag, startPoint x: 256, startPoint y: 119, endPoint x: 331, endPoint y: 118, distance: 74.9
click at [257, 118] on span "button" at bounding box center [256, 115] width 19 height 19
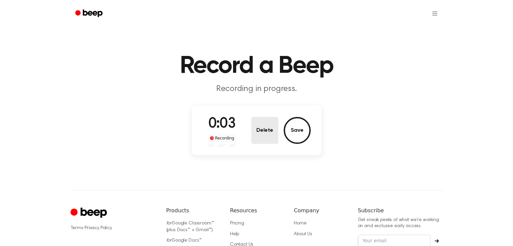
click at [273, 129] on button "Delete" at bounding box center [264, 130] width 27 height 27
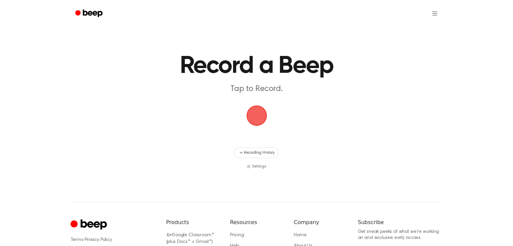
click at [266, 118] on span "button" at bounding box center [256, 115] width 19 height 19
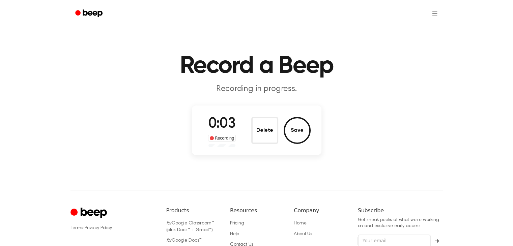
click at [262, 126] on button "Delete" at bounding box center [264, 130] width 27 height 27
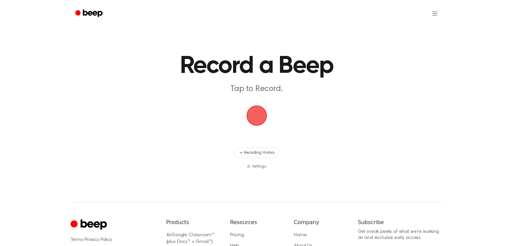
click at [255, 111] on span "button" at bounding box center [256, 115] width 19 height 19
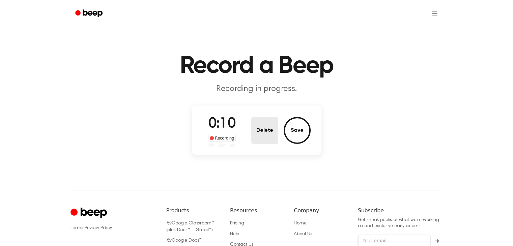
click at [270, 133] on button "Delete" at bounding box center [264, 130] width 27 height 27
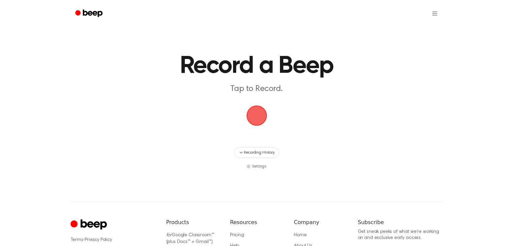
drag, startPoint x: 254, startPoint y: 117, endPoint x: 321, endPoint y: 111, distance: 67.0
click at [255, 116] on span "button" at bounding box center [256, 115] width 19 height 19
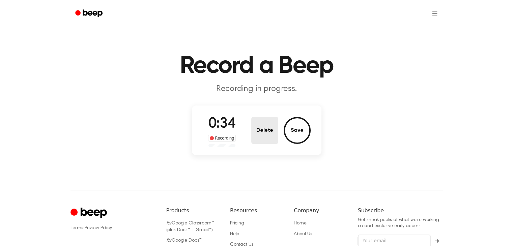
click at [269, 142] on button "Delete" at bounding box center [264, 130] width 27 height 27
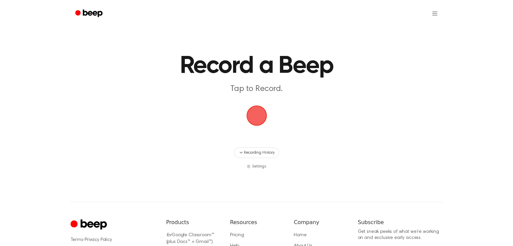
click at [254, 114] on span "button" at bounding box center [256, 115] width 19 height 19
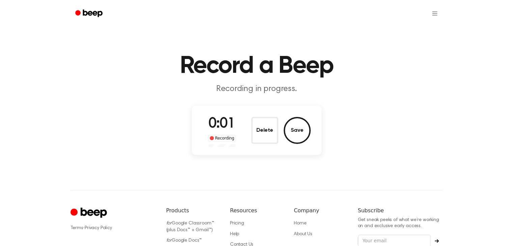
click at [261, 127] on button "Delete" at bounding box center [264, 130] width 27 height 27
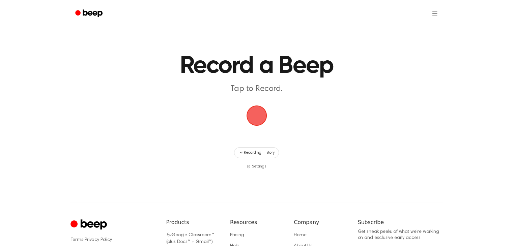
click at [256, 115] on span "button" at bounding box center [256, 115] width 19 height 19
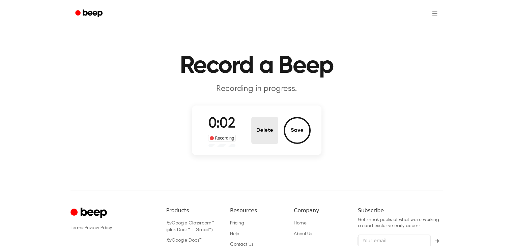
drag, startPoint x: 249, startPoint y: 131, endPoint x: 256, endPoint y: 125, distance: 9.3
click at [250, 131] on div "0:02 Recording Delete Save" at bounding box center [257, 130] width 108 height 33
click at [260, 123] on button "Delete" at bounding box center [264, 130] width 27 height 27
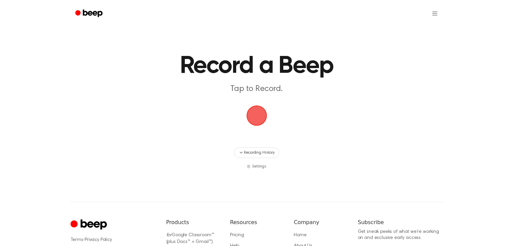
click at [247, 115] on span "button" at bounding box center [256, 115] width 19 height 19
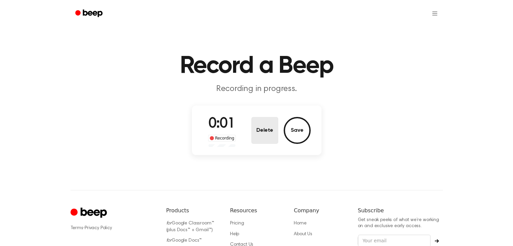
click at [256, 127] on button "Delete" at bounding box center [264, 130] width 27 height 27
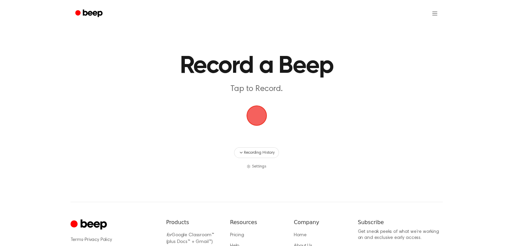
click at [256, 115] on span "button" at bounding box center [256, 115] width 19 height 19
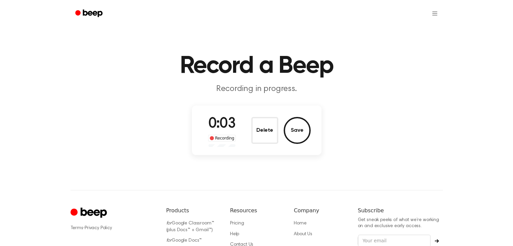
drag, startPoint x: 271, startPoint y: 122, endPoint x: 268, endPoint y: 119, distance: 3.8
click at [271, 121] on button "Delete" at bounding box center [264, 130] width 27 height 27
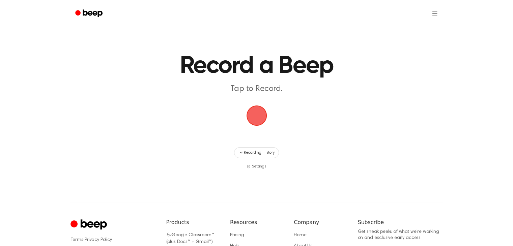
drag, startPoint x: 254, startPoint y: 107, endPoint x: 292, endPoint y: 106, distance: 37.8
click at [254, 107] on span "button" at bounding box center [256, 115] width 33 height 33
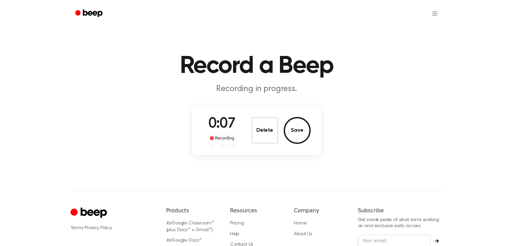
drag, startPoint x: 258, startPoint y: 138, endPoint x: 263, endPoint y: 134, distance: 6.4
click at [262, 135] on button "Delete" at bounding box center [264, 130] width 27 height 27
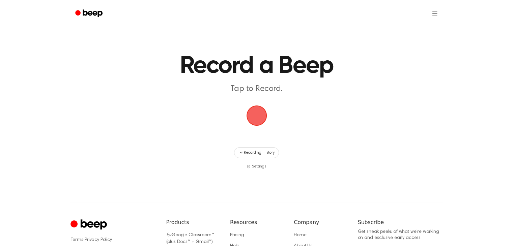
drag, startPoint x: 259, startPoint y: 112, endPoint x: 299, endPoint y: 108, distance: 40.9
click at [259, 111] on span "button" at bounding box center [256, 115] width 19 height 19
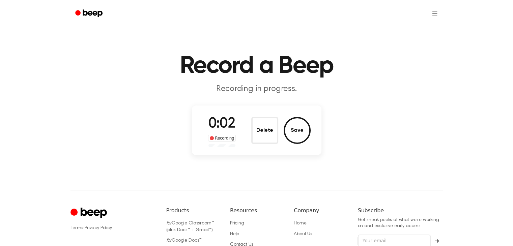
click at [268, 126] on button "Delete" at bounding box center [264, 130] width 27 height 27
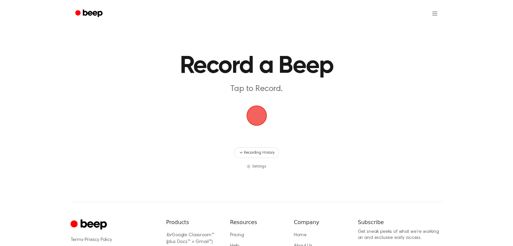
drag, startPoint x: 257, startPoint y: 109, endPoint x: 269, endPoint y: 108, distance: 12.2
click at [258, 108] on span "button" at bounding box center [256, 115] width 19 height 19
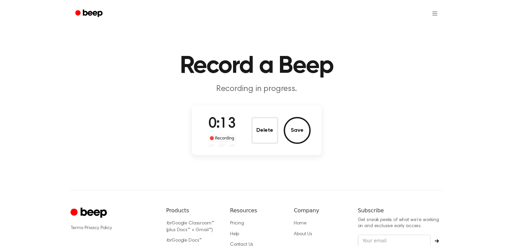
click at [267, 125] on button "Delete" at bounding box center [264, 130] width 27 height 27
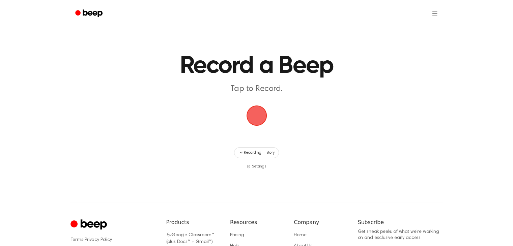
click at [258, 110] on span "button" at bounding box center [256, 115] width 19 height 19
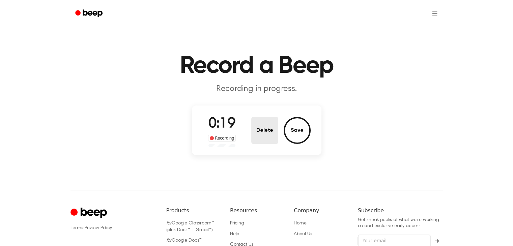
click at [259, 133] on button "Delete" at bounding box center [264, 130] width 27 height 27
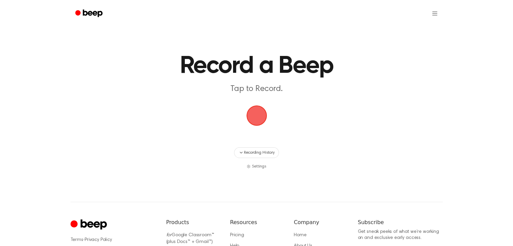
click at [256, 113] on span "button" at bounding box center [256, 115] width 19 height 19
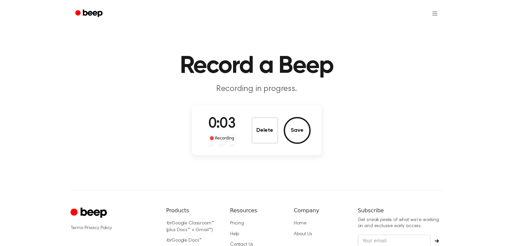
drag, startPoint x: 271, startPoint y: 141, endPoint x: 259, endPoint y: 130, distance: 16.2
click at [271, 139] on button "Delete" at bounding box center [264, 130] width 27 height 27
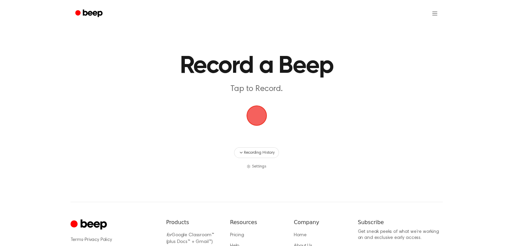
drag, startPoint x: 253, startPoint y: 123, endPoint x: 262, endPoint y: 119, distance: 9.7
click at [253, 122] on span "button" at bounding box center [256, 115] width 19 height 19
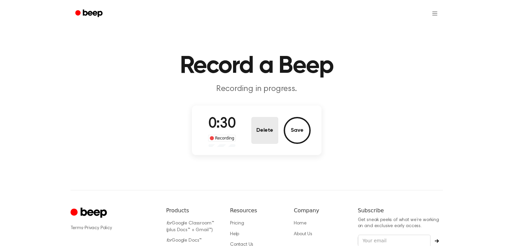
click at [259, 123] on button "Delete" at bounding box center [264, 130] width 27 height 27
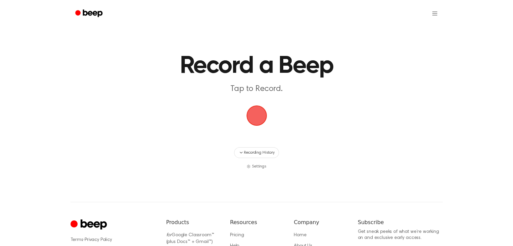
click at [253, 114] on span "button" at bounding box center [256, 115] width 19 height 19
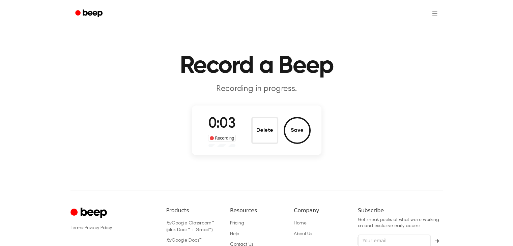
click at [270, 131] on button "Delete" at bounding box center [264, 130] width 27 height 27
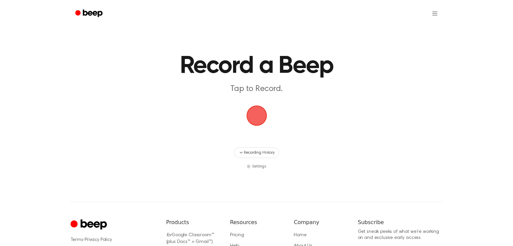
drag, startPoint x: 253, startPoint y: 124, endPoint x: 308, endPoint y: 119, distance: 54.5
click at [254, 124] on span "button" at bounding box center [256, 115] width 19 height 19
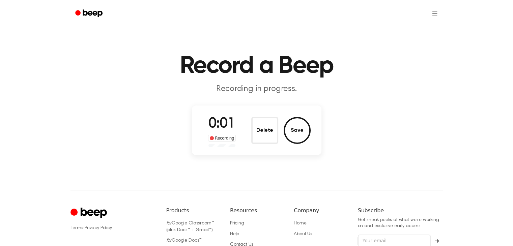
click at [269, 126] on button "Delete" at bounding box center [264, 130] width 27 height 27
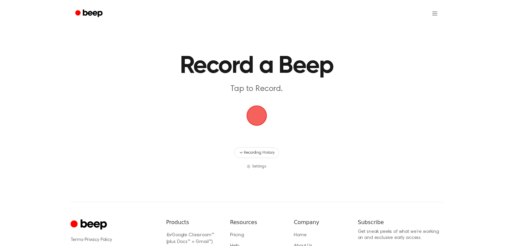
drag, startPoint x: 259, startPoint y: 110, endPoint x: 273, endPoint y: 112, distance: 13.6
click at [259, 110] on span "button" at bounding box center [256, 115] width 19 height 19
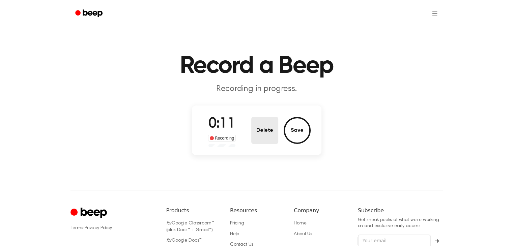
click at [259, 130] on button "Delete" at bounding box center [264, 130] width 27 height 27
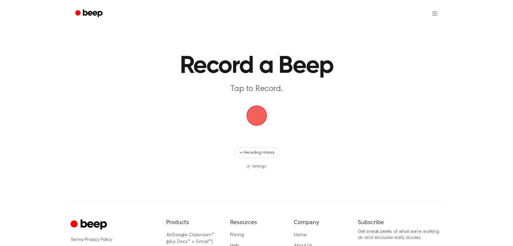
click at [263, 118] on span "button" at bounding box center [256, 115] width 19 height 19
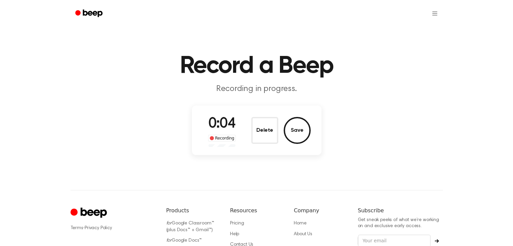
drag, startPoint x: 263, startPoint y: 135, endPoint x: 259, endPoint y: 128, distance: 7.5
click at [262, 134] on button "Delete" at bounding box center [264, 130] width 27 height 27
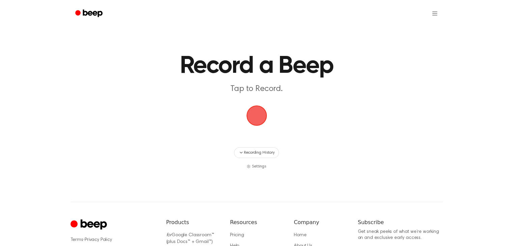
click at [254, 118] on span "button" at bounding box center [256, 115] width 19 height 19
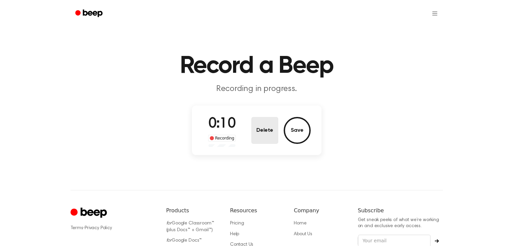
click at [268, 123] on button "Delete" at bounding box center [264, 130] width 27 height 27
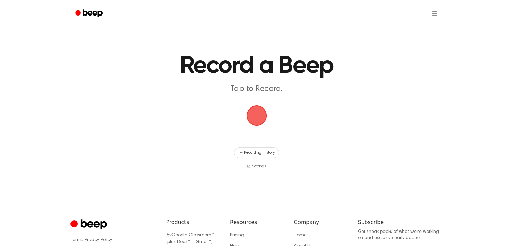
click at [266, 115] on span "button" at bounding box center [256, 115] width 19 height 19
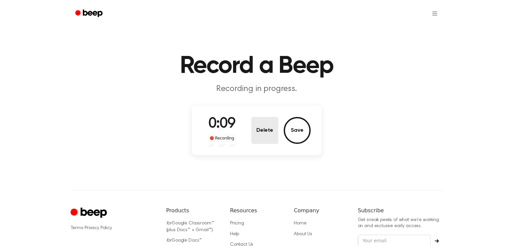
click at [259, 133] on button "Delete" at bounding box center [264, 130] width 27 height 27
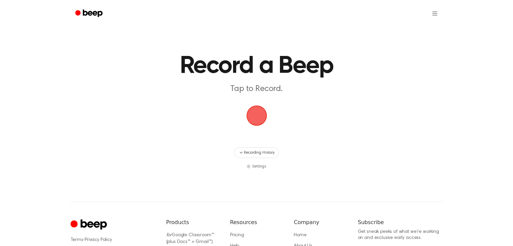
drag, startPoint x: 252, startPoint y: 117, endPoint x: 266, endPoint y: 115, distance: 13.8
click at [252, 116] on span "button" at bounding box center [256, 115] width 19 height 19
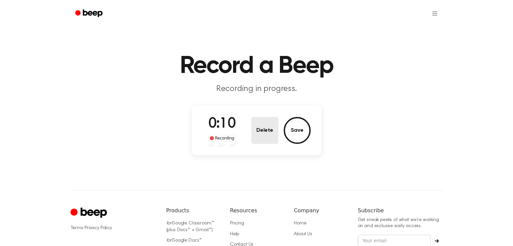
click at [263, 120] on button "Delete" at bounding box center [264, 130] width 27 height 27
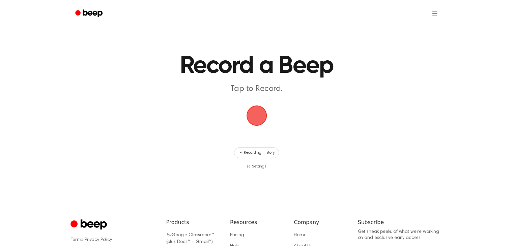
click at [252, 113] on span "button" at bounding box center [256, 115] width 19 height 19
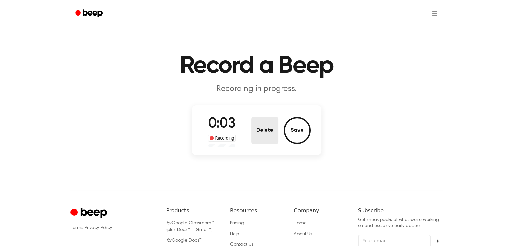
click at [252, 130] on button "Delete" at bounding box center [264, 130] width 27 height 27
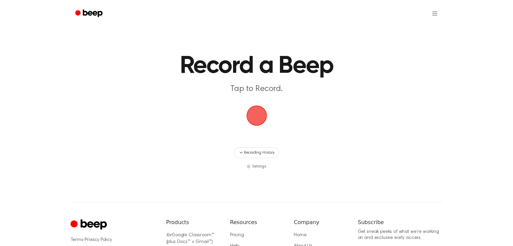
click at [254, 118] on span "button" at bounding box center [256, 116] width 22 height 22
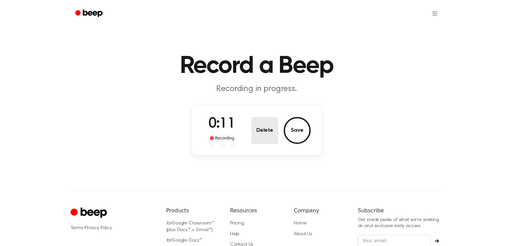
click at [265, 125] on button "Delete" at bounding box center [264, 130] width 27 height 27
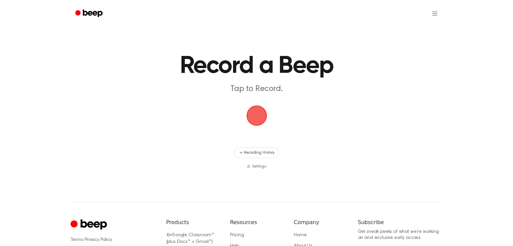
drag, startPoint x: 265, startPoint y: 125, endPoint x: 300, endPoint y: 111, distance: 37.8
click at [255, 111] on span "button" at bounding box center [256, 115] width 19 height 19
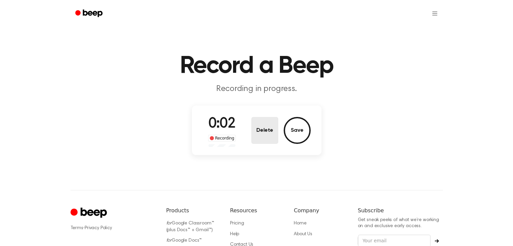
click at [275, 129] on button "Delete" at bounding box center [264, 130] width 27 height 27
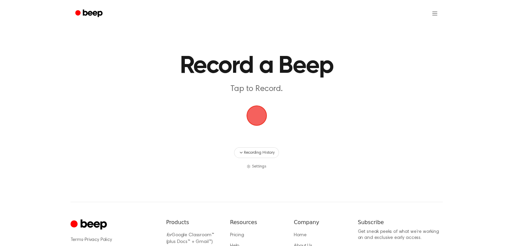
click at [263, 123] on span "button" at bounding box center [256, 115] width 19 height 19
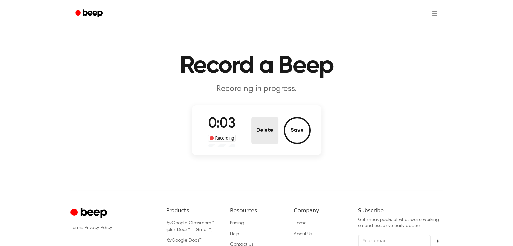
click at [267, 118] on button "Delete" at bounding box center [264, 130] width 27 height 27
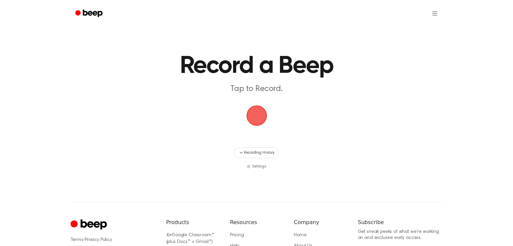
click at [254, 111] on span "button" at bounding box center [256, 115] width 19 height 19
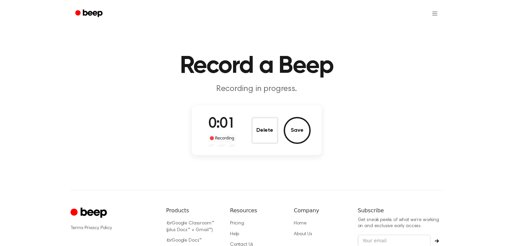
click at [250, 116] on div "0:01 Recording Delete Save" at bounding box center [257, 130] width 108 height 33
click at [264, 131] on button "Delete" at bounding box center [264, 130] width 27 height 27
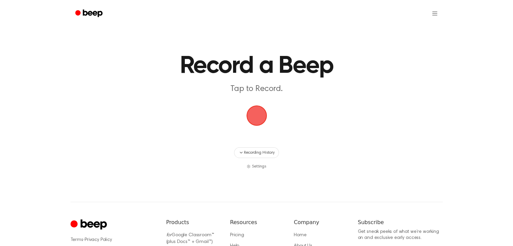
click at [259, 119] on span "button" at bounding box center [256, 115] width 19 height 19
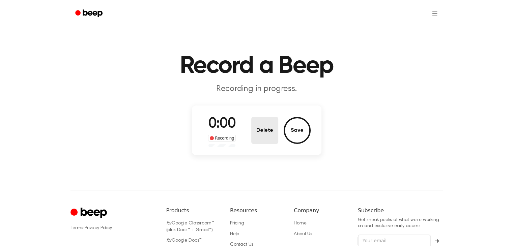
click at [275, 127] on button "Delete" at bounding box center [264, 130] width 27 height 27
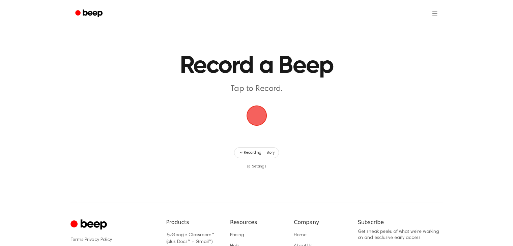
click at [266, 106] on span "button" at bounding box center [256, 115] width 19 height 19
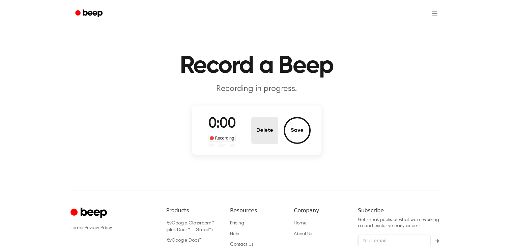
click at [275, 123] on button "Delete" at bounding box center [264, 130] width 27 height 27
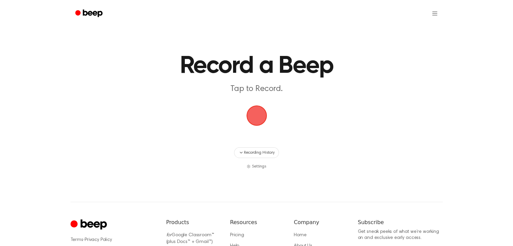
click at [256, 114] on span "button" at bounding box center [256, 115] width 19 height 19
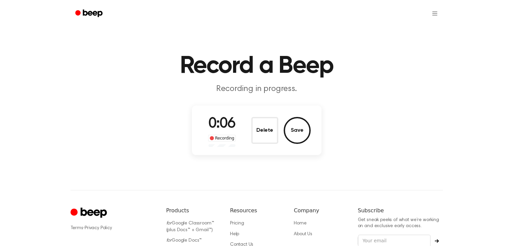
click at [262, 134] on button "Delete" at bounding box center [264, 130] width 27 height 27
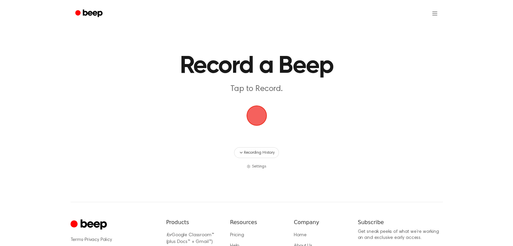
drag, startPoint x: 246, startPoint y: 120, endPoint x: 266, endPoint y: 113, distance: 21.2
click at [247, 120] on span "button" at bounding box center [256, 115] width 19 height 19
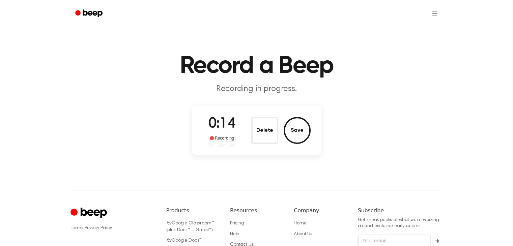
drag, startPoint x: 236, startPoint y: 129, endPoint x: 243, endPoint y: 128, distance: 7.2
click at [238, 129] on div "0:14 Recording" at bounding box center [222, 130] width 39 height 33
click at [260, 124] on button "Delete" at bounding box center [264, 130] width 27 height 27
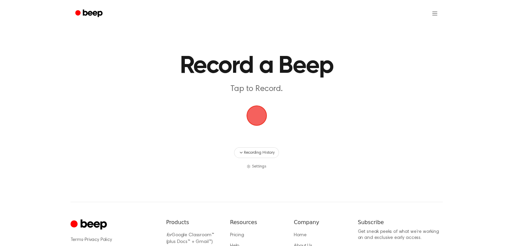
click at [252, 115] on span "button" at bounding box center [256, 115] width 19 height 19
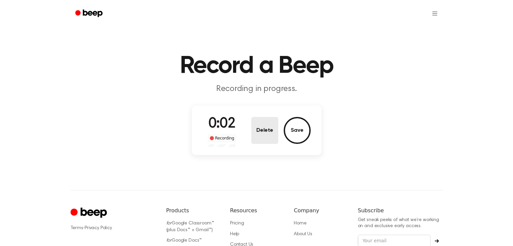
click at [261, 127] on button "Delete" at bounding box center [264, 130] width 27 height 27
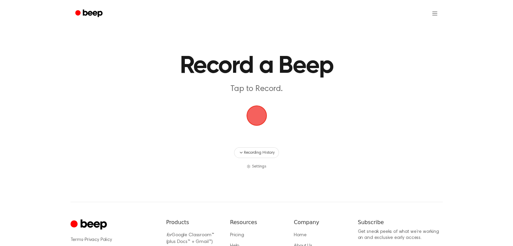
click at [251, 114] on span "button" at bounding box center [256, 115] width 19 height 19
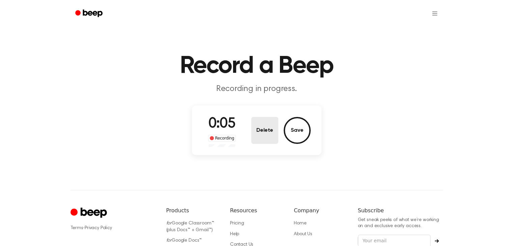
click at [258, 131] on button "Delete" at bounding box center [264, 130] width 27 height 27
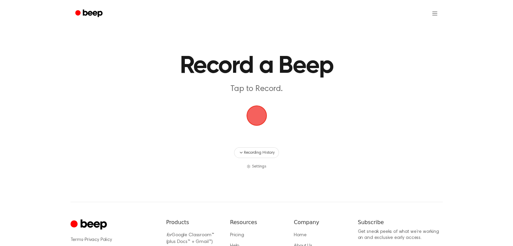
click at [252, 115] on span "button" at bounding box center [256, 115] width 19 height 19
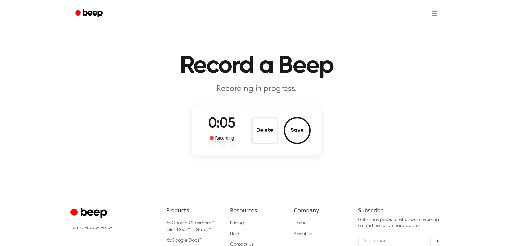
click at [263, 135] on button "Delete" at bounding box center [264, 130] width 27 height 27
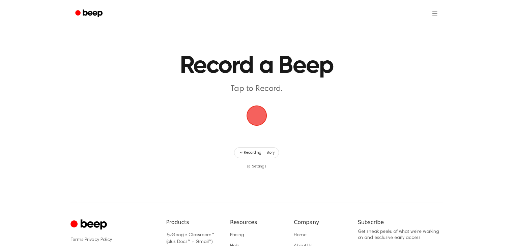
click at [259, 122] on span "button" at bounding box center [256, 115] width 19 height 19
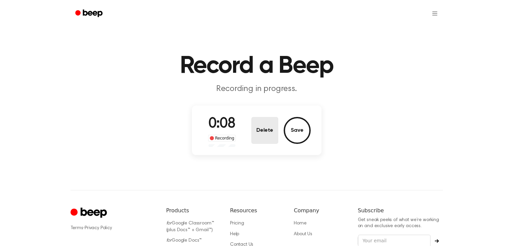
click at [270, 135] on button "Delete" at bounding box center [264, 130] width 27 height 27
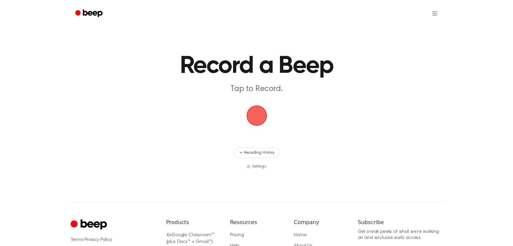
drag, startPoint x: 262, startPoint y: 123, endPoint x: 410, endPoint y: 135, distance: 148.8
click at [262, 123] on span "button" at bounding box center [256, 115] width 19 height 19
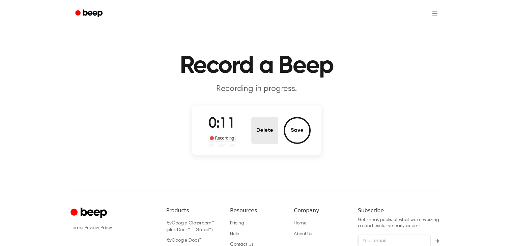
click at [255, 127] on button "Delete" at bounding box center [264, 130] width 27 height 27
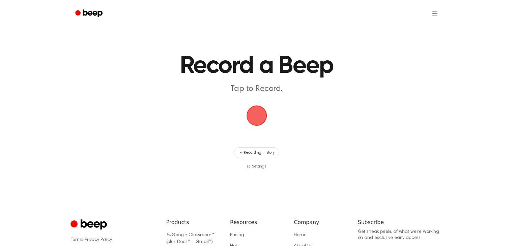
click at [257, 118] on span "button" at bounding box center [256, 115] width 19 height 19
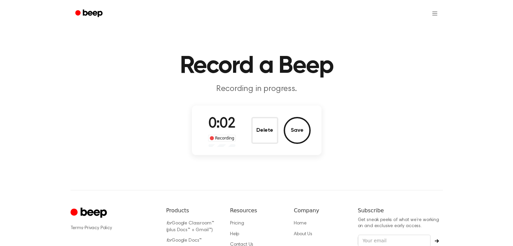
drag, startPoint x: 256, startPoint y: 137, endPoint x: 263, endPoint y: 134, distance: 7.4
click at [257, 137] on button "Delete" at bounding box center [264, 130] width 27 height 27
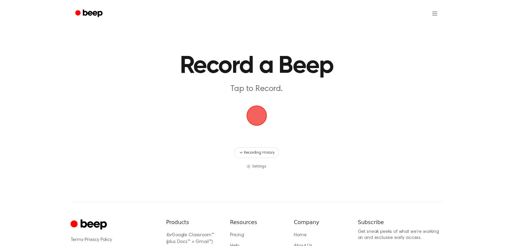
click at [260, 124] on span "button" at bounding box center [256, 115] width 19 height 19
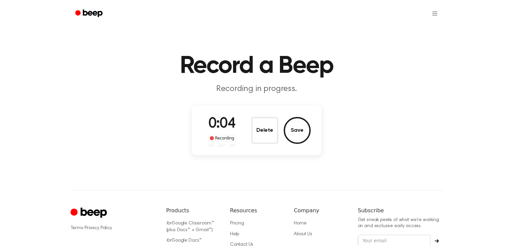
click at [267, 130] on button "Delete" at bounding box center [264, 130] width 27 height 27
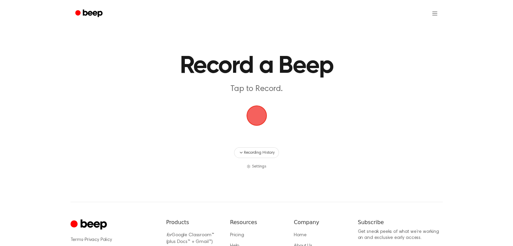
drag, startPoint x: 261, startPoint y: 119, endPoint x: 270, endPoint y: 117, distance: 9.0
click at [262, 119] on span "button" at bounding box center [256, 115] width 19 height 19
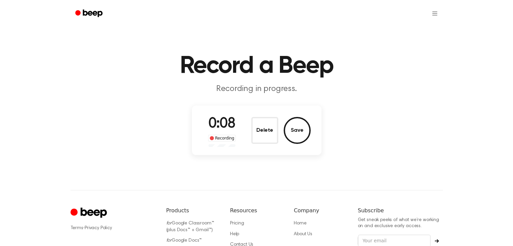
click at [270, 124] on button "Delete" at bounding box center [264, 130] width 27 height 27
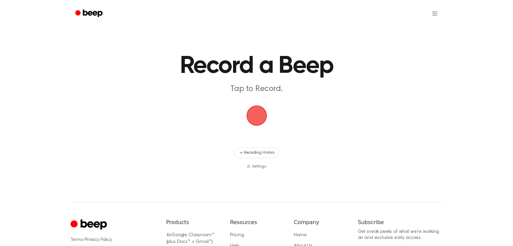
drag, startPoint x: 256, startPoint y: 113, endPoint x: 273, endPoint y: 113, distance: 16.9
click at [258, 113] on span "button" at bounding box center [256, 115] width 19 height 19
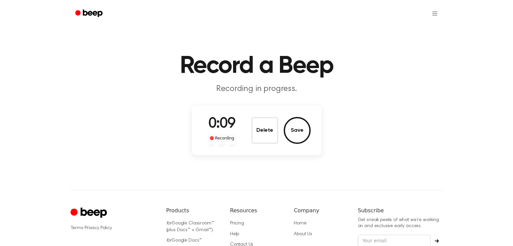
click at [259, 140] on button "Delete" at bounding box center [264, 130] width 27 height 27
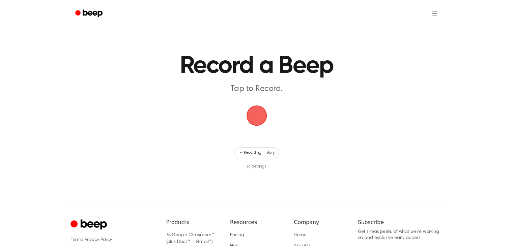
click at [260, 122] on span "button" at bounding box center [256, 115] width 19 height 19
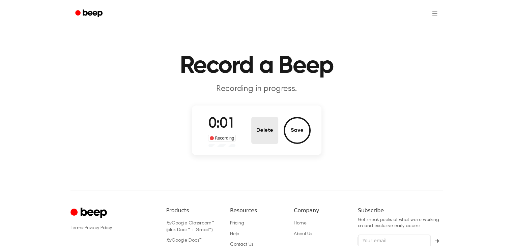
click at [261, 128] on button "Delete" at bounding box center [264, 130] width 27 height 27
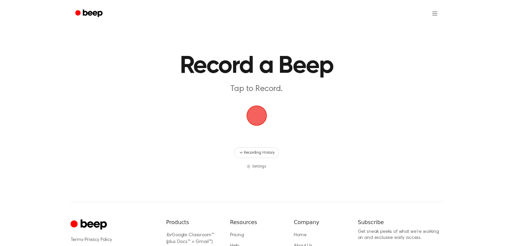
click at [247, 113] on span "button" at bounding box center [256, 115] width 19 height 19
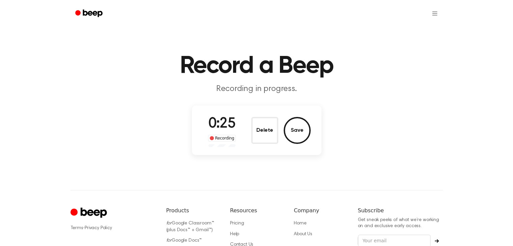
click at [263, 127] on button "Delete" at bounding box center [264, 130] width 27 height 27
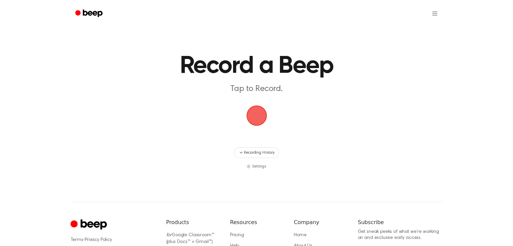
click at [255, 114] on span "button" at bounding box center [256, 115] width 19 height 19
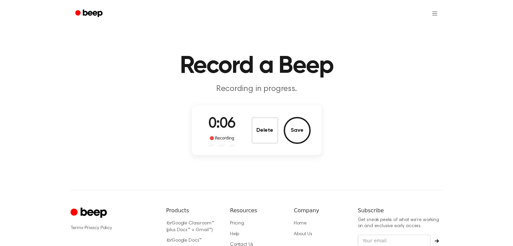
click at [274, 135] on button "Delete" at bounding box center [264, 130] width 27 height 27
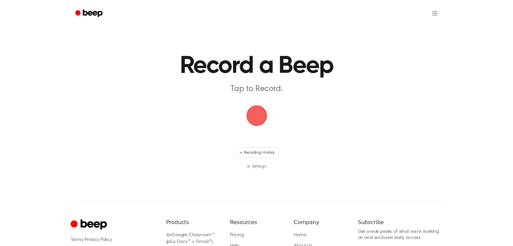
drag, startPoint x: 262, startPoint y: 120, endPoint x: 282, endPoint y: 119, distance: 19.9
click at [262, 120] on span "button" at bounding box center [256, 115] width 19 height 19
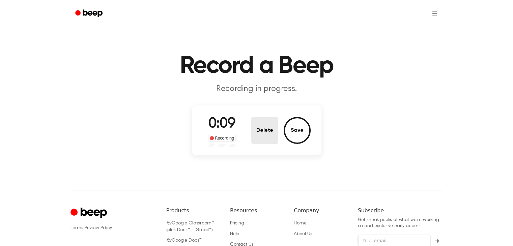
click at [264, 136] on button "Delete" at bounding box center [264, 130] width 27 height 27
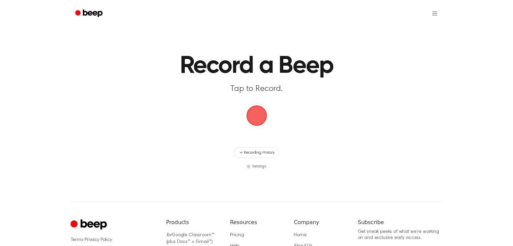
click at [260, 117] on span "button" at bounding box center [256, 115] width 19 height 19
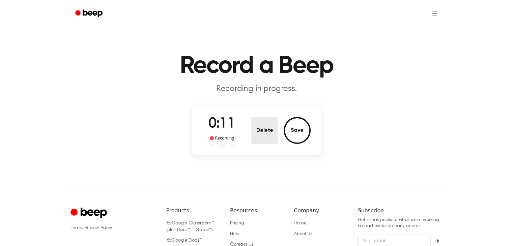
click at [274, 131] on button "Delete" at bounding box center [264, 130] width 27 height 27
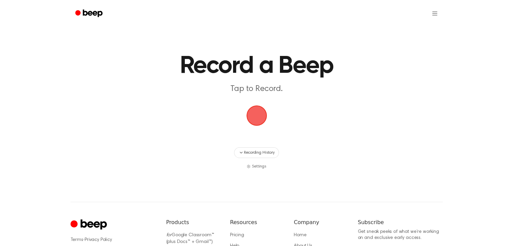
click at [254, 117] on span "button" at bounding box center [256, 115] width 19 height 19
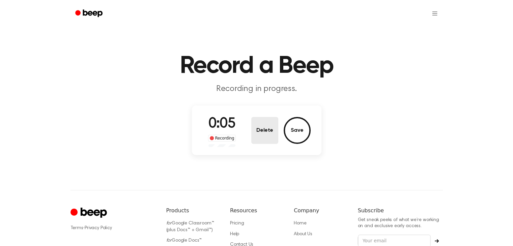
click at [259, 123] on button "Delete" at bounding box center [264, 130] width 27 height 27
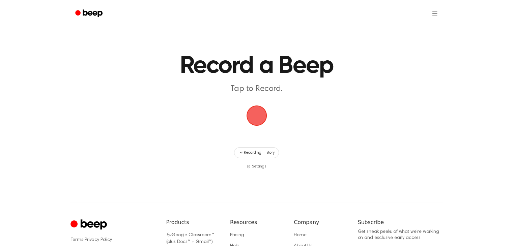
click at [259, 115] on span "button" at bounding box center [256, 115] width 19 height 19
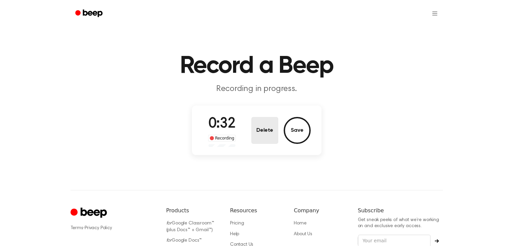
click at [271, 129] on button "Delete" at bounding box center [264, 130] width 27 height 27
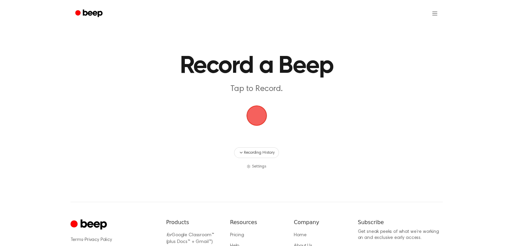
click at [265, 120] on span "button" at bounding box center [256, 115] width 19 height 19
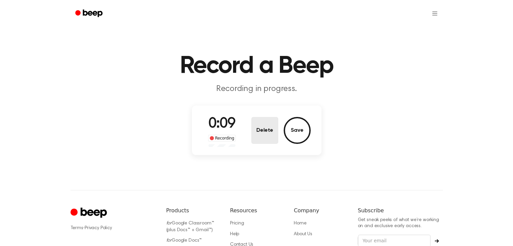
click at [260, 138] on button "Delete" at bounding box center [264, 130] width 27 height 27
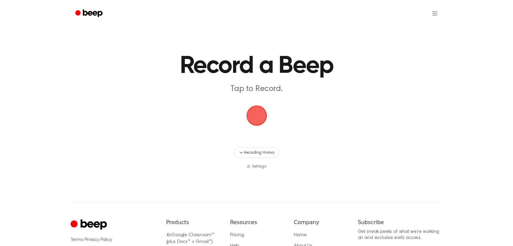
click at [255, 118] on span "button" at bounding box center [256, 115] width 19 height 19
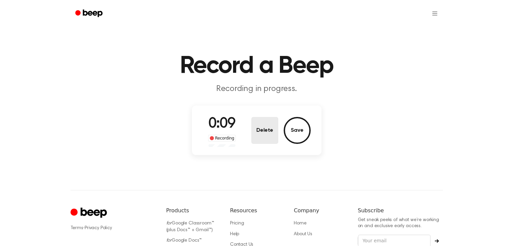
click at [269, 133] on button "Delete" at bounding box center [264, 130] width 27 height 27
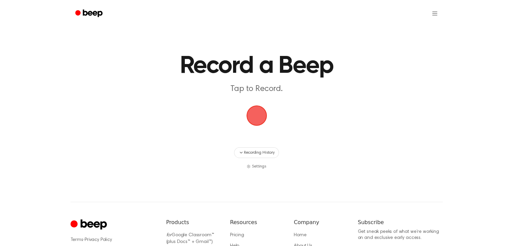
click at [264, 111] on span "button" at bounding box center [256, 115] width 19 height 19
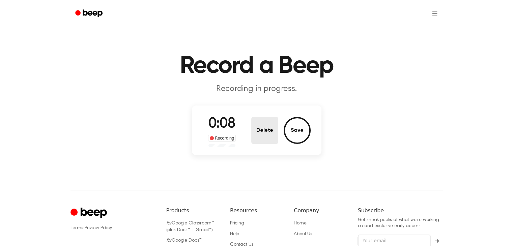
click at [272, 134] on button "Delete" at bounding box center [264, 130] width 27 height 27
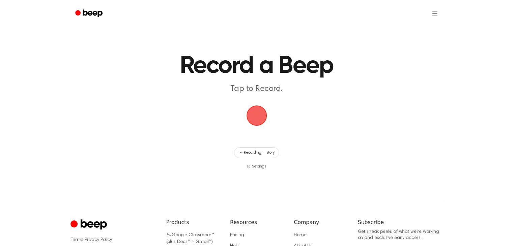
click at [260, 118] on span "button" at bounding box center [256, 115] width 19 height 19
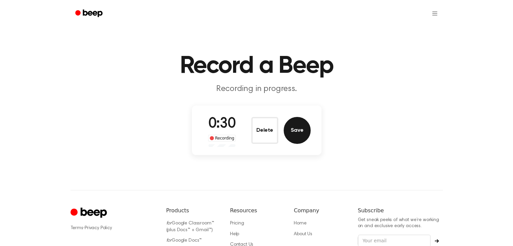
click at [289, 125] on button "Save" at bounding box center [297, 130] width 27 height 27
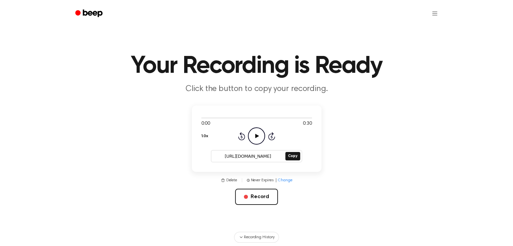
click at [262, 140] on icon "Play Audio" at bounding box center [256, 135] width 17 height 17
click at [294, 154] on button "Copy" at bounding box center [292, 156] width 14 height 8
